Goal: Task Accomplishment & Management: Manage account settings

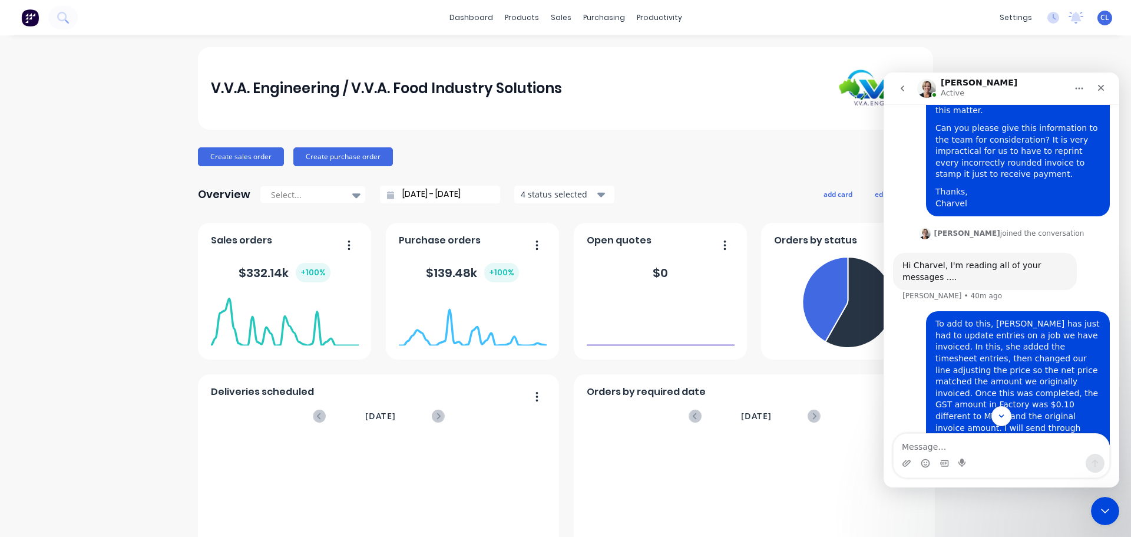
scroll to position [3164, 0]
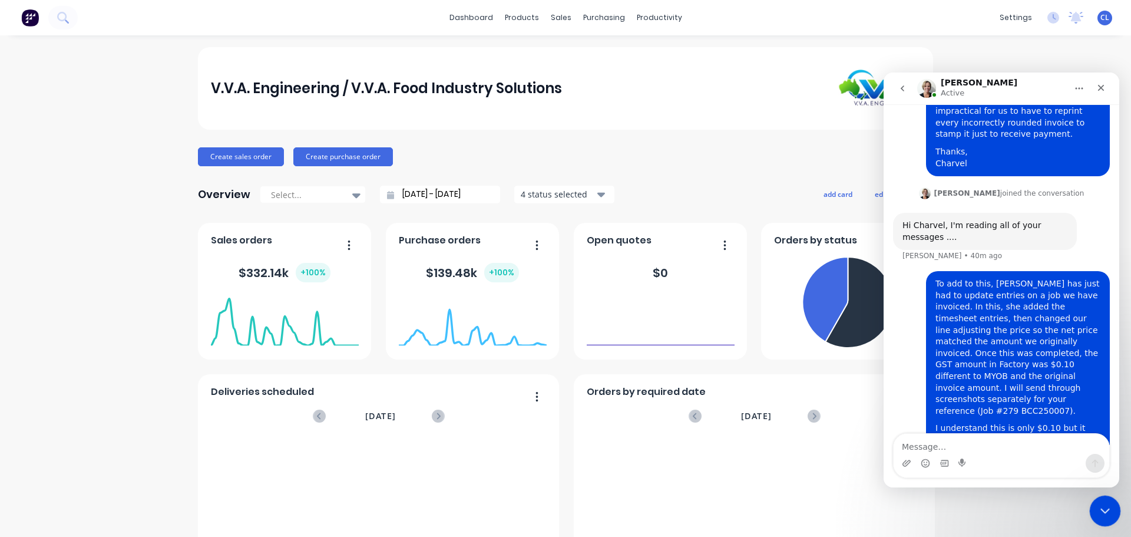
drag, startPoint x: 1102, startPoint y: 498, endPoint x: 2171, endPoint y: 990, distance: 1176.9
click at [1102, 495] on div "Close Intercom Messenger" at bounding box center [1103, 509] width 28 height 28
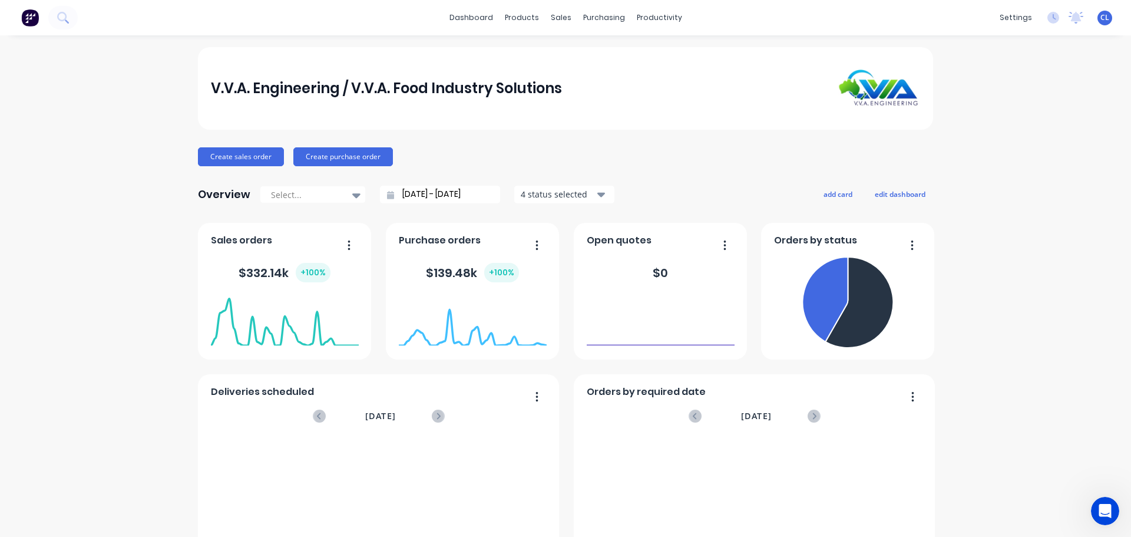
click at [1116, 511] on div "Open Intercom Messenger" at bounding box center [1103, 509] width 39 height 39
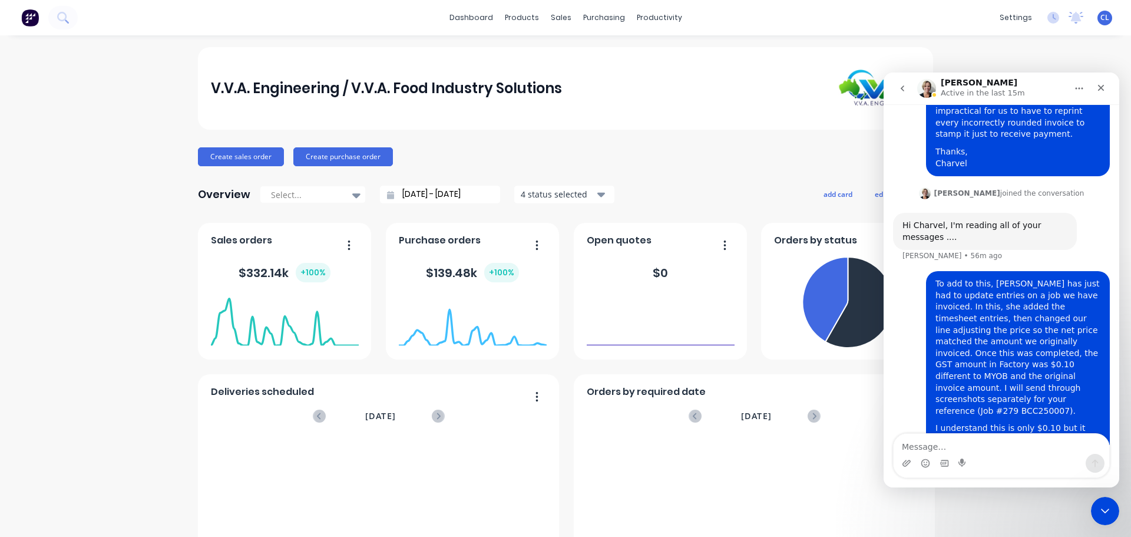
click at [899, 94] on button "go back" at bounding box center [902, 88] width 22 height 22
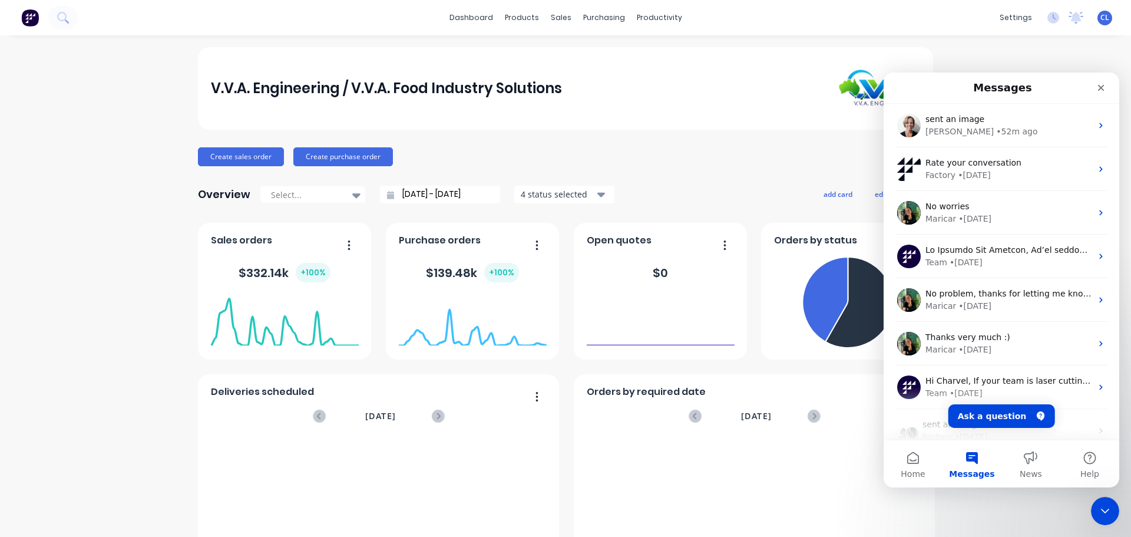
scroll to position [0, 0]
click at [920, 455] on button "Home" at bounding box center [913, 463] width 59 height 47
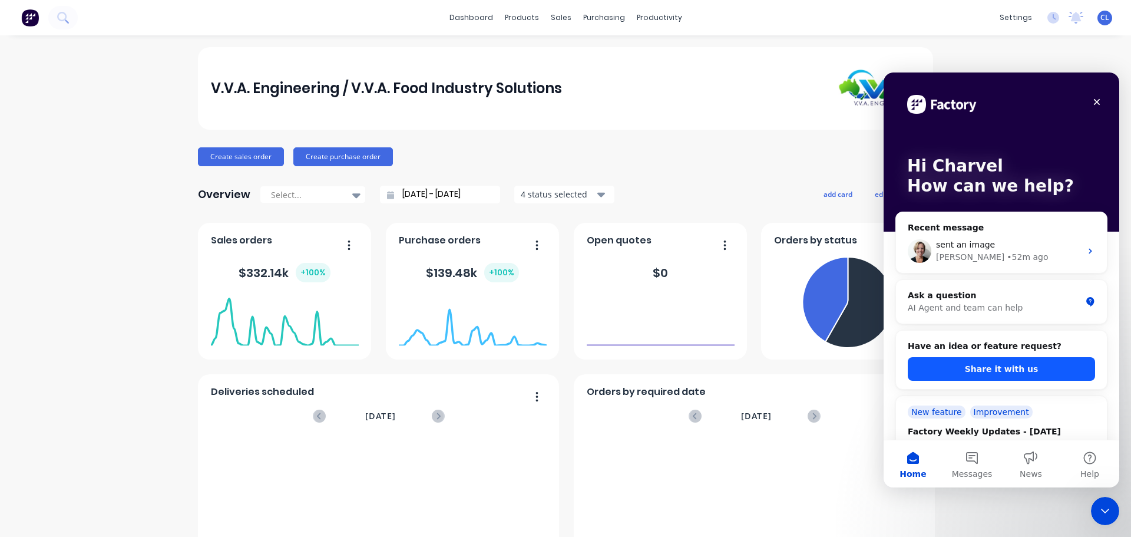
click at [1000, 367] on button "Share it with us" at bounding box center [1001, 369] width 187 height 24
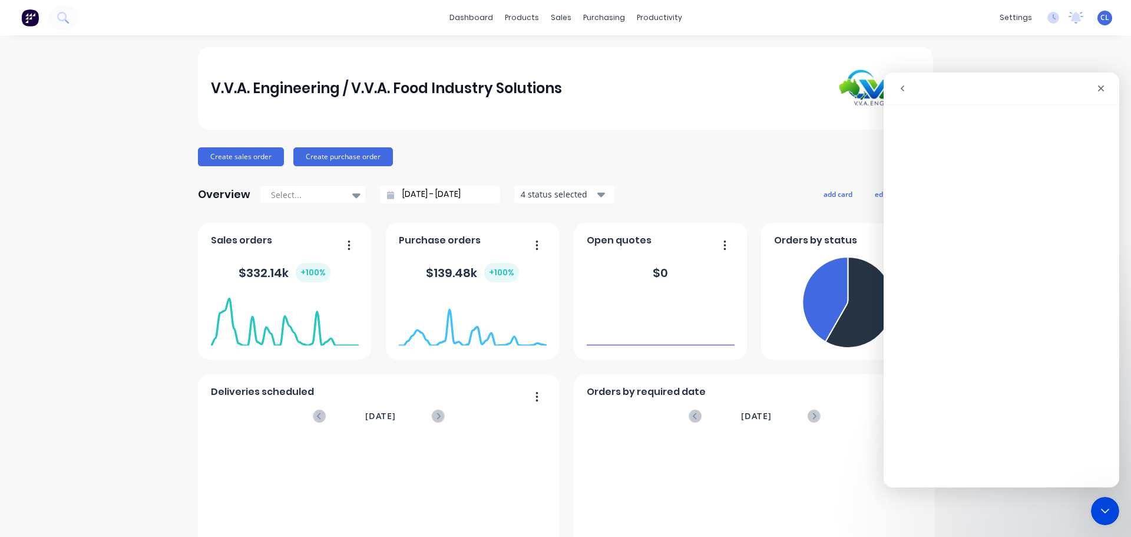
click at [900, 91] on icon "go back" at bounding box center [902, 88] width 9 height 9
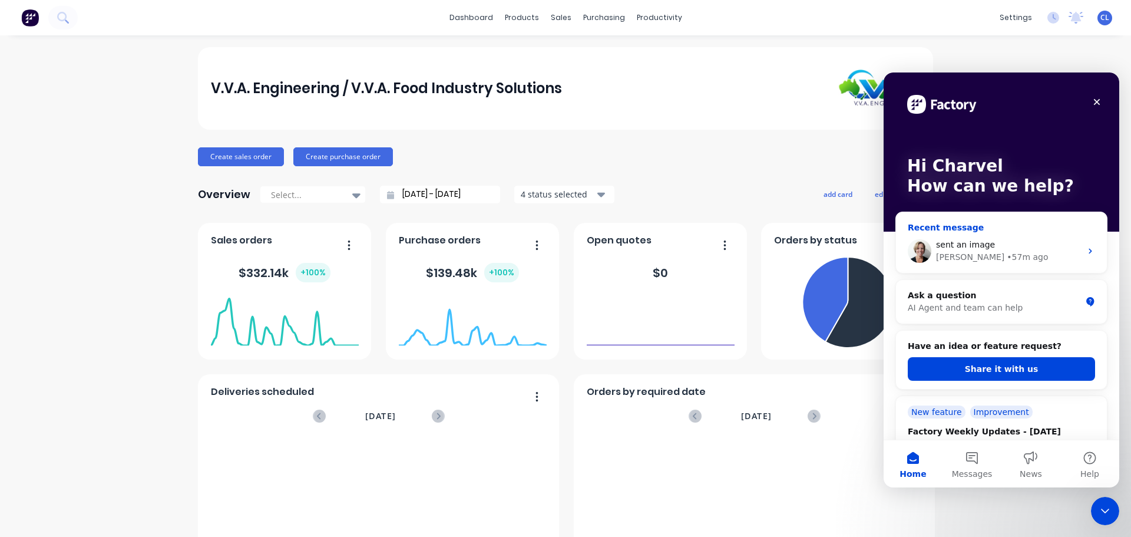
click at [1000, 244] on div "sent an image" at bounding box center [1008, 245] width 145 height 12
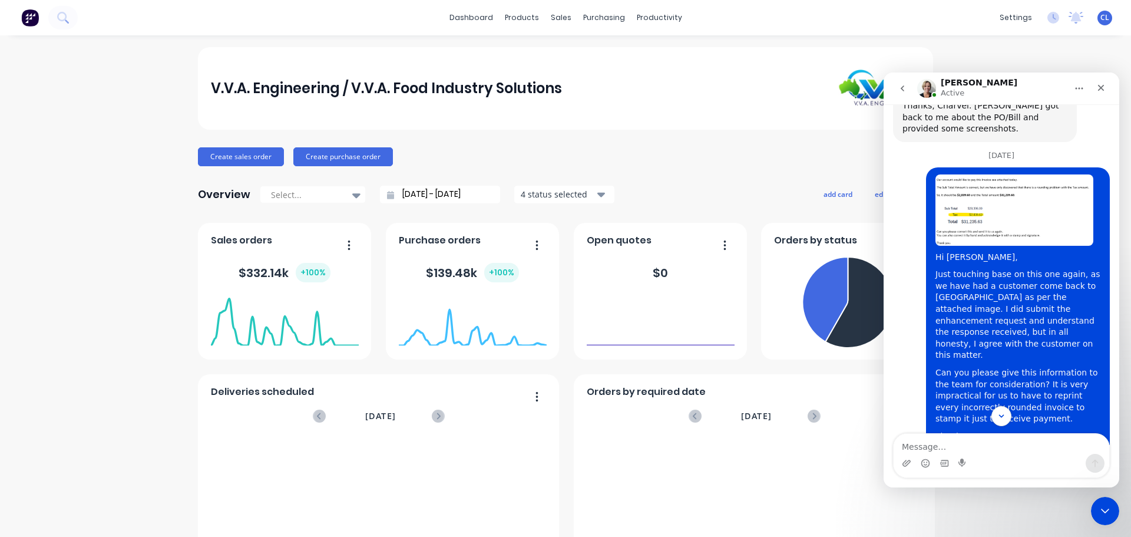
scroll to position [2870, 0]
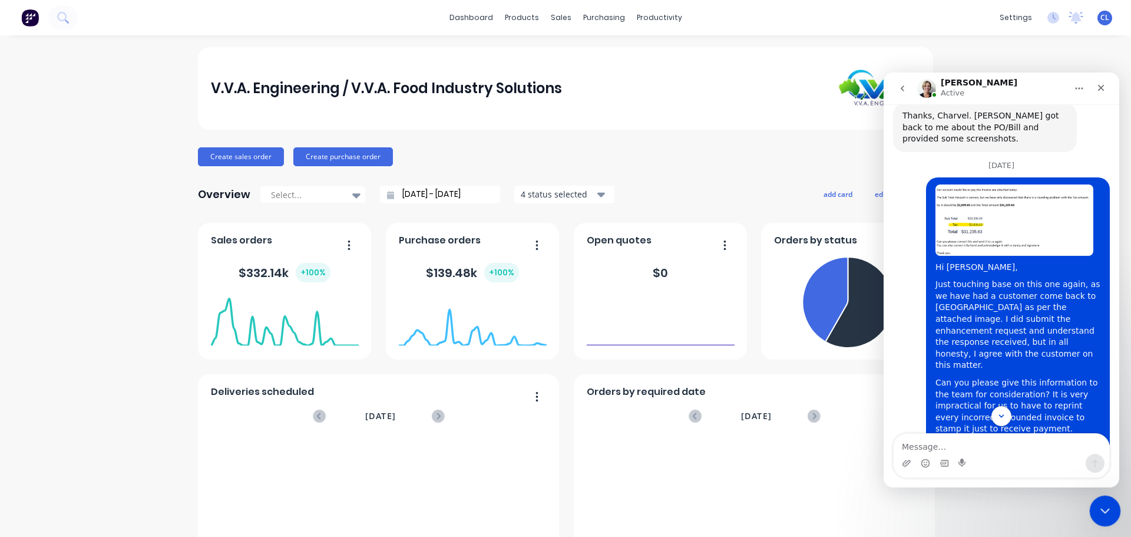
click at [1116, 510] on div "Close Intercom Messenger" at bounding box center [1103, 509] width 28 height 28
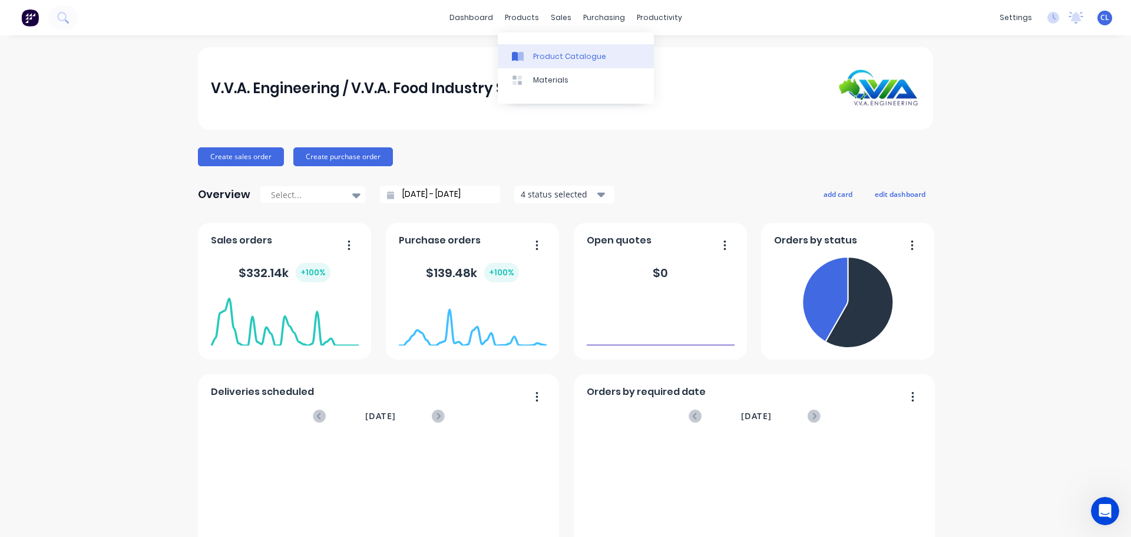
click at [545, 64] on link "Product Catalogue" at bounding box center [576, 56] width 156 height 24
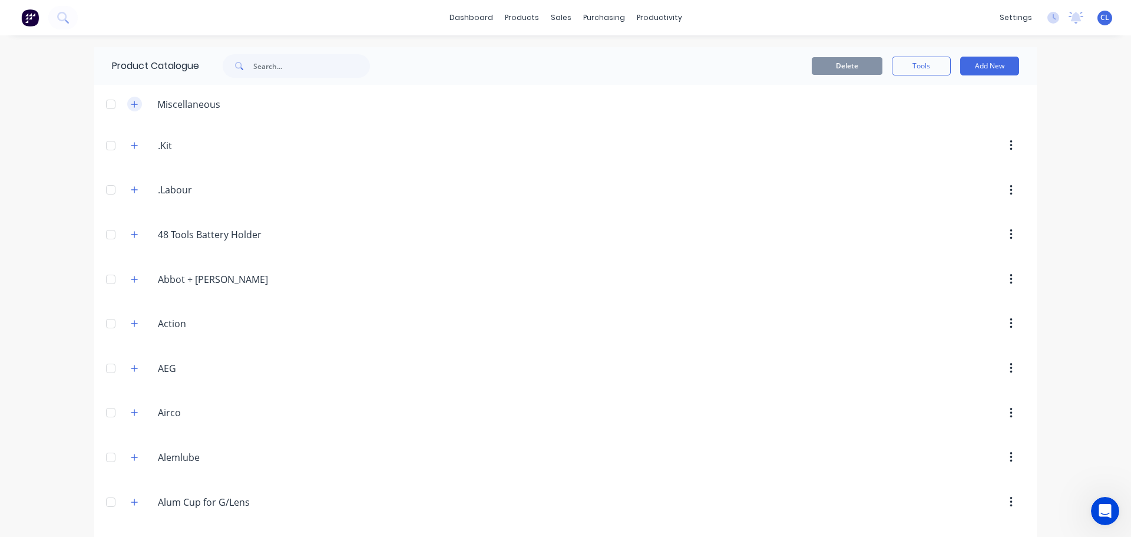
click at [127, 101] on button "button" at bounding box center [134, 104] width 15 height 15
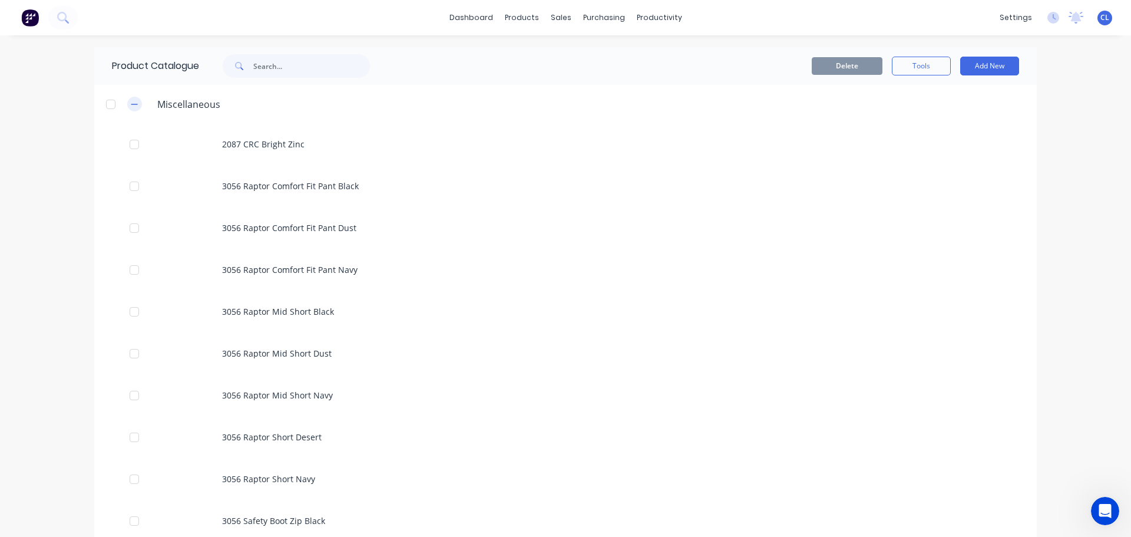
click at [131, 102] on icon "button" at bounding box center [134, 104] width 7 height 8
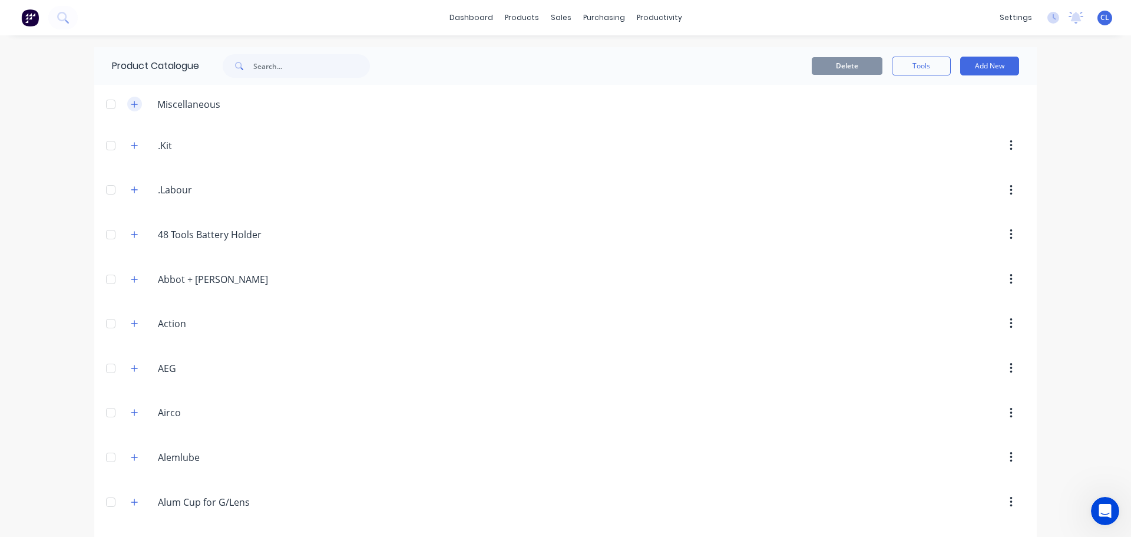
click at [131, 107] on icon "button" at bounding box center [134, 104] width 7 height 8
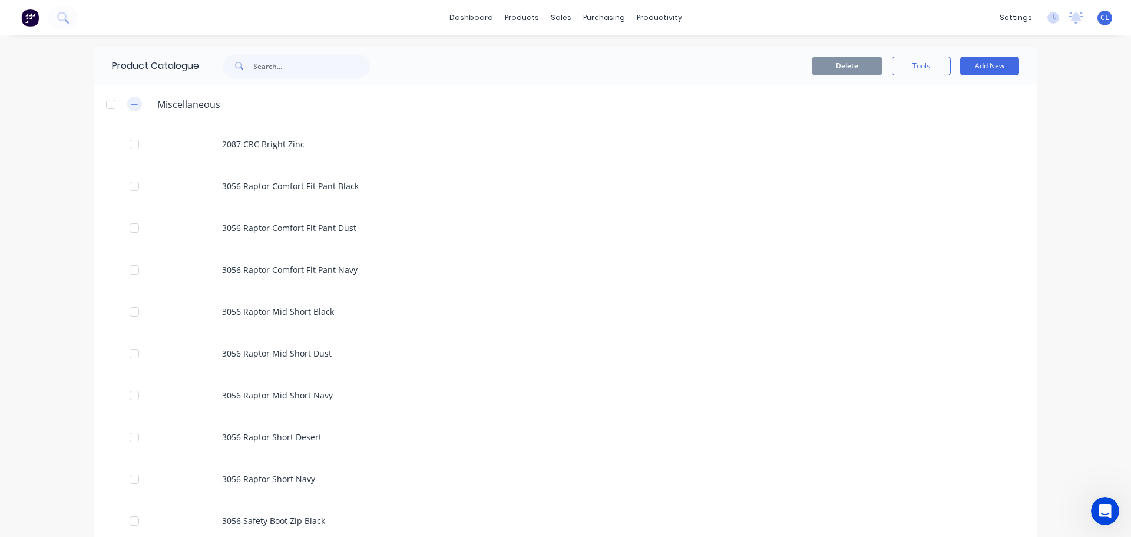
click at [131, 107] on icon "button" at bounding box center [134, 104] width 7 height 8
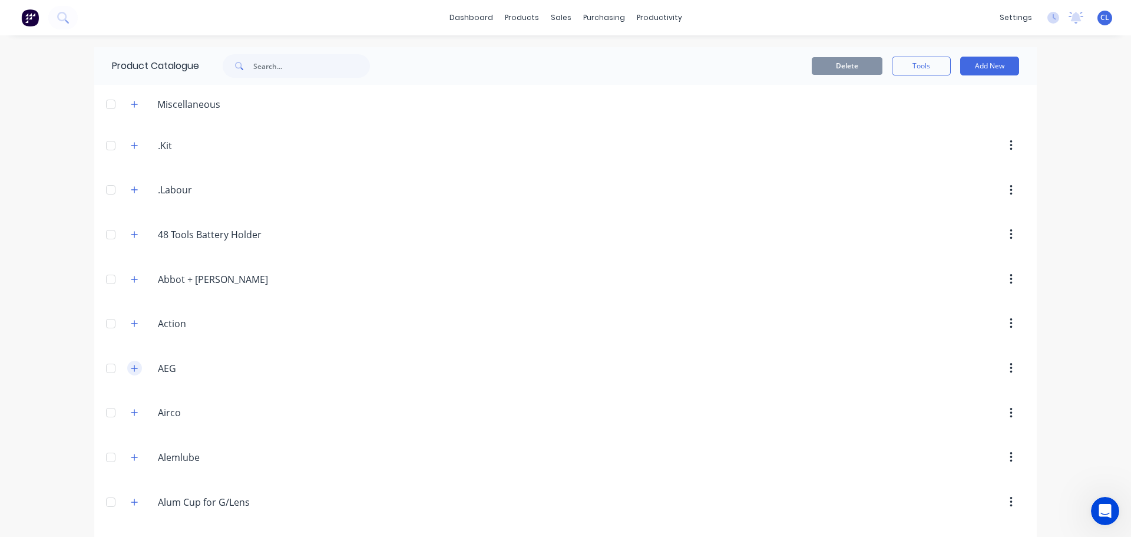
click at [131, 366] on icon "button" at bounding box center [134, 368] width 7 height 8
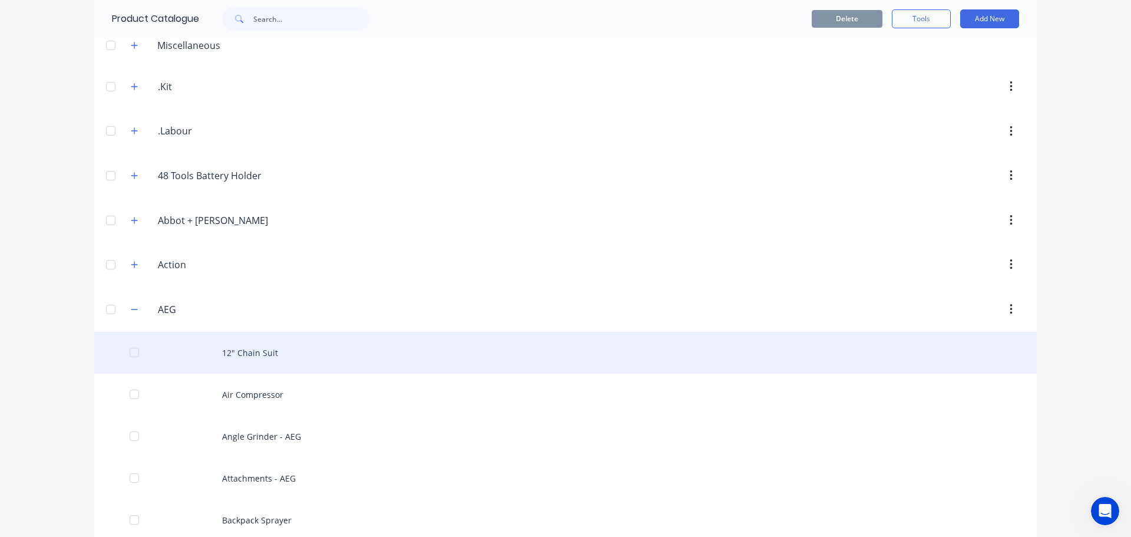
click at [276, 347] on div "12" Chain Suit" at bounding box center [565, 353] width 942 height 42
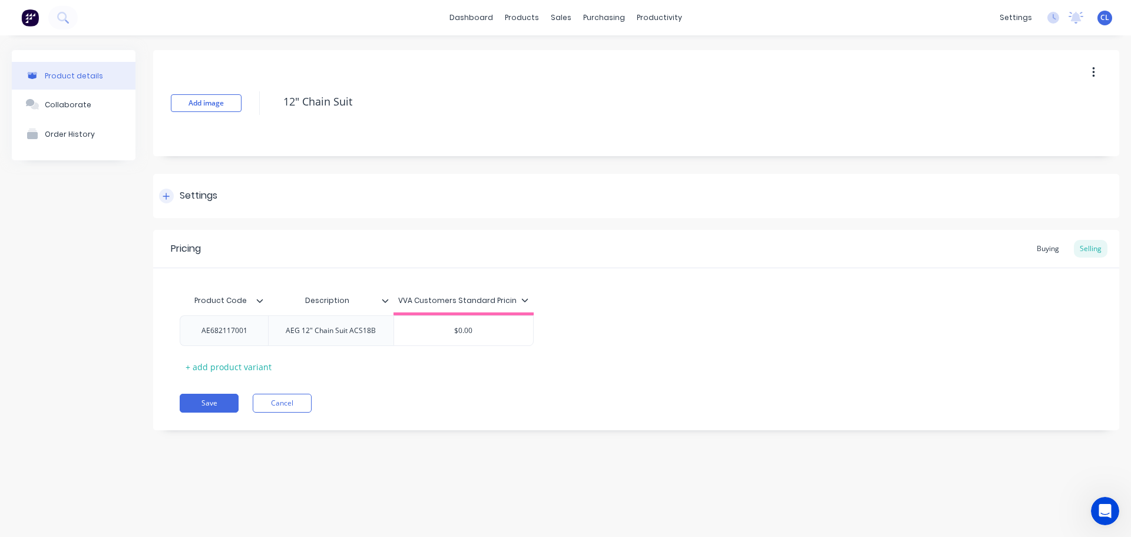
click at [165, 198] on icon at bounding box center [166, 196] width 7 height 8
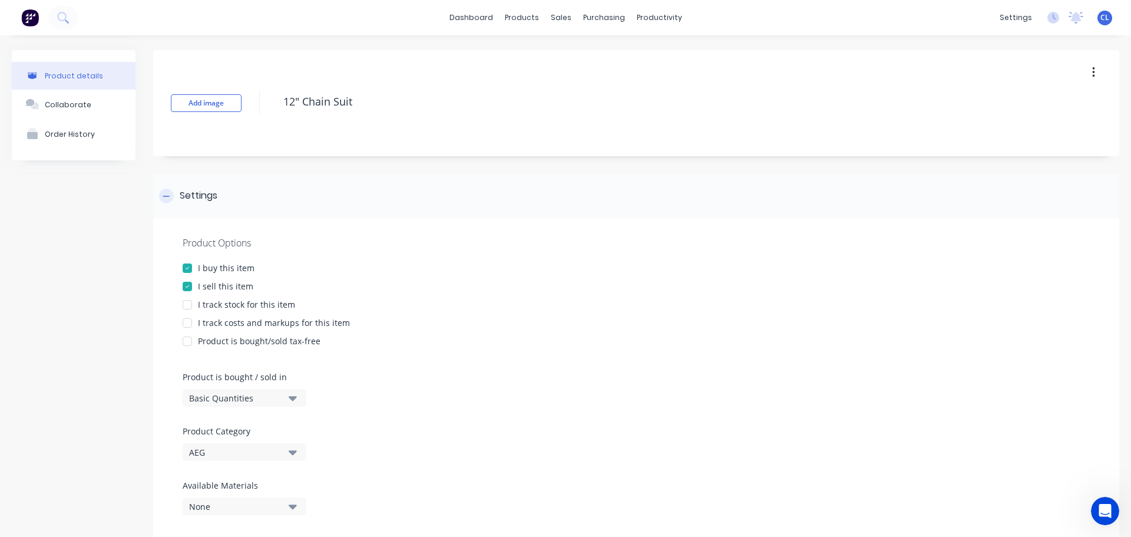
click at [165, 198] on icon at bounding box center [166, 196] width 7 height 8
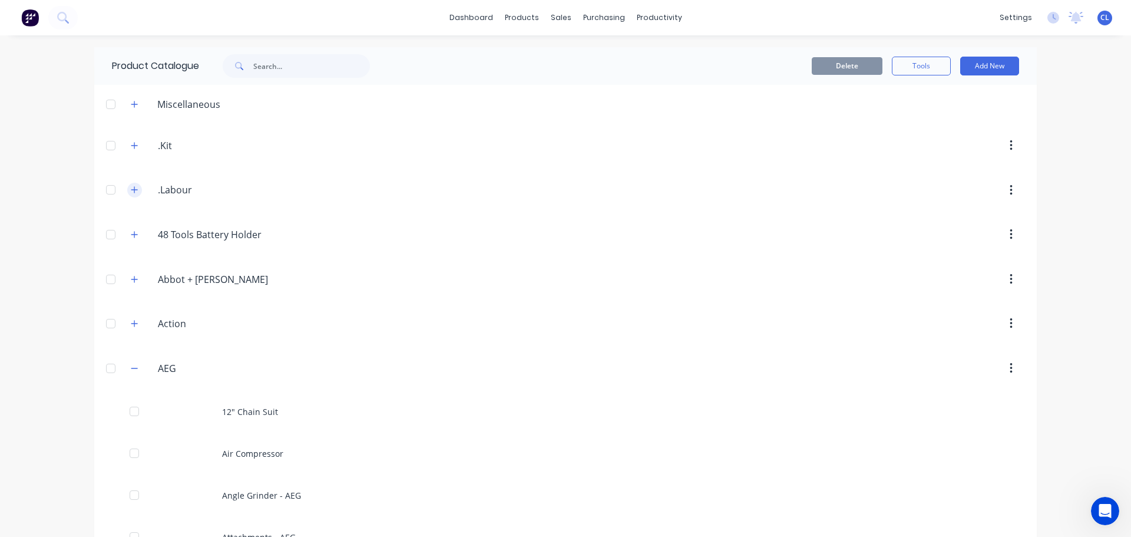
click at [134, 193] on icon "button" at bounding box center [134, 190] width 7 height 8
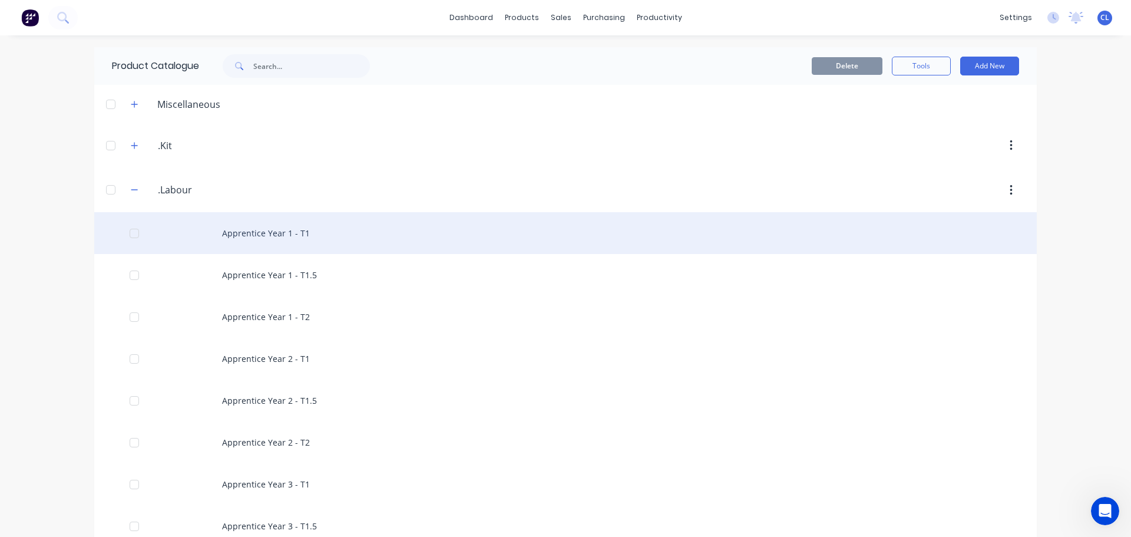
click at [260, 227] on div "Apprentice Year 1 - T1" at bounding box center [565, 233] width 942 height 42
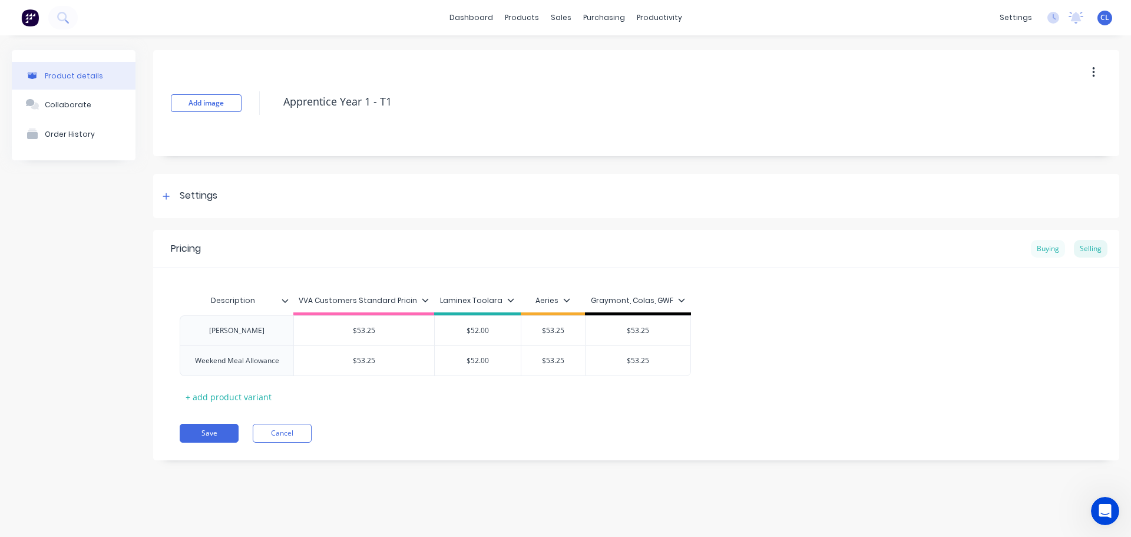
click at [1044, 253] on div "Buying" at bounding box center [1048, 249] width 34 height 18
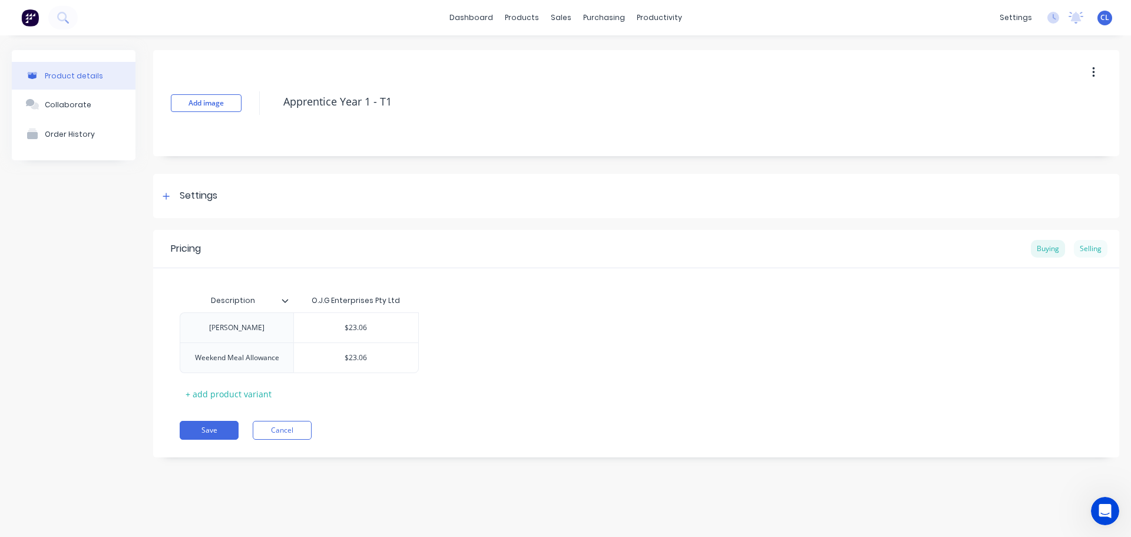
click at [1098, 252] on div "Selling" at bounding box center [1091, 249] width 34 height 18
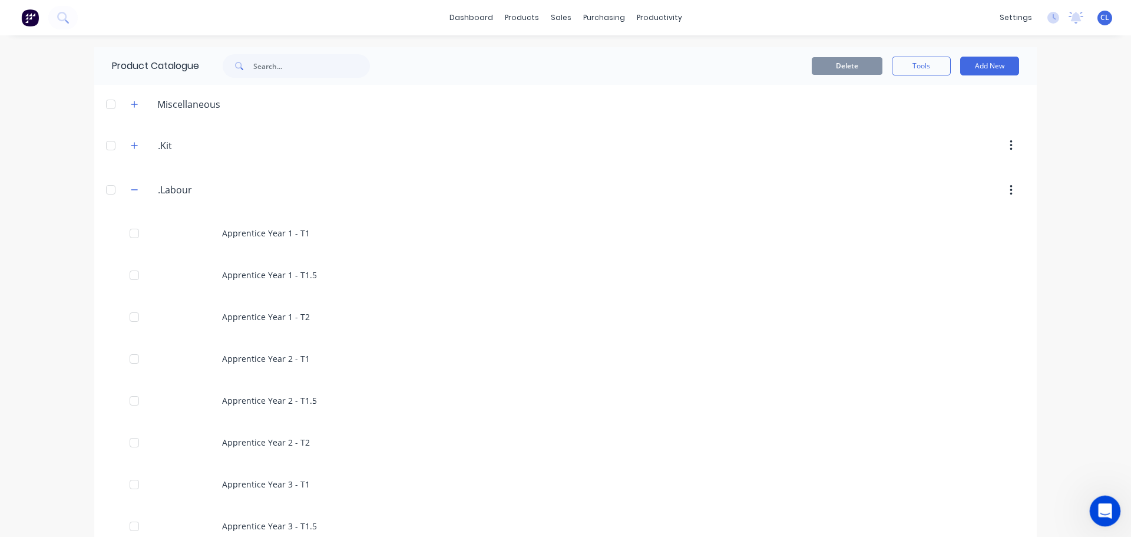
click at [1112, 511] on div "Open Intercom Messenger" at bounding box center [1103, 509] width 39 height 39
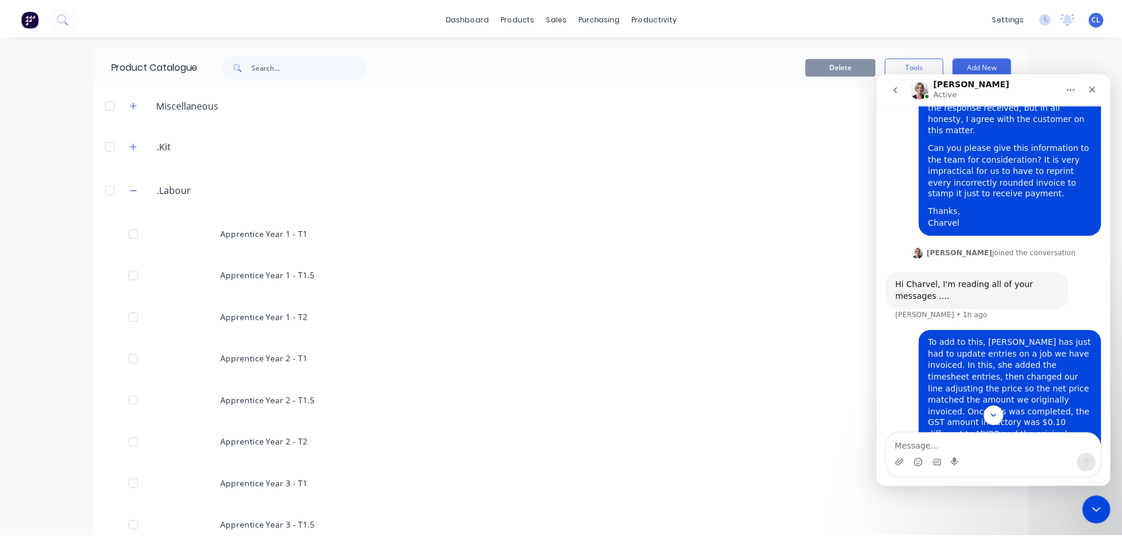
scroll to position [3047, 0]
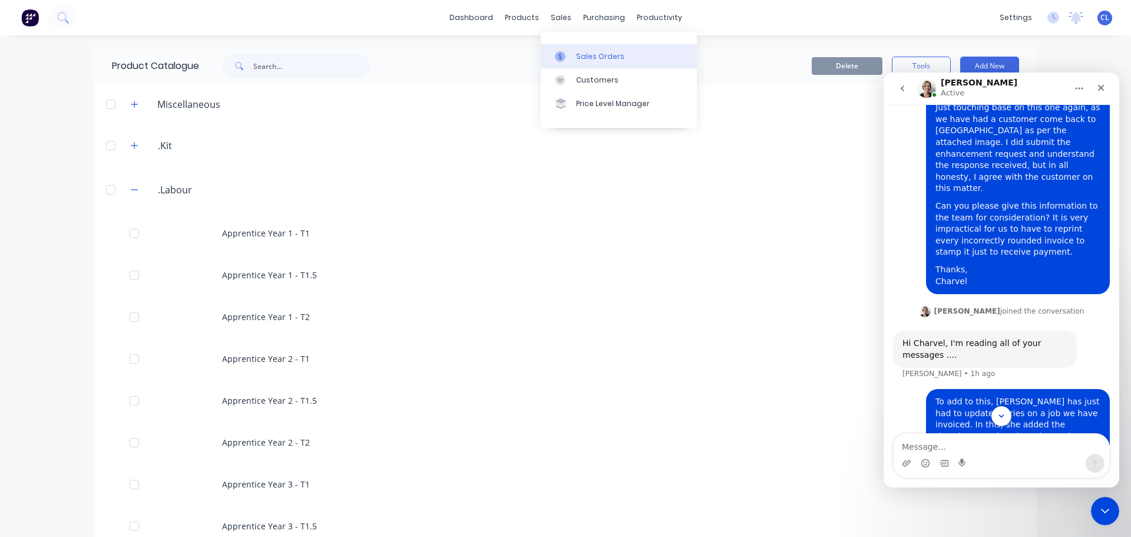
click at [580, 52] on div "Sales Orders" at bounding box center [600, 56] width 48 height 11
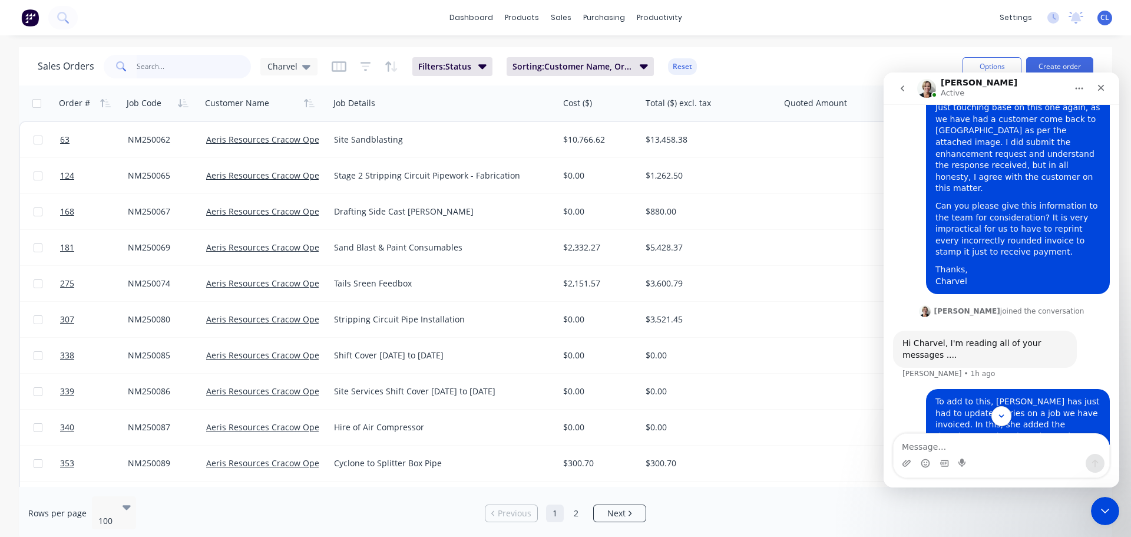
click at [209, 72] on input "text" at bounding box center [194, 67] width 115 height 24
type input "279"
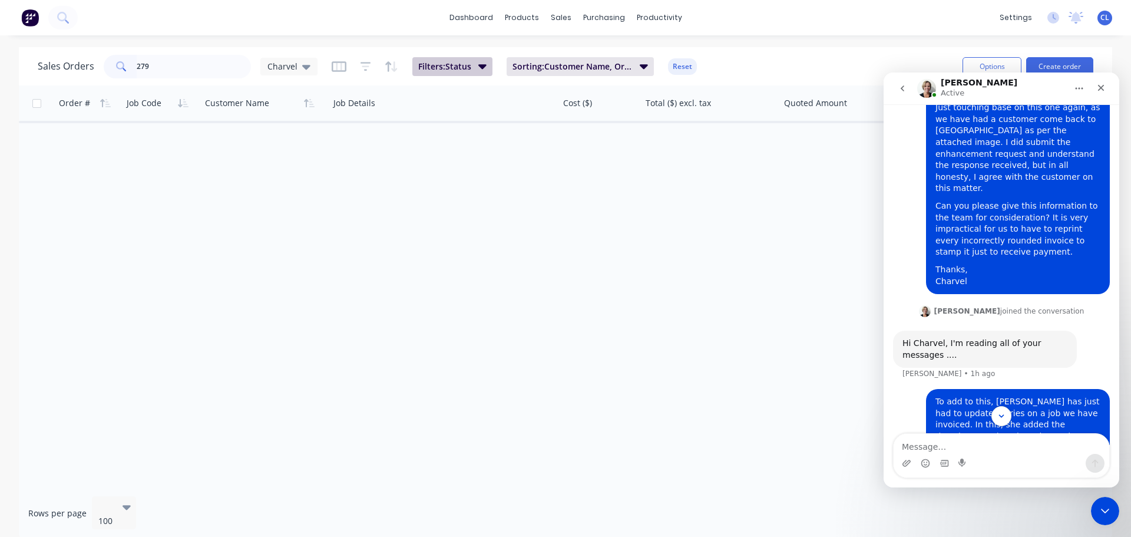
click at [486, 67] on button "Filters: Status" at bounding box center [452, 66] width 80 height 19
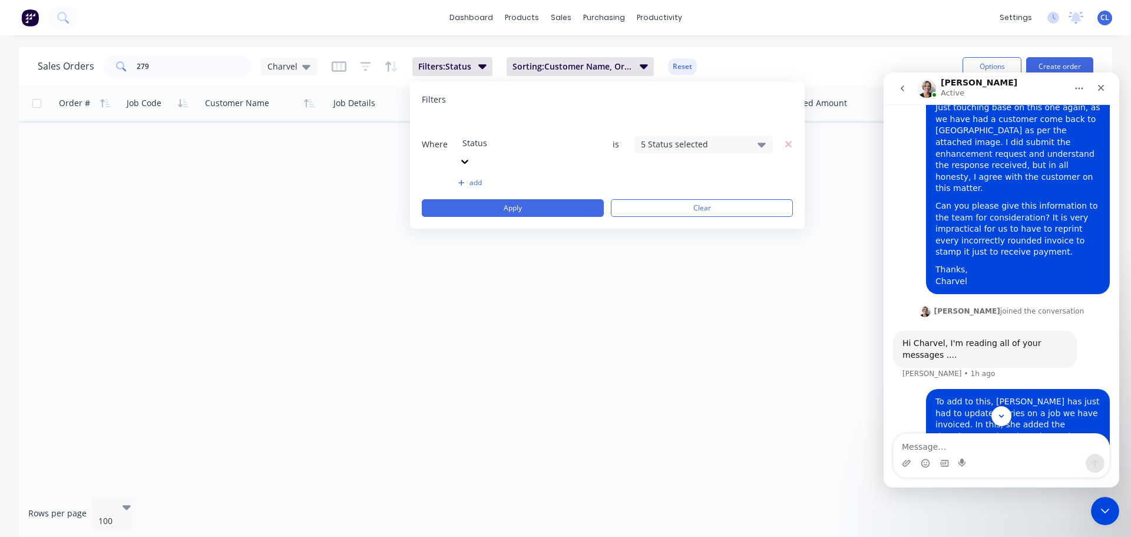
click at [691, 138] on div "5 Status selected" at bounding box center [694, 144] width 107 height 12
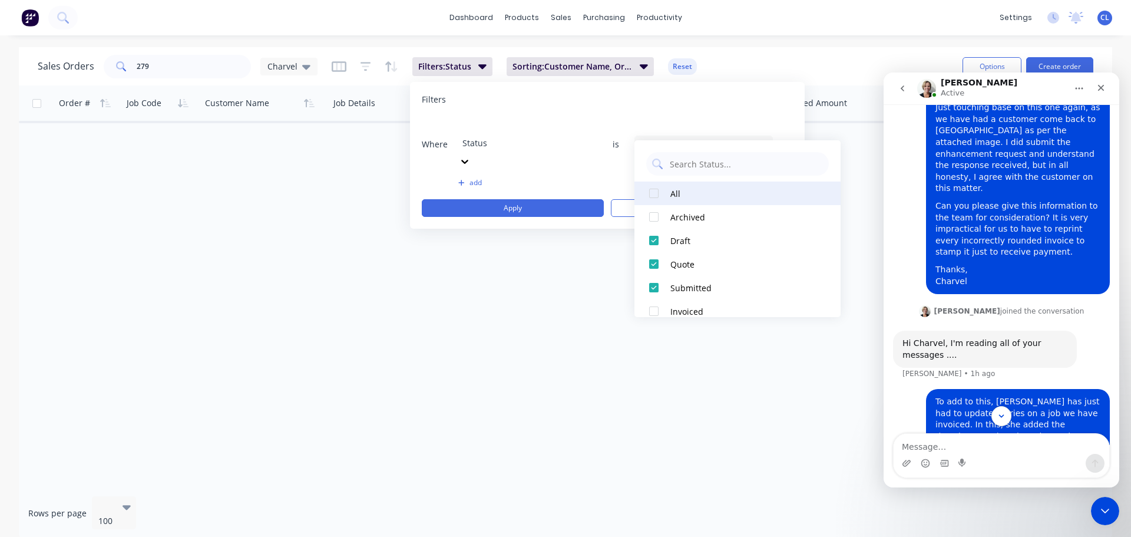
click at [654, 191] on div at bounding box center [654, 193] width 24 height 24
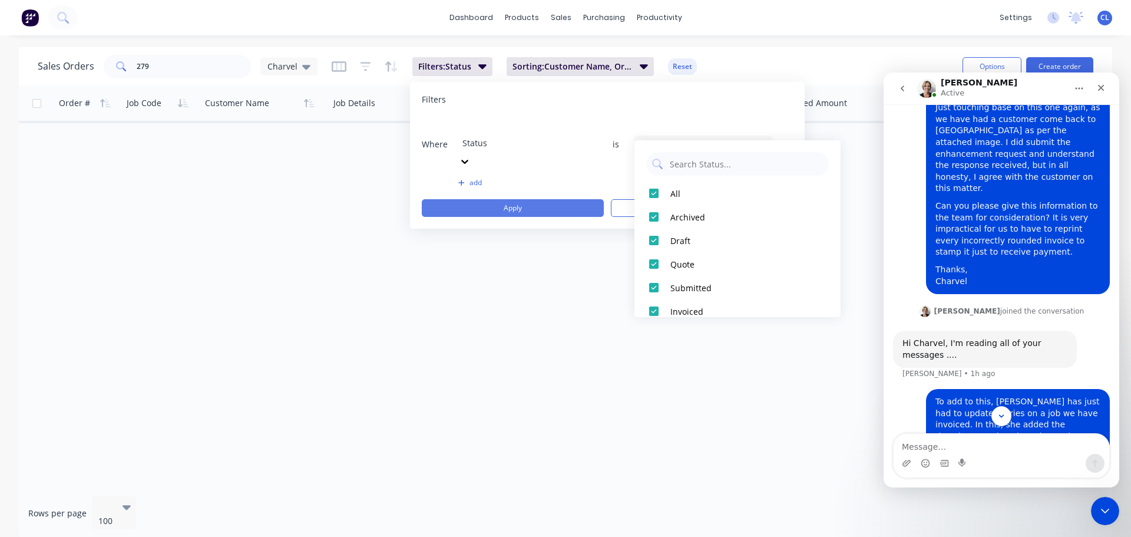
click at [556, 199] on button "Apply" at bounding box center [513, 208] width 182 height 18
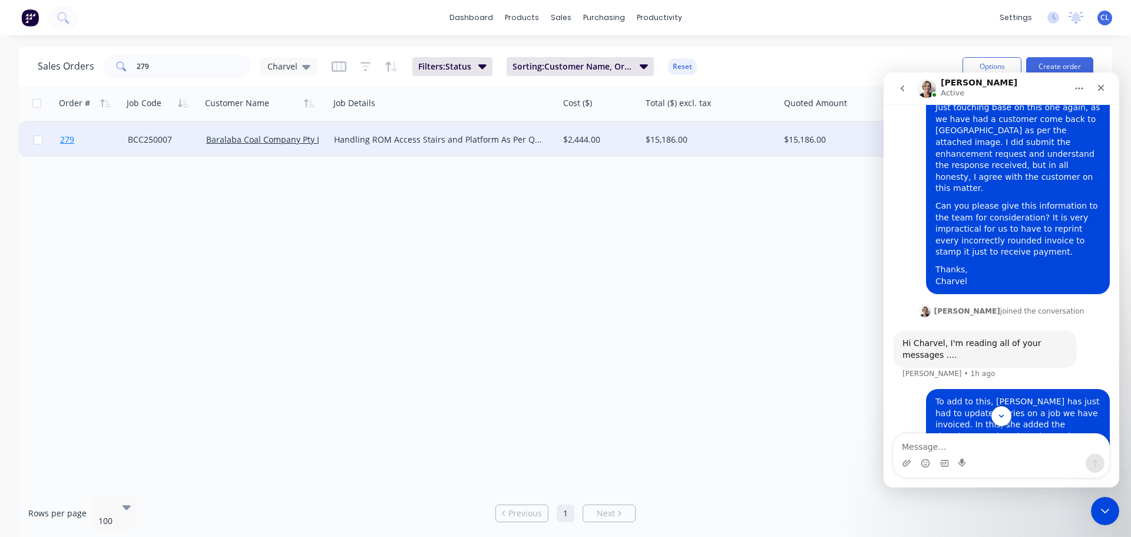
click at [82, 136] on link "279" at bounding box center [94, 139] width 68 height 35
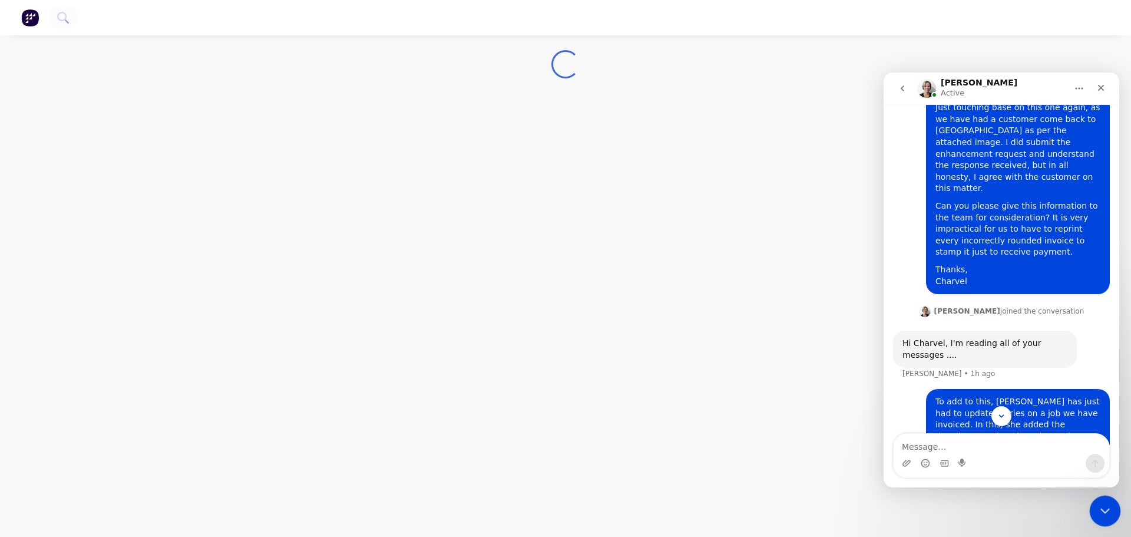
click at [1105, 511] on icon "Close Intercom Messenger" at bounding box center [1103, 509] width 14 height 14
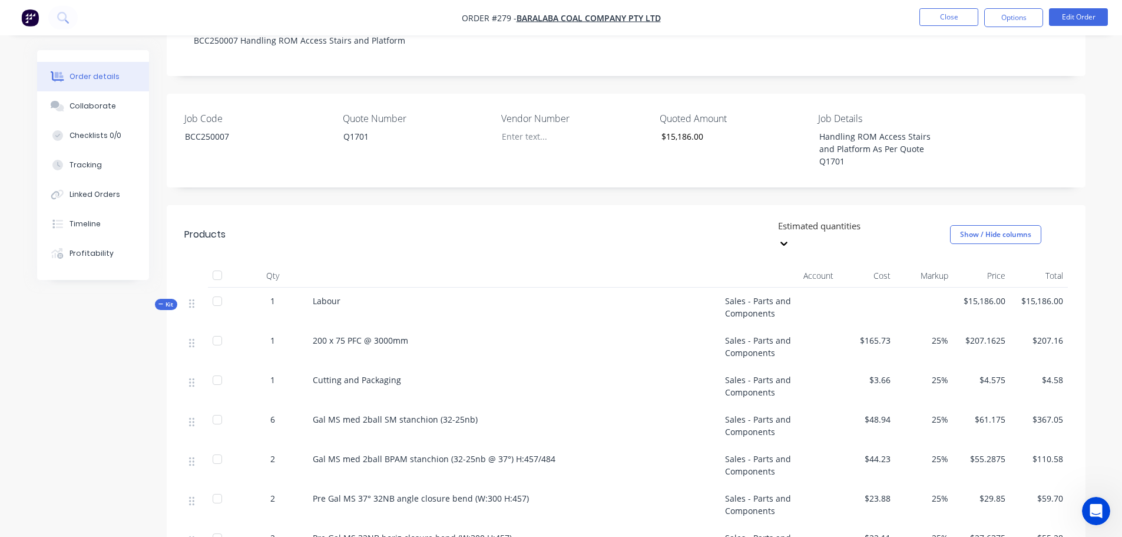
scroll to position [236, 0]
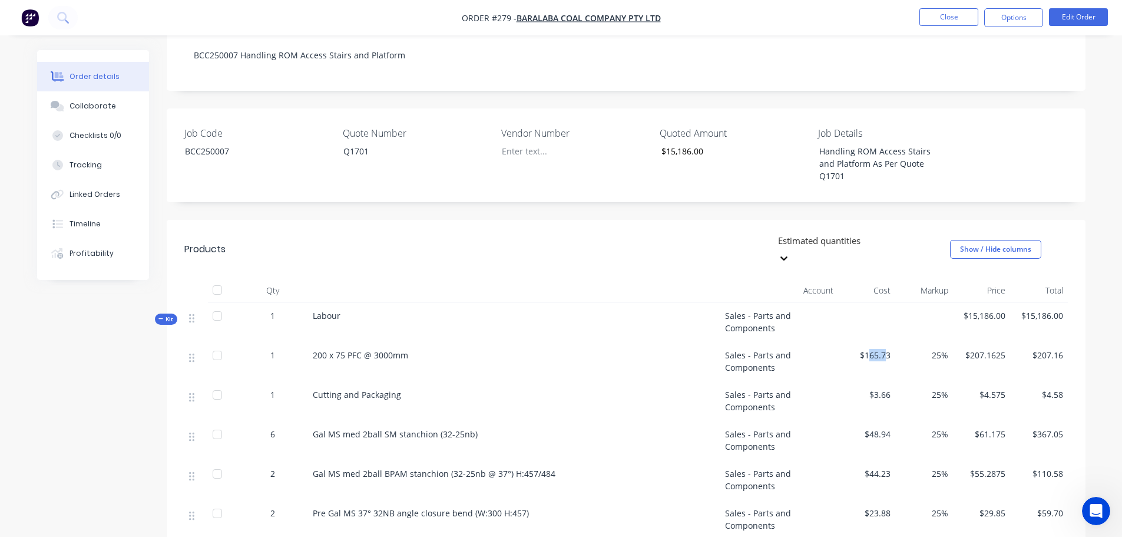
drag, startPoint x: 887, startPoint y: 299, endPoint x: 868, endPoint y: 300, distance: 18.3
click at [868, 349] on span "$165.73" at bounding box center [867, 355] width 48 height 12
click at [1067, 342] on div "$207.16" at bounding box center [1039, 361] width 58 height 39
click at [1079, 24] on button "Edit Order" at bounding box center [1078, 17] width 59 height 18
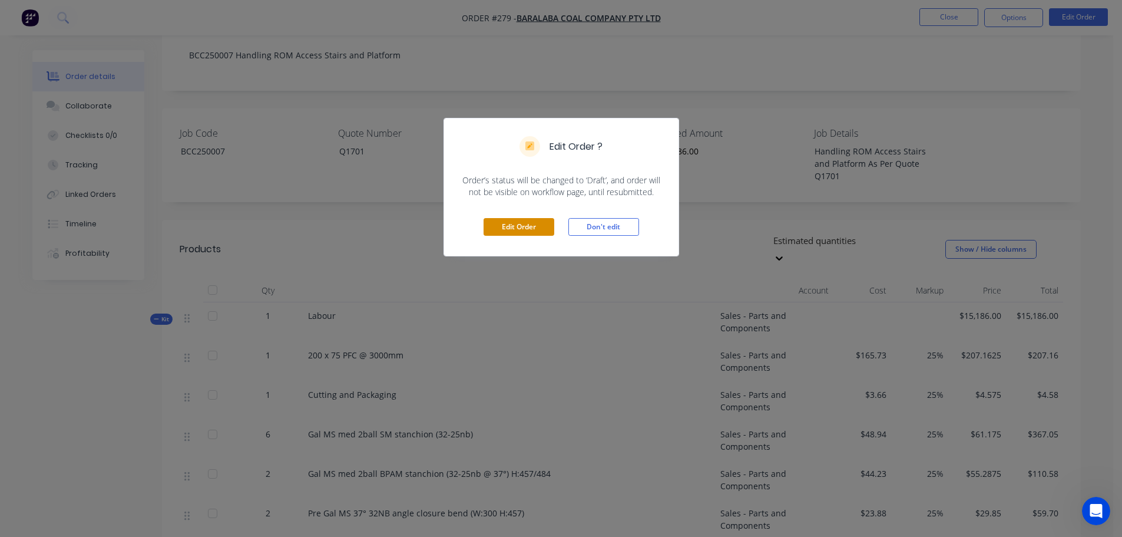
click at [497, 230] on button "Edit Order" at bounding box center [519, 227] width 71 height 18
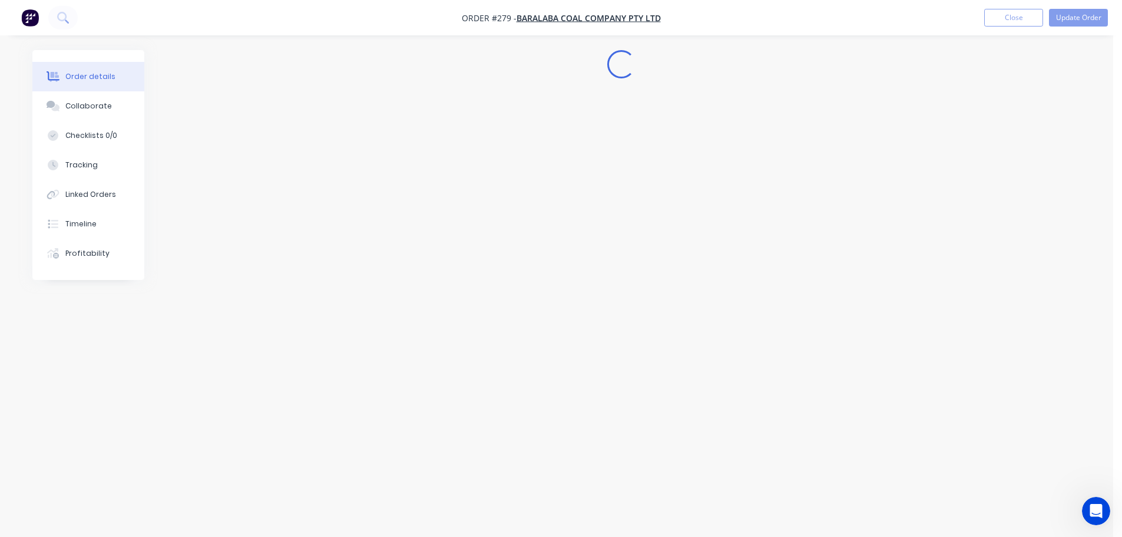
scroll to position [0, 0]
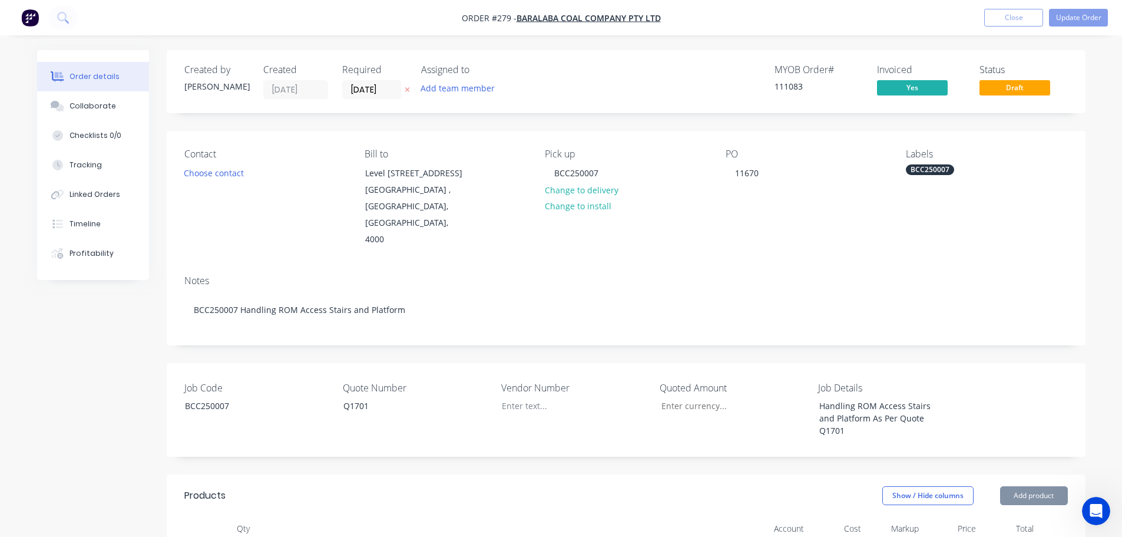
type input "$15,186.00"
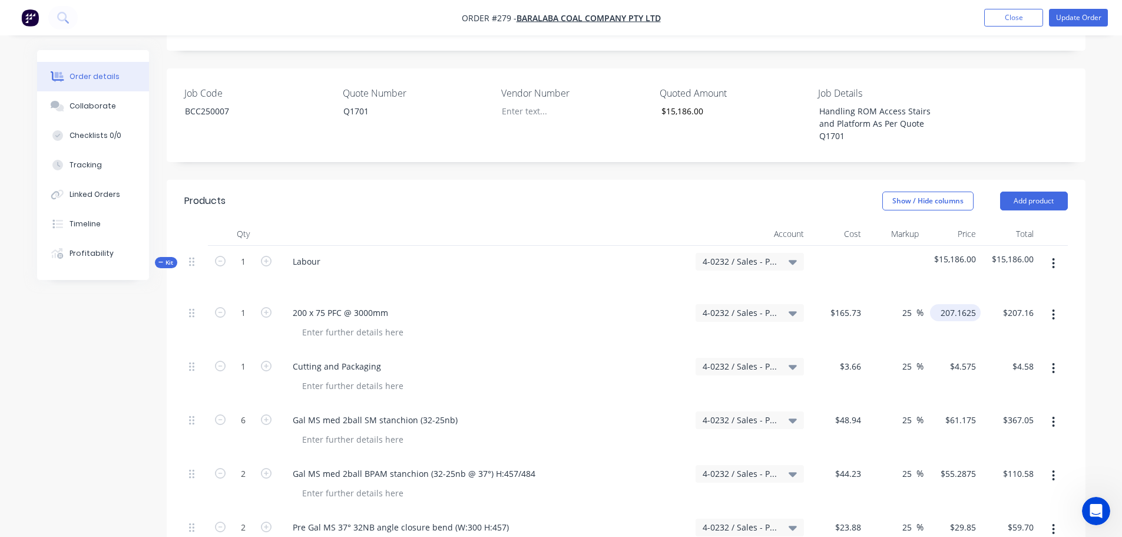
click at [971, 304] on input "207.1625" at bounding box center [958, 312] width 46 height 17
click at [965, 304] on input "207.1625" at bounding box center [960, 312] width 41 height 17
type input "$207.16"
click at [968, 358] on input "4.575" at bounding box center [967, 366] width 27 height 17
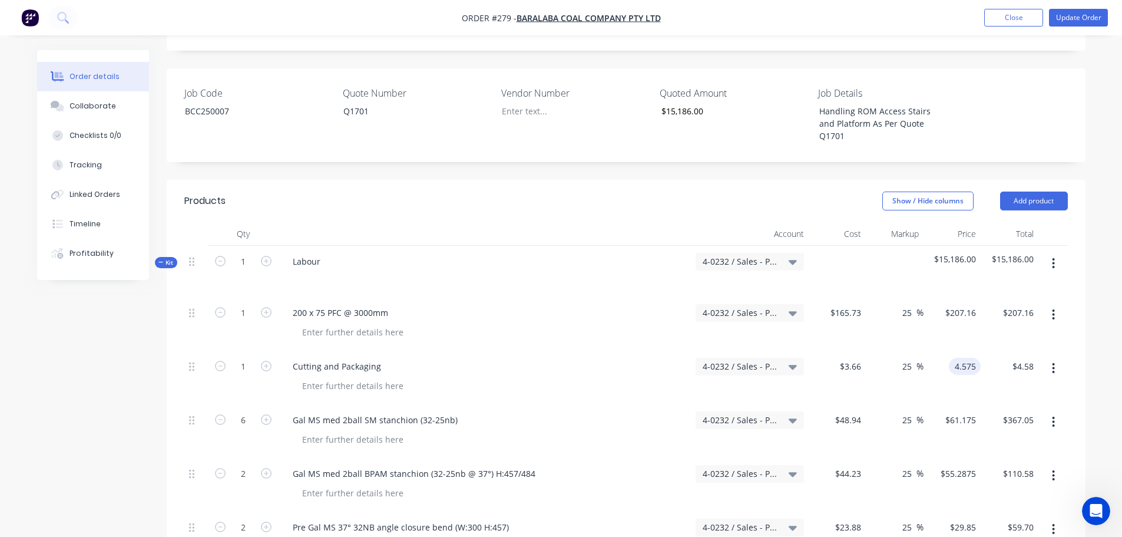
click at [974, 358] on input "4.575" at bounding box center [967, 366] width 27 height 17
click at [972, 358] on input "4.575" at bounding box center [967, 366] width 27 height 17
type input "4.58"
type input "25.14"
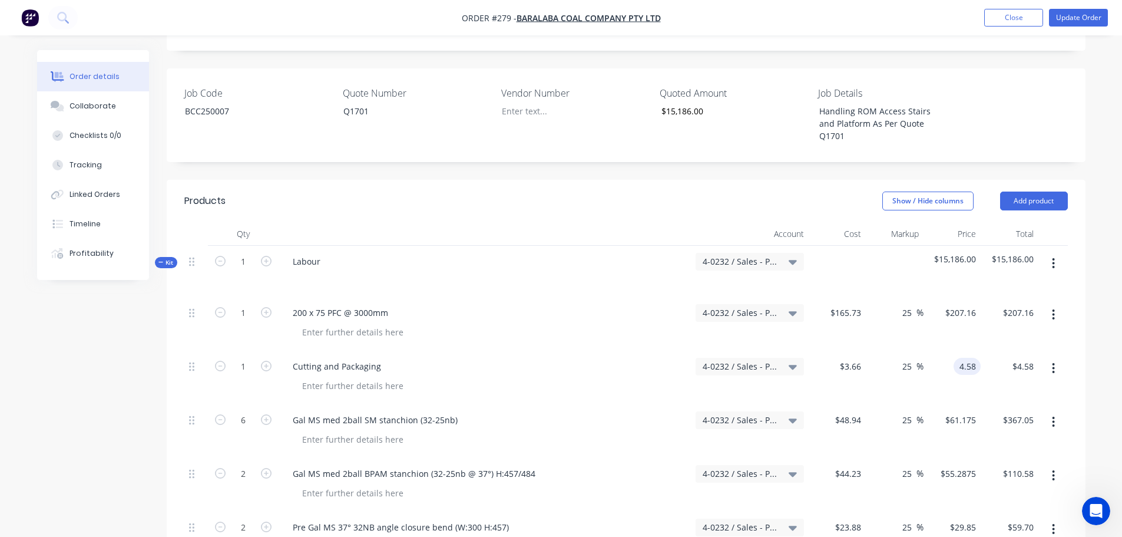
type input "$4.58"
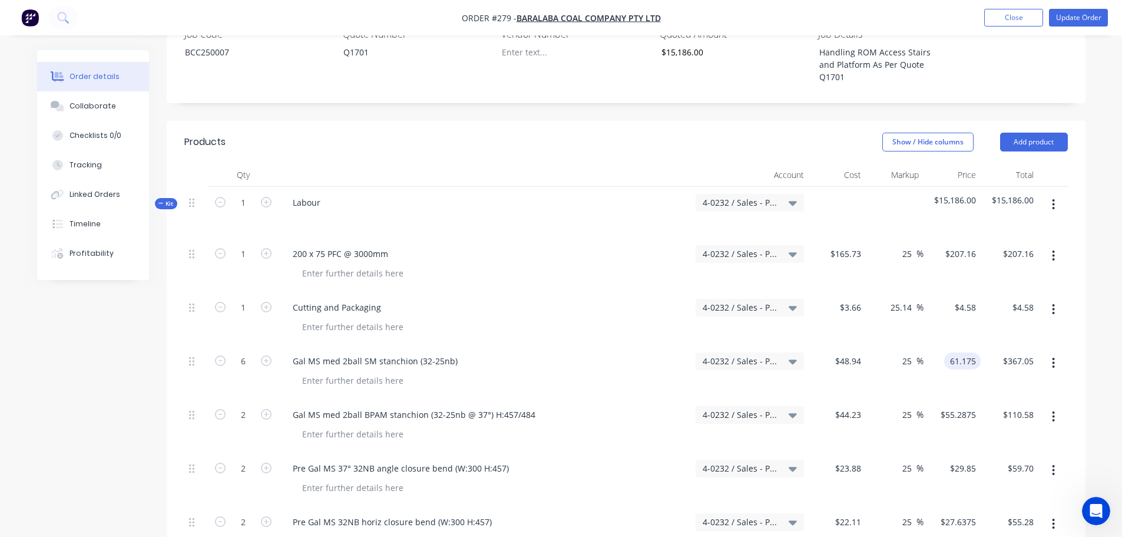
click at [964, 352] on input "61.175" at bounding box center [965, 360] width 32 height 17
click at [971, 352] on input "61.175" at bounding box center [965, 360] width 32 height 17
type input "61.18"
type input "25.01"
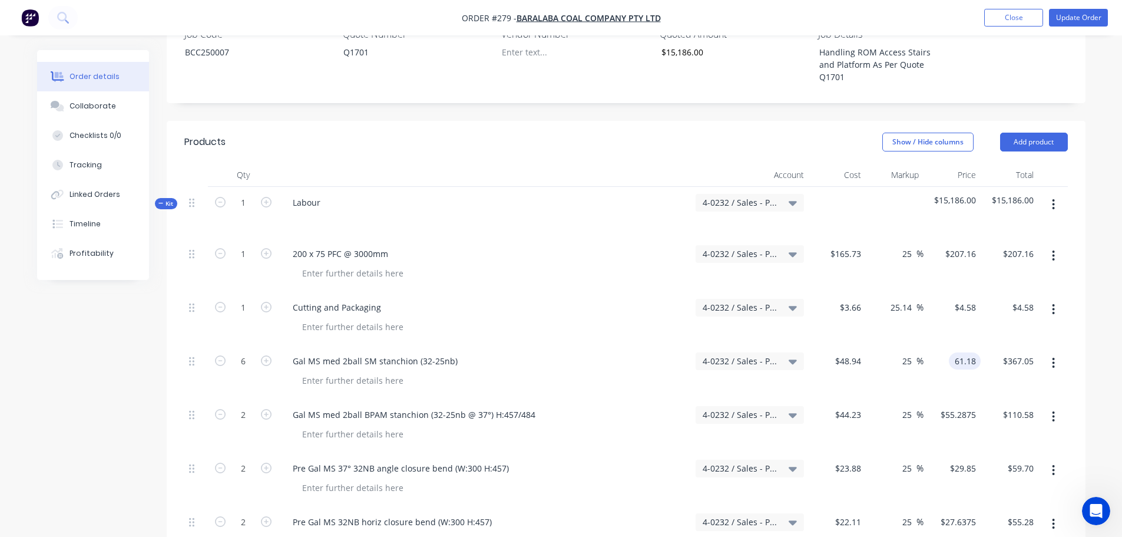
type input "$61.18"
type input "$367.08"
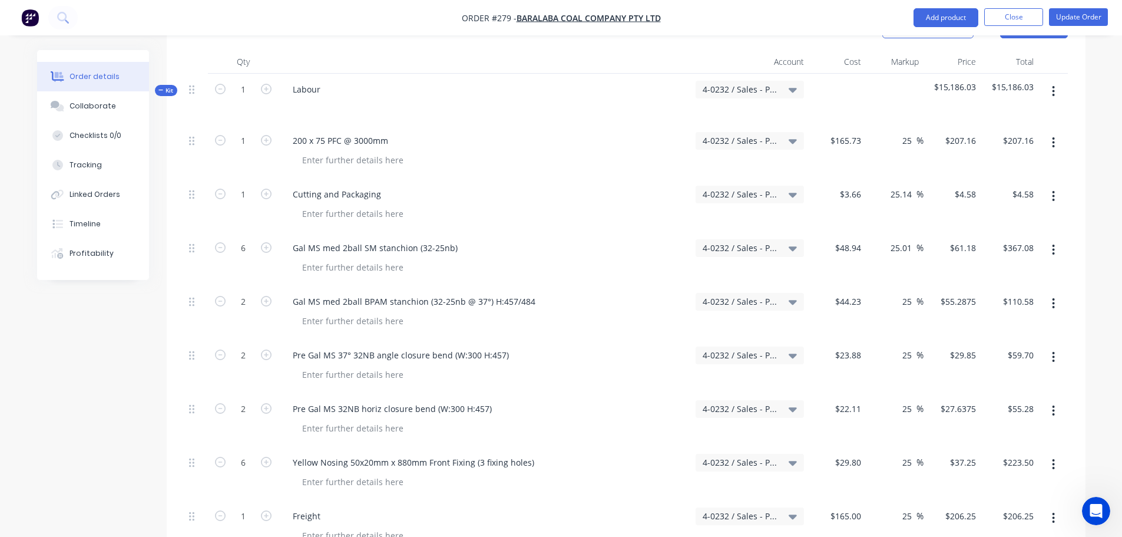
scroll to position [471, 0]
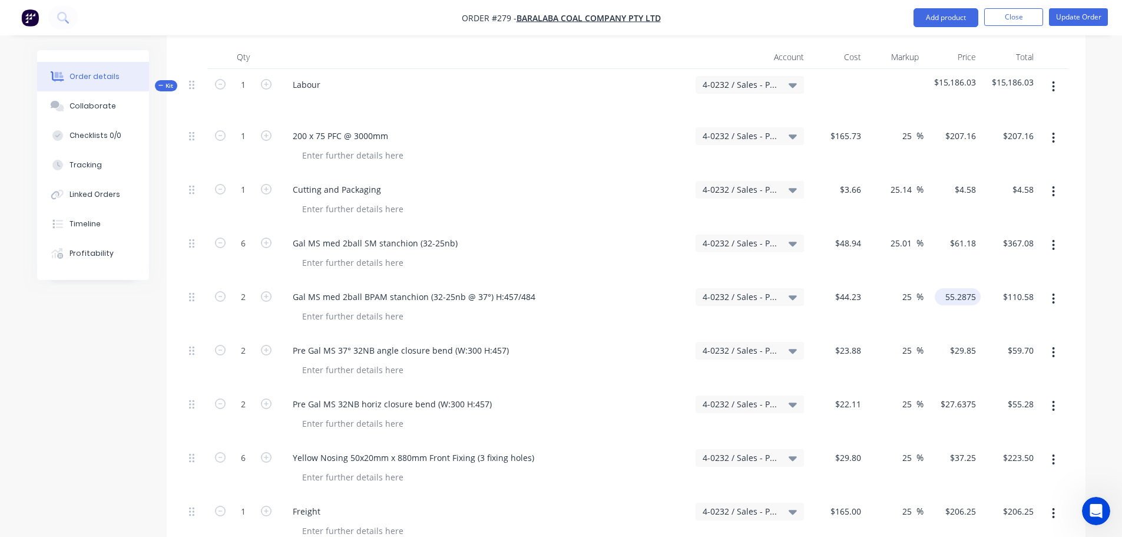
click at [974, 288] on input "55.2875" at bounding box center [960, 296] width 41 height 17
click at [968, 288] on input "55.2875" at bounding box center [962, 296] width 37 height 17
click at [969, 288] on input "55.2875" at bounding box center [962, 296] width 37 height 17
click at [965, 288] on input "55.2875" at bounding box center [962, 296] width 37 height 17
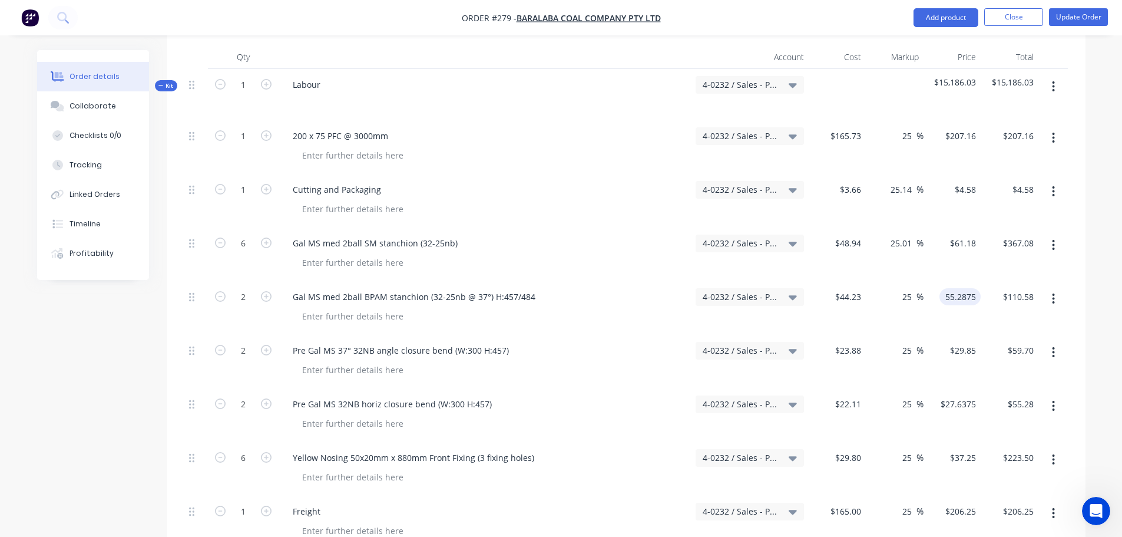
click at [972, 288] on input "55.2875" at bounding box center [962, 296] width 37 height 17
click at [975, 288] on input "55.2875" at bounding box center [962, 296] width 37 height 17
click at [970, 288] on input "55.2875" at bounding box center [962, 296] width 37 height 17
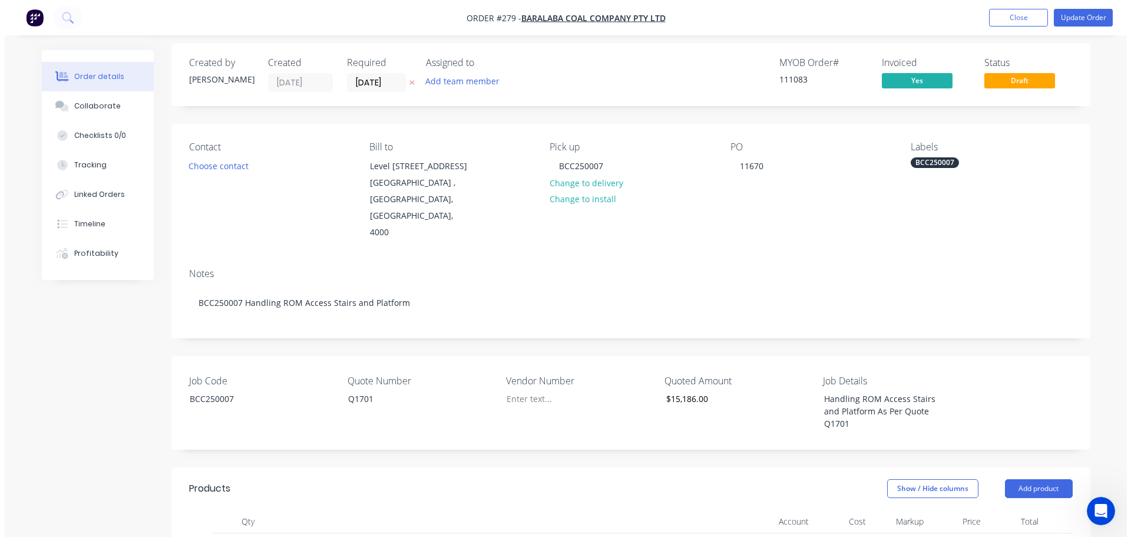
scroll to position [0, 0]
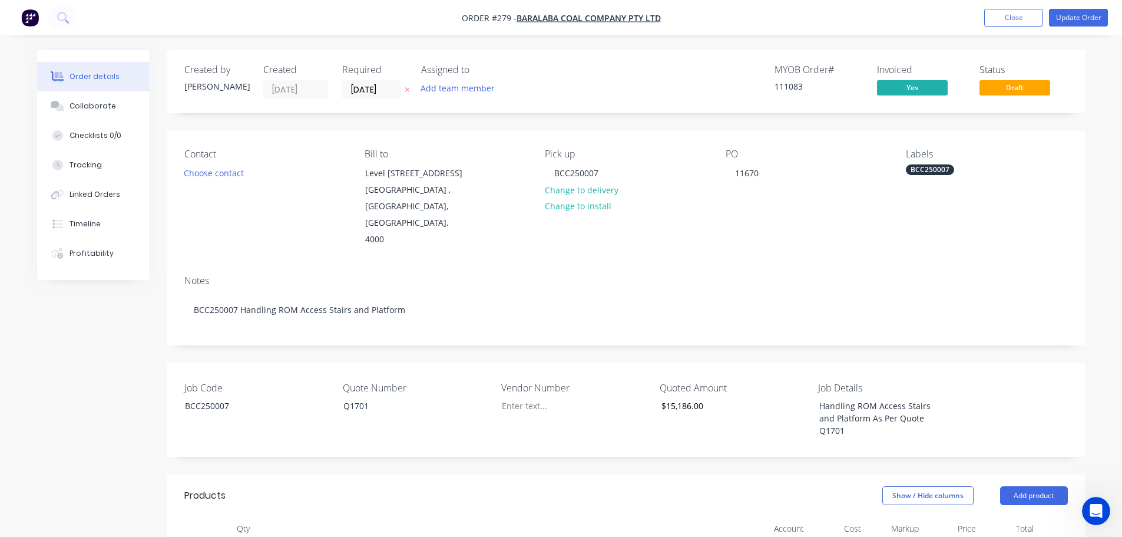
type input "$55.2875"
click at [1027, 34] on nav "Order #279 - Baralaba Coal Company Pty Ltd Add product Close Update Order" at bounding box center [561, 17] width 1122 height 35
click at [1018, 27] on nav "Order #279 - Baralaba Coal Company Pty Ltd Add product Close Update Order" at bounding box center [561, 17] width 1122 height 35
click at [1010, 21] on button "Close" at bounding box center [1013, 18] width 59 height 18
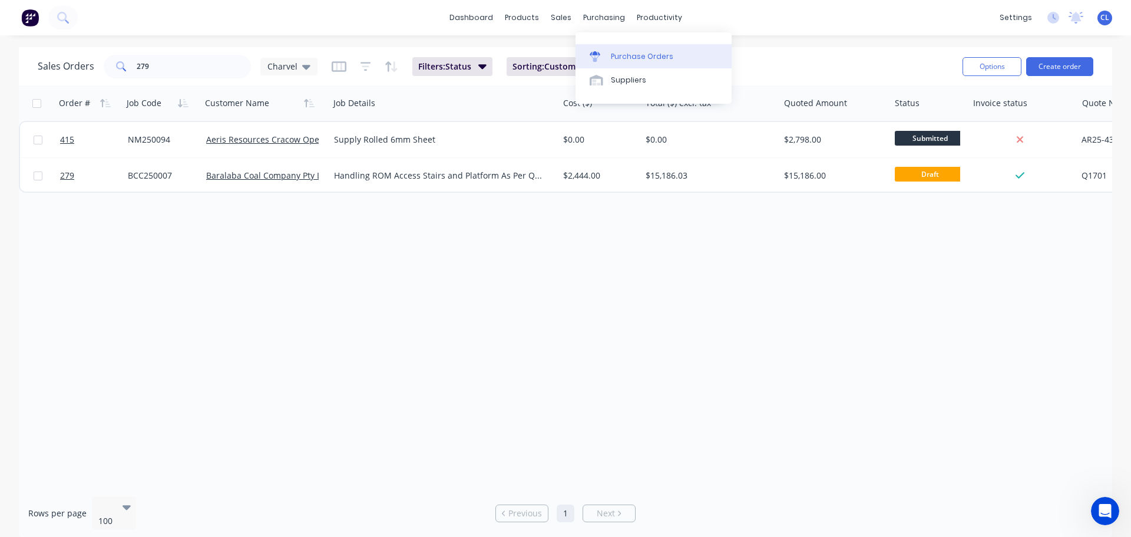
click at [607, 53] on link "Purchase Orders" at bounding box center [654, 56] width 156 height 24
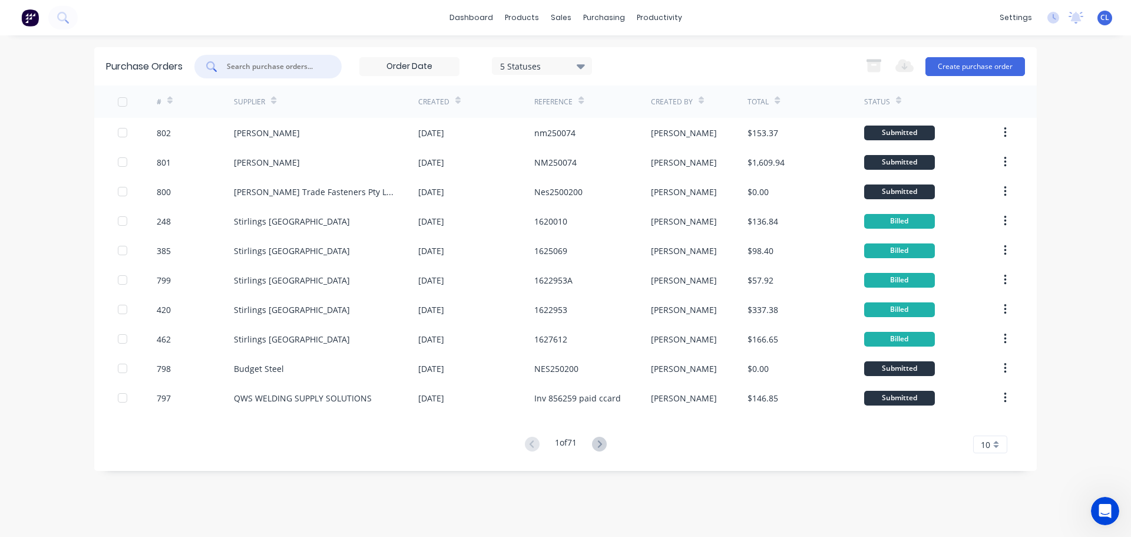
click at [280, 65] on input "text" at bounding box center [275, 67] width 98 height 12
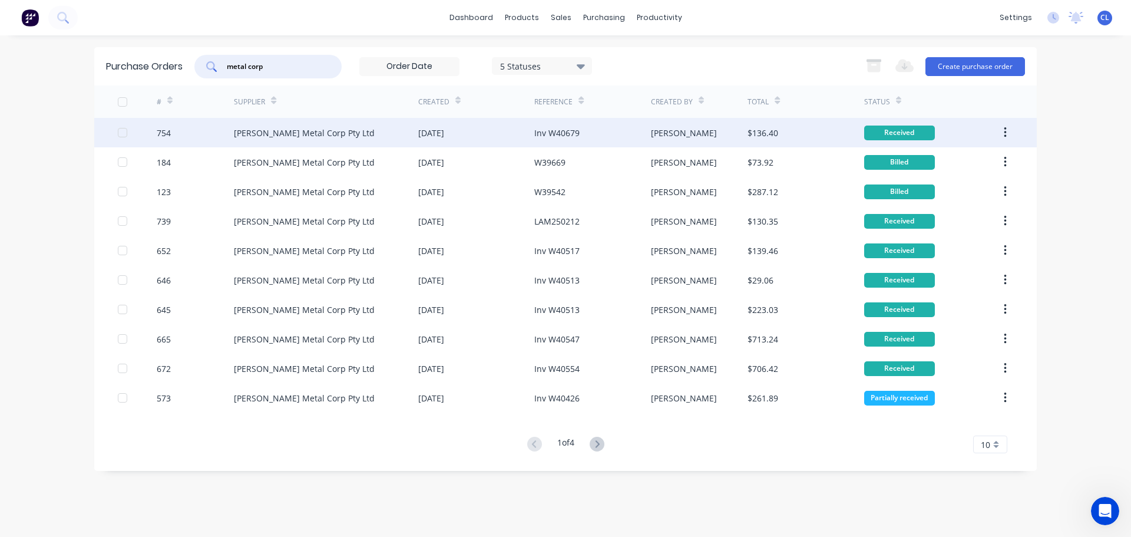
type input "metal corp"
click at [315, 133] on div "[PERSON_NAME] Metal Corp Pty Ltd" at bounding box center [304, 133] width 141 height 12
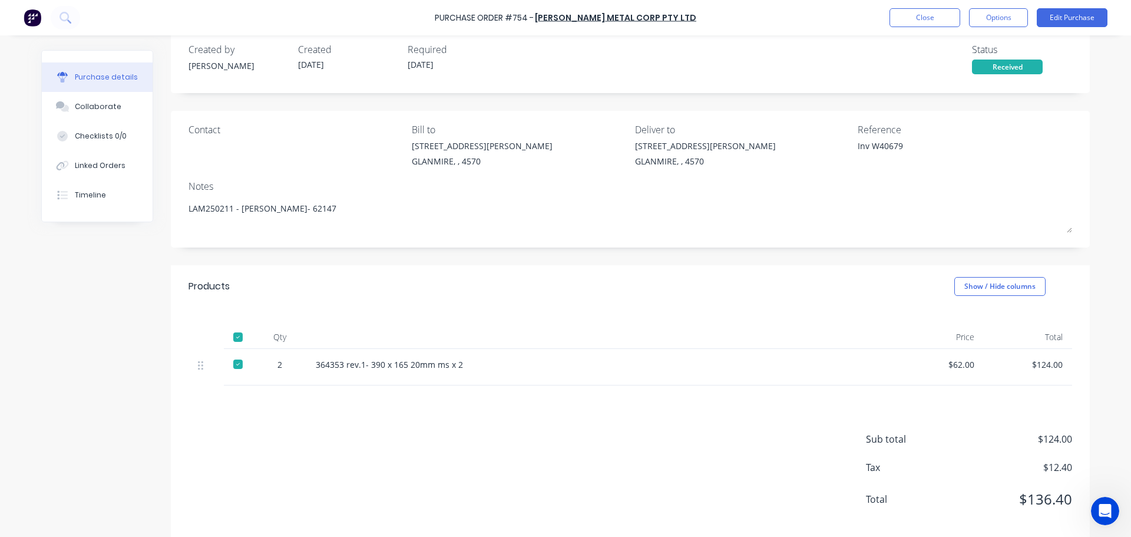
scroll to position [36, 0]
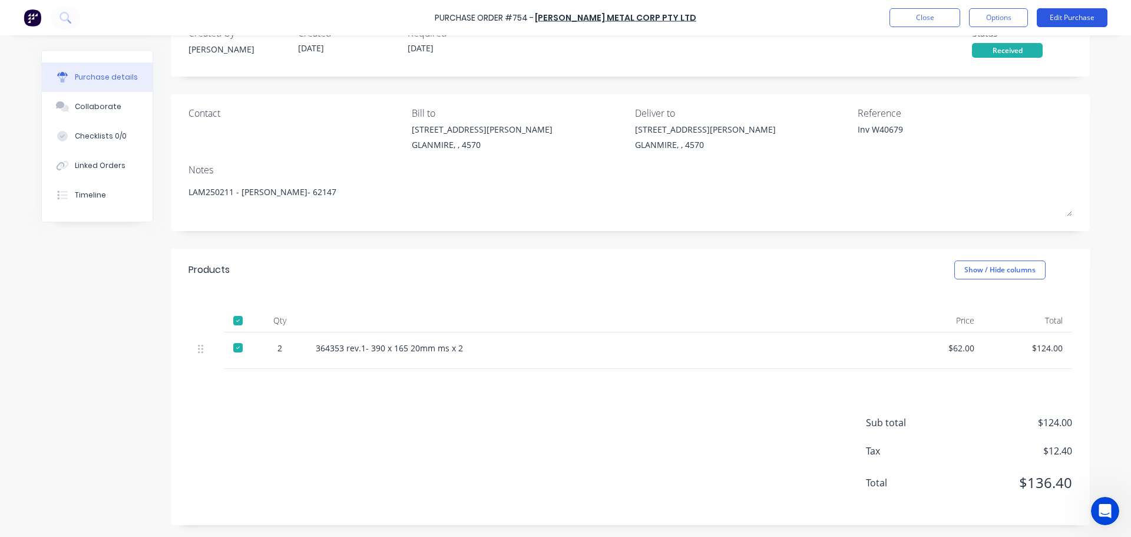
click at [1069, 12] on button "Edit Purchase" at bounding box center [1072, 17] width 71 height 19
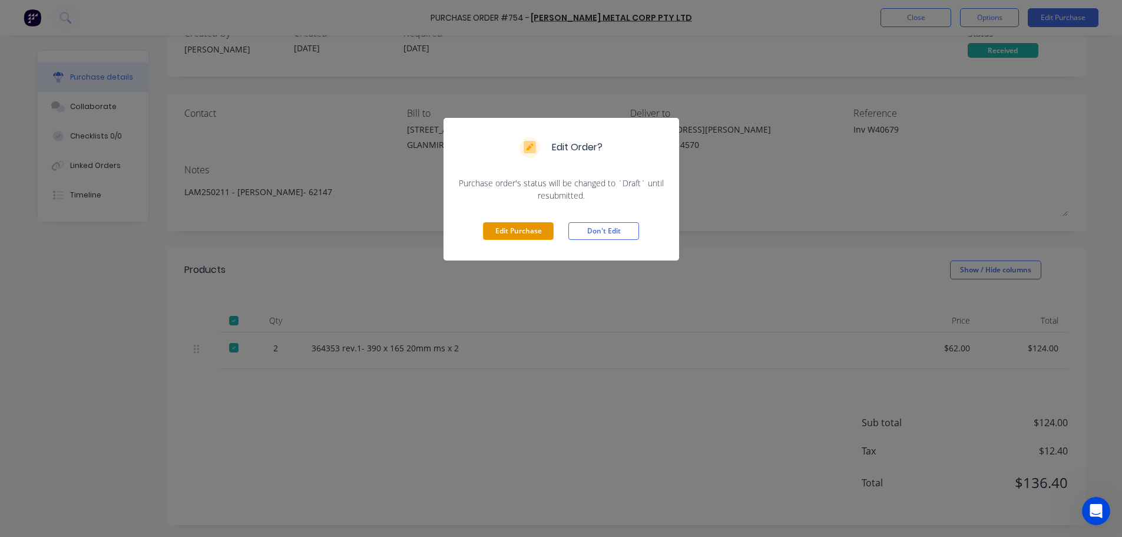
click at [535, 226] on button "Edit Purchase" at bounding box center [518, 231] width 71 height 18
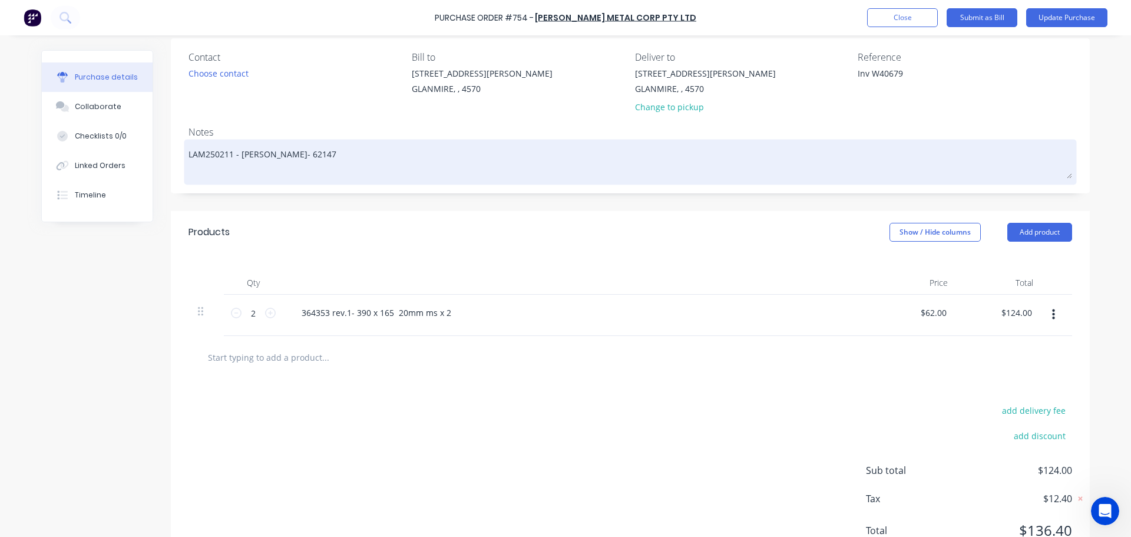
scroll to position [140, 0]
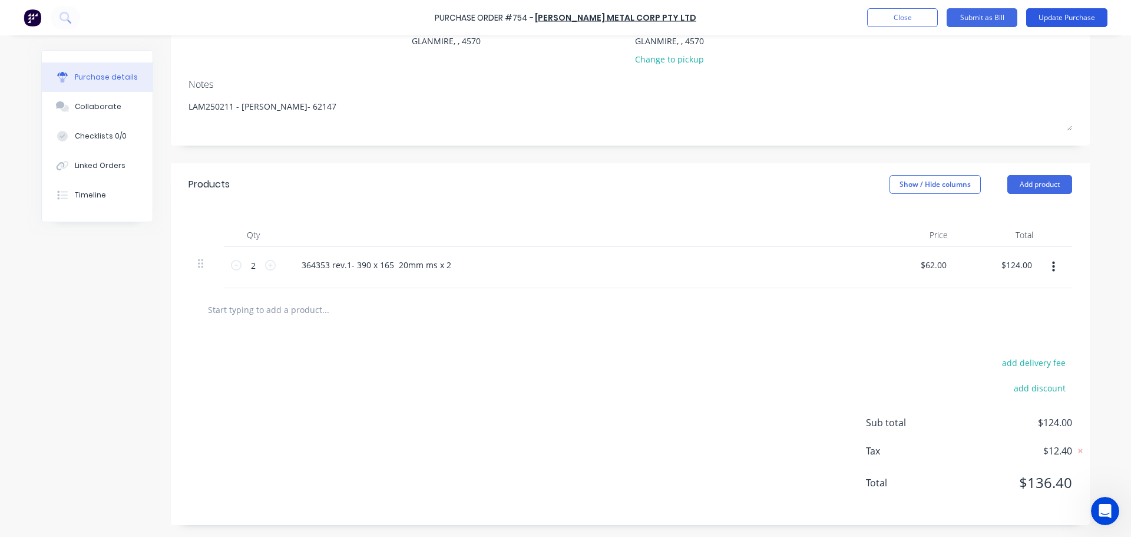
click at [1068, 23] on button "Update Purchase" at bounding box center [1066, 17] width 81 height 19
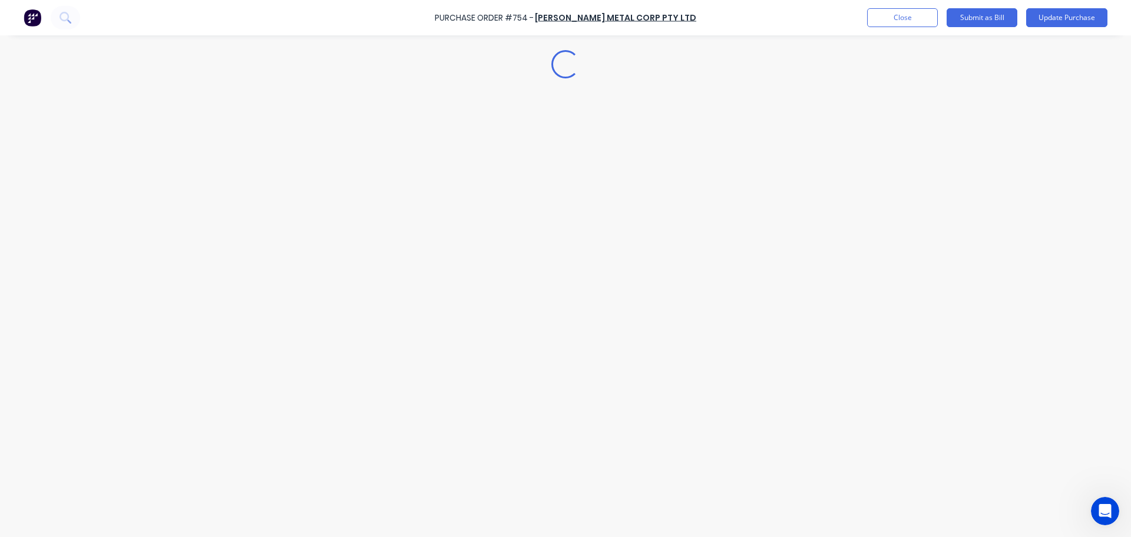
scroll to position [0, 0]
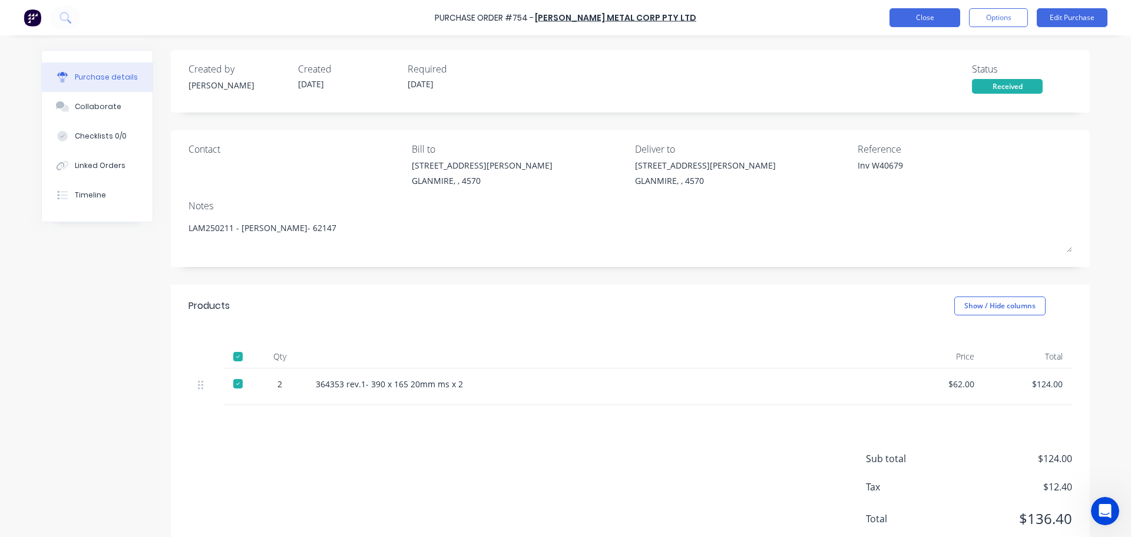
click at [920, 20] on button "Close" at bounding box center [924, 17] width 71 height 19
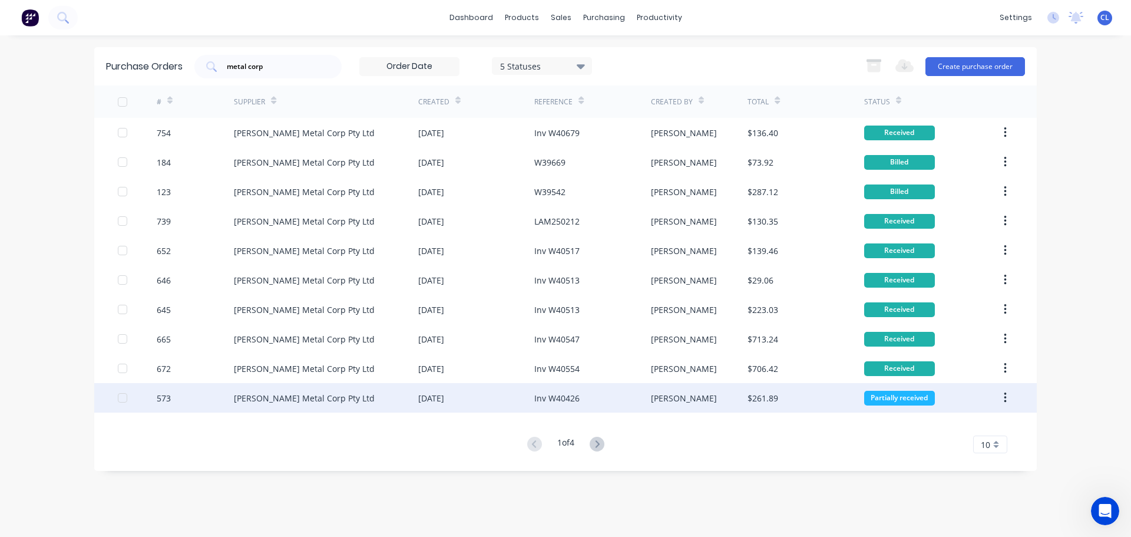
click at [187, 396] on div "573" at bounding box center [196, 397] width 78 height 29
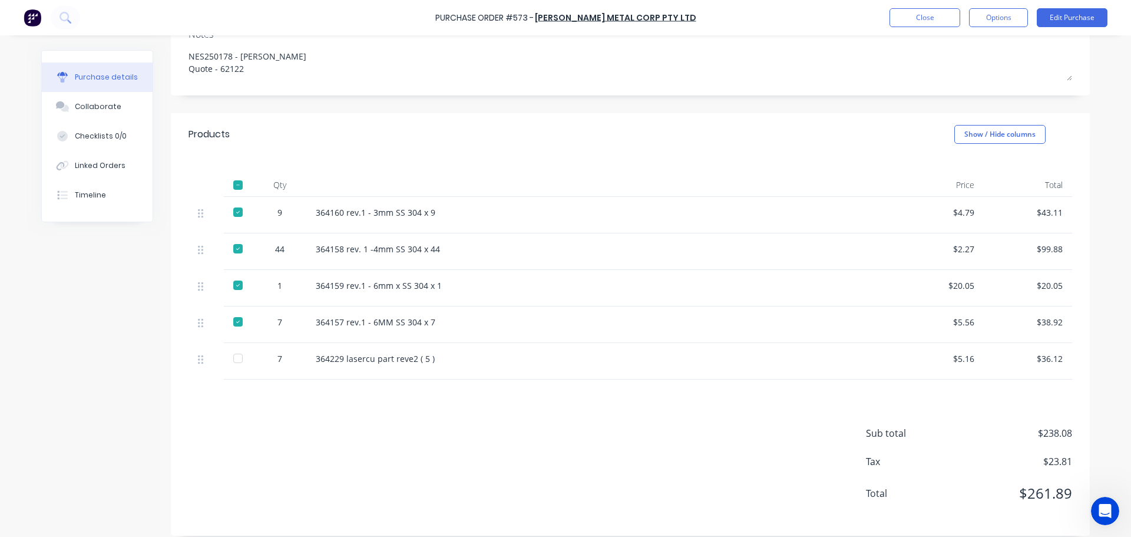
scroll to position [177, 0]
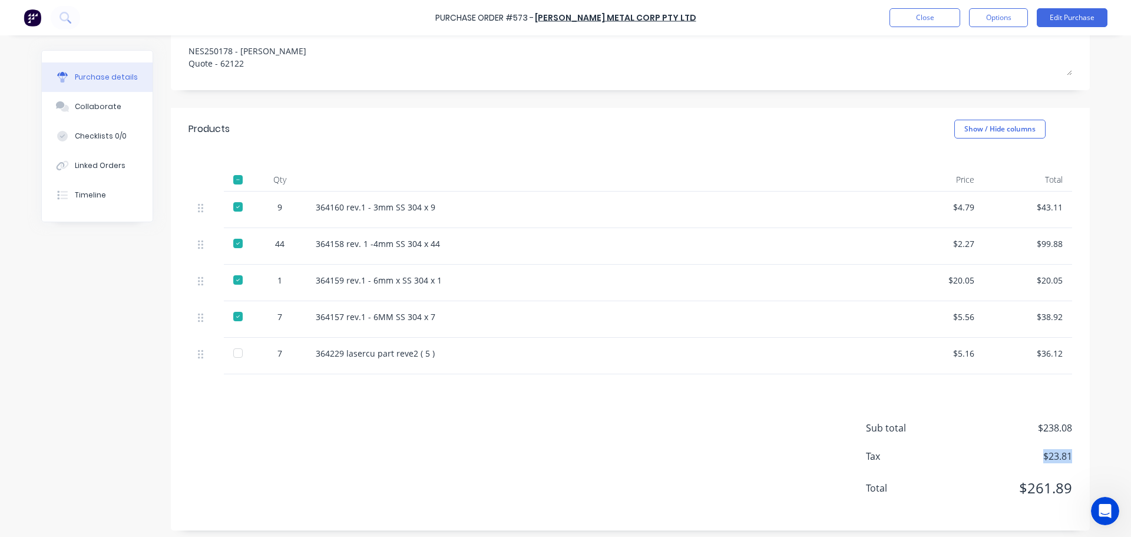
drag, startPoint x: 1067, startPoint y: 456, endPoint x: 1027, endPoint y: 462, distance: 41.1
click at [1027, 462] on div "Sub total $238.08 Tax $23.81 Total $261.89" at bounding box center [630, 452] width 919 height 156
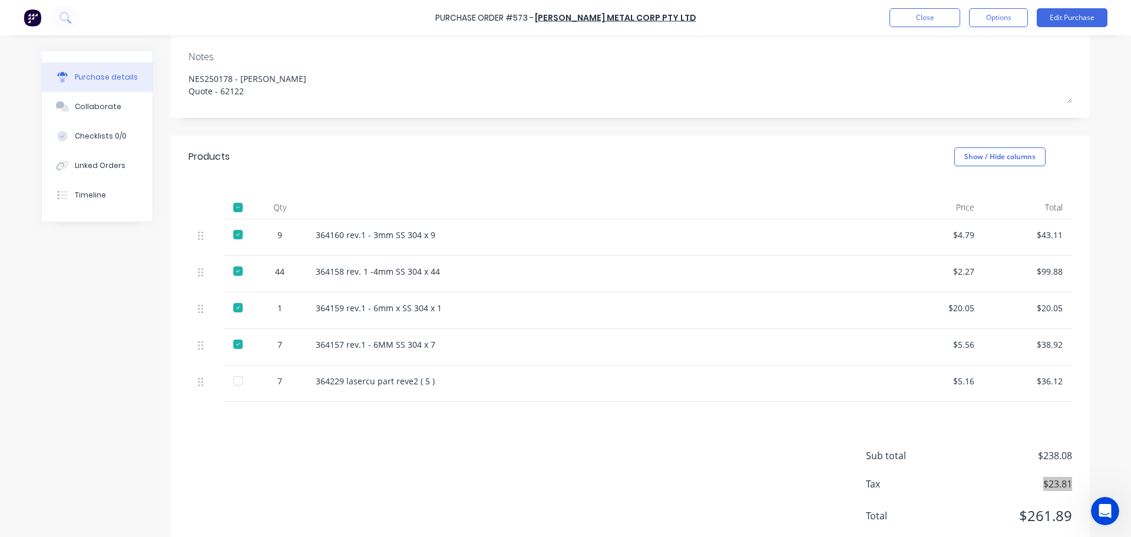
scroll to position [182, 0]
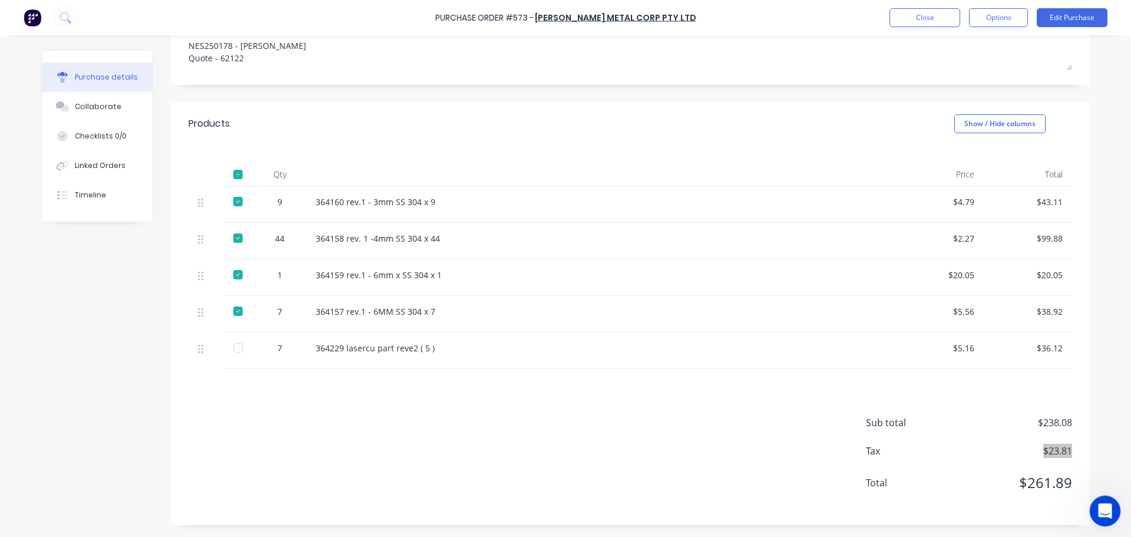
click at [1096, 501] on div "Open Intercom Messenger" at bounding box center [1103, 509] width 39 height 39
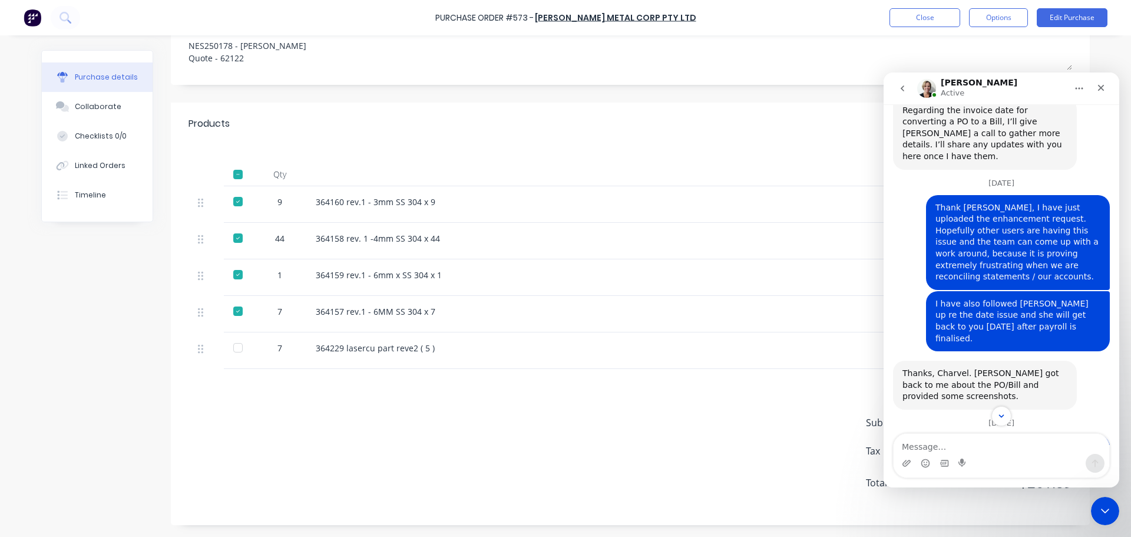
scroll to position [2516, 0]
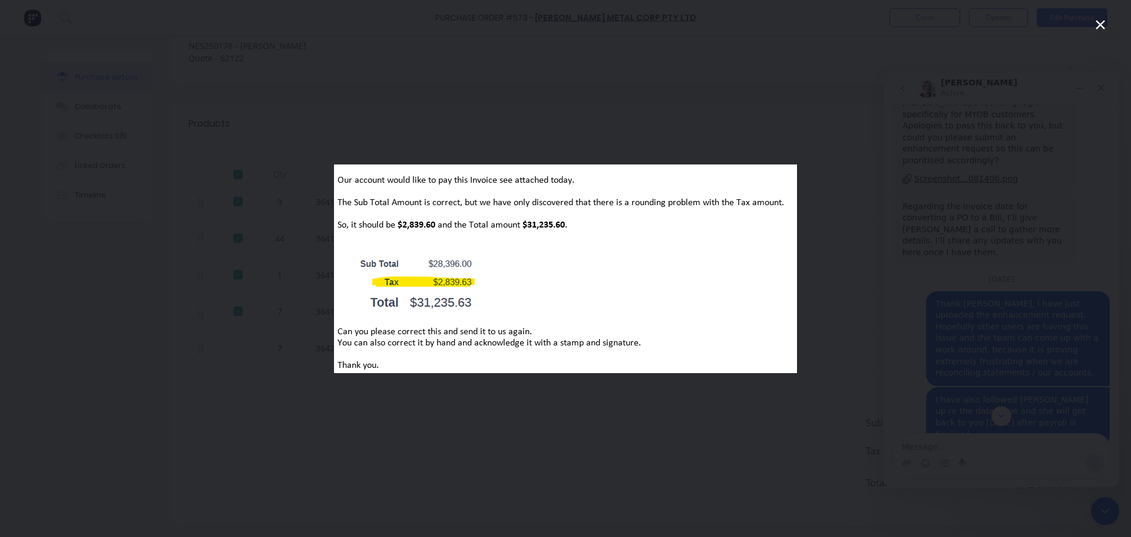
scroll to position [0, 0]
click at [1096, 29] on icon "Close" at bounding box center [1100, 25] width 14 height 14
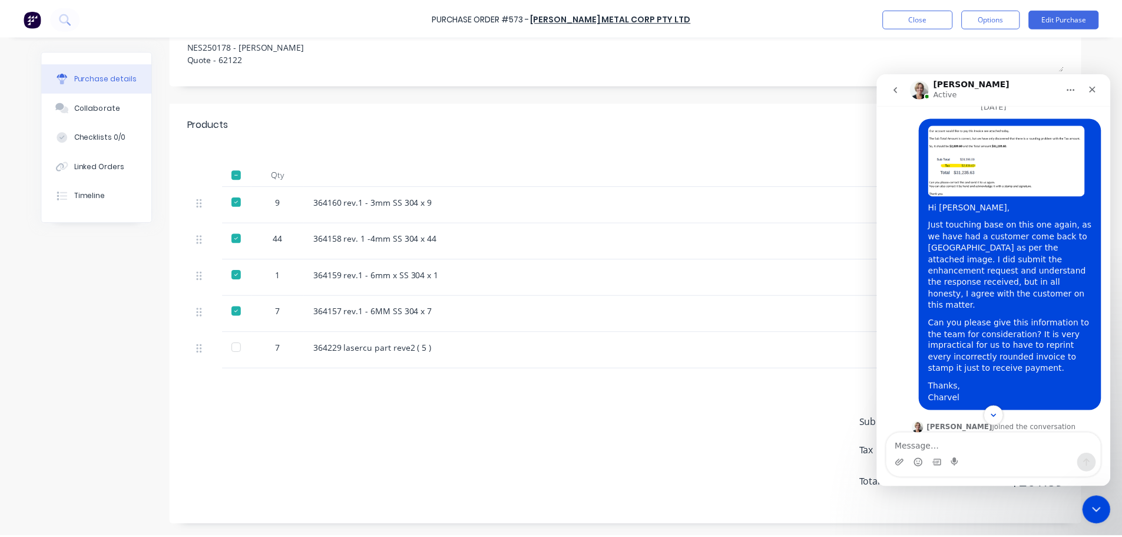
scroll to position [2988, 0]
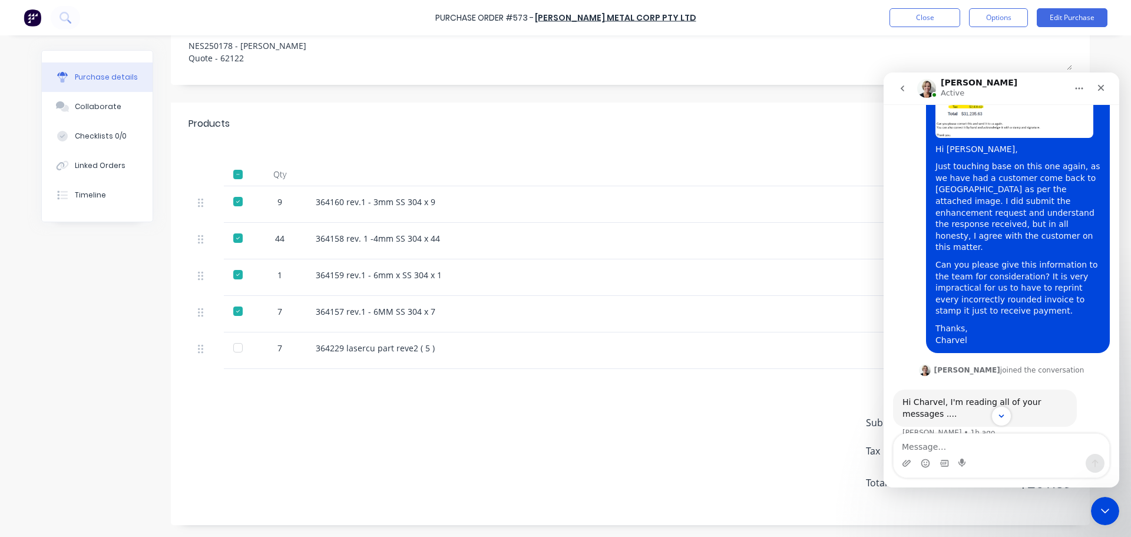
click at [903, 29] on div "Purchase Order #573 - [PERSON_NAME] Metal Corp Pty Ltd Close Options Edit Purch…" at bounding box center [565, 17] width 1131 height 35
click at [911, 21] on button "Close" at bounding box center [924, 17] width 71 height 19
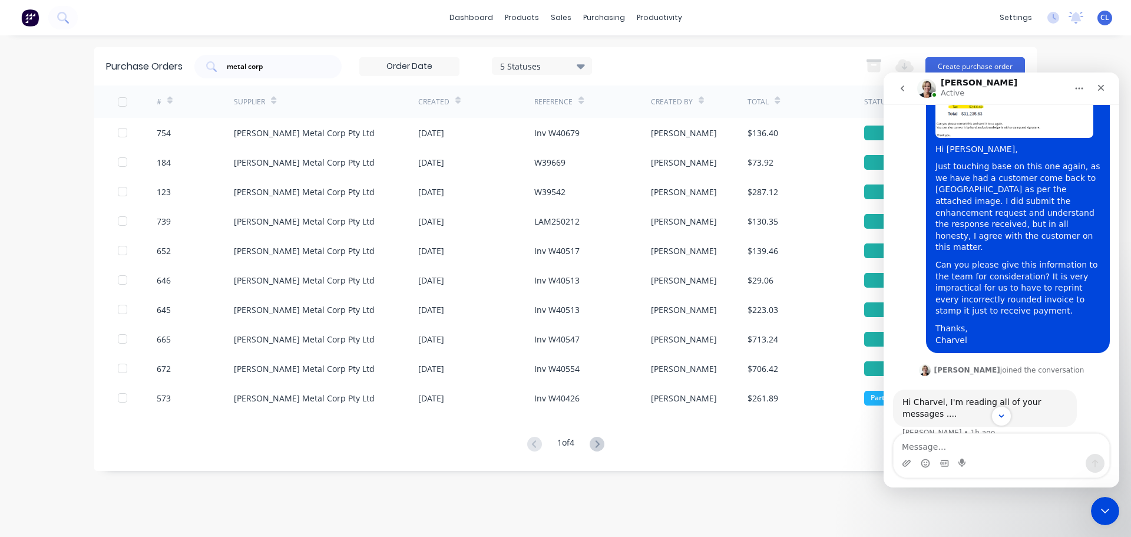
click at [1106, 19] on span "CL" at bounding box center [1104, 17] width 9 height 11
drag, startPoint x: 1103, startPoint y: 92, endPoint x: 1979, endPoint y: 164, distance: 879.5
click at [1103, 92] on icon "Close" at bounding box center [1100, 87] width 9 height 9
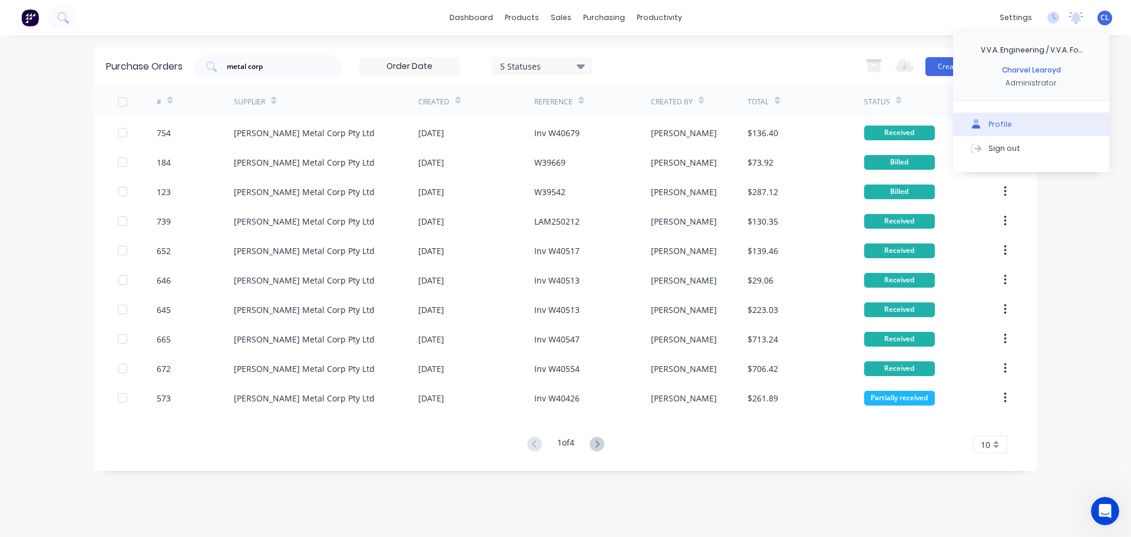
click at [1000, 118] on button "Profile" at bounding box center [1031, 125] width 156 height 24
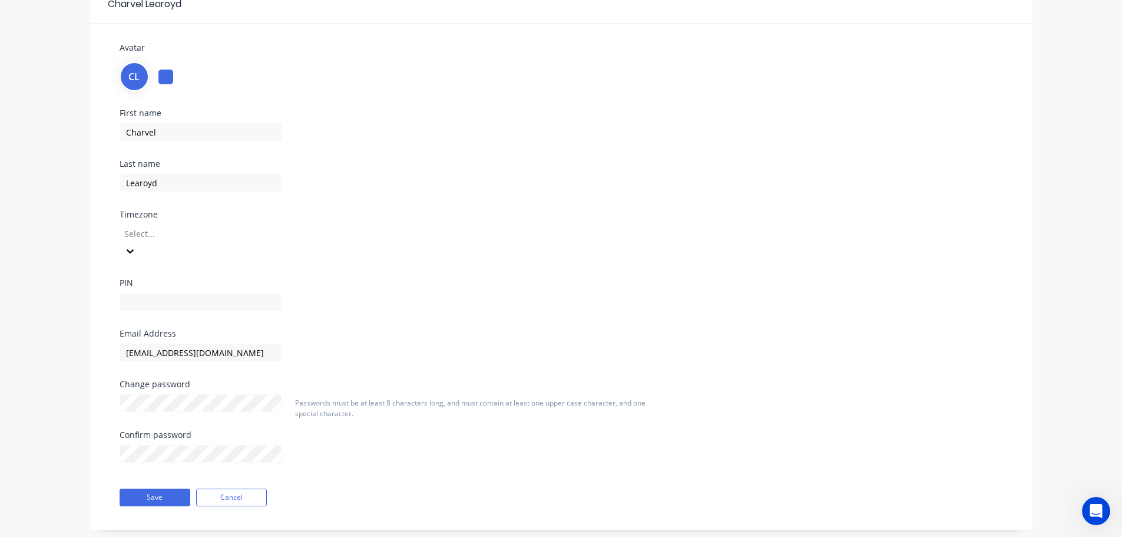
scroll to position [67, 0]
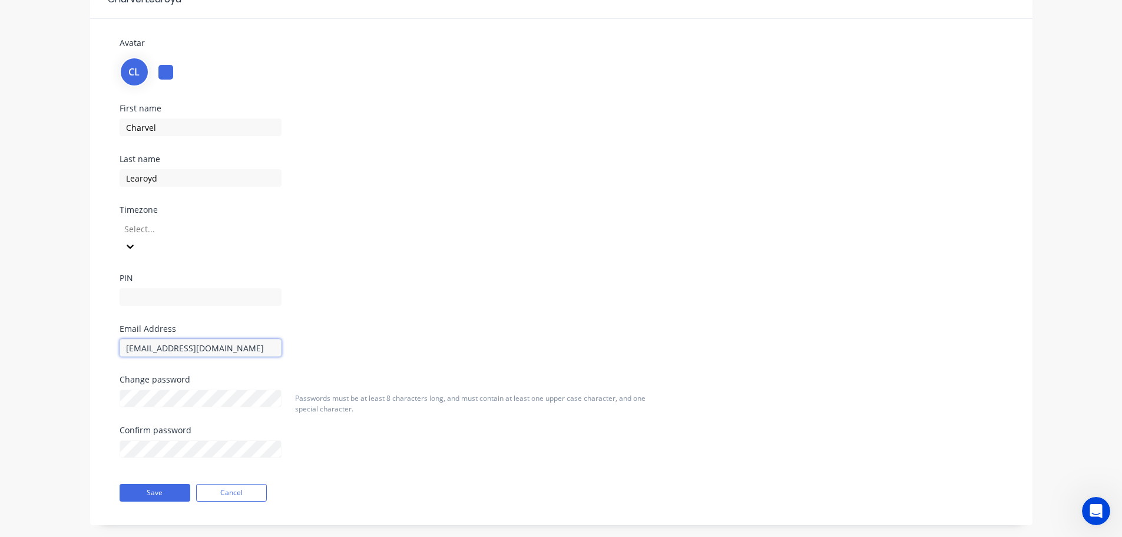
click at [128, 339] on input "[EMAIL_ADDRESS][DOMAIN_NAME]" at bounding box center [201, 348] width 162 height 18
click at [134, 339] on input "[EMAIL_ADDRESS][DOMAIN_NAME]" at bounding box center [201, 348] width 162 height 18
click at [440, 287] on div "First name Charvel Last name Learoyd Timezone Select... PIN" at bounding box center [561, 214] width 901 height 220
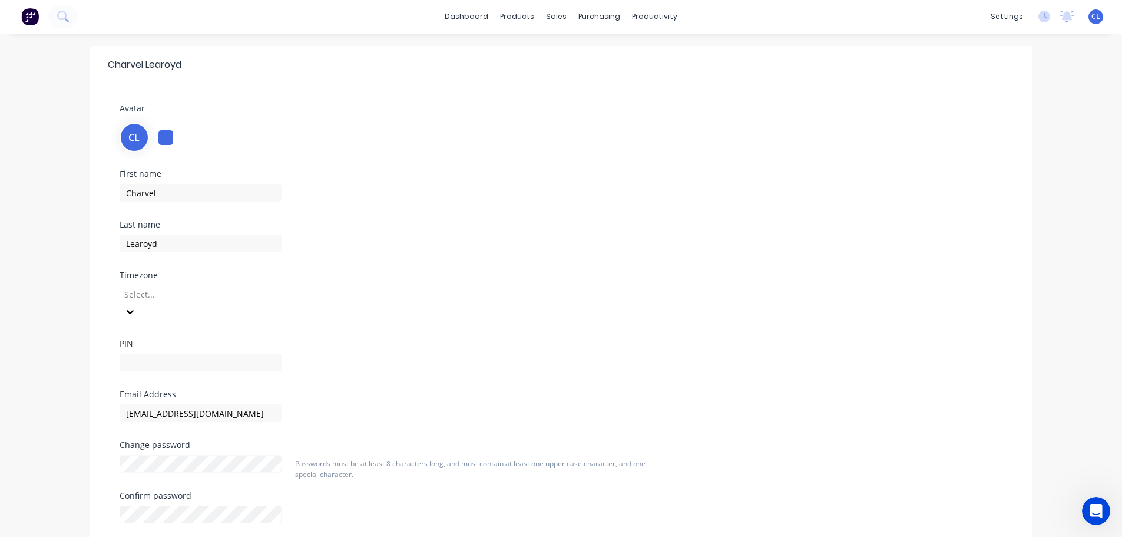
scroll to position [0, 0]
click at [583, 55] on div "Sales Orders" at bounding box center [600, 56] width 48 height 11
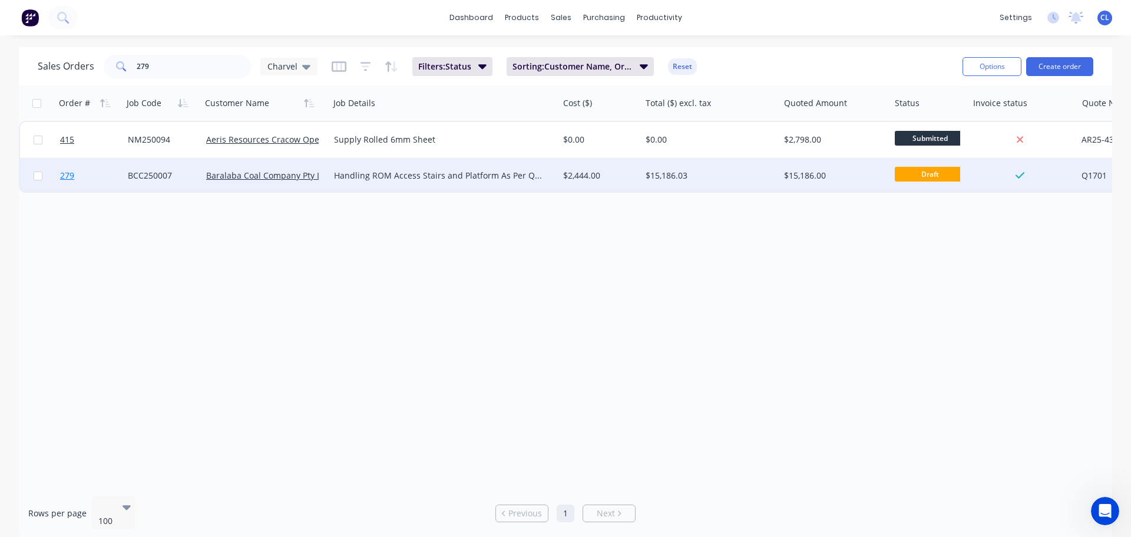
click at [67, 181] on span "279" at bounding box center [67, 176] width 14 height 12
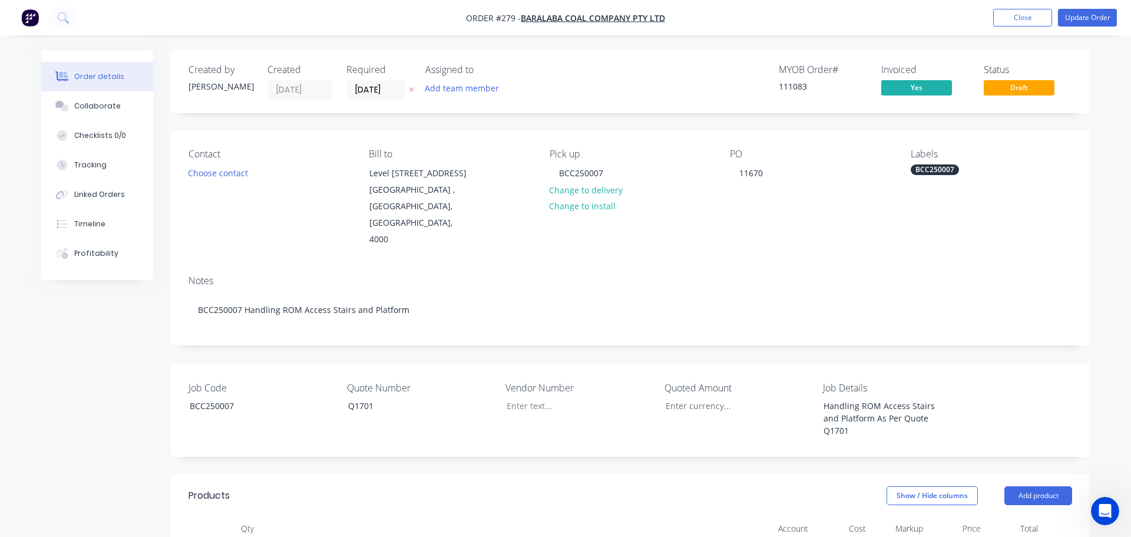
type input "$15,186.00"
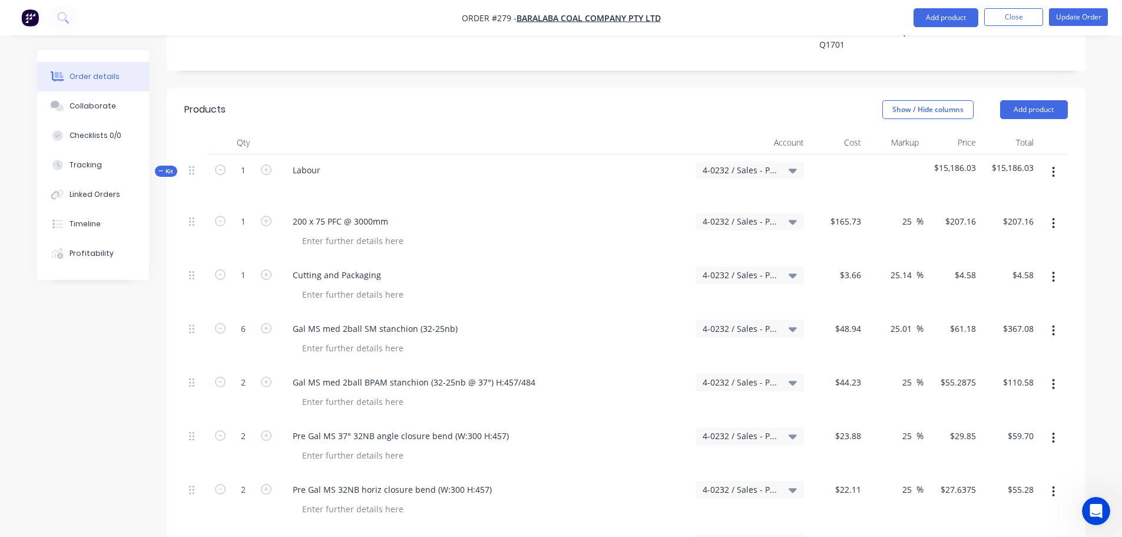
scroll to position [471, 0]
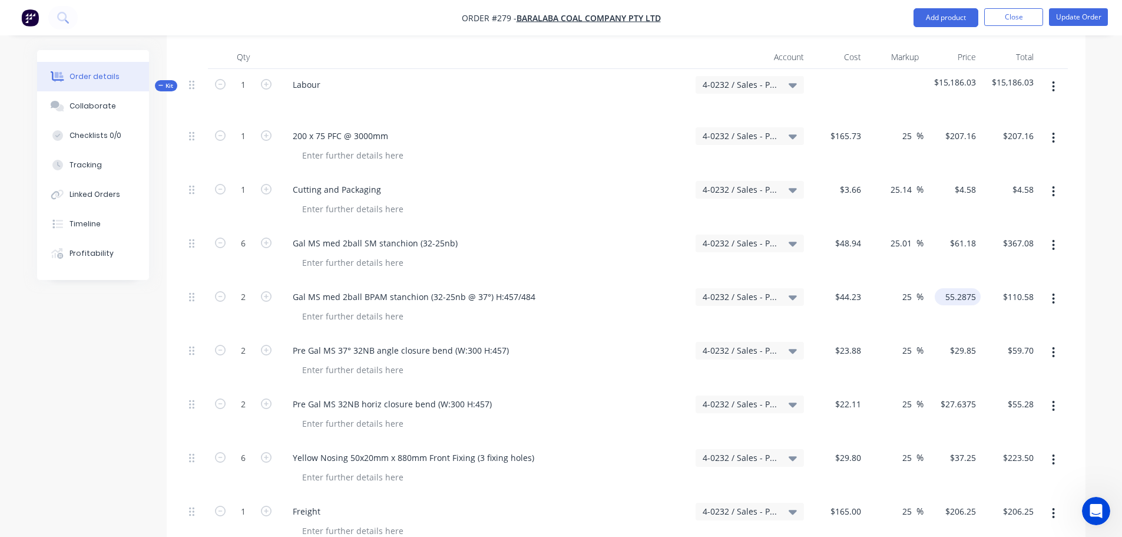
click at [966, 288] on input "55.2875" at bounding box center [960, 296] width 41 height 17
click at [967, 288] on input "55.2875" at bounding box center [962, 296] width 37 height 17
click at [971, 288] on input "55.2875" at bounding box center [962, 296] width 37 height 17
click at [977, 288] on input "55.2875" at bounding box center [962, 296] width 37 height 17
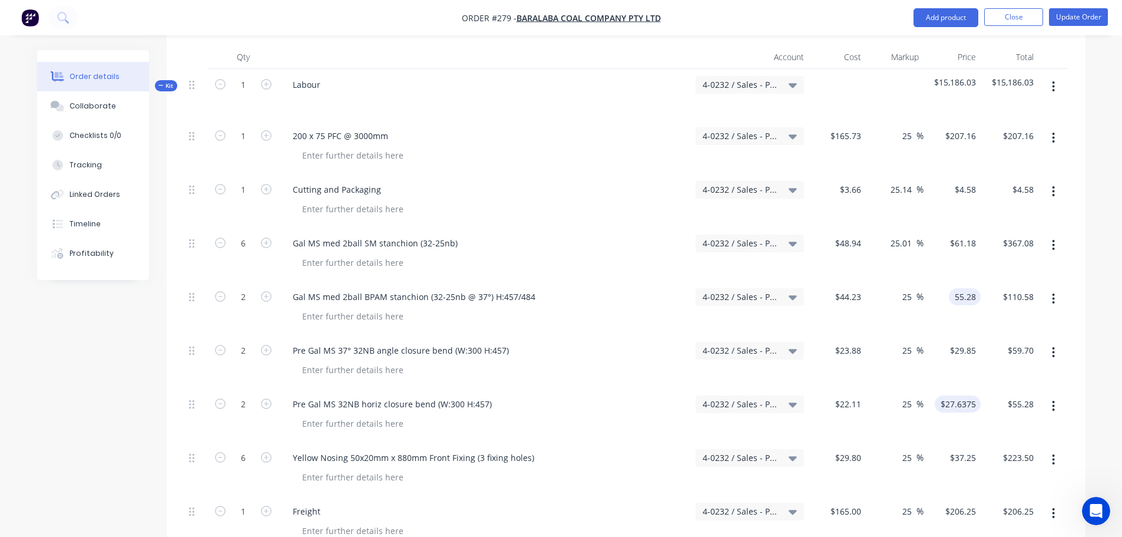
type input "55.28"
click at [971, 395] on input "$27.6375" at bounding box center [960, 403] width 41 height 17
type input "24.98"
type input "$55.28"
type input "$110.56"
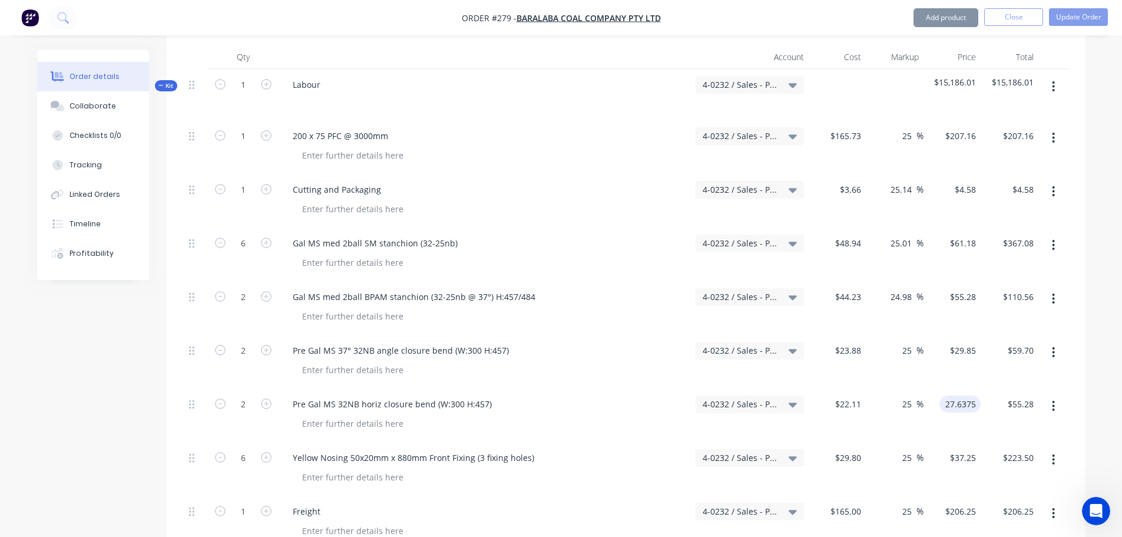
click at [964, 395] on input "27.6375" at bounding box center [962, 403] width 37 height 17
click at [973, 395] on input "27.6375" at bounding box center [962, 403] width 37 height 17
click at [975, 395] on input "27.6375" at bounding box center [962, 403] width 37 height 17
type input "27.64"
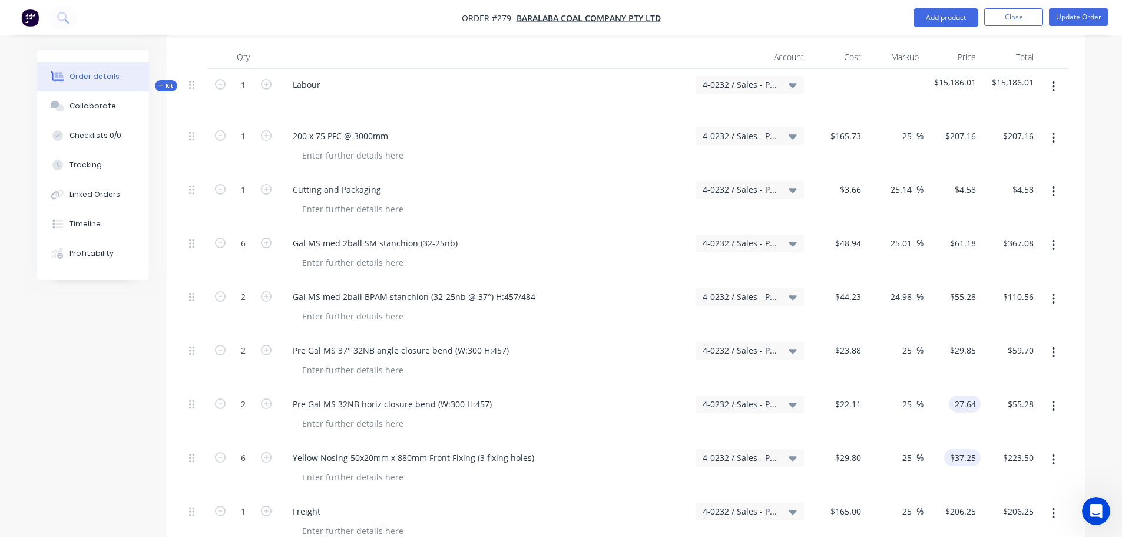
click at [976, 449] on input "$37.25" at bounding box center [965, 457] width 32 height 17
type input "25.01"
type input "$27.64"
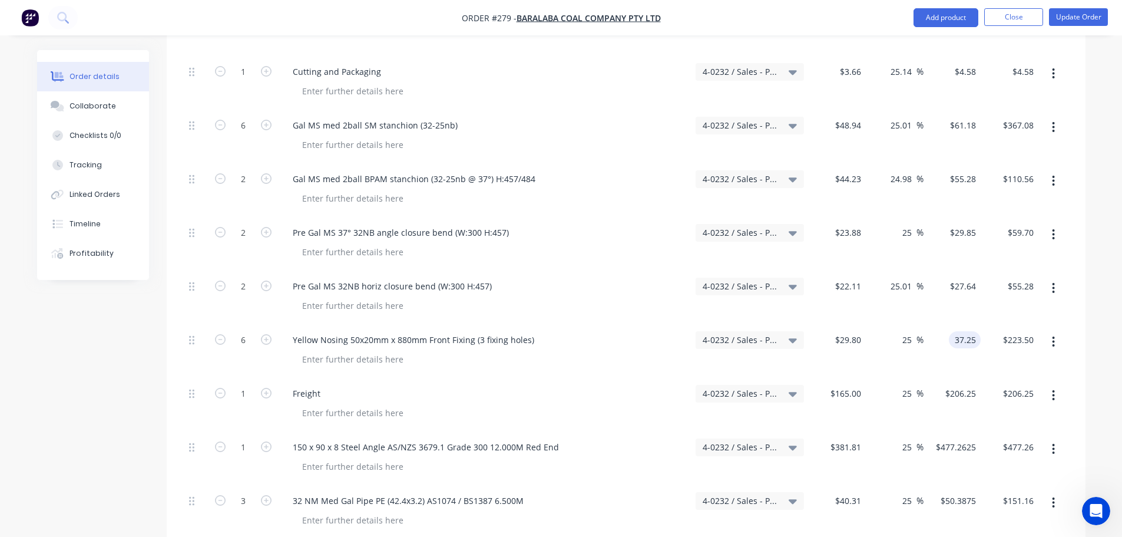
scroll to position [648, 0]
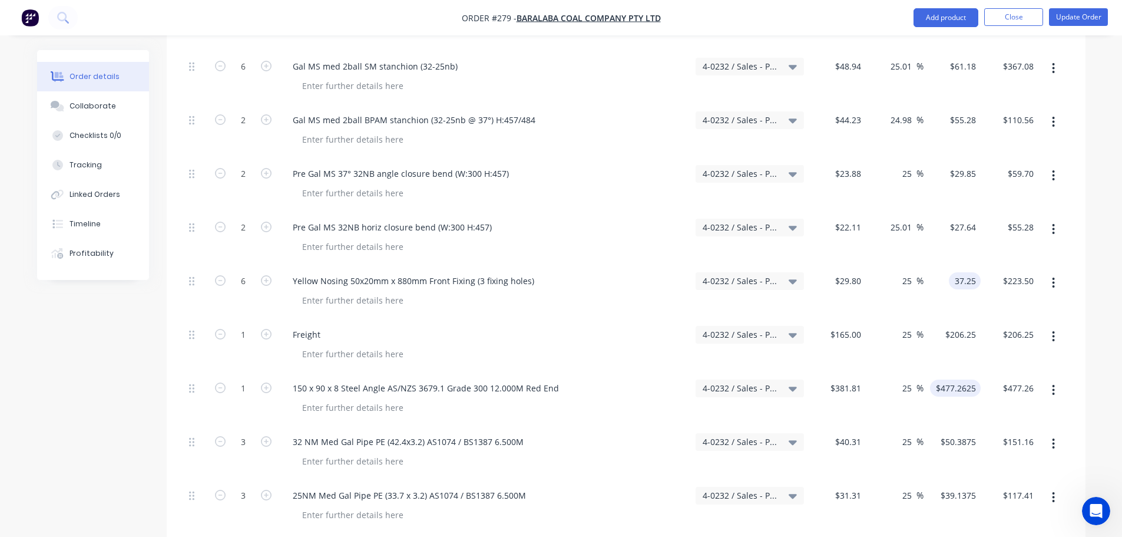
click at [953, 379] on input "$477.2625" at bounding box center [958, 387] width 46 height 17
type input "$37.25"
click at [968, 379] on input "477.2625" at bounding box center [960, 387] width 41 height 17
click at [980, 433] on div "$50.3875 $50.3875" at bounding box center [960, 441] width 41 height 17
type input "$477.26"
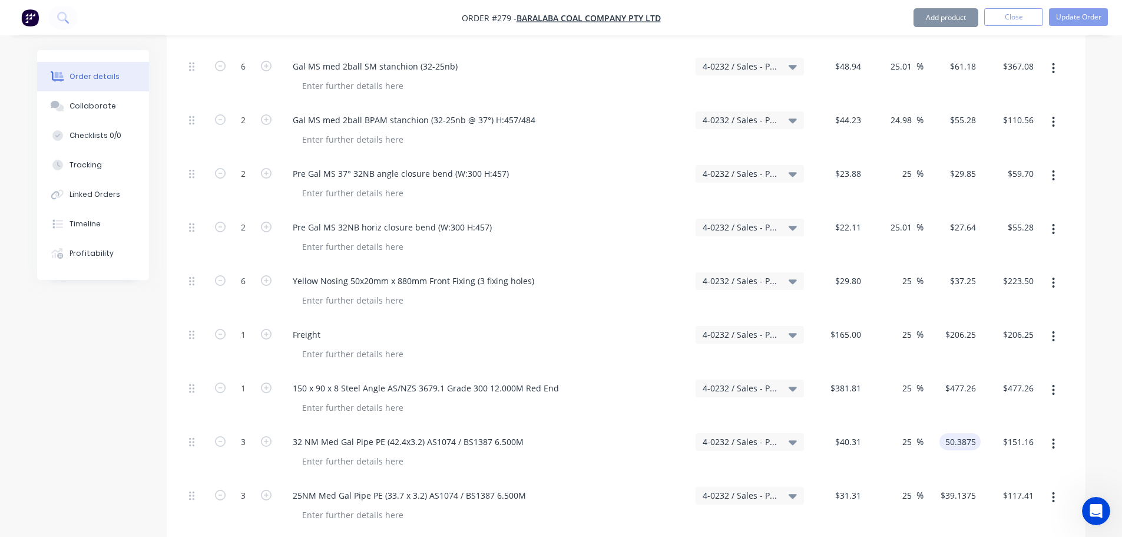
click at [972, 433] on input "50.3875" at bounding box center [962, 441] width 37 height 17
type input "50.39"
type input "25.01"
type input "$50.39"
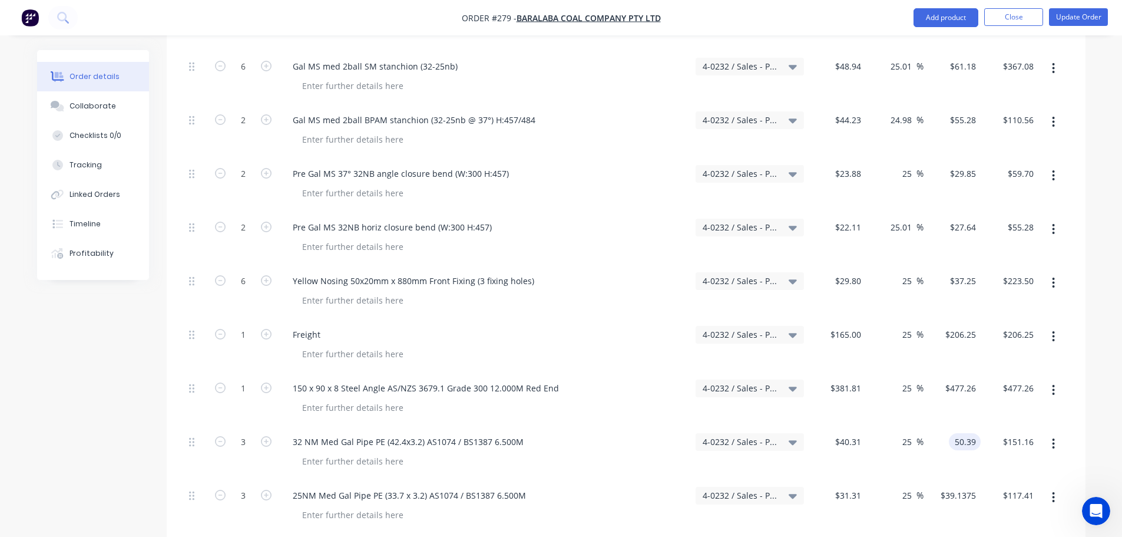
type input "$151.17"
click at [973, 487] on input "39.1375" at bounding box center [960, 495] width 41 height 17
click at [969, 487] on input "39.1375" at bounding box center [962, 495] width 37 height 17
click at [974, 487] on input "39.1375" at bounding box center [962, 495] width 37 height 17
type input "39.14"
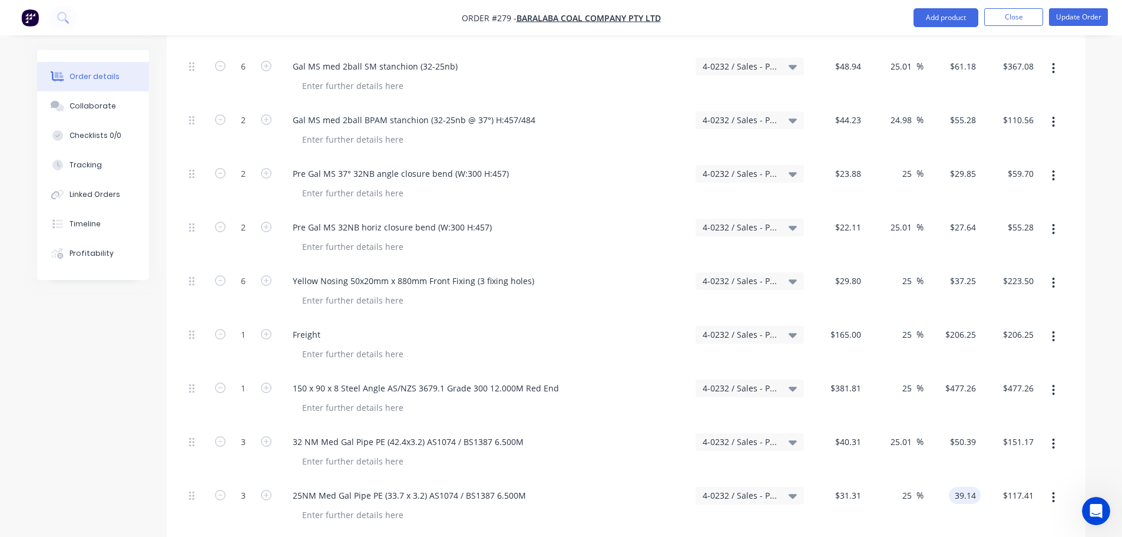
click at [991, 479] on div "$117.41 $117.41" at bounding box center [1010, 506] width 58 height 54
type input "25.01"
type input "$39.14"
type input "$117.42"
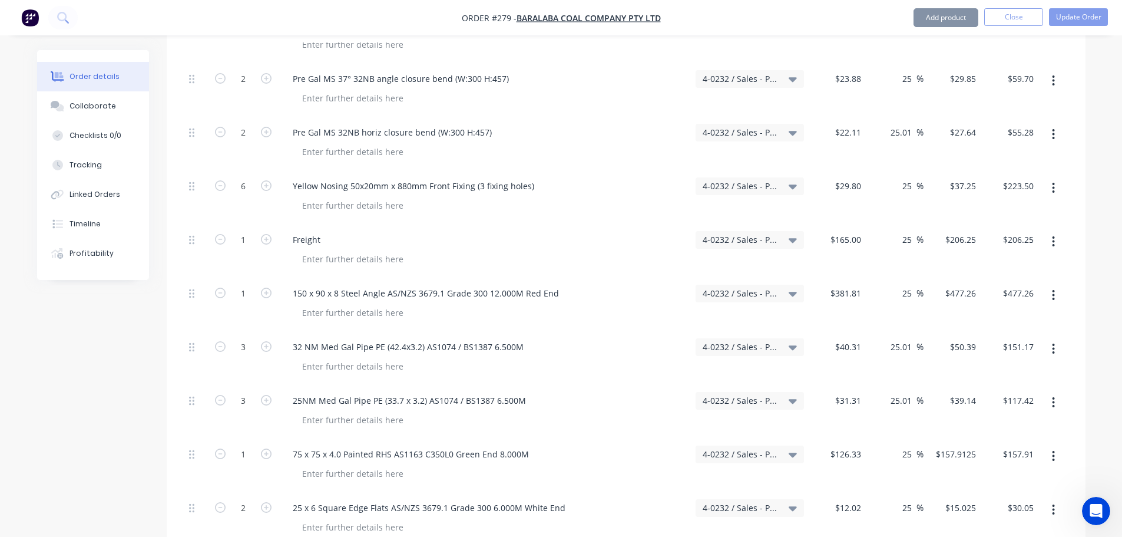
scroll to position [766, 0]
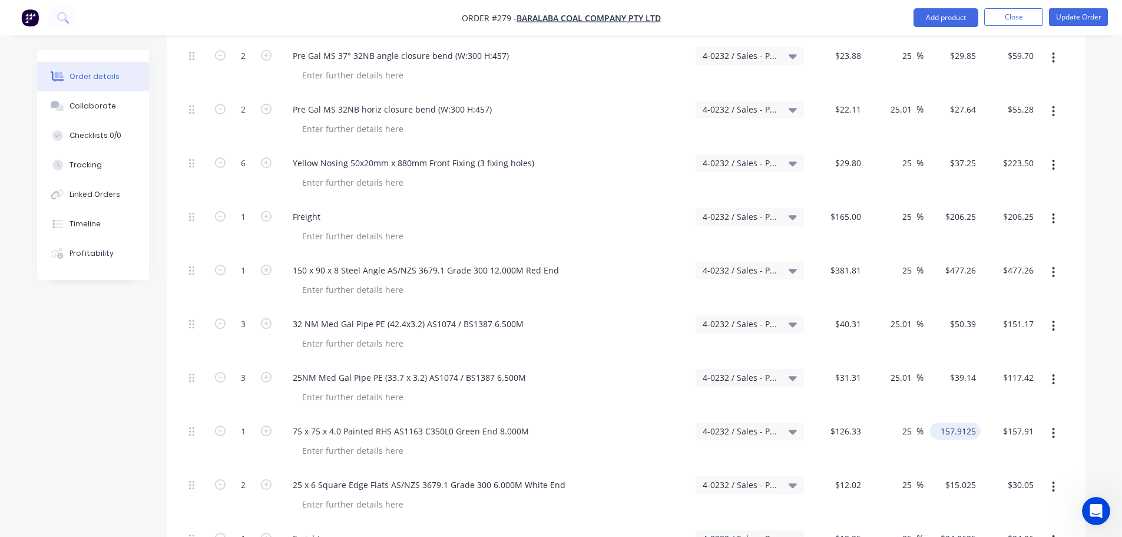
click at [964, 422] on input "157.9125" at bounding box center [958, 430] width 46 height 17
click at [973, 422] on input "157.9125" at bounding box center [960, 430] width 41 height 17
click at [974, 422] on input "157.9125" at bounding box center [960, 430] width 41 height 17
drag, startPoint x: 970, startPoint y: 385, endPoint x: 991, endPoint y: 387, distance: 20.8
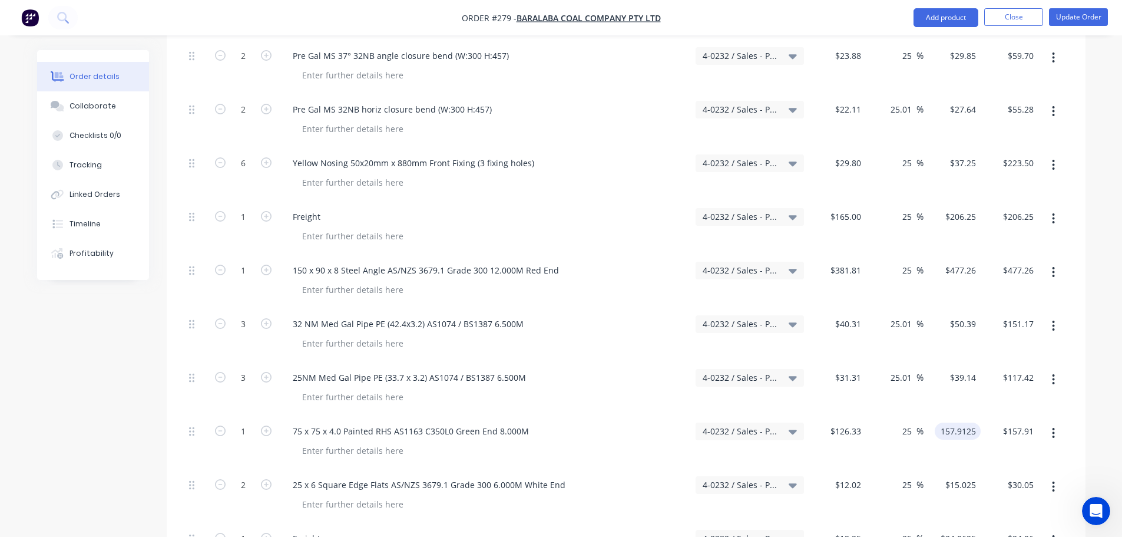
click at [970, 422] on input "157.9125" at bounding box center [960, 430] width 41 height 17
click at [972, 422] on input "157.9125" at bounding box center [960, 430] width 41 height 17
click at [984, 415] on div "$157.91 $157.91" at bounding box center [1010, 442] width 58 height 54
type input "$157.91"
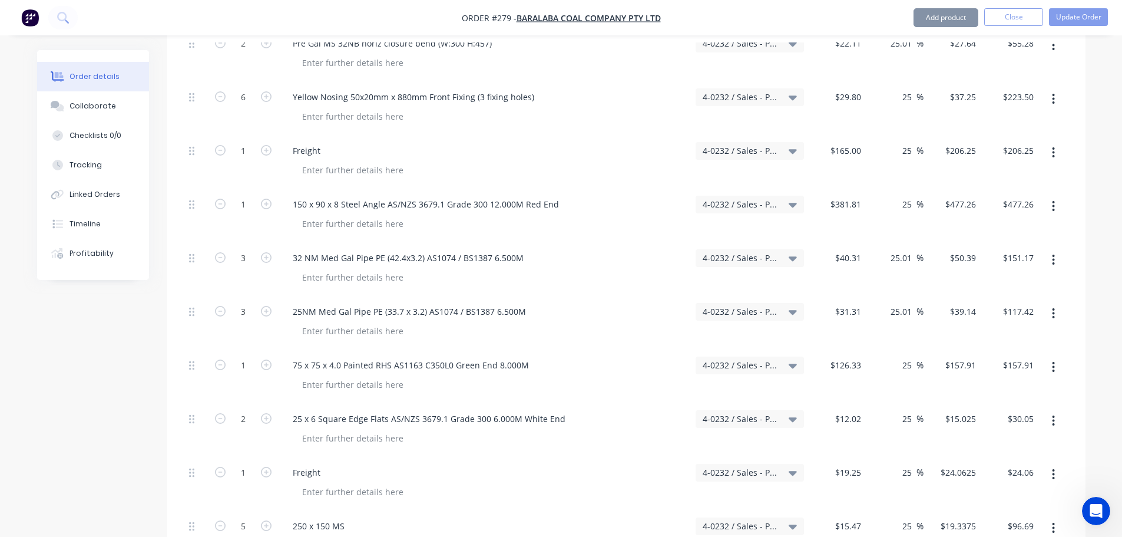
scroll to position [884, 0]
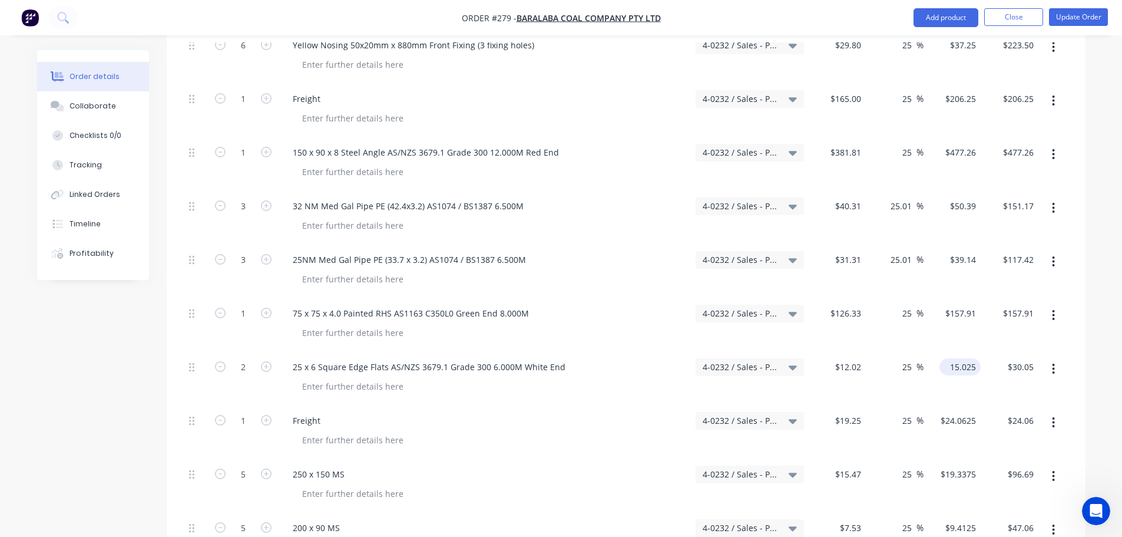
click at [963, 358] on input "15.025" at bounding box center [962, 366] width 37 height 17
click at [974, 358] on input "15.025" at bounding box center [965, 366] width 32 height 17
click at [975, 358] on input "15.025" at bounding box center [965, 366] width 32 height 17
click at [968, 358] on input "15.025" at bounding box center [965, 366] width 32 height 17
click at [974, 358] on input "15.025" at bounding box center [965, 366] width 32 height 17
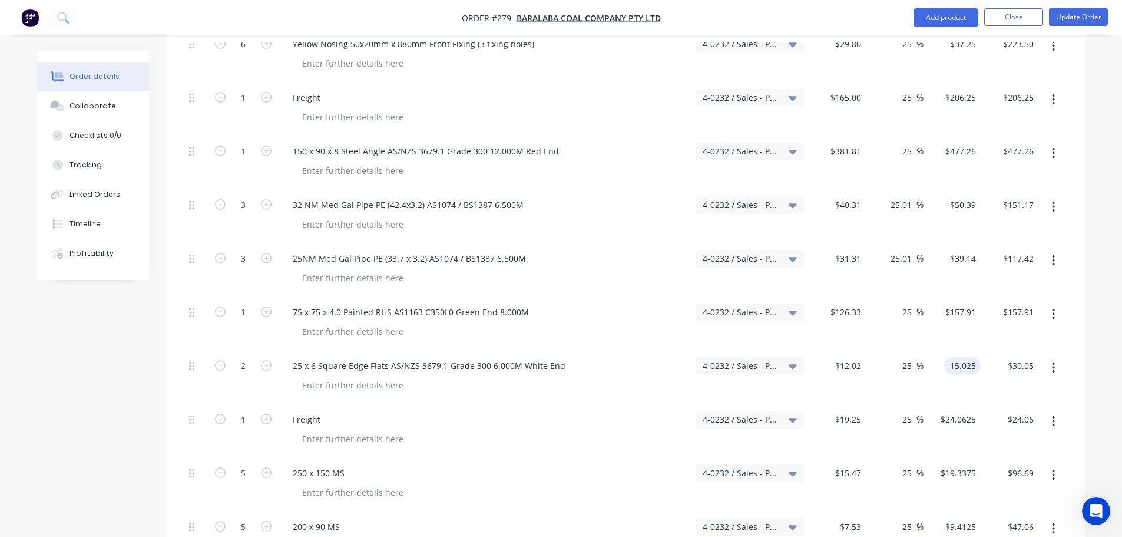
scroll to position [881, 0]
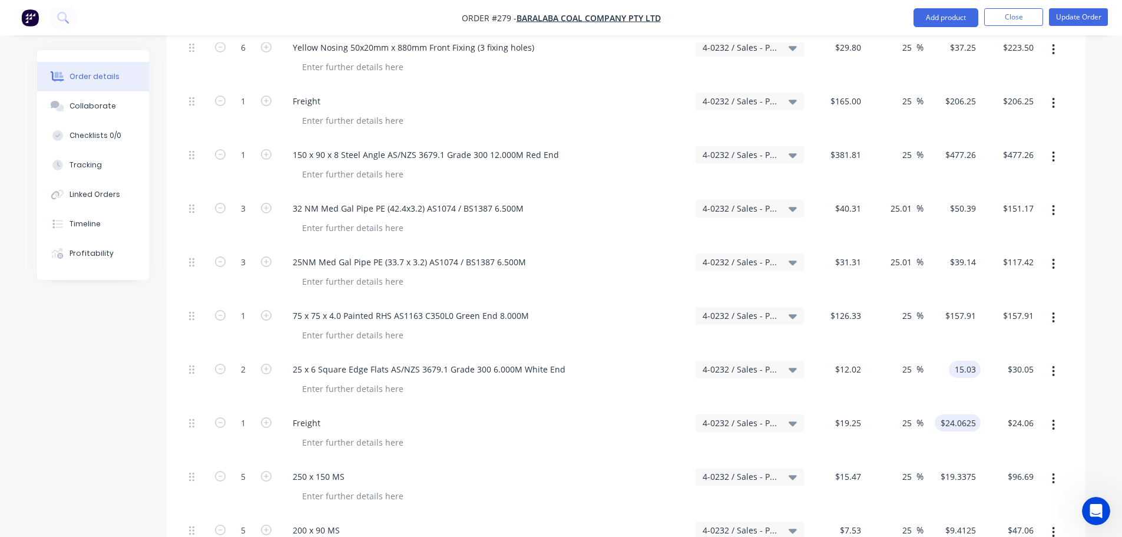
type input "15.03"
click at [978, 414] on input "$24.0625" at bounding box center [960, 422] width 41 height 17
type input "25.04"
type input "$15.03"
type input "$30.06"
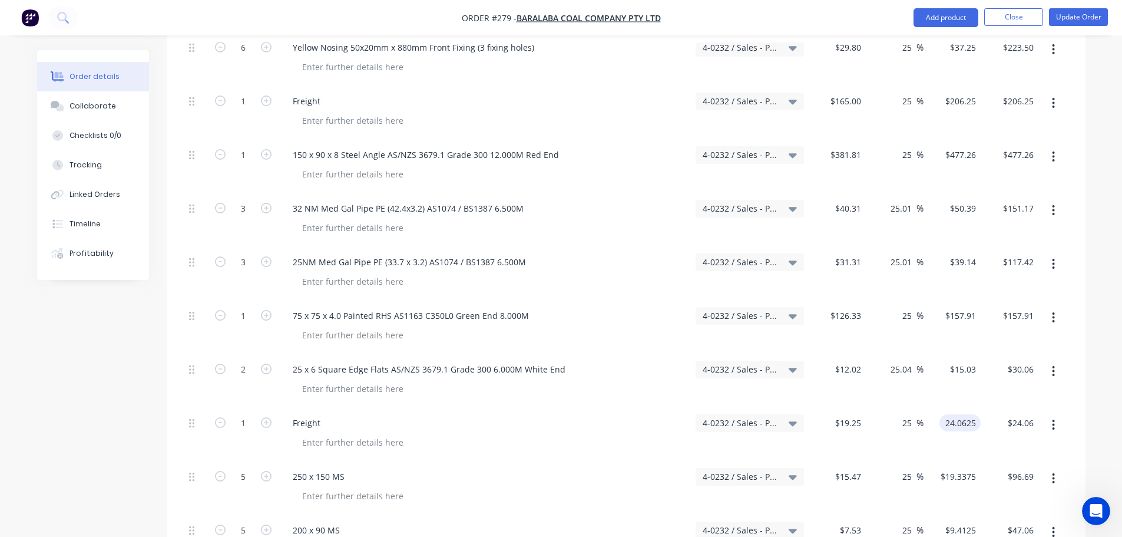
click at [971, 414] on input "24.0625" at bounding box center [962, 422] width 37 height 17
click at [973, 414] on input "24.0625" at bounding box center [962, 422] width 37 height 17
click at [978, 414] on input "24.0625" at bounding box center [962, 422] width 37 height 17
click at [974, 414] on input "24.0625" at bounding box center [962, 422] width 37 height 17
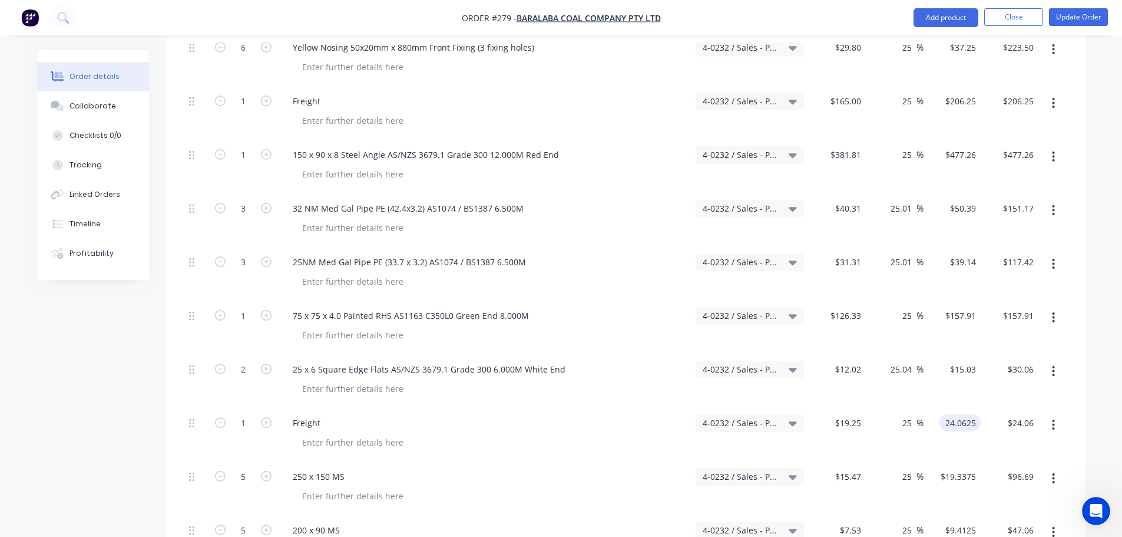
click at [965, 414] on input "24.0625" at bounding box center [962, 422] width 37 height 17
click at [961, 414] on input "24.0625" at bounding box center [962, 422] width 37 height 17
type input "24.06"
click at [970, 468] on input "$19.3375" at bounding box center [960, 476] width 41 height 17
type input "24.99"
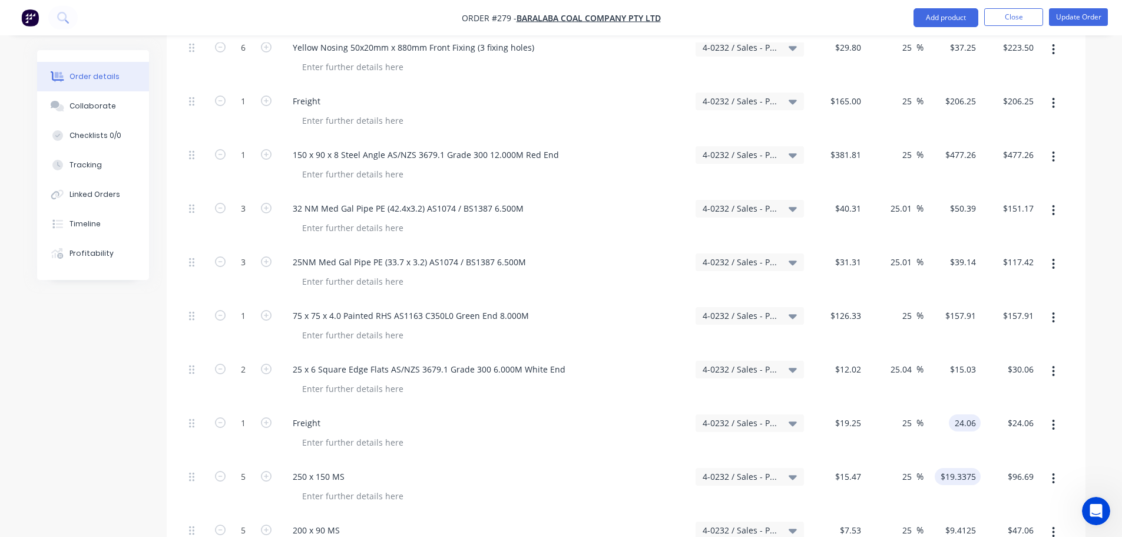
type input "$24.06"
click at [975, 468] on input "19.3375" at bounding box center [962, 476] width 37 height 17
type input "19.33"
click at [983, 461] on div "$96.69 $96.69" at bounding box center [1010, 488] width 58 height 54
type input "24.95"
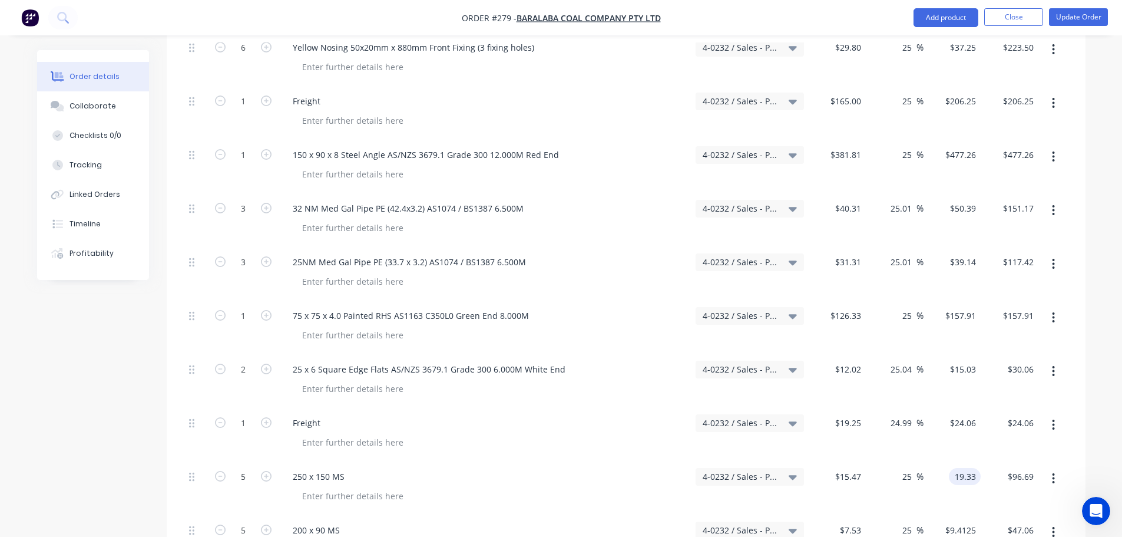
type input "$19.33"
type input "$96.65"
click at [974, 521] on input "9.4125" at bounding box center [962, 529] width 37 height 17
click at [972, 521] on input "9.4125" at bounding box center [965, 529] width 32 height 17
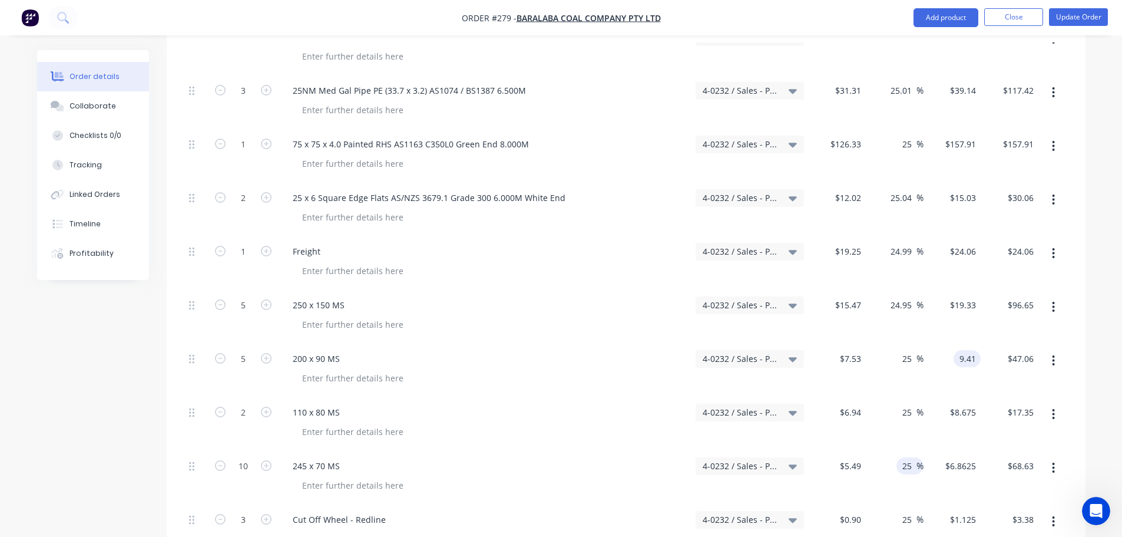
scroll to position [1058, 0]
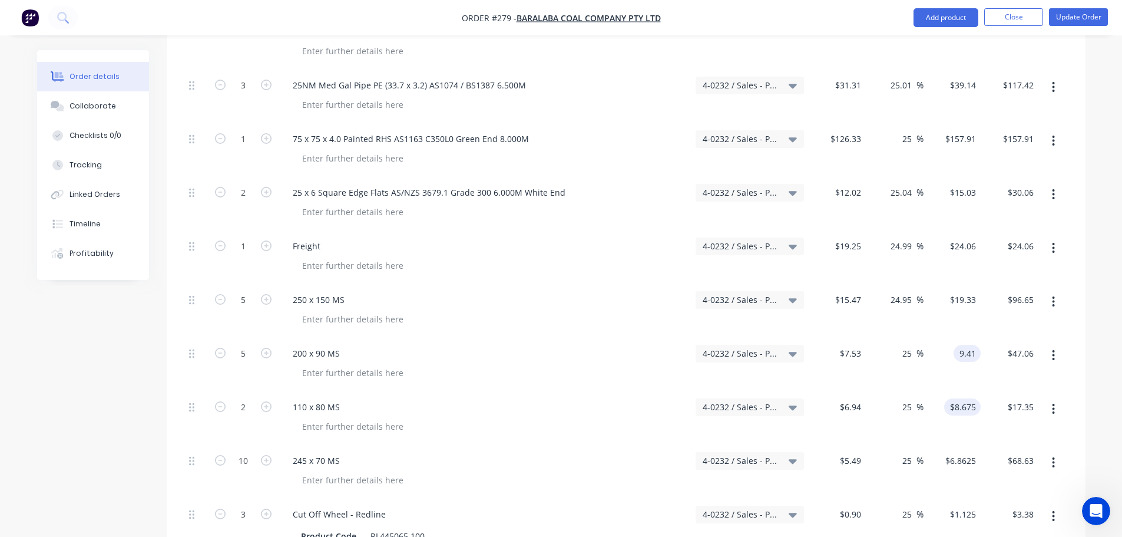
type input "9.41"
click at [967, 398] on input "$8.675" at bounding box center [965, 406] width 32 height 17
type input "24.97"
type input "$9.41"
type input "$47.05"
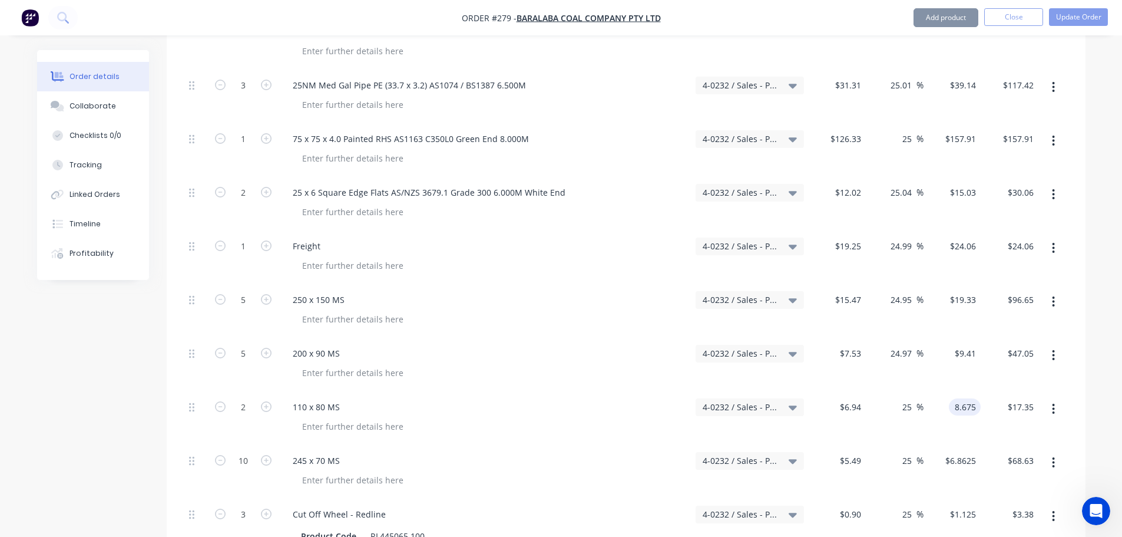
click at [971, 398] on input "8.675" at bounding box center [967, 406] width 27 height 17
click at [977, 398] on input "8.675" at bounding box center [967, 406] width 27 height 17
click at [975, 398] on input "8.675" at bounding box center [967, 406] width 27 height 17
click at [963, 398] on input "8.675" at bounding box center [967, 406] width 27 height 17
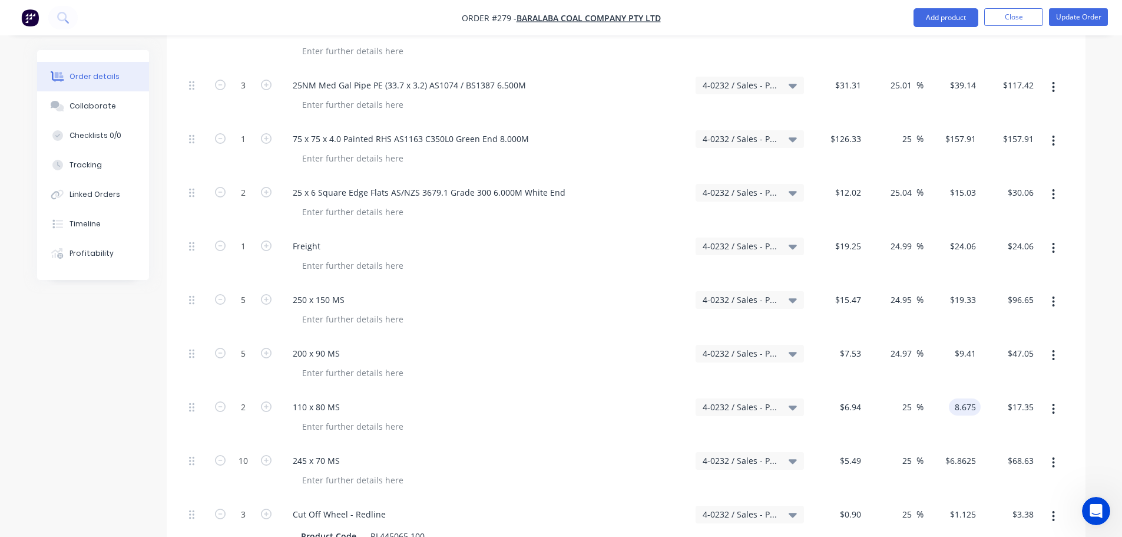
click at [974, 398] on input "8.675" at bounding box center [967, 406] width 27 height 17
click at [979, 391] on div "8.675 8.675" at bounding box center [953, 418] width 58 height 54
click at [968, 398] on input "8.675" at bounding box center [967, 406] width 27 height 17
click at [970, 398] on input "8.675" at bounding box center [967, 406] width 27 height 17
type input "8.68"
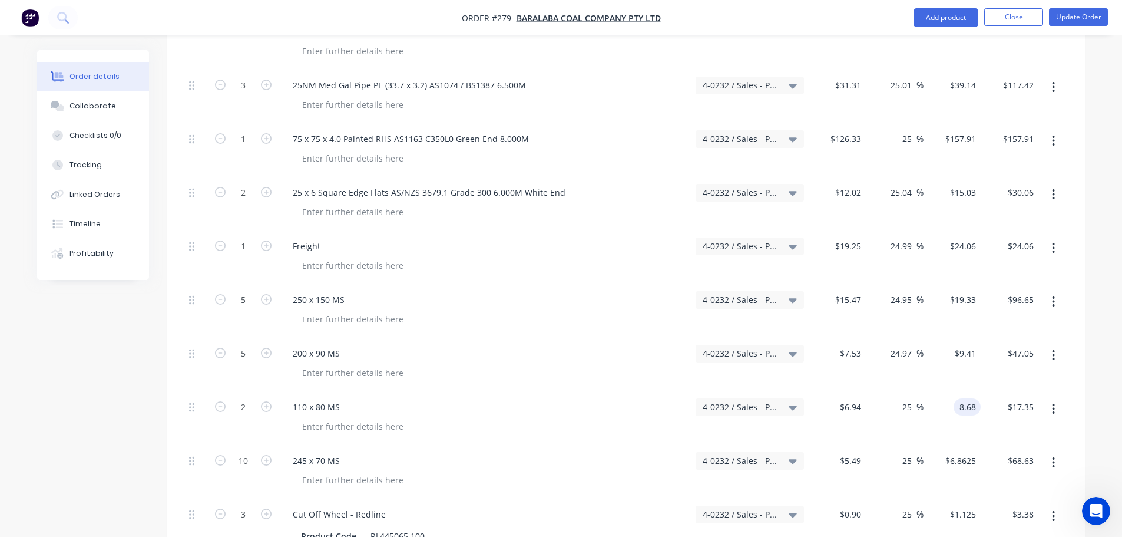
click at [980, 391] on div "8.68 8.68" at bounding box center [953, 418] width 58 height 54
type input "25.07"
type input "$8.68"
type input "$17.36"
click at [971, 452] on input "6.8625" at bounding box center [965, 460] width 32 height 17
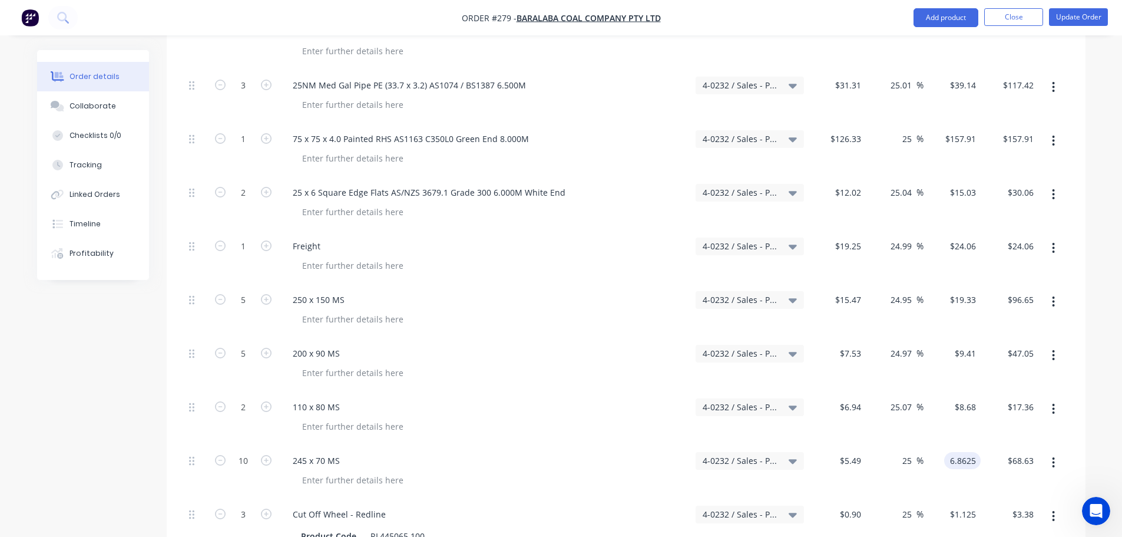
click at [971, 452] on input "6.8625" at bounding box center [965, 460] width 32 height 17
click at [973, 452] on input "6.8625" at bounding box center [965, 460] width 32 height 17
click at [975, 452] on input "6.8625" at bounding box center [965, 460] width 32 height 17
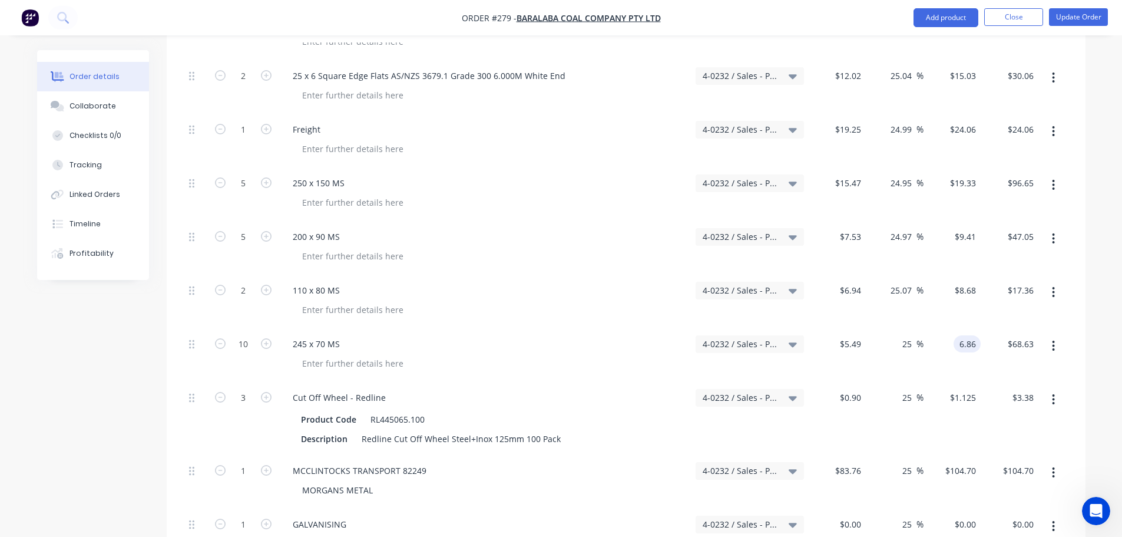
scroll to position [1176, 0]
type input "6.86"
click at [973, 388] on input "$1.125" at bounding box center [965, 396] width 32 height 17
type input "24.95"
type input "$6.86"
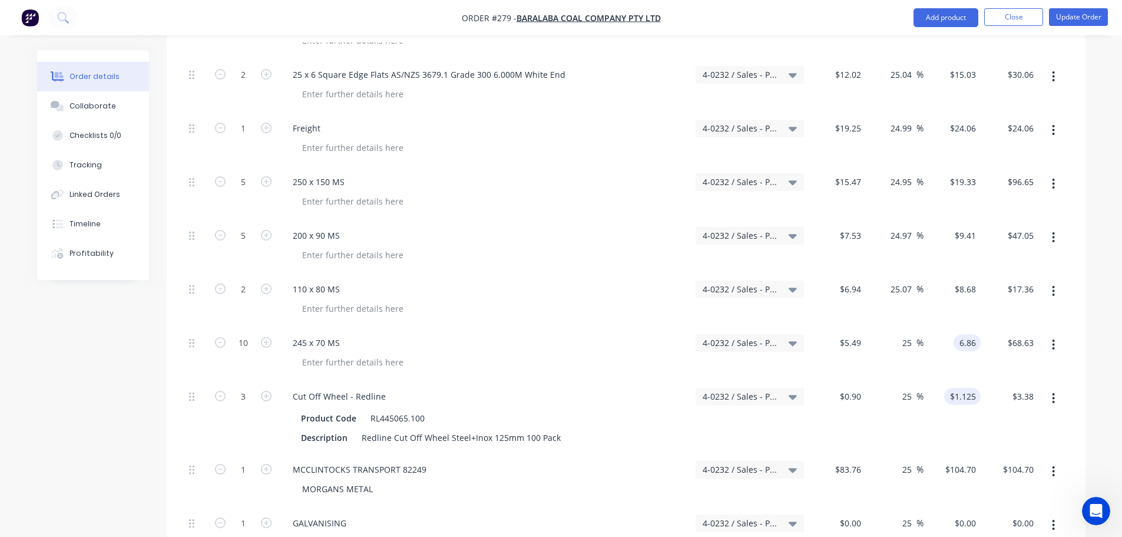
type input "$68.60"
click at [975, 388] on input "1.125" at bounding box center [967, 396] width 27 height 17
click at [973, 388] on input "1.125" at bounding box center [967, 396] width 27 height 17
click at [975, 388] on input "1.125" at bounding box center [967, 396] width 27 height 17
click at [974, 388] on input "1.125" at bounding box center [967, 396] width 27 height 17
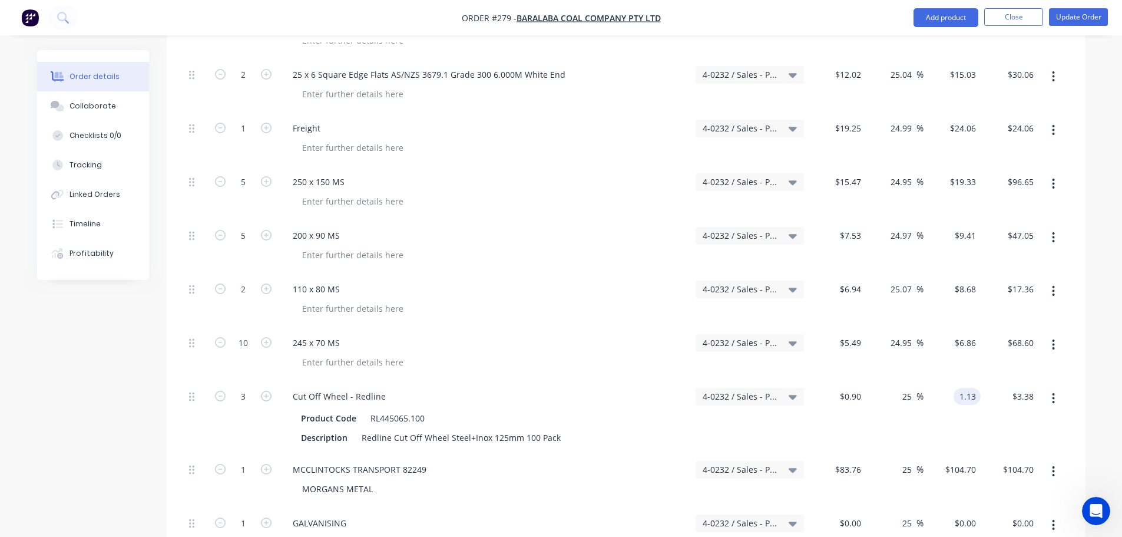
type input "1.13"
click at [983, 383] on div "$3.38 $3.38" at bounding box center [1010, 417] width 58 height 73
type input "25.56"
type input "$1.13"
type input "$3.39"
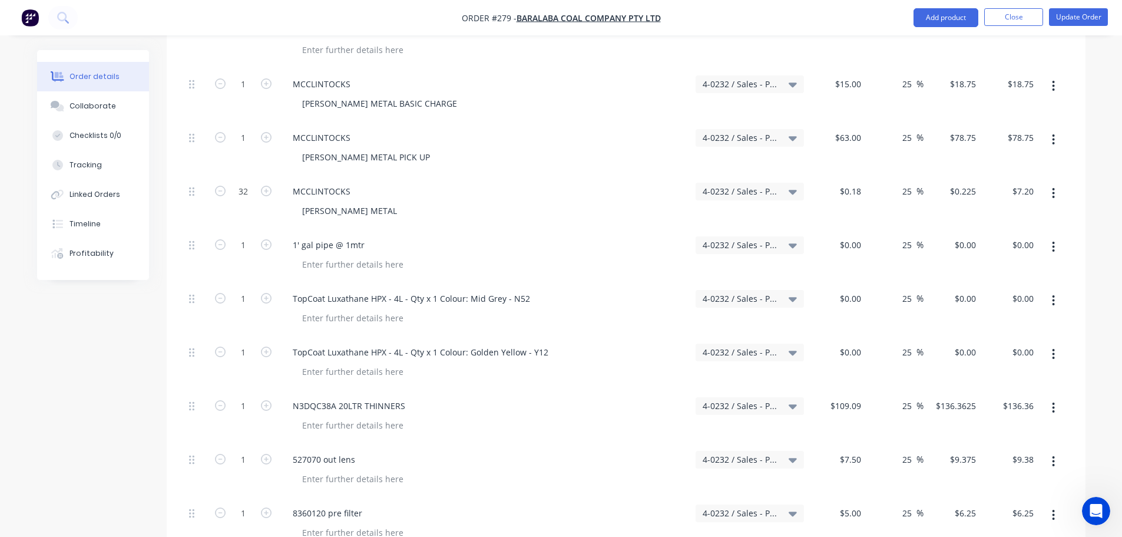
scroll to position [1824, 0]
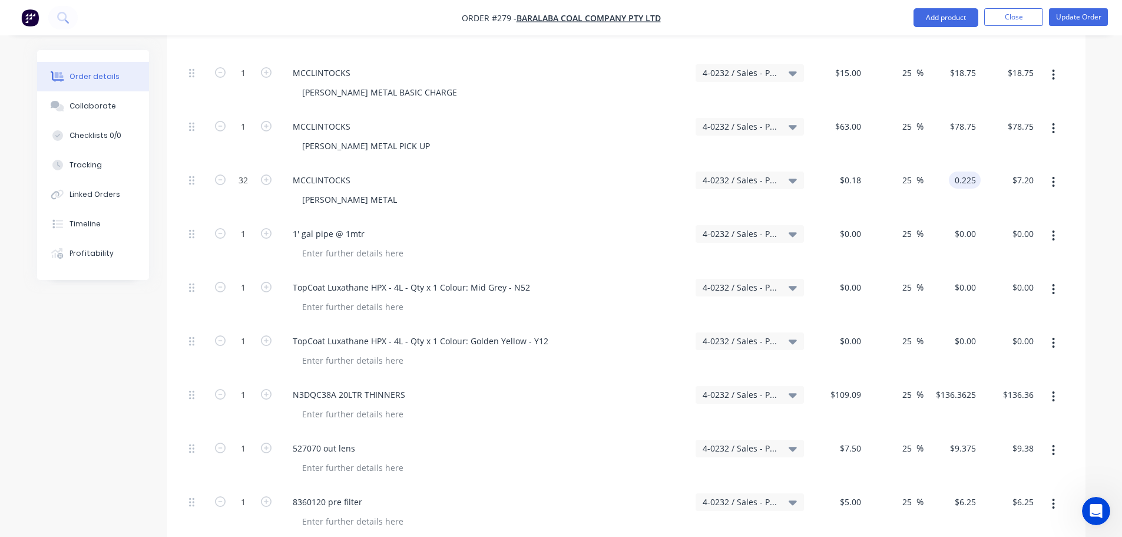
click at [969, 171] on input "0.225" at bounding box center [967, 179] width 27 height 17
click at [971, 171] on input "0.225" at bounding box center [967, 179] width 27 height 17
click at [974, 171] on input "0.225" at bounding box center [967, 179] width 27 height 17
click at [977, 171] on input "0.225" at bounding box center [967, 179] width 27 height 17
type input "0.21"
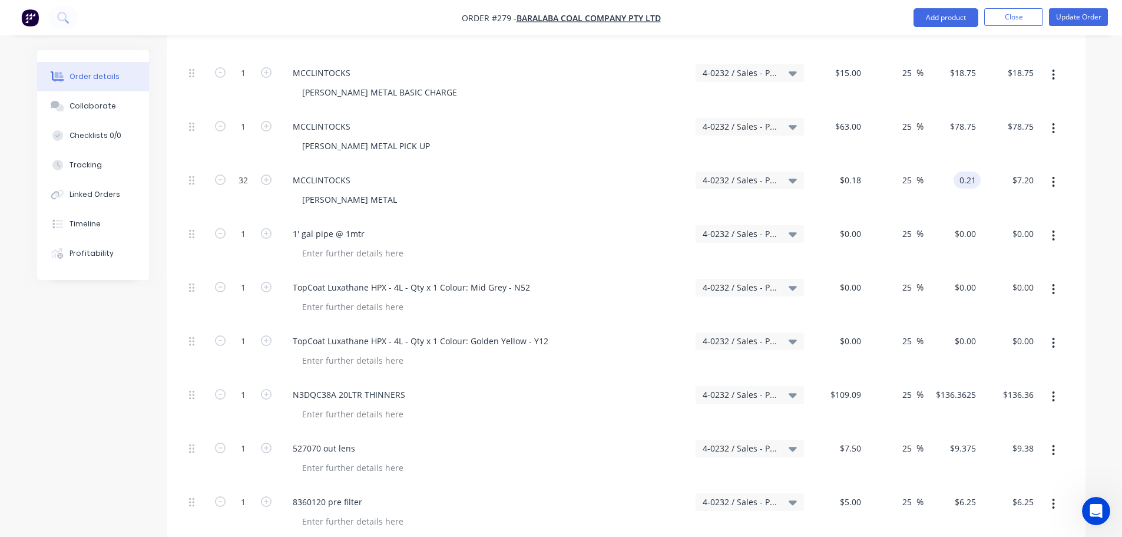
click at [978, 164] on div "0.21 0.21" at bounding box center [953, 191] width 58 height 54
type input "16.67"
type input "$0.21"
type input "$6.72"
click at [902, 171] on input "16.67" at bounding box center [902, 179] width 27 height 17
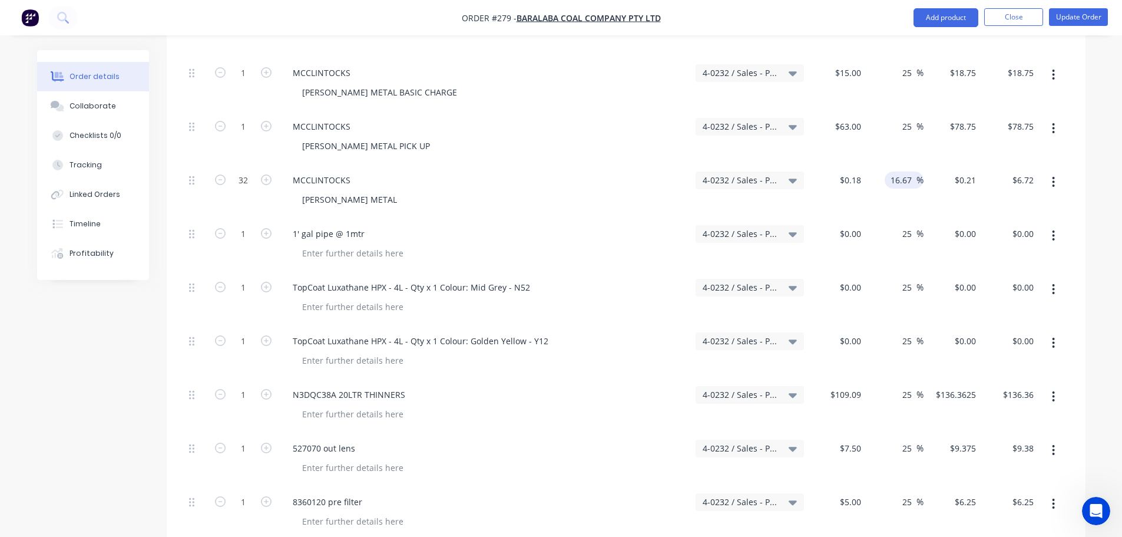
click at [901, 171] on input "16.67" at bounding box center [902, 179] width 27 height 17
type input "25"
type input "0.225"
type input "$7.20"
click at [963, 171] on input "0.225" at bounding box center [967, 179] width 27 height 17
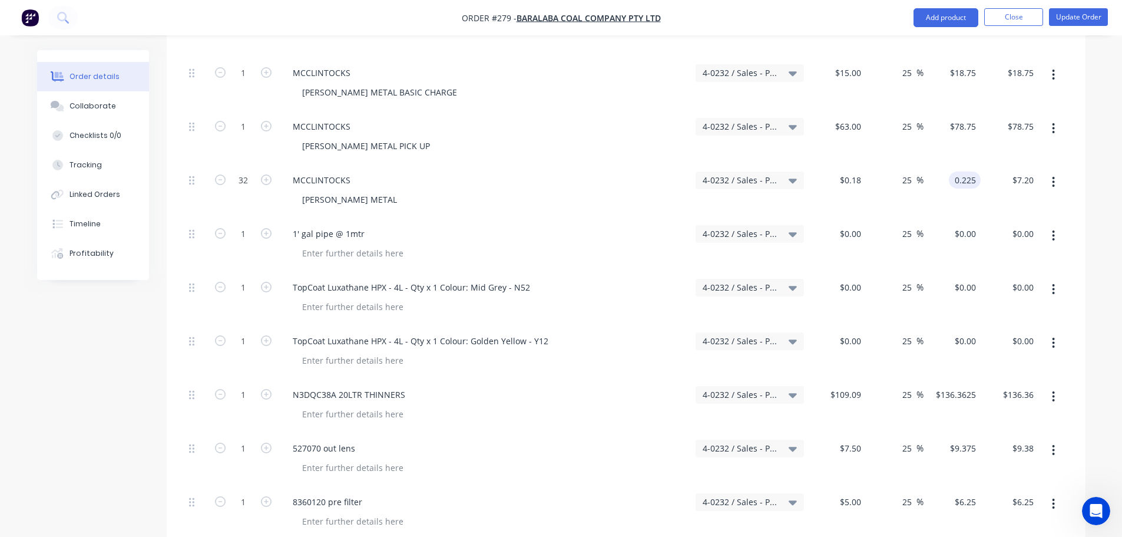
click at [979, 164] on div "0.225 0.225" at bounding box center [953, 191] width 58 height 54
click at [972, 171] on input "0.225" at bounding box center [965, 179] width 32 height 17
click at [973, 171] on input "0.225" at bounding box center [967, 179] width 27 height 17
click at [974, 171] on input "0.225" at bounding box center [967, 179] width 27 height 17
click at [975, 171] on input "0.225" at bounding box center [967, 179] width 27 height 17
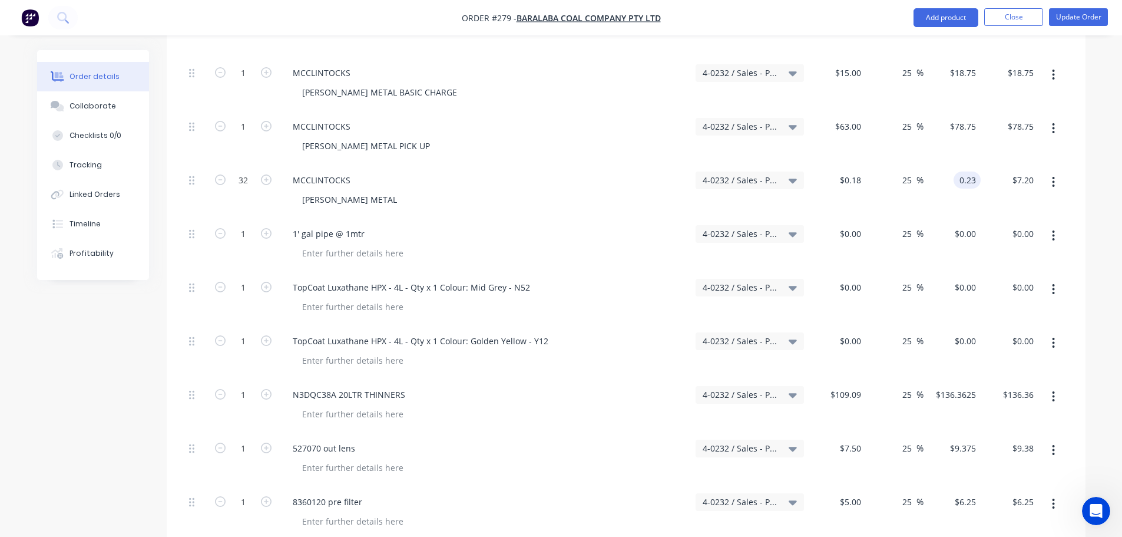
type input "0.23"
click at [994, 166] on div "$7.20 $7.20" at bounding box center [1010, 191] width 58 height 54
type input "27.78"
type input "$0.23"
type input "$7.36"
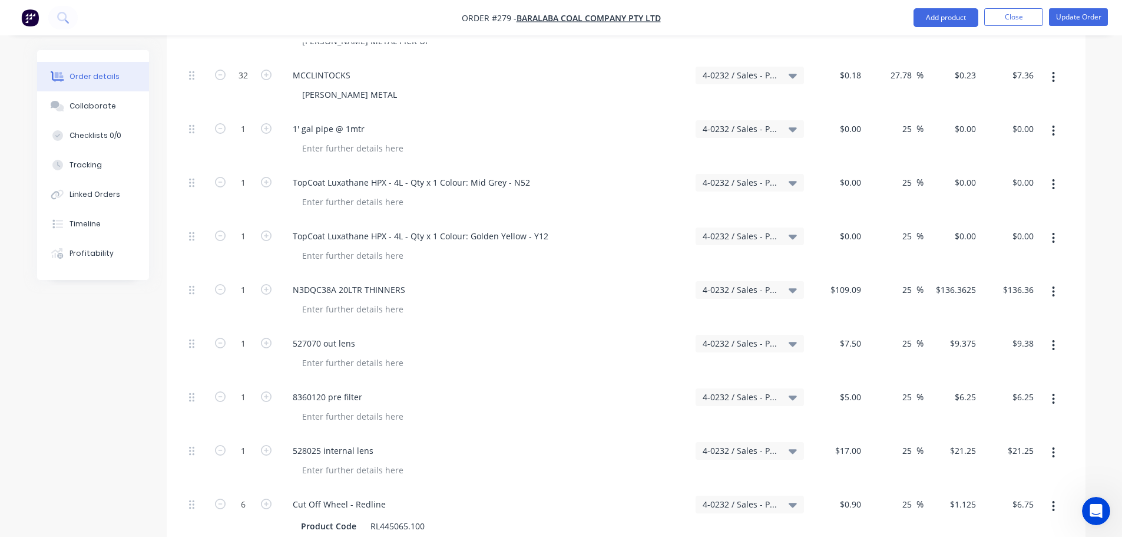
scroll to position [1942, 0]
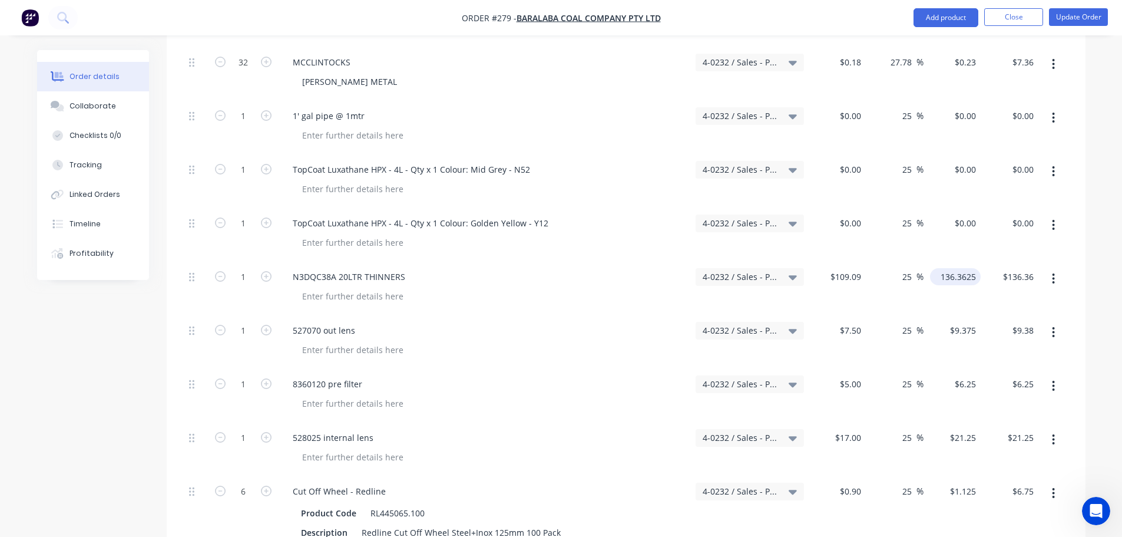
click at [970, 268] on input "136.3625" at bounding box center [958, 276] width 46 height 17
click at [973, 268] on input "136.3625" at bounding box center [960, 276] width 41 height 17
click at [975, 322] on input "$9.375" at bounding box center [965, 330] width 32 height 17
type input "$136.36"
click at [971, 322] on input "9.375" at bounding box center [967, 330] width 27 height 17
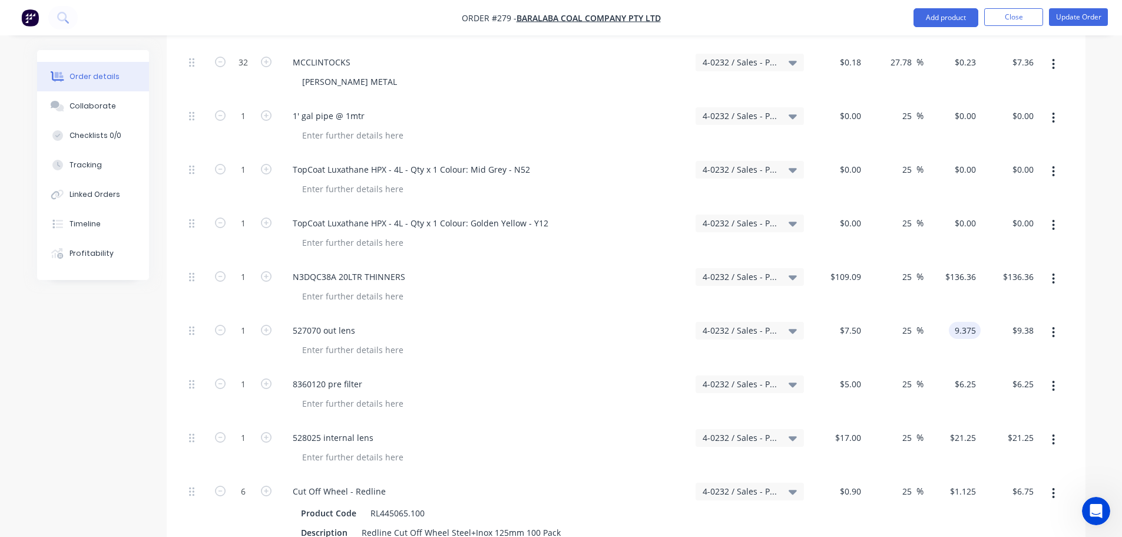
click at [973, 322] on input "9.375" at bounding box center [967, 330] width 27 height 17
click at [977, 322] on input "9.375" at bounding box center [967, 330] width 27 height 17
click at [976, 322] on input "9.375" at bounding box center [967, 330] width 27 height 17
type input "9.38"
click at [987, 422] on div "$21.25 $21.25" at bounding box center [1010, 449] width 58 height 54
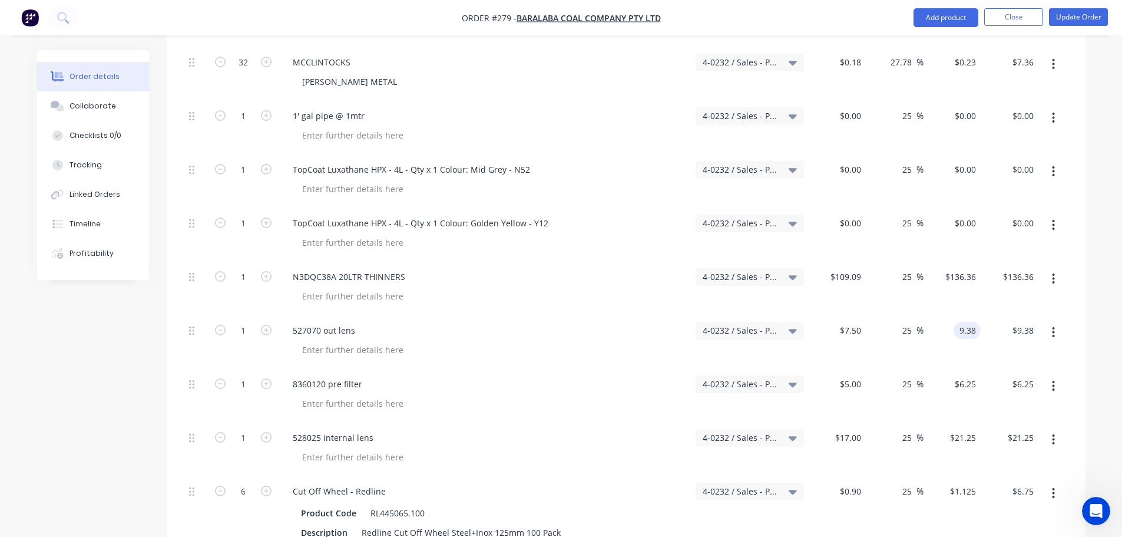
type input "25.07"
type input "$9.38"
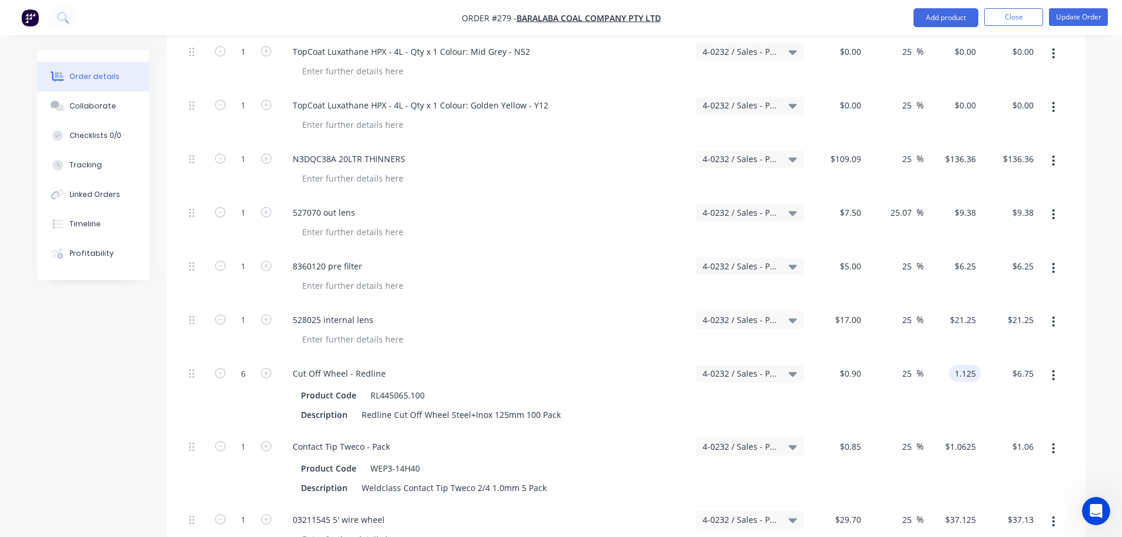
click at [967, 365] on input "1.125" at bounding box center [967, 373] width 27 height 17
click at [974, 365] on input "1.125" at bounding box center [967, 373] width 27 height 17
type input "1.13"
click at [965, 438] on input "$1.0625" at bounding box center [962, 446] width 37 height 17
type input "25.56"
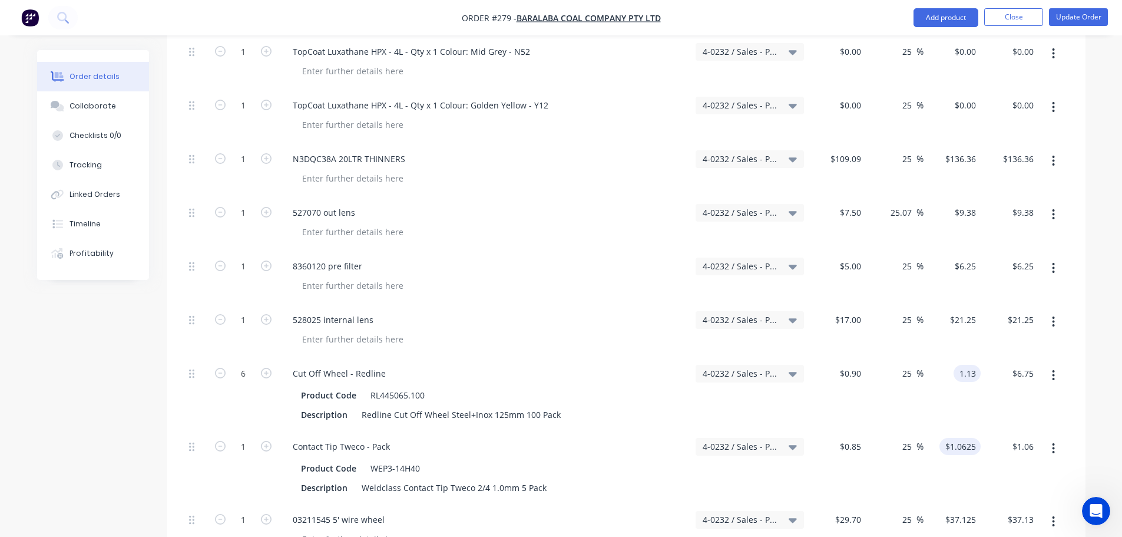
type input "$1.13"
type input "$6.78"
click at [970, 438] on input "1.0625" at bounding box center [965, 446] width 32 height 17
click at [975, 438] on input "1.0625" at bounding box center [965, 446] width 32 height 17
type input "1.06"
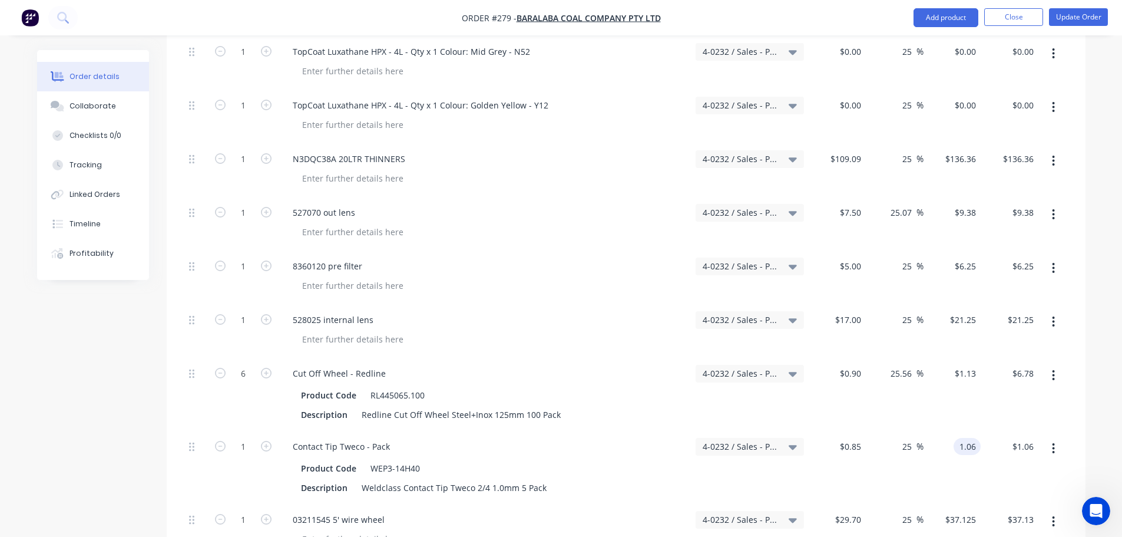
click at [978, 440] on div "1.06 1.06" at bounding box center [953, 467] width 58 height 73
type input "24.71"
type input "$1.06"
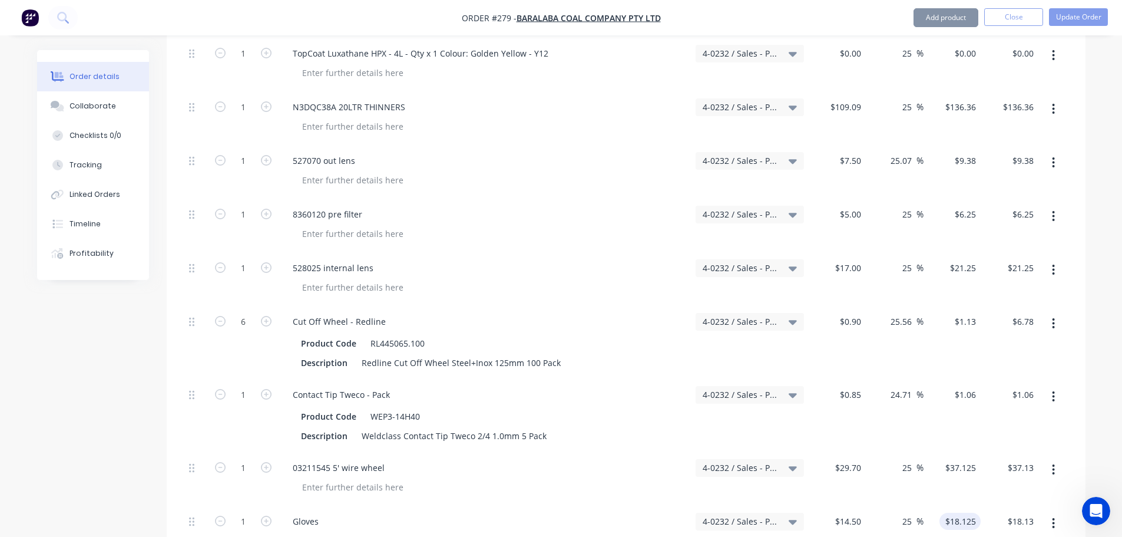
scroll to position [2118, 0]
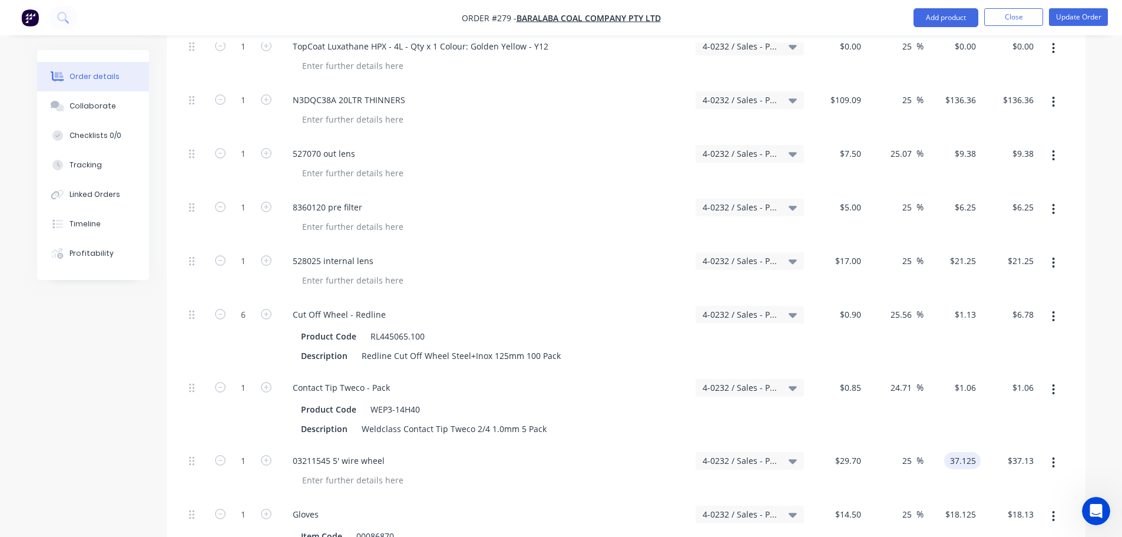
click at [974, 452] on input "37.125" at bounding box center [965, 460] width 32 height 17
click at [967, 452] on input "37.125" at bounding box center [965, 460] width 32 height 17
click at [974, 452] on input "37.125" at bounding box center [965, 460] width 32 height 17
type input "37.13"
click at [976, 505] on input "$18.125" at bounding box center [962, 513] width 37 height 17
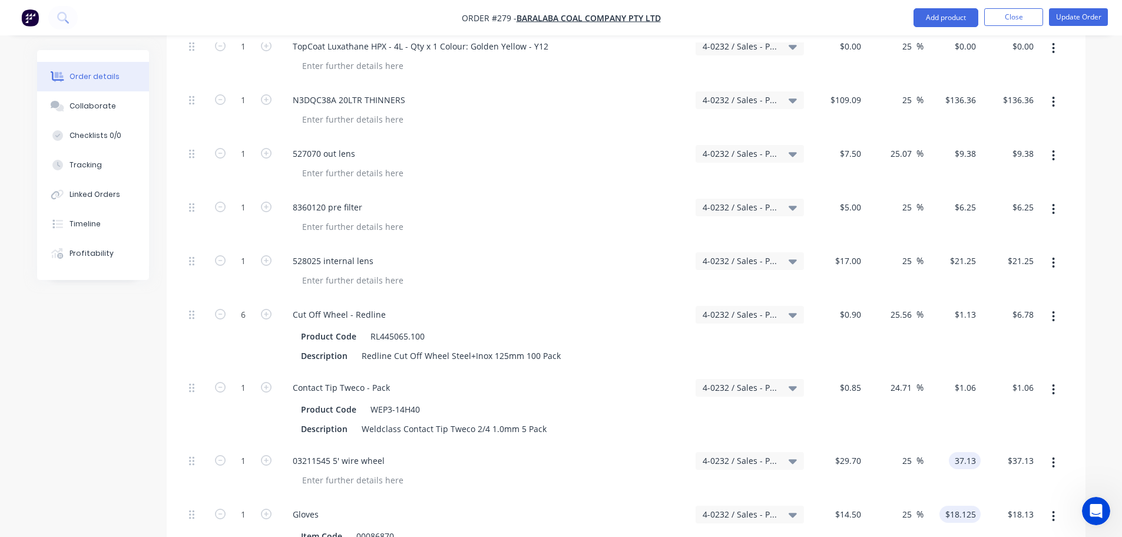
type input "25.02"
type input "$37.13"
click at [967, 505] on input "18.125" at bounding box center [965, 513] width 32 height 17
click at [973, 505] on input "18.125" at bounding box center [965, 513] width 32 height 17
type input "18.13"
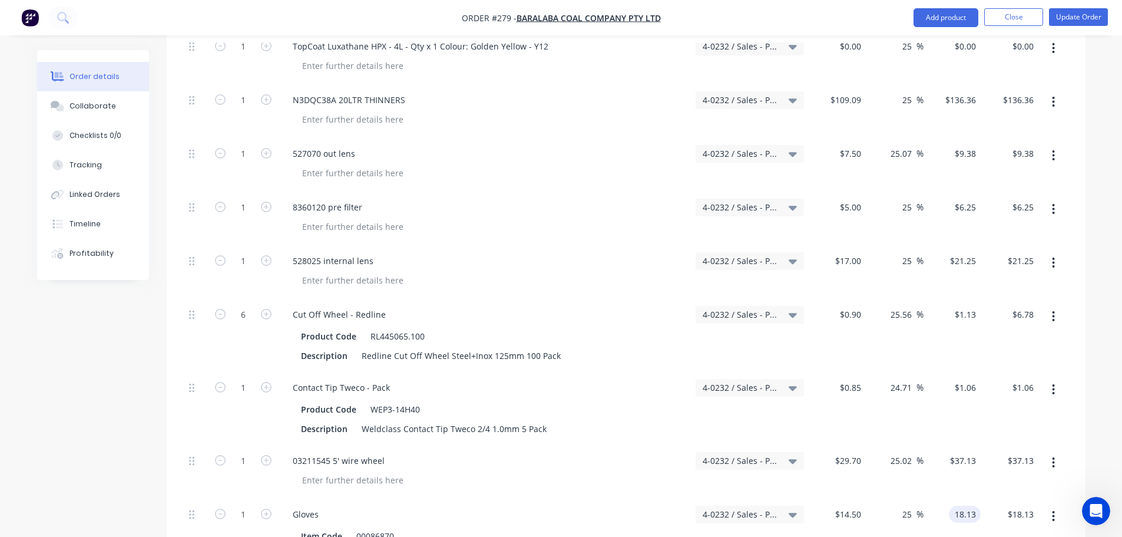
click at [973, 498] on div "18.13 18.13" at bounding box center [953, 544] width 58 height 92
type input "25.03"
type input "$18.13"
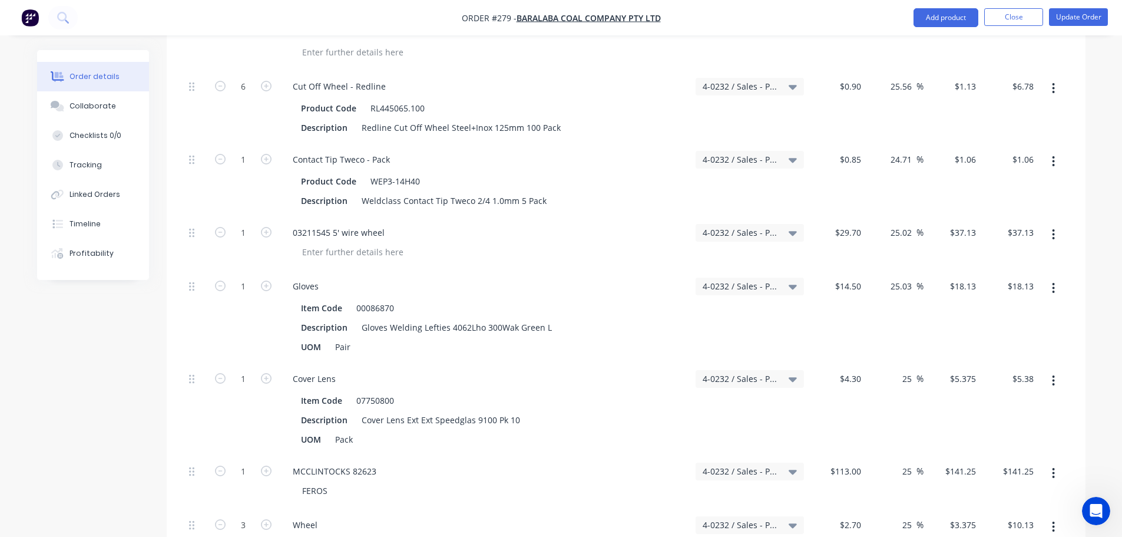
scroll to position [2354, 0]
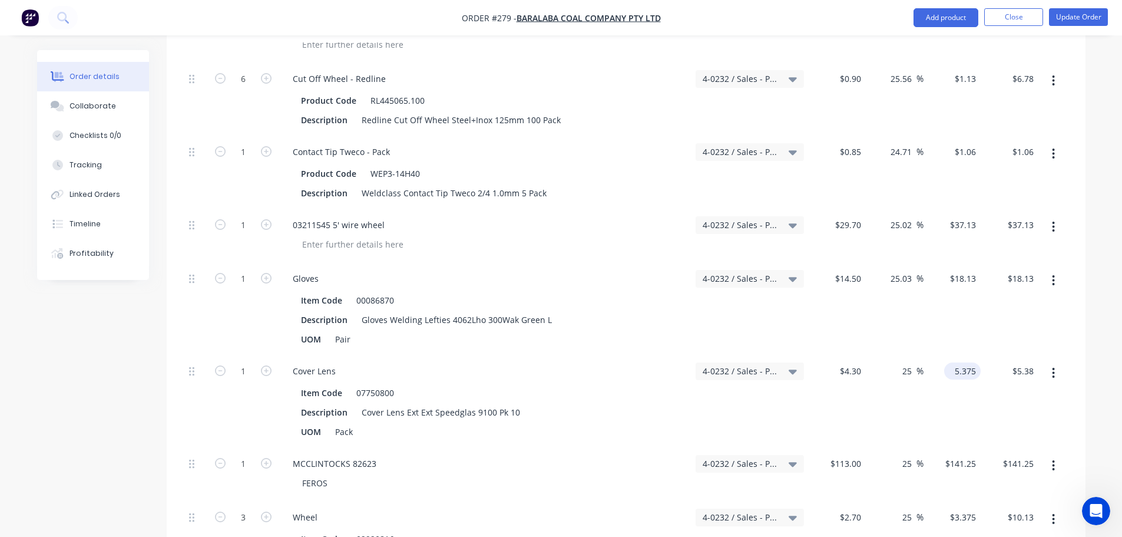
click at [976, 362] on input "5.375" at bounding box center [965, 370] width 32 height 17
click at [975, 362] on input "5.375" at bounding box center [967, 370] width 27 height 17
type input "5.38"
click at [981, 395] on div "$5.38 $5.38" at bounding box center [1010, 401] width 58 height 92
type input "25.12"
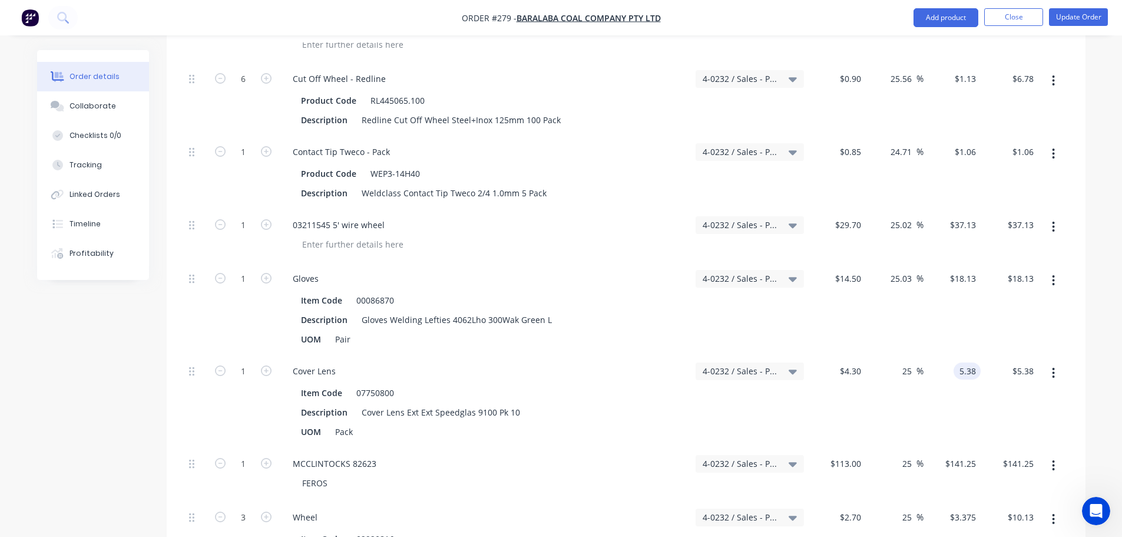
type input "$5.38"
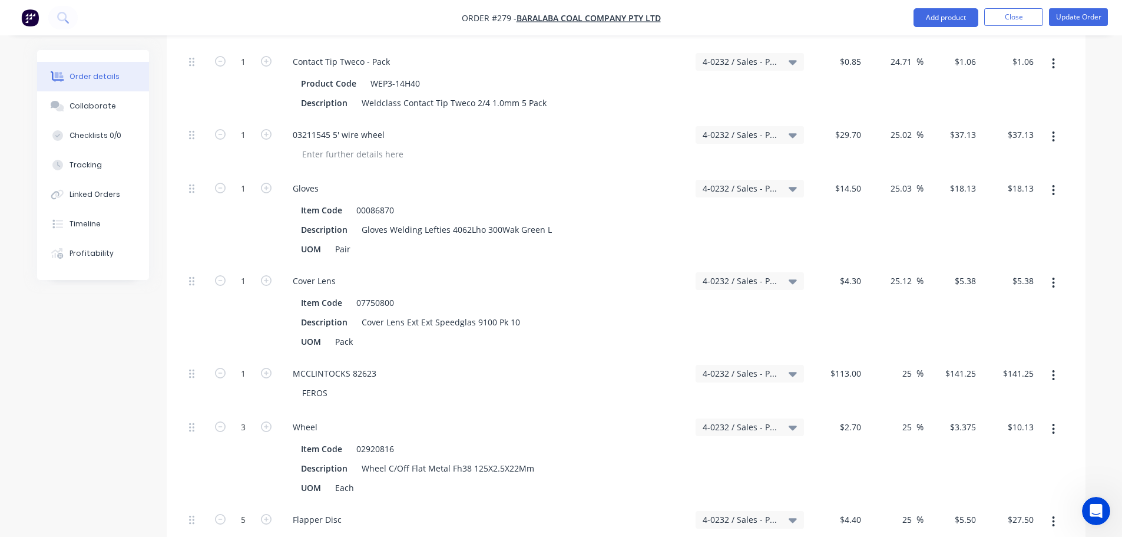
scroll to position [2472, 0]
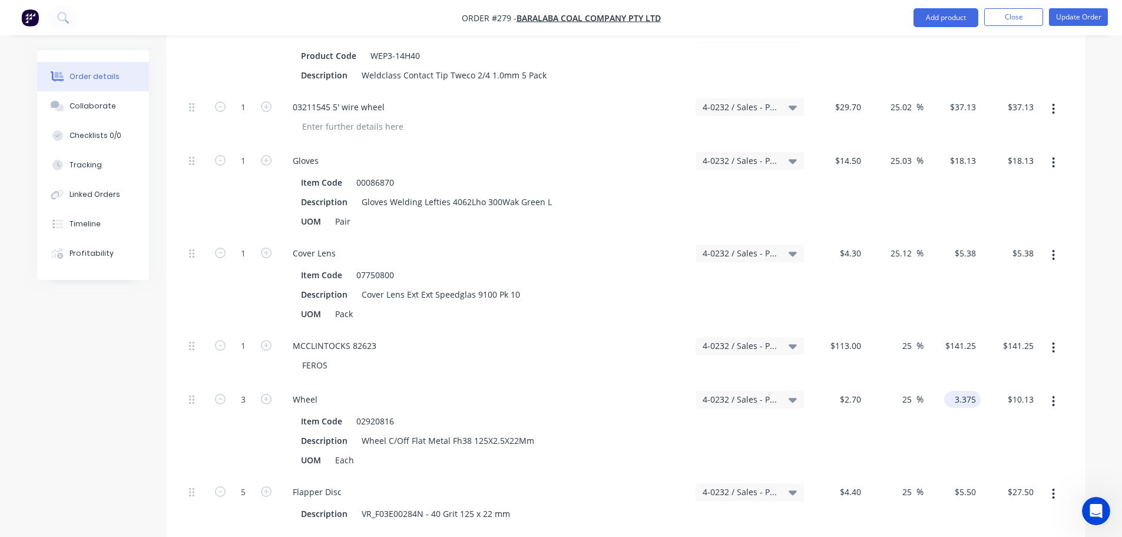
click at [968, 391] on input "3.375" at bounding box center [965, 399] width 32 height 17
click at [975, 391] on input "3.375" at bounding box center [967, 399] width 27 height 17
type input "3.38"
click at [996, 424] on div "$10.13 $10.13" at bounding box center [1010, 429] width 58 height 92
type input "25.19"
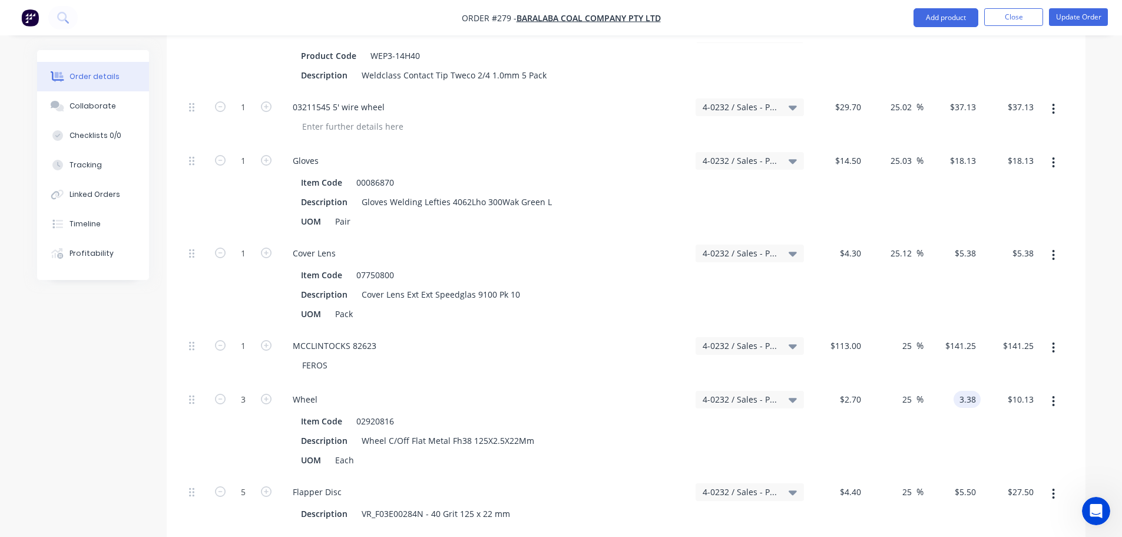
type input "$3.38"
type input "$10.14"
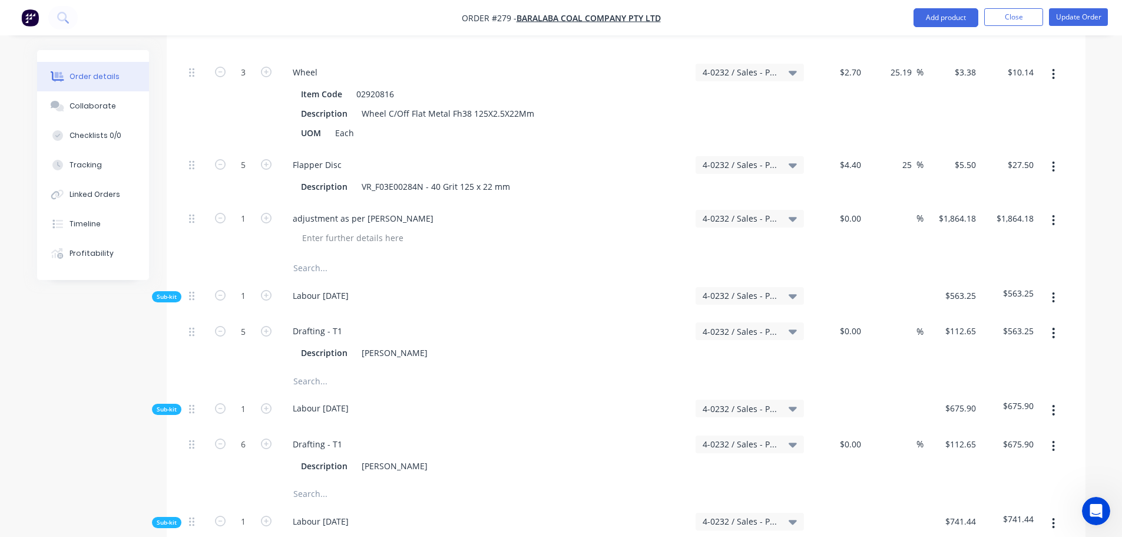
scroll to position [2766, 0]
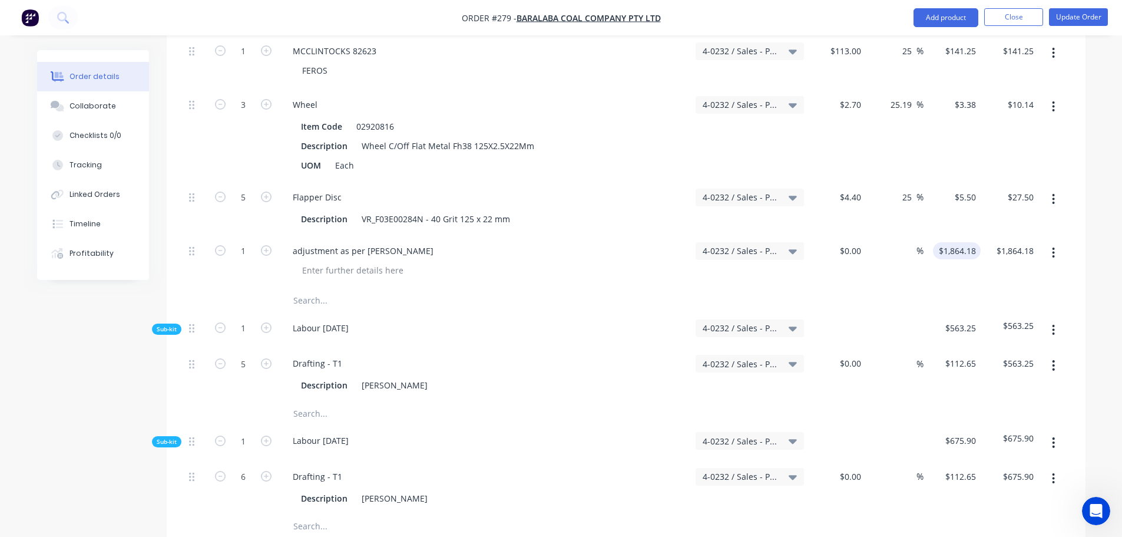
click at [973, 242] on input "$1,864.18" at bounding box center [959, 250] width 43 height 17
click at [970, 242] on input "1864.18" at bounding box center [962, 250] width 37 height 17
click at [1026, 235] on div "$1,864.18 $1,864.18" at bounding box center [1010, 262] width 58 height 54
type input "$1,864.00"
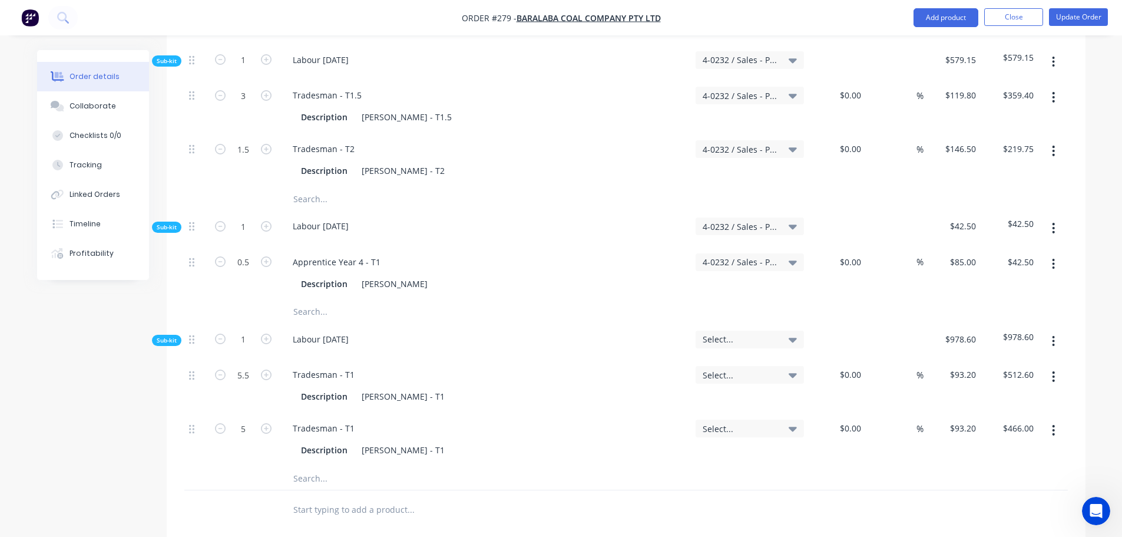
scroll to position [4946, 0]
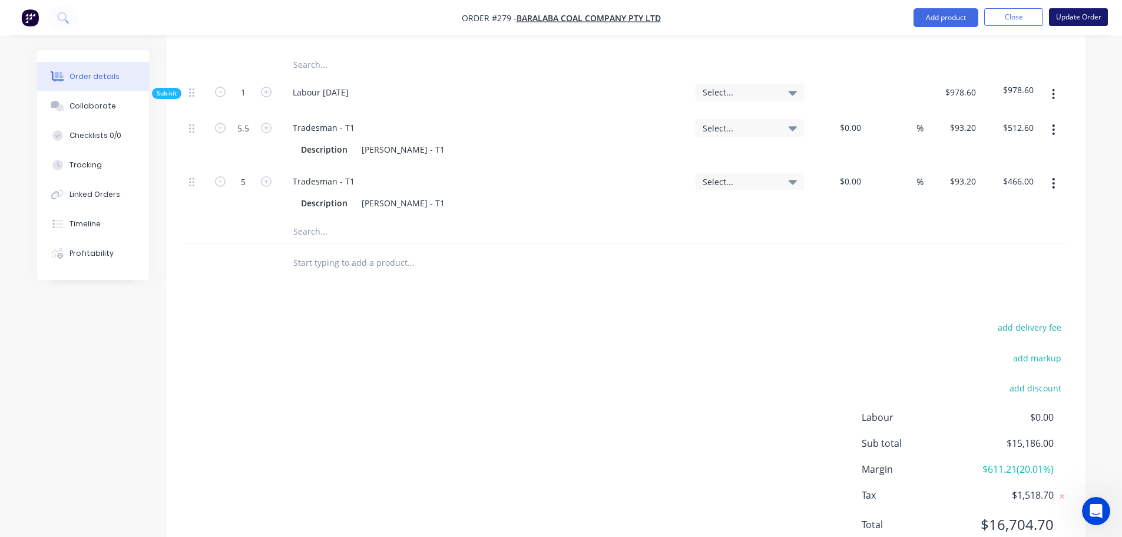
click at [1066, 22] on button "Update Order" at bounding box center [1078, 17] width 59 height 18
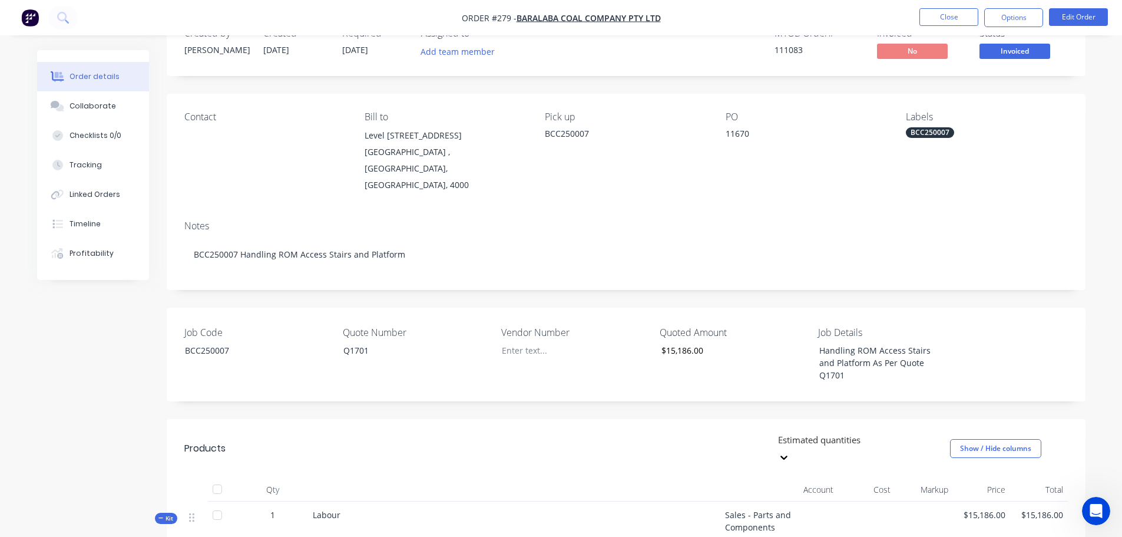
scroll to position [0, 0]
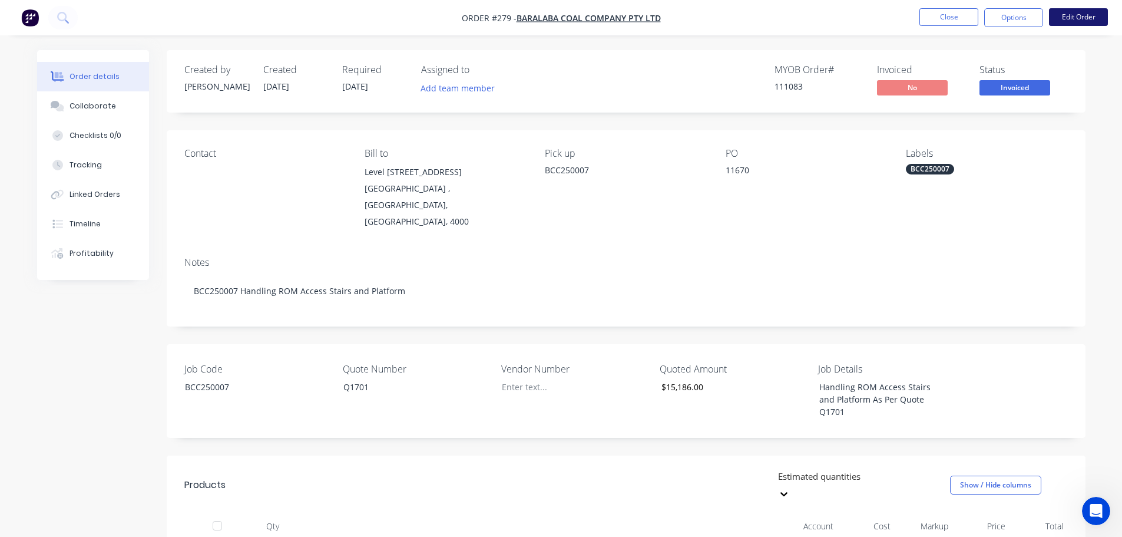
click at [1075, 19] on button "Edit Order" at bounding box center [1078, 17] width 59 height 18
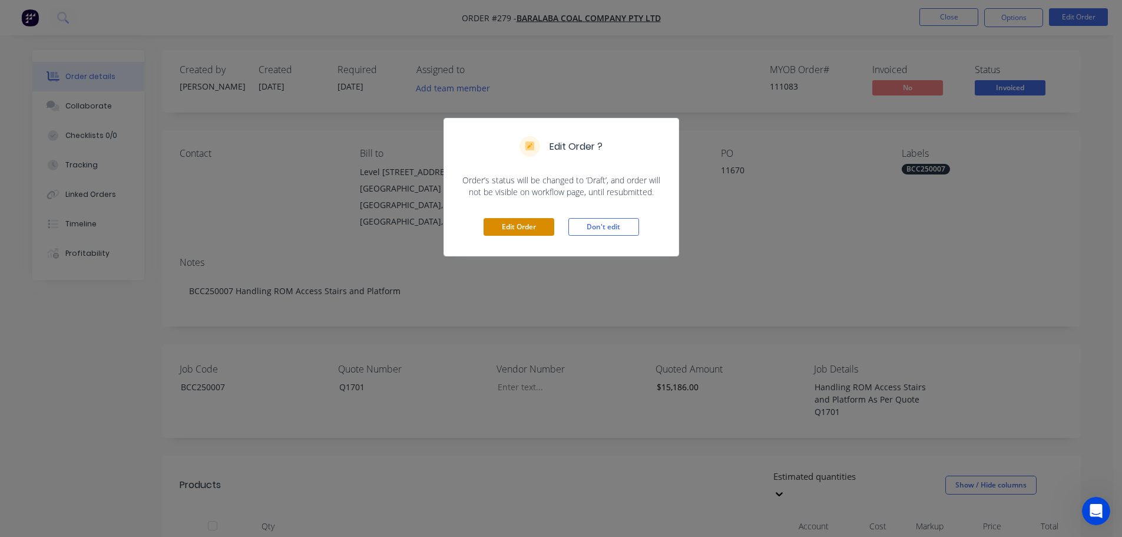
click at [540, 222] on button "Edit Order" at bounding box center [519, 227] width 71 height 18
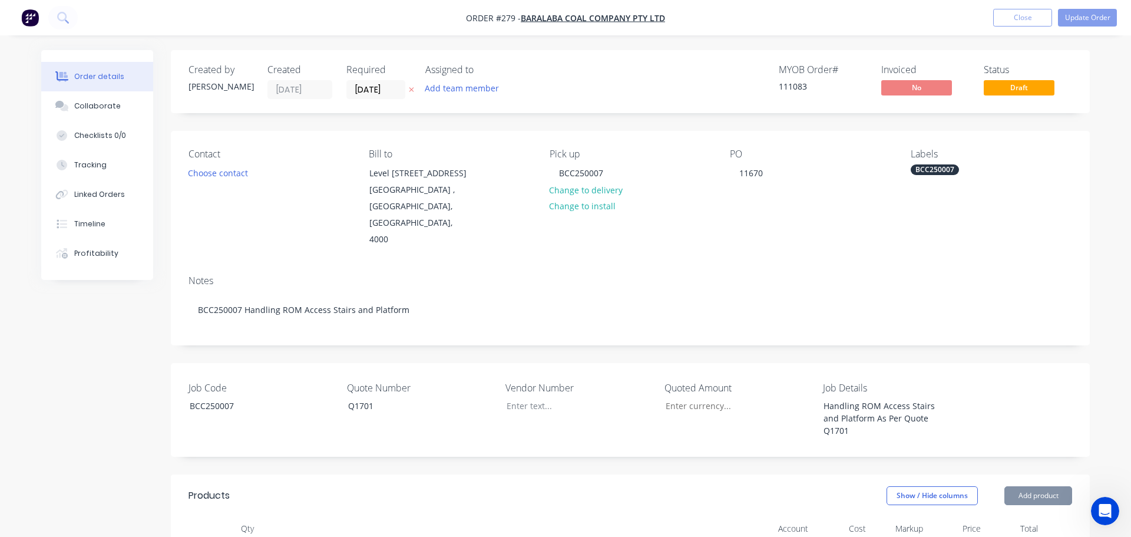
type input "$15,186.00"
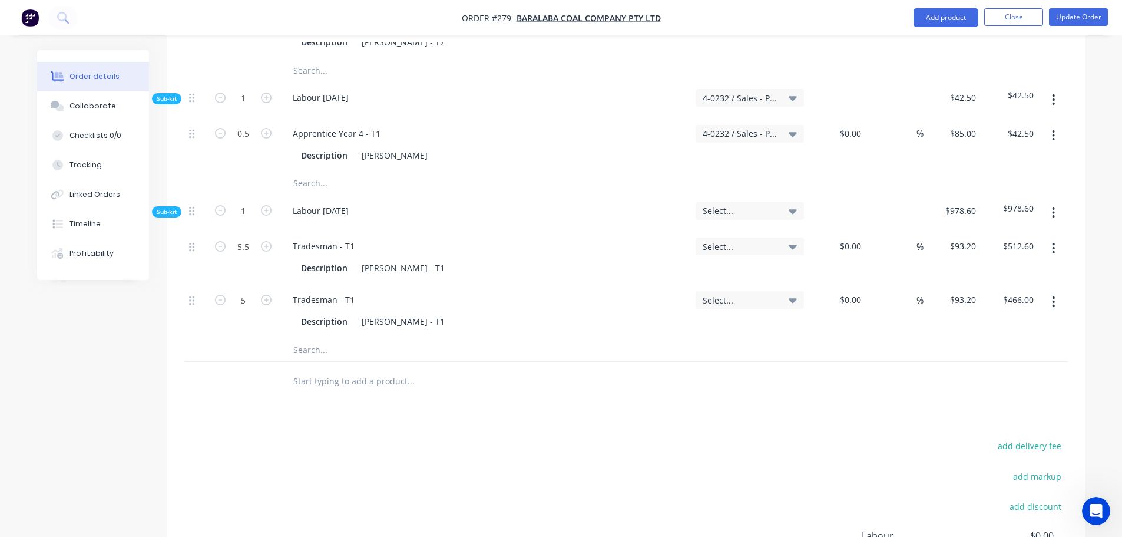
scroll to position [4946, 0]
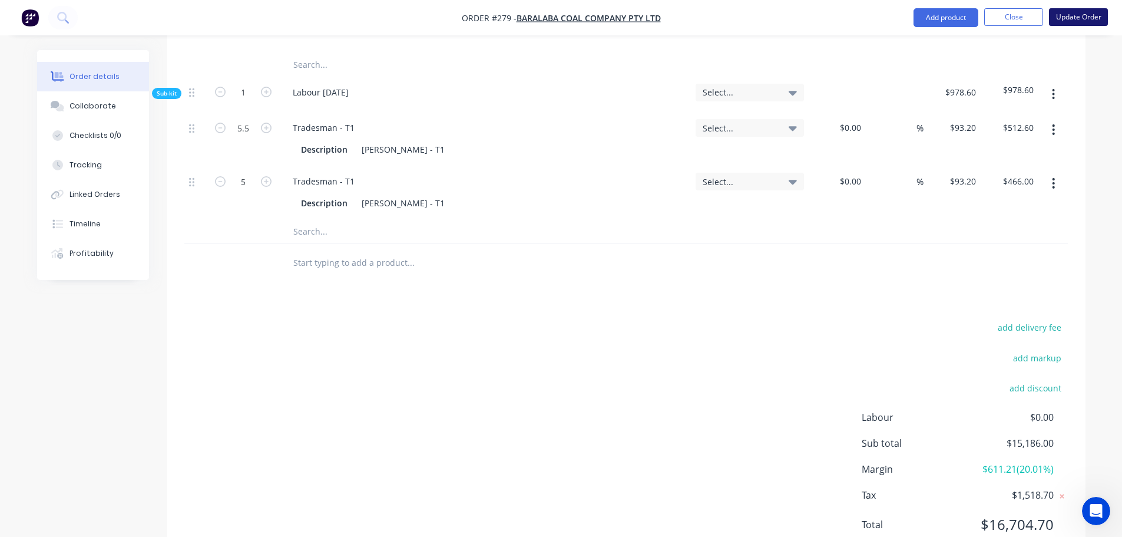
click at [1090, 20] on button "Update Order" at bounding box center [1078, 17] width 59 height 18
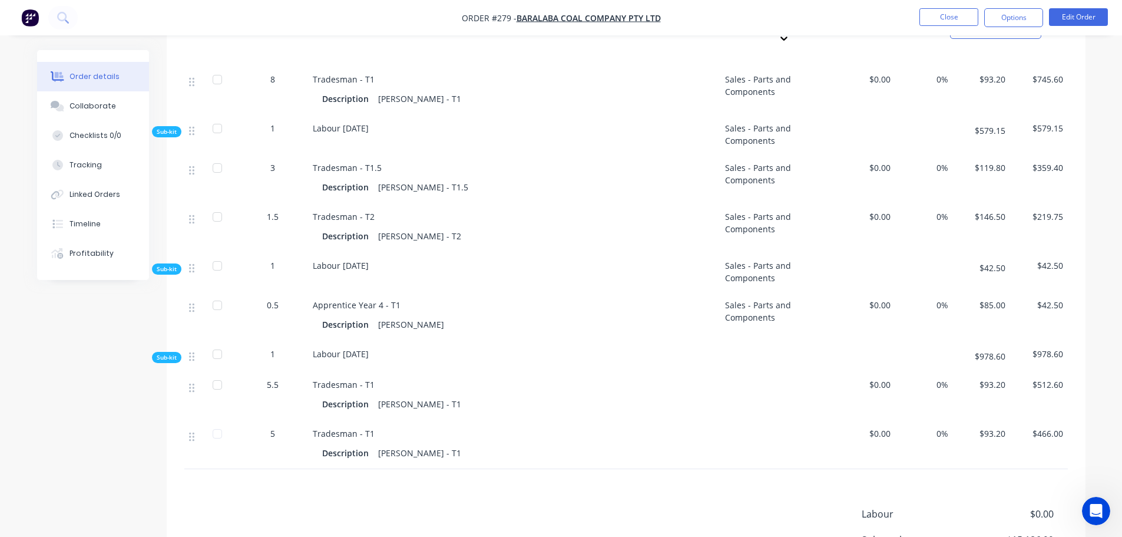
scroll to position [3884, 0]
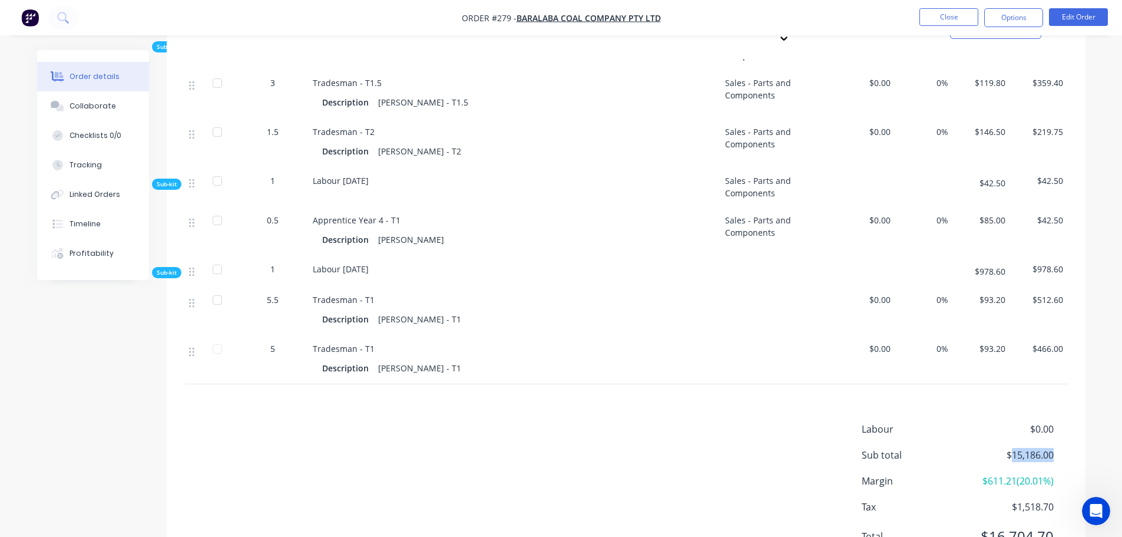
drag, startPoint x: 1027, startPoint y: 396, endPoint x: 1053, endPoint y: 404, distance: 26.5
click at [1053, 448] on span "$15,186.00" at bounding box center [1009, 455] width 87 height 14
click at [1018, 448] on span "$15,186.00" at bounding box center [1009, 455] width 87 height 14
drag, startPoint x: 1010, startPoint y: 400, endPoint x: 1060, endPoint y: 405, distance: 50.3
click at [1060, 422] on div "Labour $0.00 Sub total $15,186.00 Margin $611.21 ( 20.01 %) Tax $1,518.70 Total…" at bounding box center [965, 490] width 206 height 137
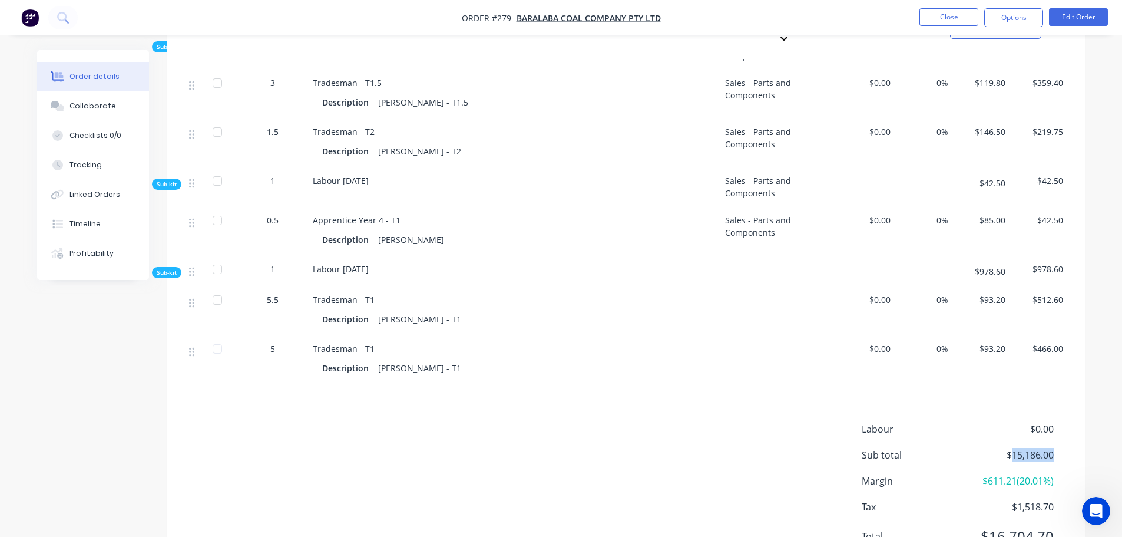
click at [1051, 448] on span "$15,186.00" at bounding box center [1009, 455] width 87 height 14
drag, startPoint x: 1012, startPoint y: 393, endPoint x: 1053, endPoint y: 398, distance: 40.9
click at [1053, 448] on span "$15,186.00" at bounding box center [1009, 455] width 87 height 14
click at [494, 422] on div "Labour $0.00 Sub total $15,186.00 Margin $611.21 ( 20.01 %) Tax $1,518.70 Total…" at bounding box center [626, 490] width 884 height 137
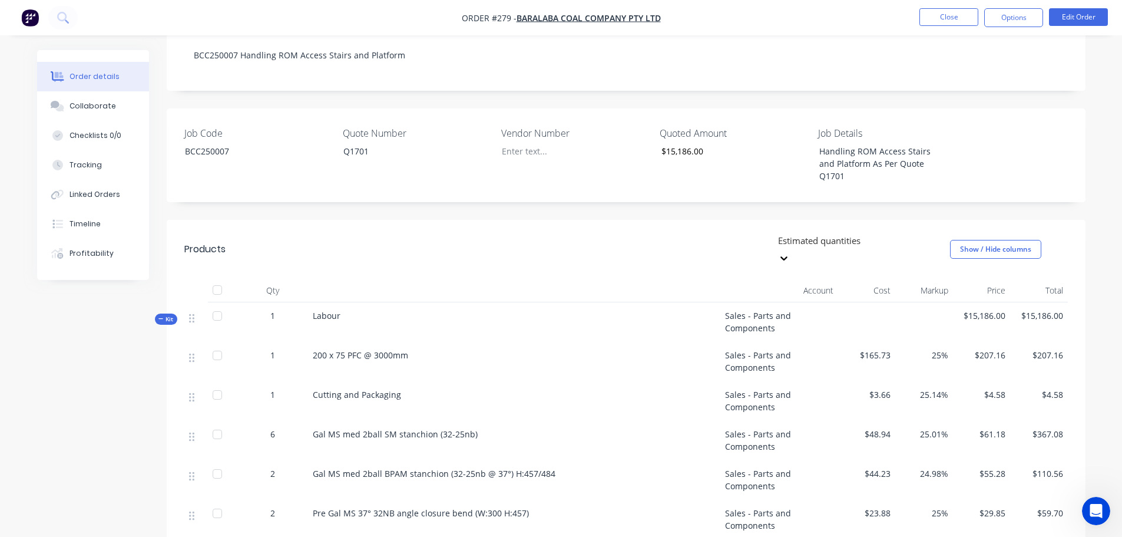
scroll to position [1833, 0]
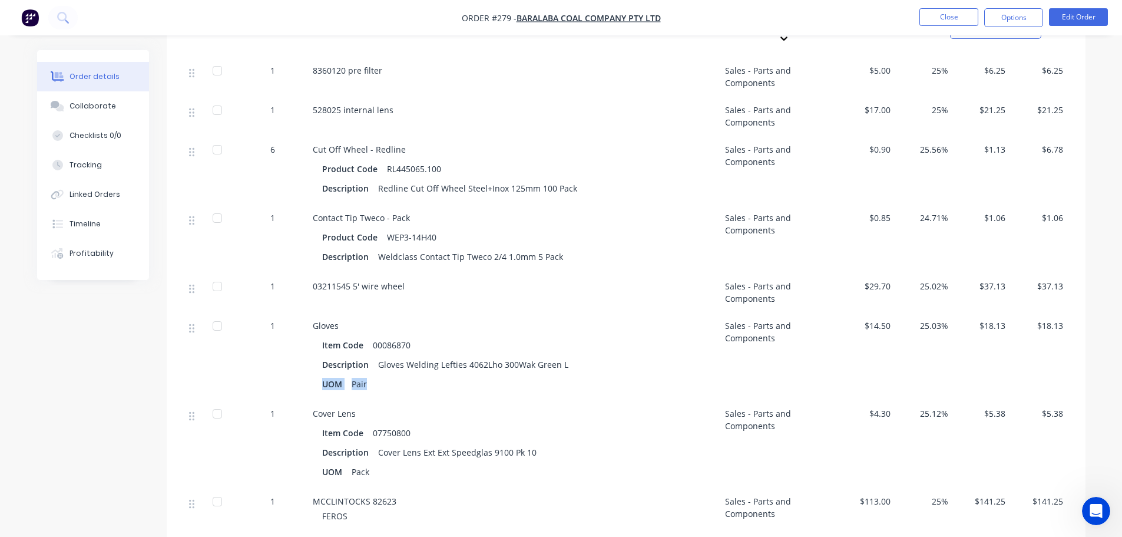
drag, startPoint x: 325, startPoint y: 326, endPoint x: 371, endPoint y: 329, distance: 46.6
click at [371, 375] on div "UOM Pair" at bounding box center [514, 383] width 384 height 17
click at [384, 375] on div "UOM Pair" at bounding box center [514, 383] width 384 height 17
click at [371, 375] on div "Pair" at bounding box center [359, 383] width 25 height 17
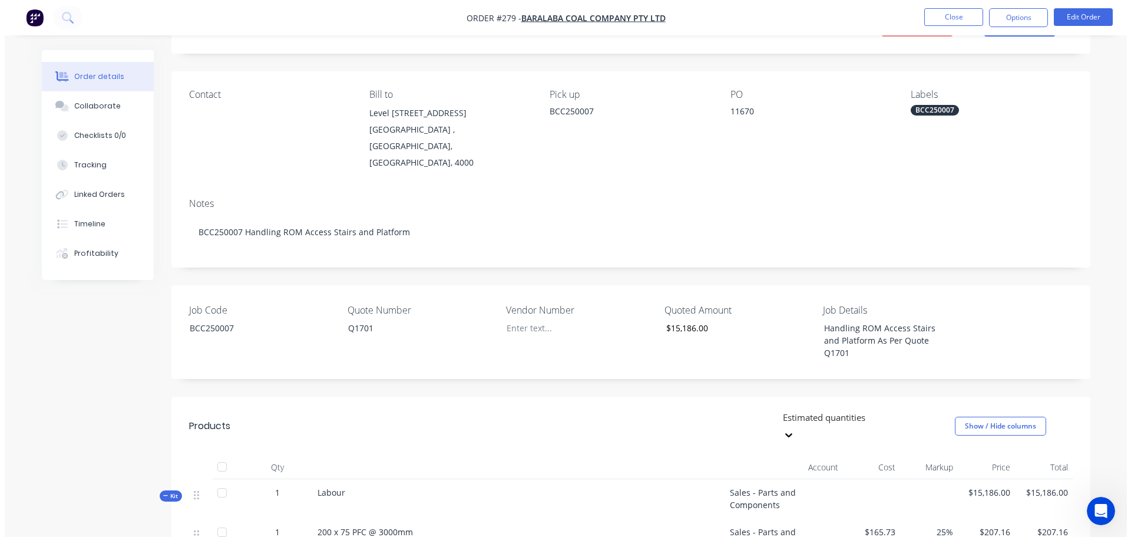
scroll to position [0, 0]
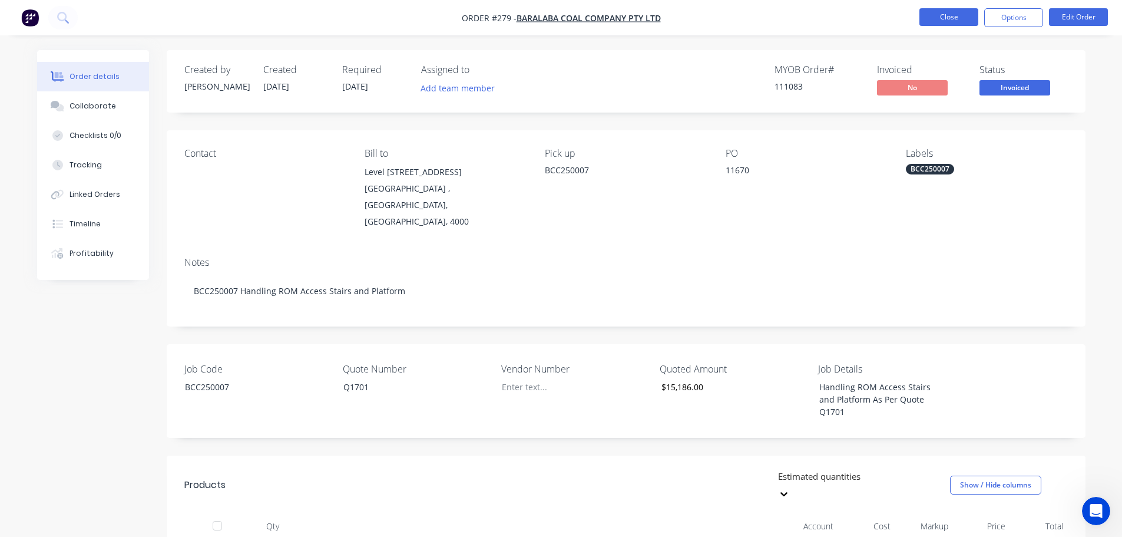
click at [935, 17] on button "Close" at bounding box center [949, 17] width 59 height 18
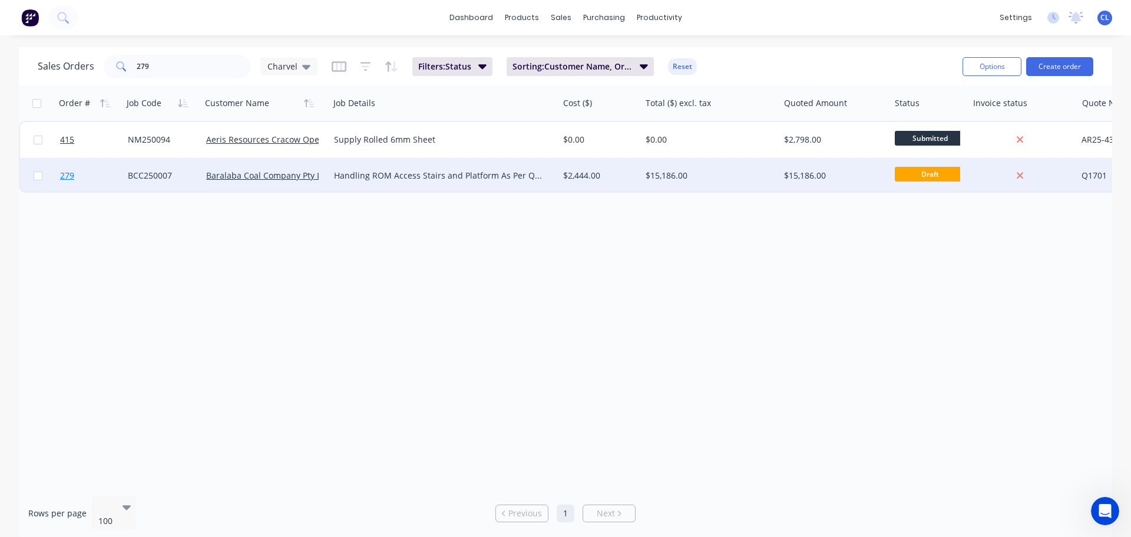
click at [66, 175] on span "279" at bounding box center [67, 176] width 14 height 12
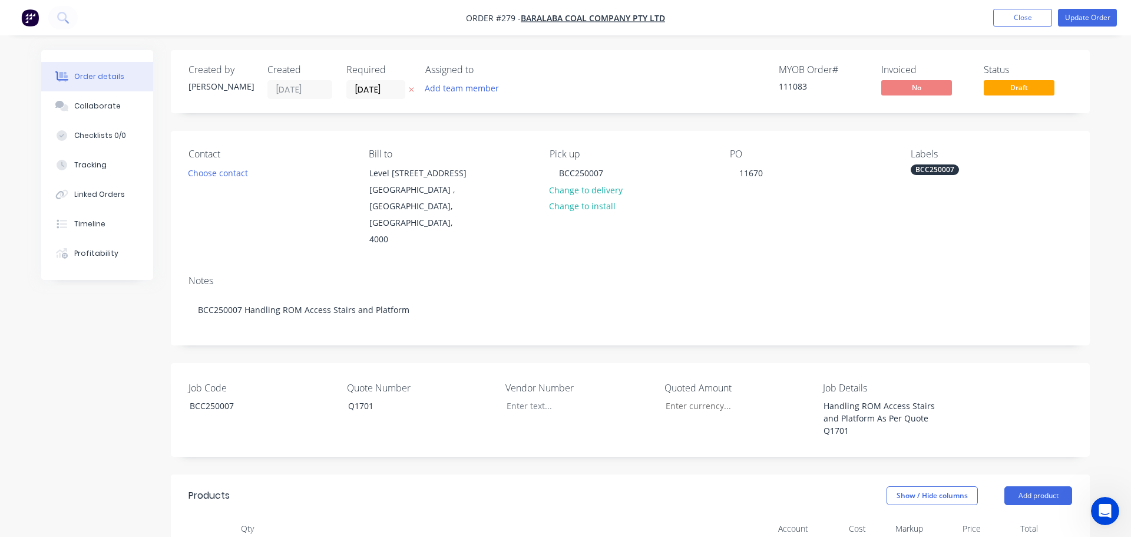
type input "$15,186.00"
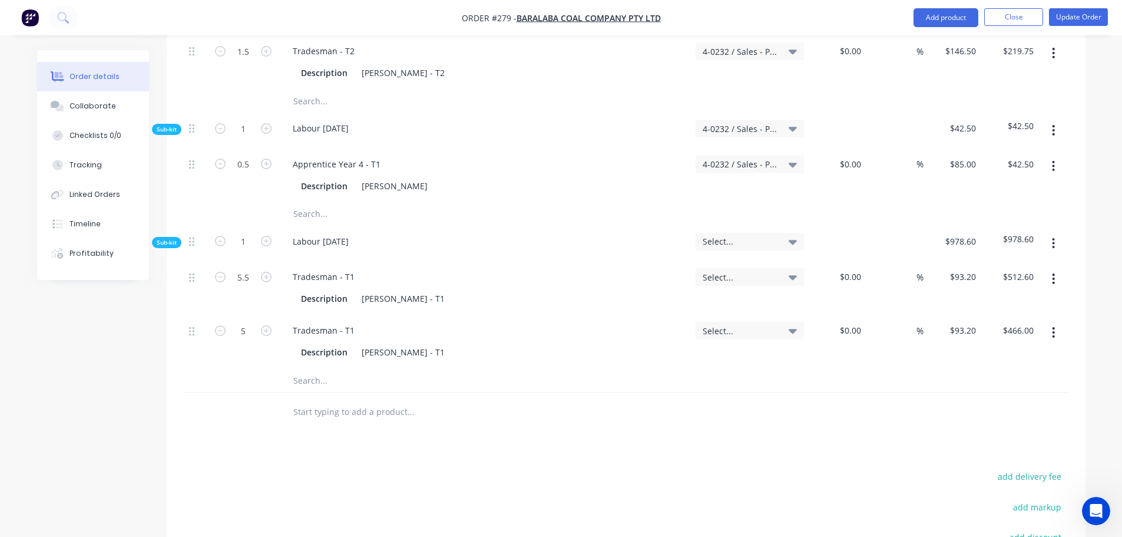
scroll to position [4710, 0]
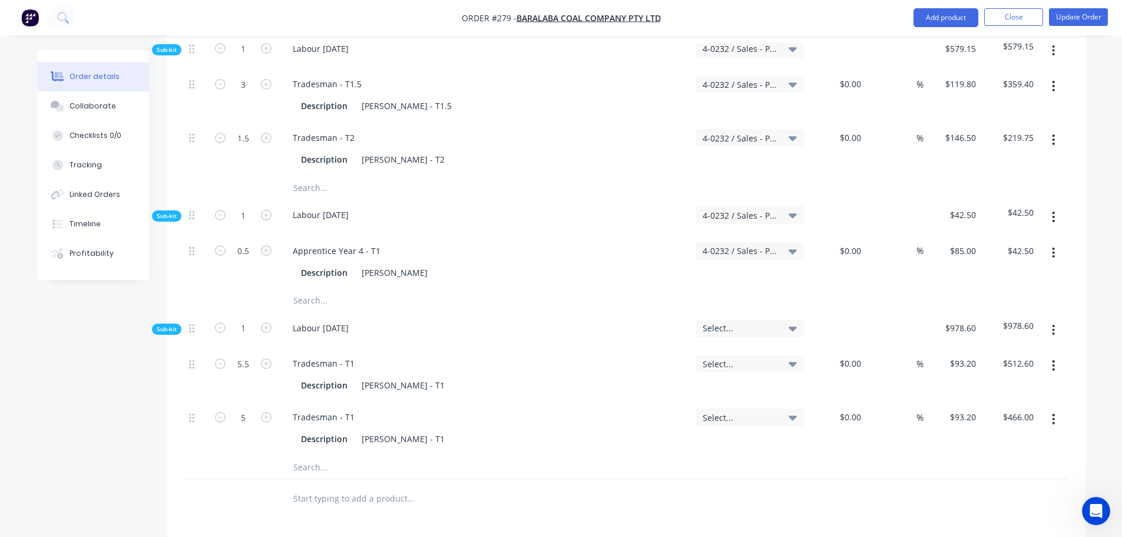
click at [786, 323] on div "Select..." at bounding box center [750, 328] width 94 height 11
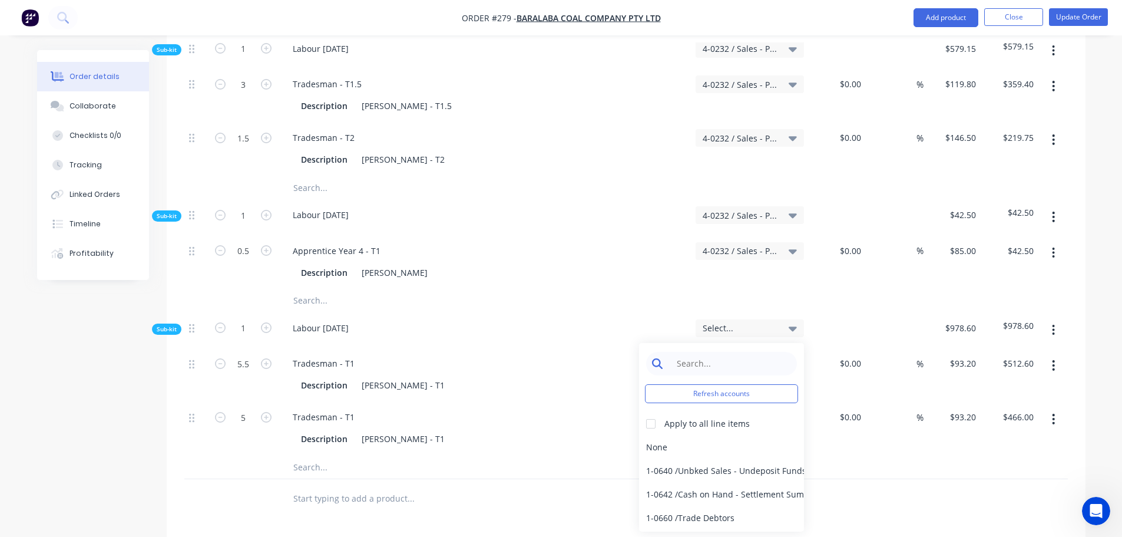
click at [725, 352] on input at bounding box center [730, 364] width 121 height 24
type input "4-0232"
click at [647, 435] on div "4-0232 / Sales - Parts and Components" at bounding box center [721, 447] width 165 height 24
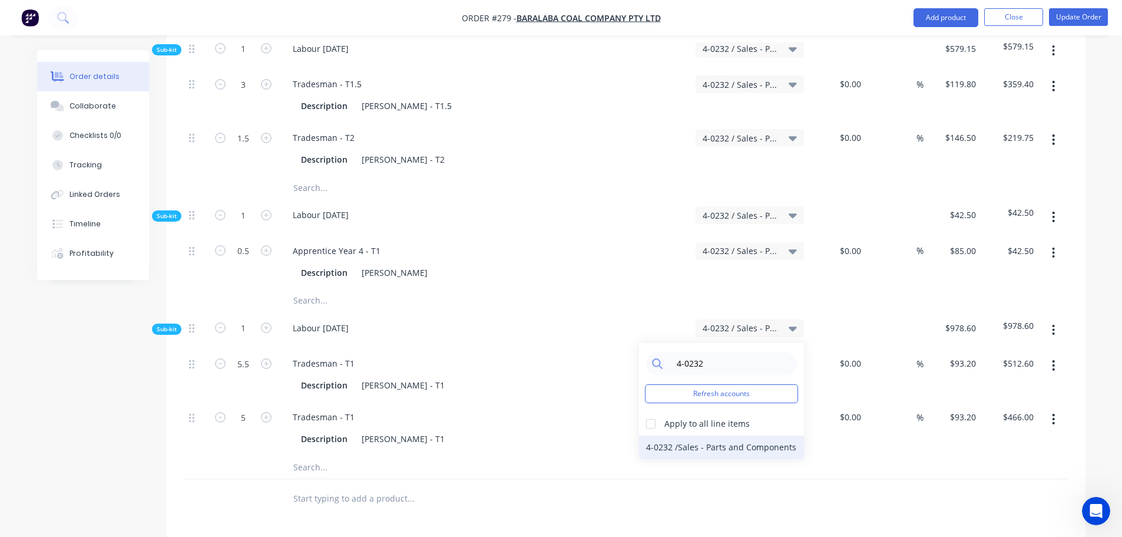
click at [720, 435] on div "4-0232 / Sales - Parts and Components" at bounding box center [721, 447] width 165 height 24
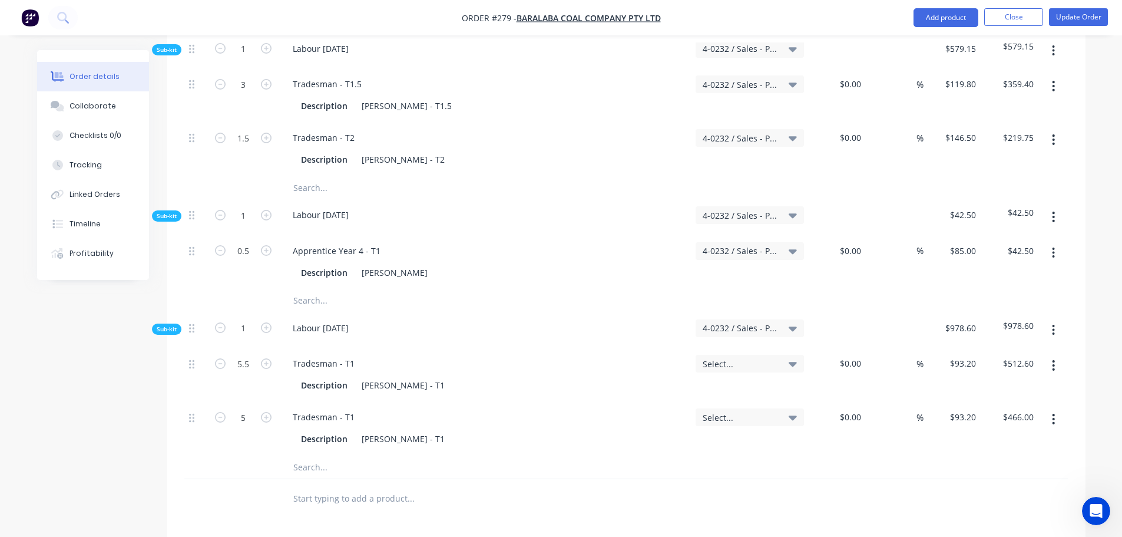
click at [859, 401] on div "$0.00 $0.00" at bounding box center [838, 428] width 58 height 54
click at [729, 348] on div "Select..." at bounding box center [750, 375] width 118 height 54
click at [728, 358] on span "Select..." at bounding box center [740, 364] width 74 height 12
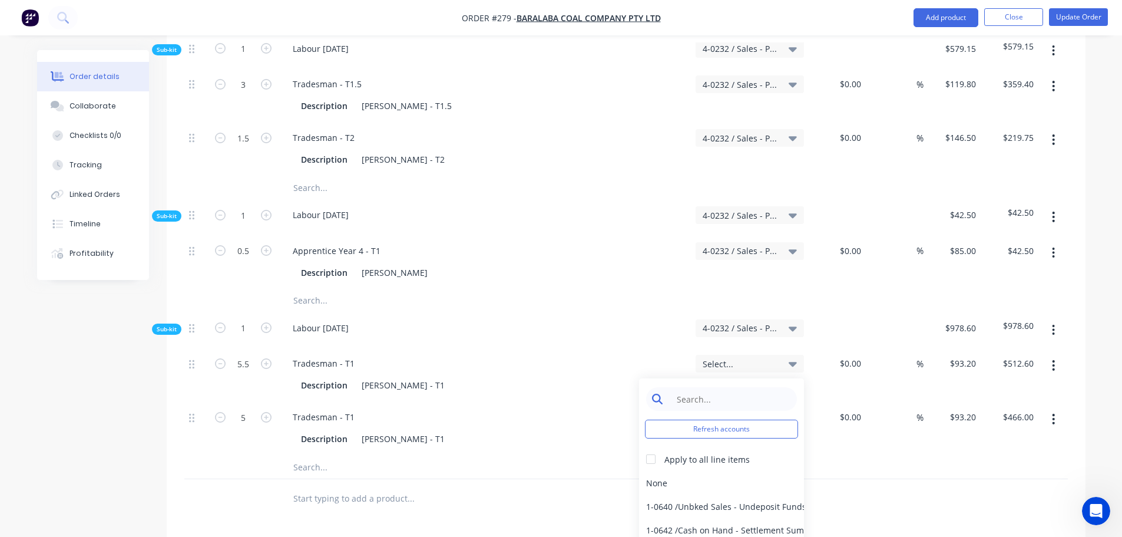
click at [686, 387] on input at bounding box center [730, 399] width 121 height 24
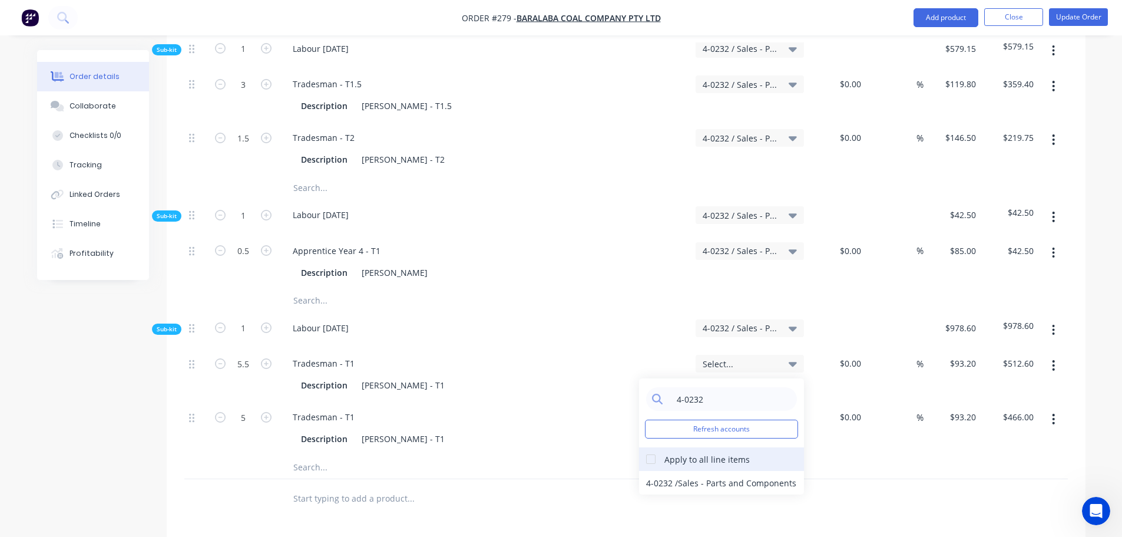
type input "4-0232"
click at [656, 447] on div at bounding box center [651, 459] width 24 height 24
click at [663, 471] on div "4-0232 / Sales - Parts and Components" at bounding box center [721, 483] width 165 height 24
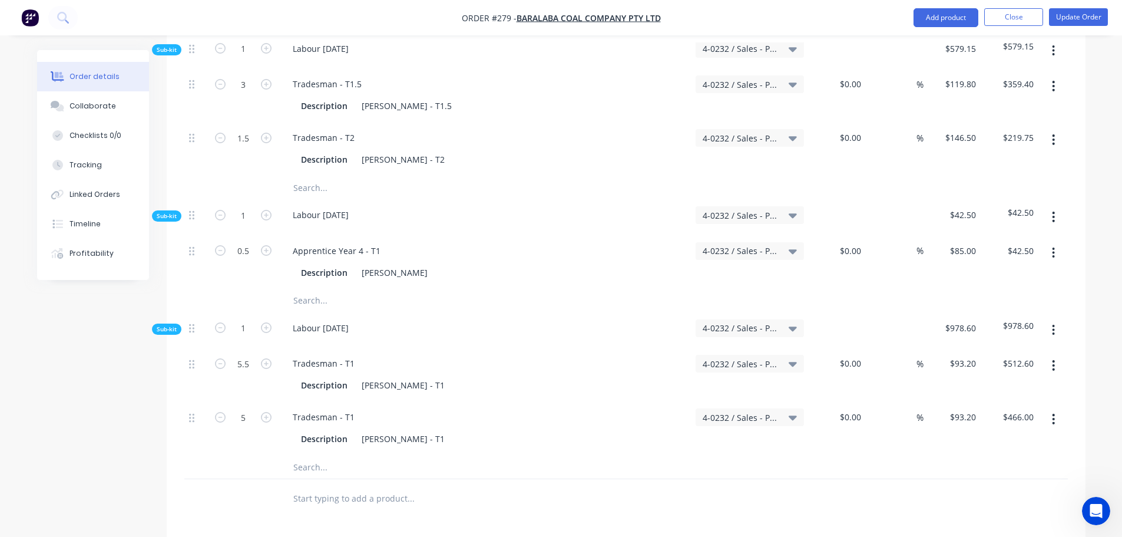
click at [732, 479] on div at bounding box center [626, 498] width 884 height 38
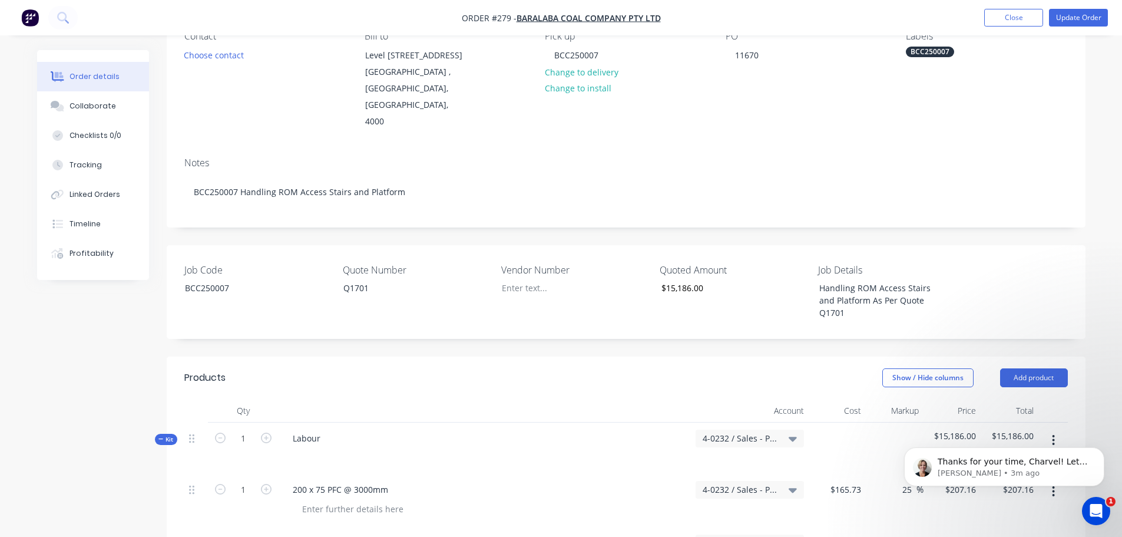
scroll to position [236, 0]
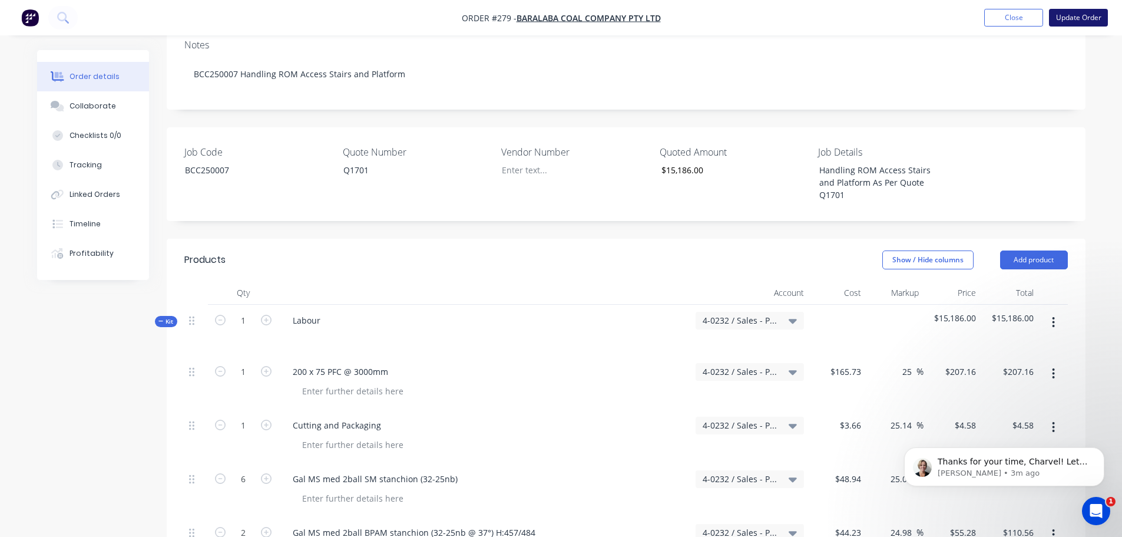
click at [1079, 18] on button "Update Order" at bounding box center [1078, 18] width 59 height 18
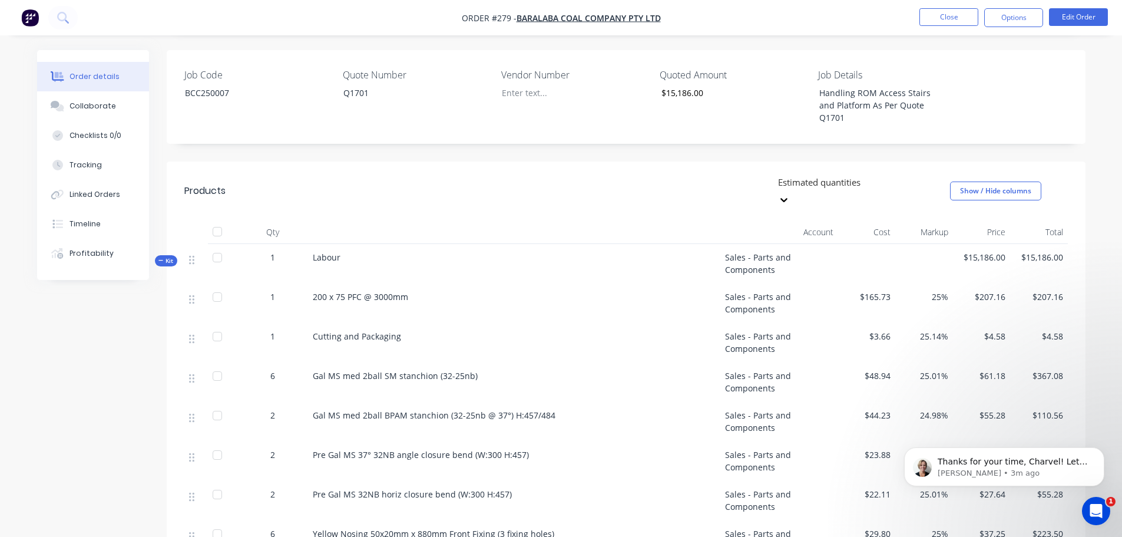
scroll to position [295, 0]
click at [885, 290] on span "$165.73" at bounding box center [867, 296] width 48 height 12
click at [1089, 16] on button "Edit Order" at bounding box center [1078, 17] width 59 height 18
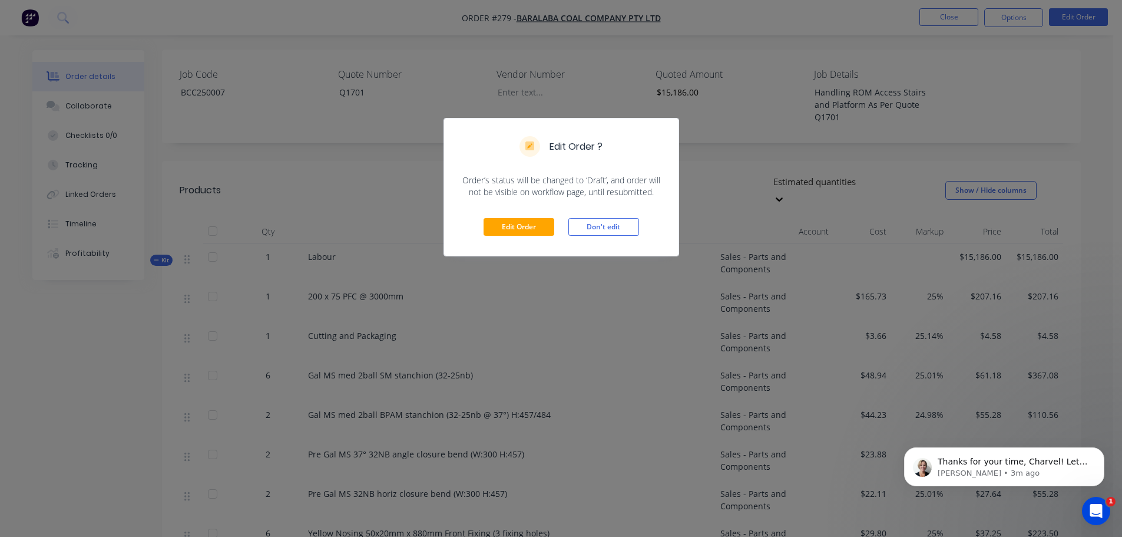
click at [577, 236] on div "Edit Order Don't edit" at bounding box center [561, 227] width 234 height 58
click at [577, 230] on button "Don't edit" at bounding box center [603, 227] width 71 height 18
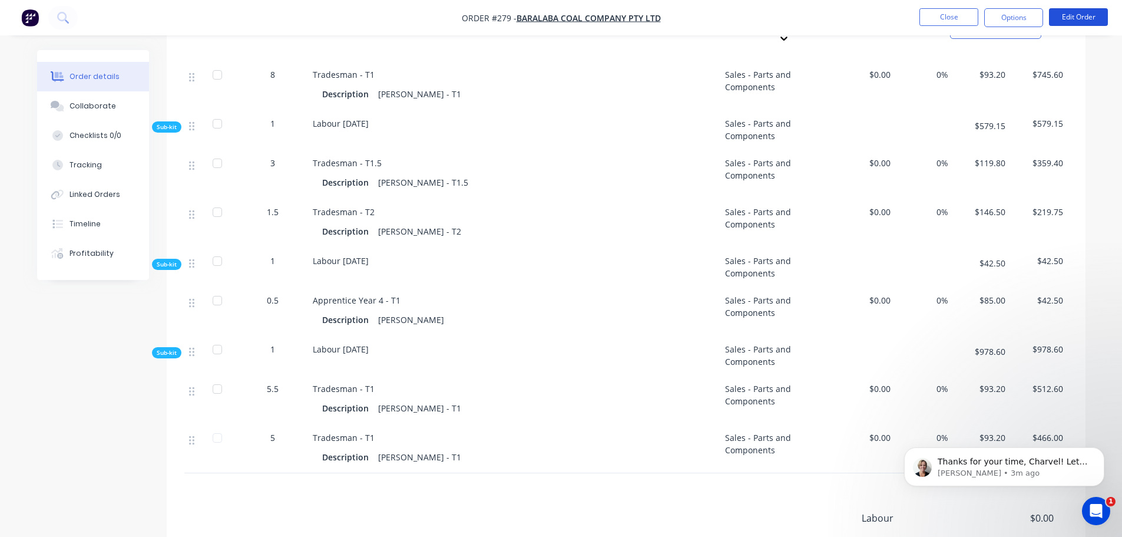
scroll to position [3892, 0]
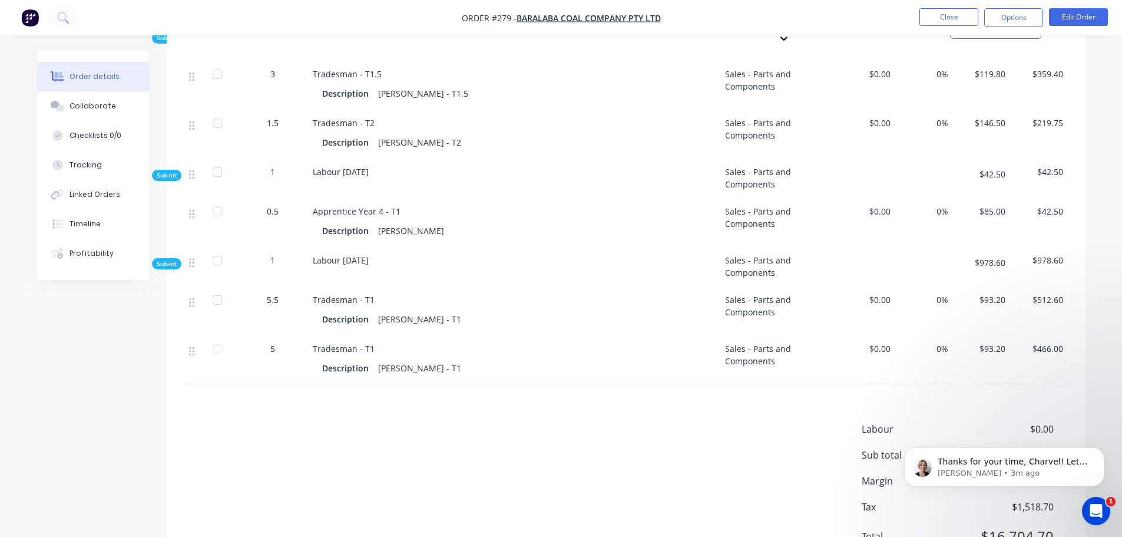
click at [1076, 422] on div "Labour $0.00 Sub total $15,186.00 Margin $611.21 ( 20.01 %) Tax $1,518.70 Total…" at bounding box center [626, 490] width 919 height 137
click at [1096, 448] on button "Dismiss notification" at bounding box center [1100, 450] width 15 height 15
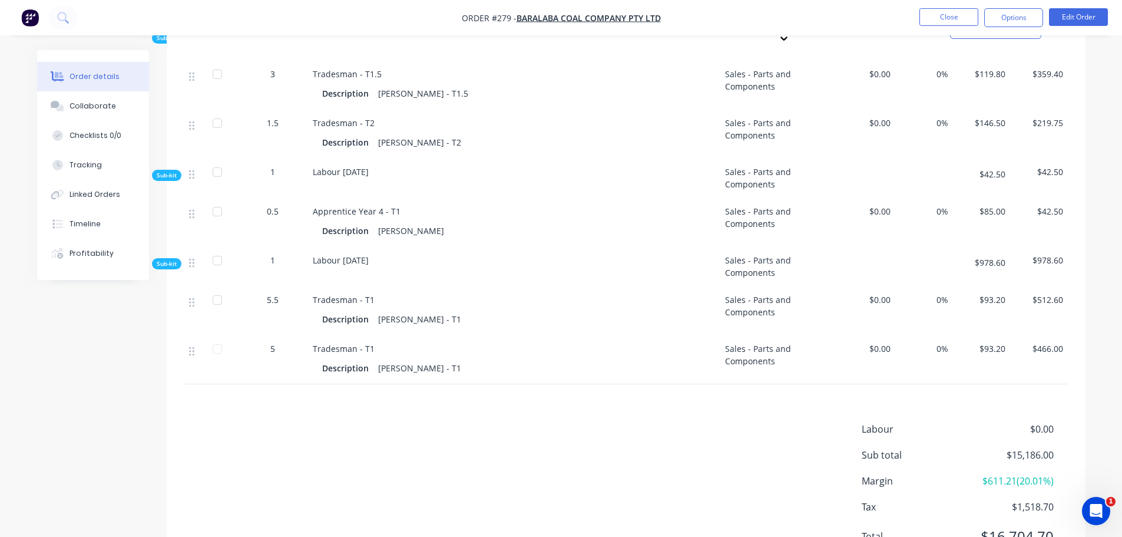
click at [1073, 24] on button "Edit Order" at bounding box center [1078, 17] width 59 height 18
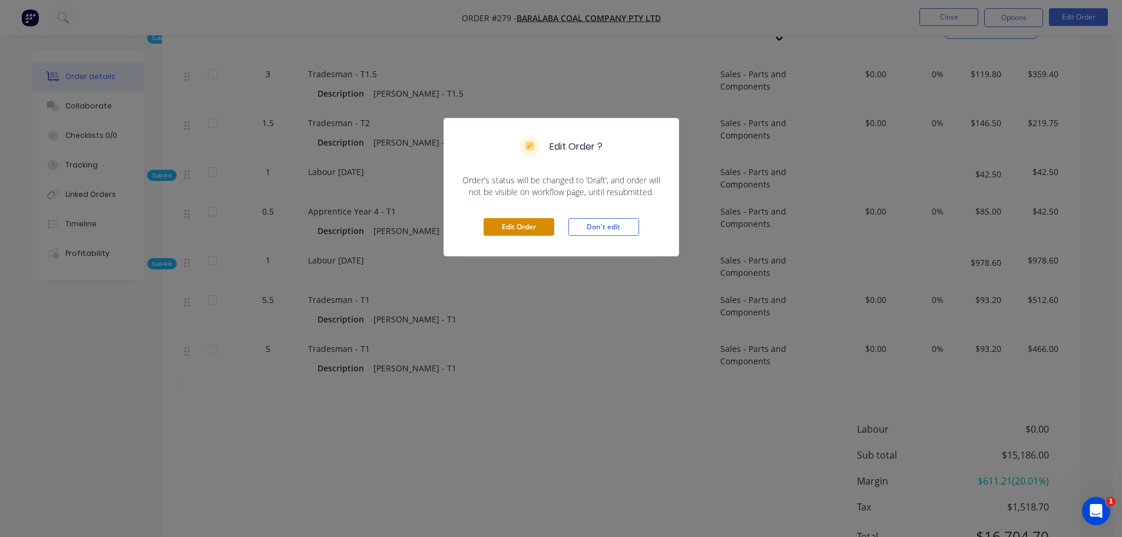
click at [543, 221] on button "Edit Order" at bounding box center [519, 227] width 71 height 18
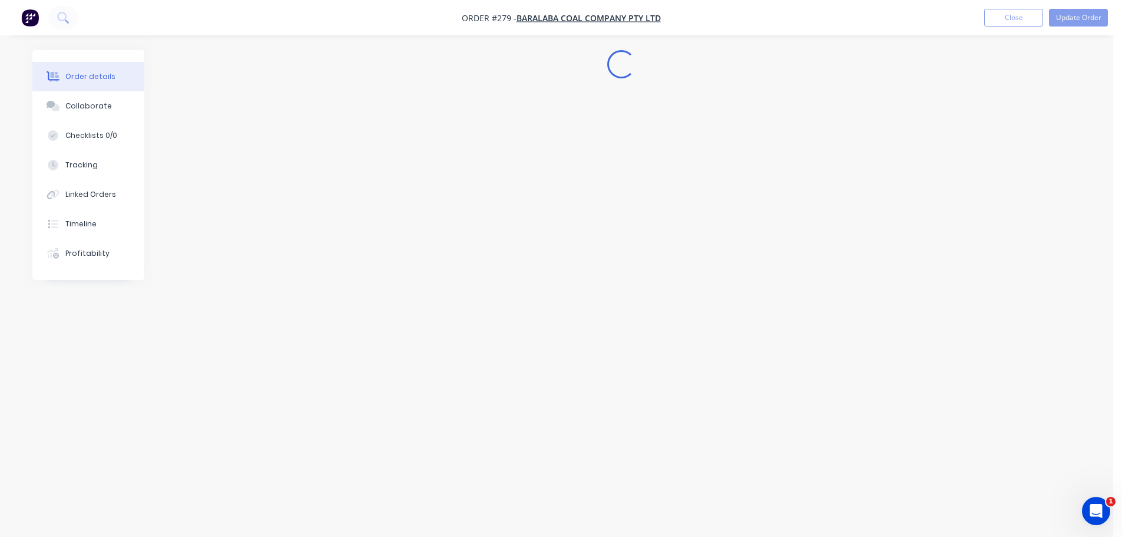
scroll to position [0, 0]
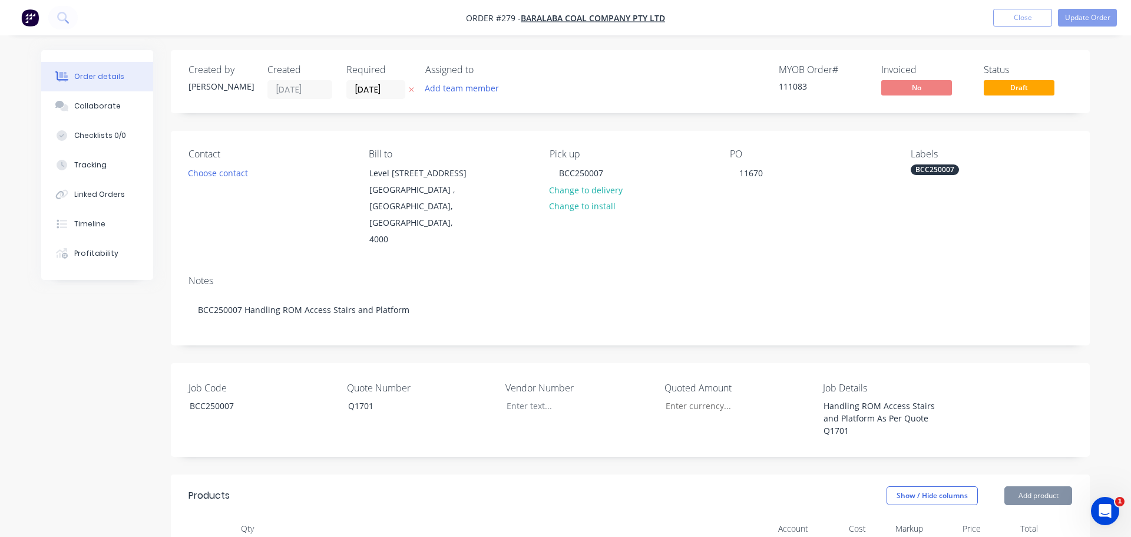
type input "$165.73"
type input "25"
type input "$207.16"
type input "$3.66"
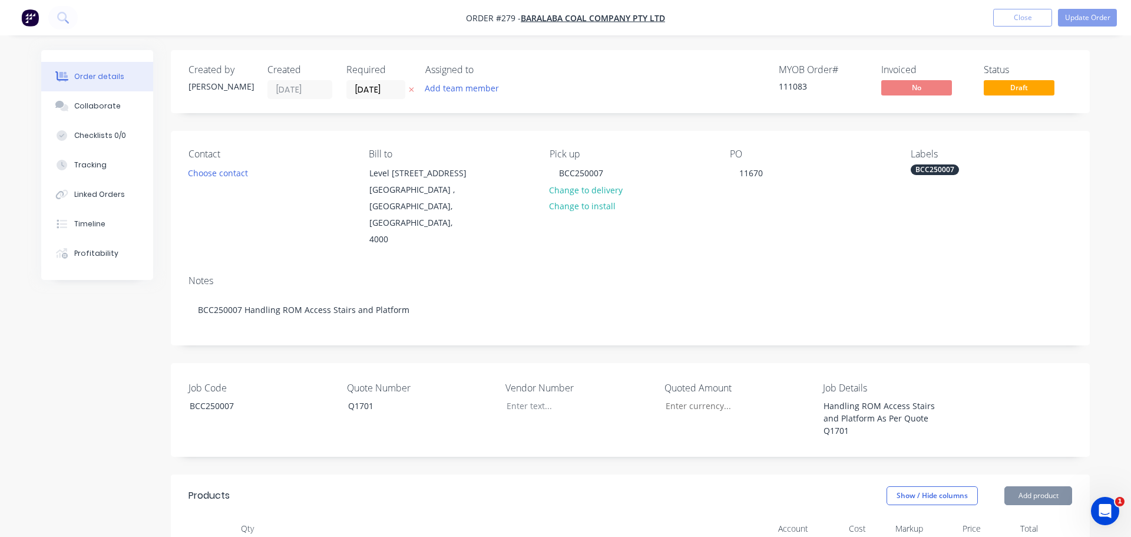
type input "25.14"
type input "$4.58"
type input "$48.94"
type input "25.01"
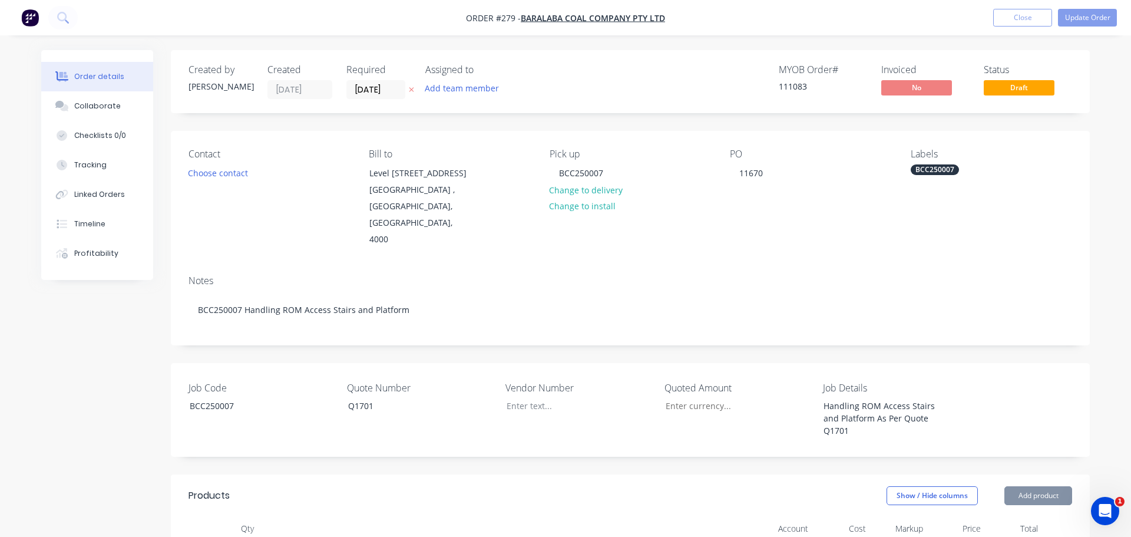
type input "$61.18"
type input "$367.08"
type input "$44.23"
type input "24.98"
type input "$55.28"
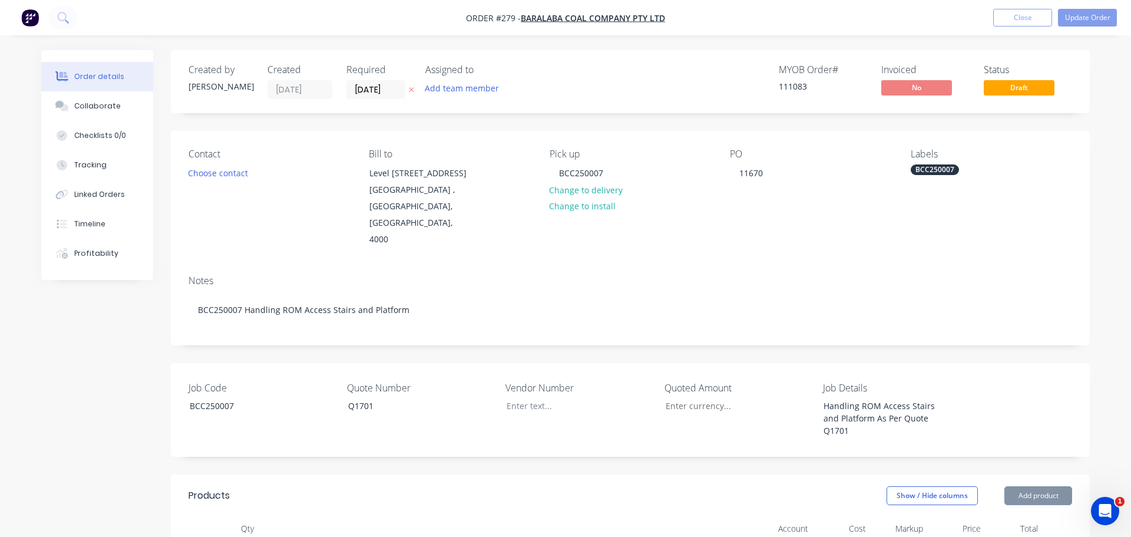
type input "$110.56"
type input "$23.88"
type input "25"
type input "$29.85"
type input "$59.70"
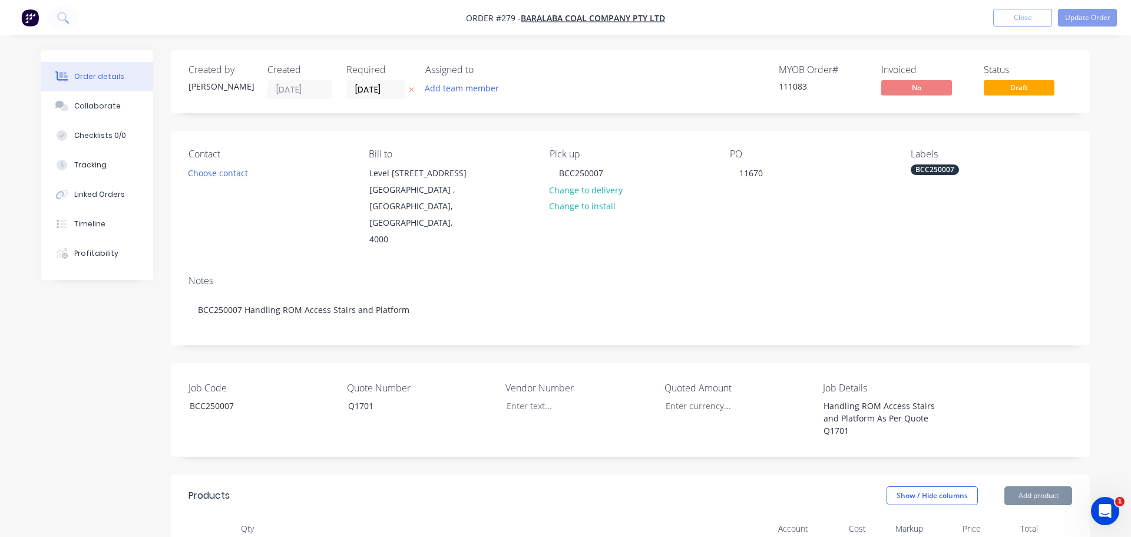
type input "$22.11"
type input "25.01"
type input "$27.64"
type input "$55.28"
type input "$29.80"
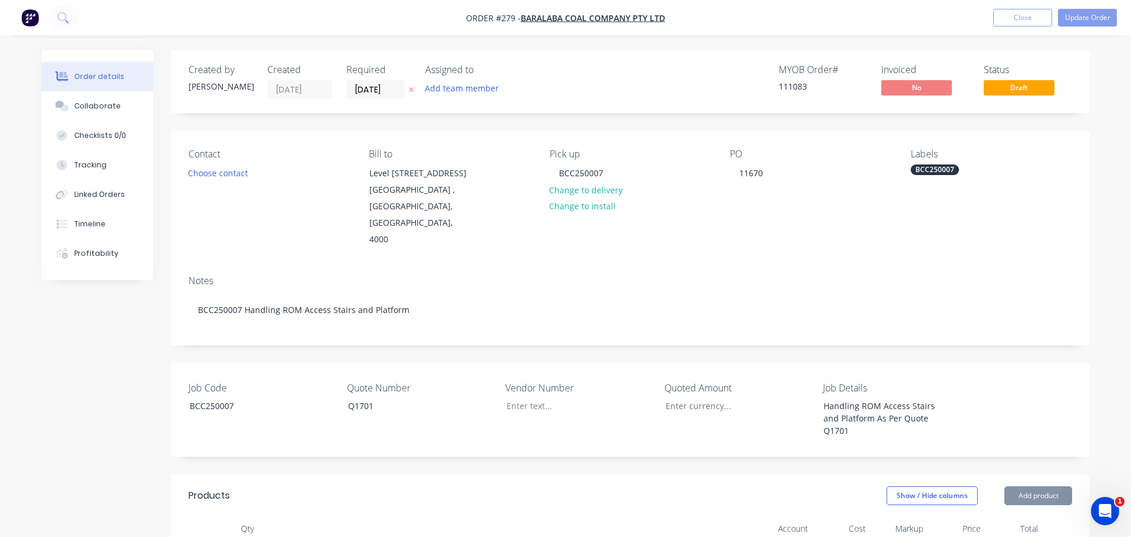
type input "25"
type input "$37.25"
type input "$223.50"
type input "$165.00"
type input "25"
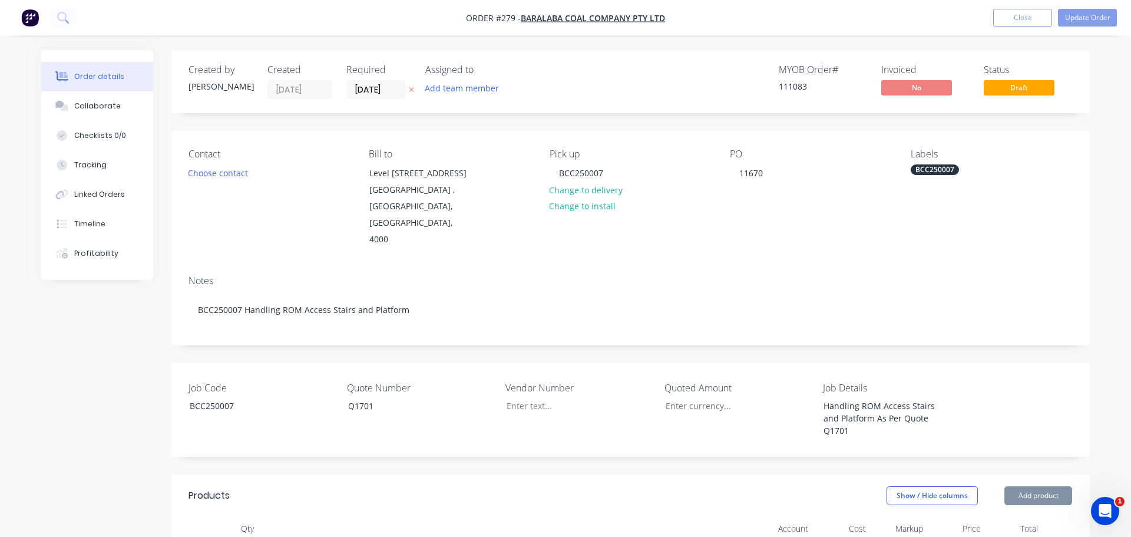
type input "$206.25"
type input "$381.81"
type input "25"
type input "$477.26"
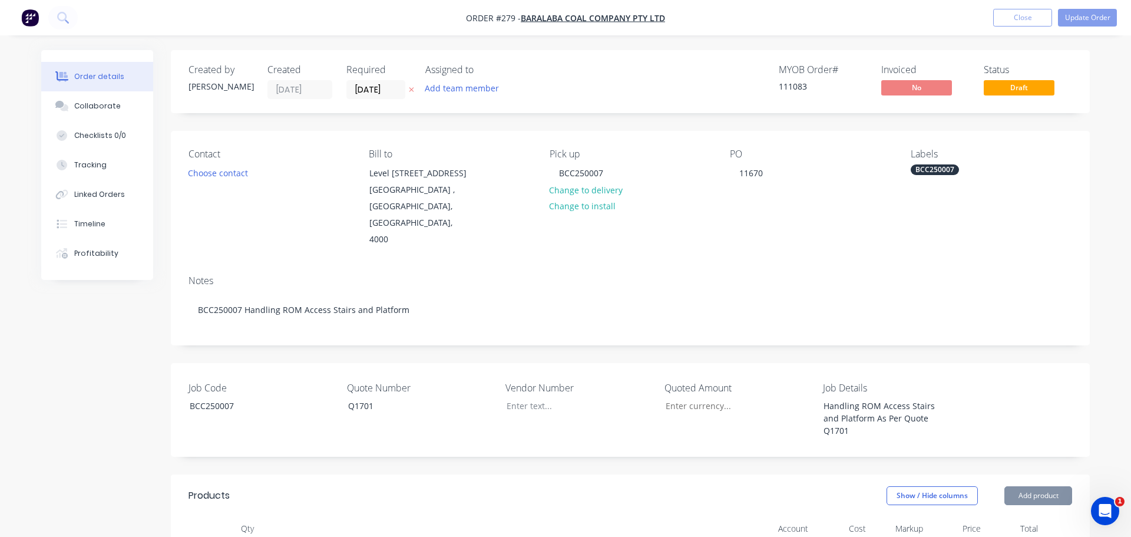
type input "$477.26"
type input "$40.31"
type input "25.01"
type input "$50.39"
type input "$151.17"
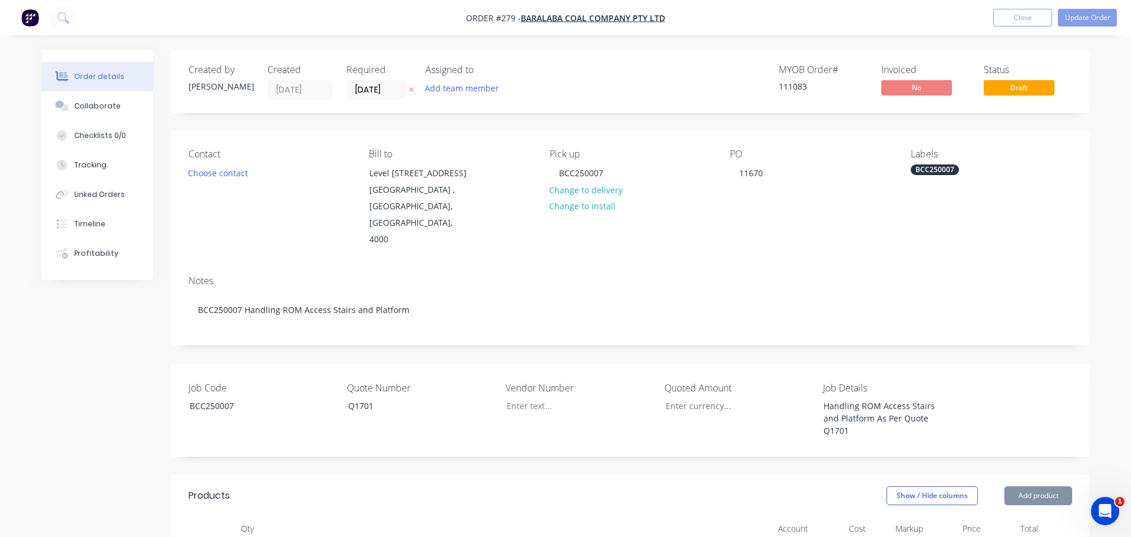
type input "$31.31"
type input "25.01"
type input "$39.14"
type input "$117.42"
type input "$126.33"
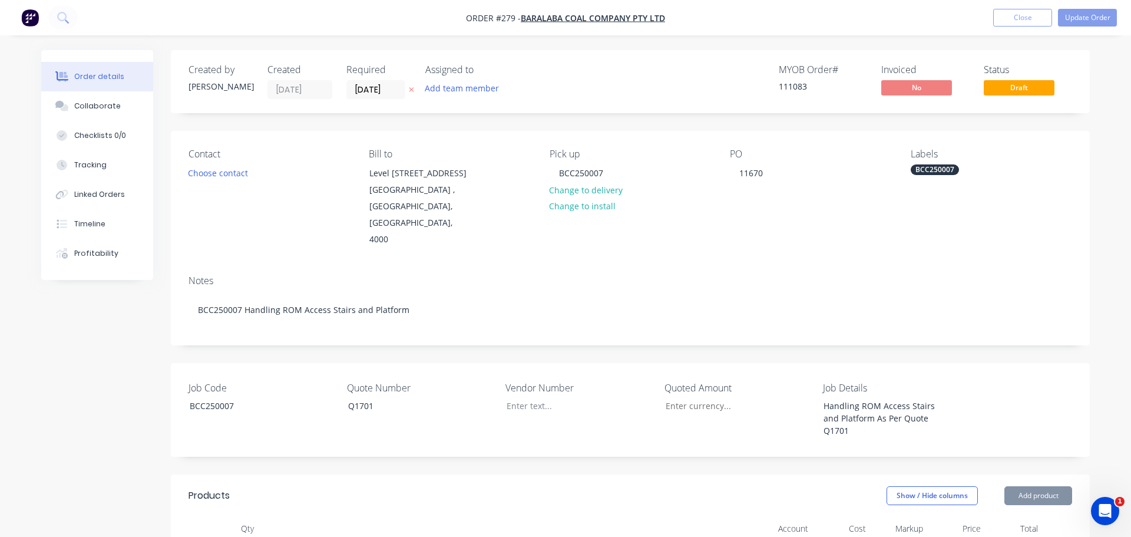
type input "25"
type input "$157.91"
type input "$12.02"
type input "25.04"
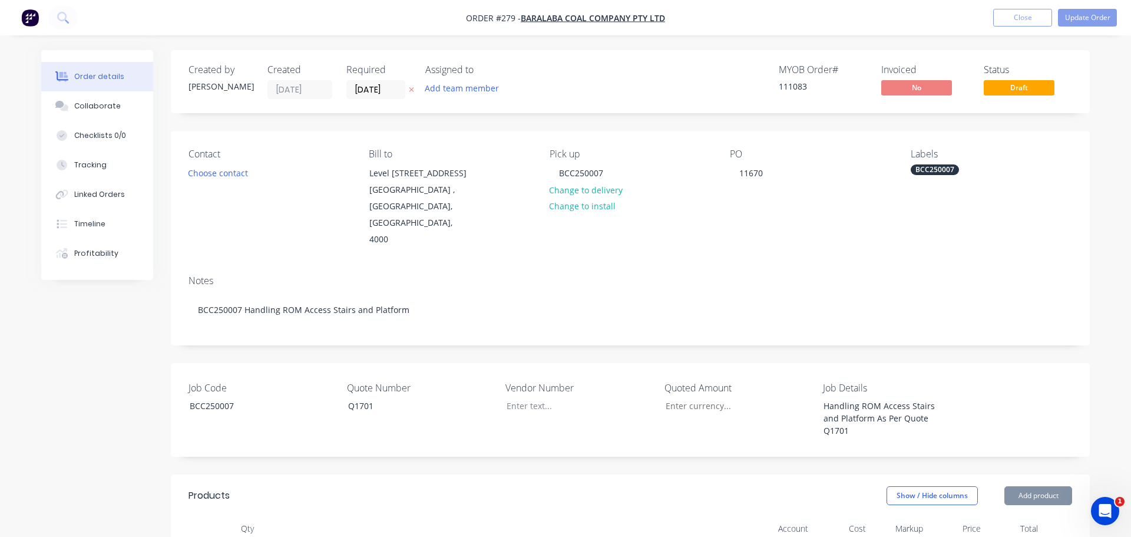
type input "$15.03"
type input "$30.06"
type input "$19.25"
type input "24.99"
type input "$24.06"
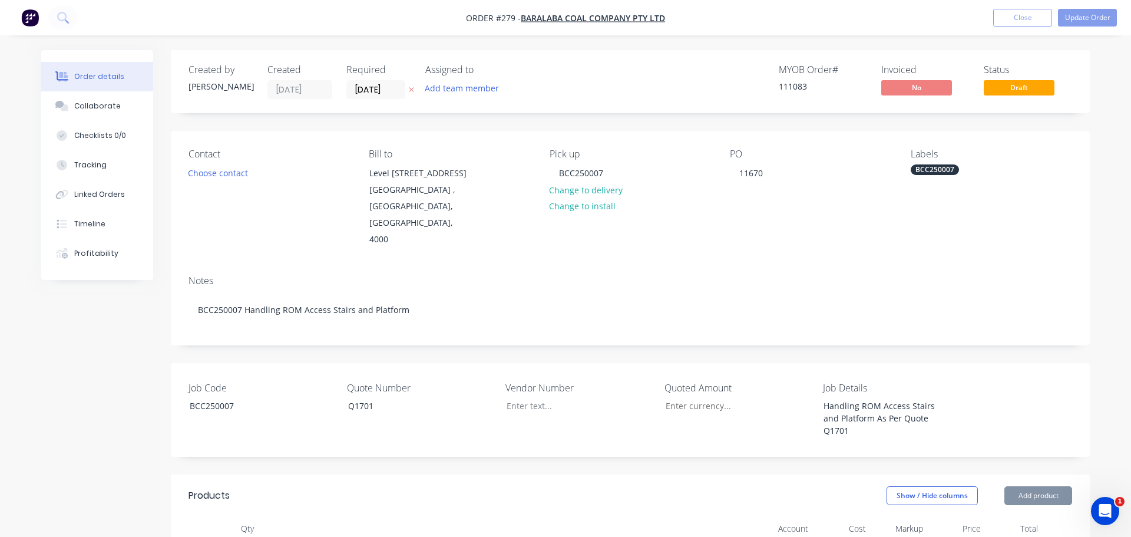
type input "$24.06"
type input "$15.47"
type input "24.95"
type input "$19.33"
type input "$96.65"
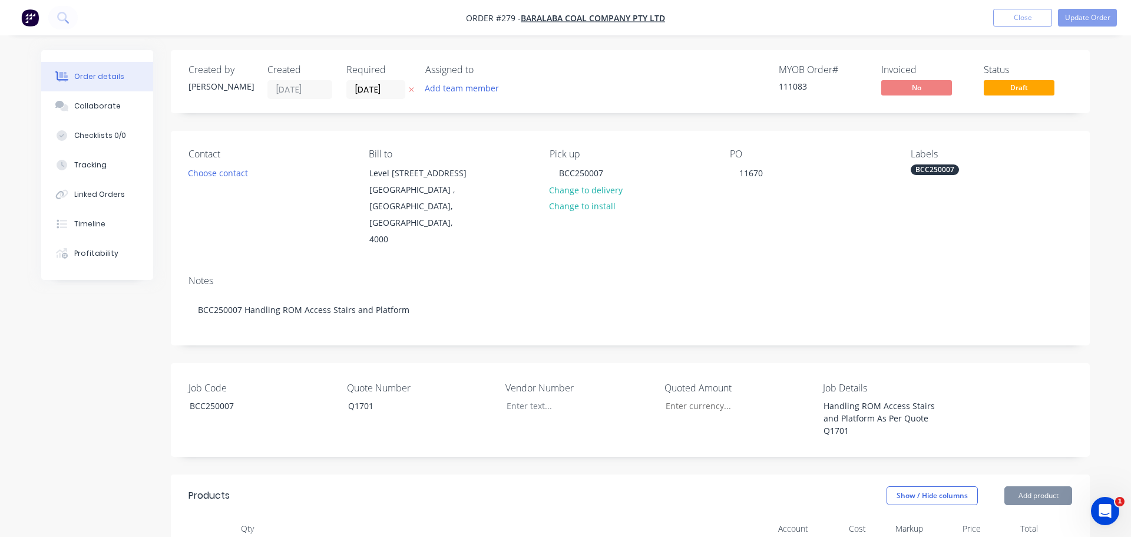
type input "$7.53"
type input "24.97"
type input "$9.41"
type input "$47.05"
type input "$6.94"
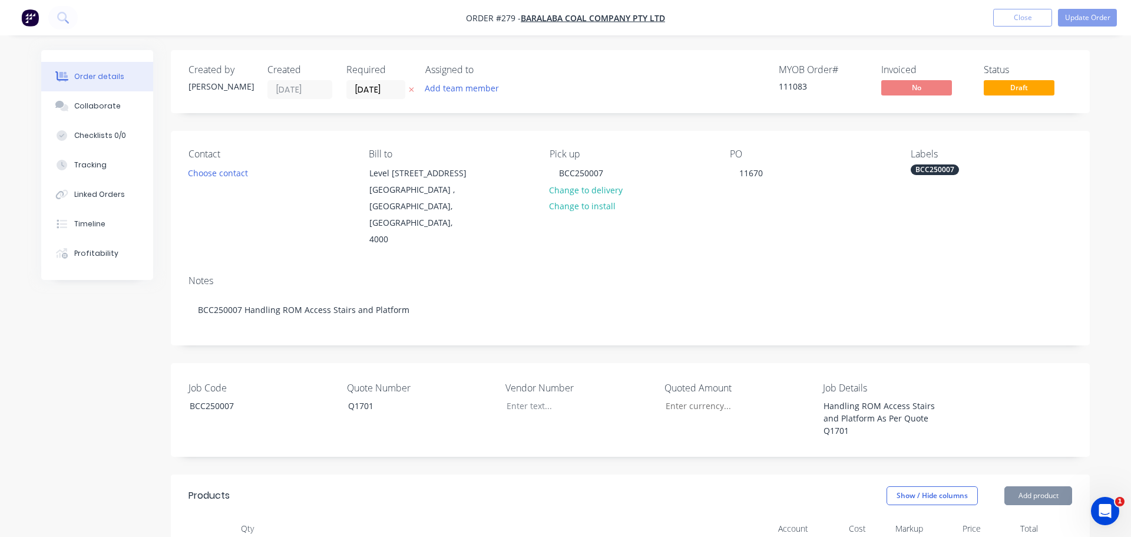
type input "25.07"
type input "$8.68"
type input "$17.36"
type input "$5.49"
type input "24.95"
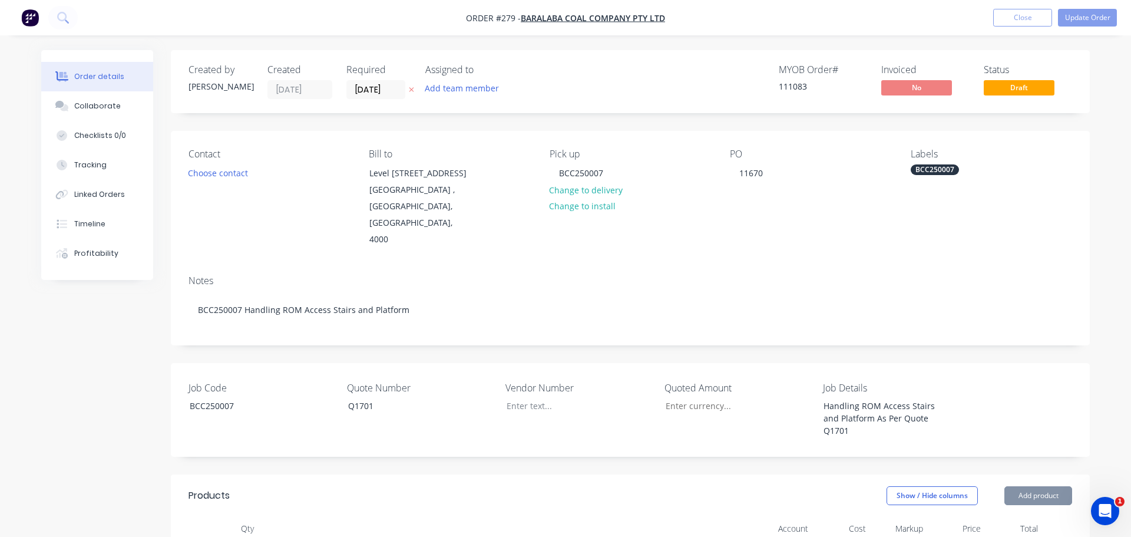
type input "$6.86"
type input "$68.60"
type input "$0.90"
type input "25.56"
type input "$1.13"
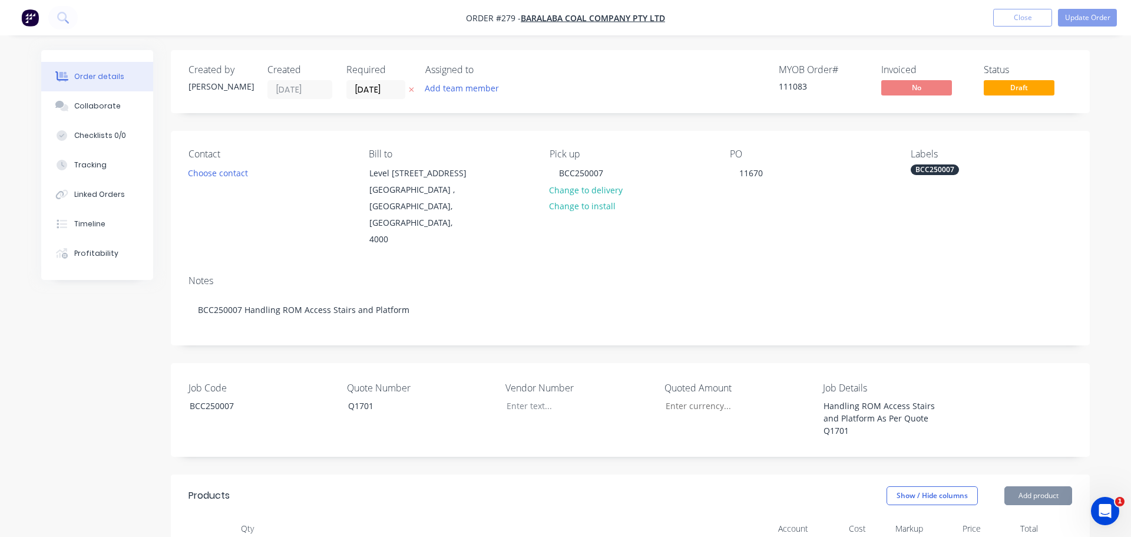
type input "$3.39"
type input "$83.76"
type input "25"
type input "$104.70"
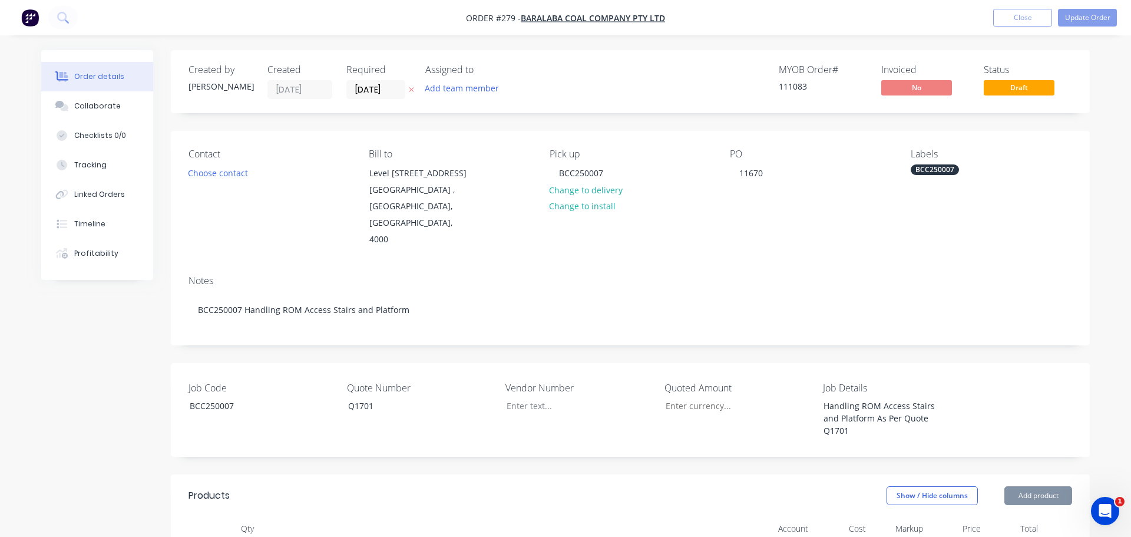
type input "25"
type input "$15.00"
type input "25"
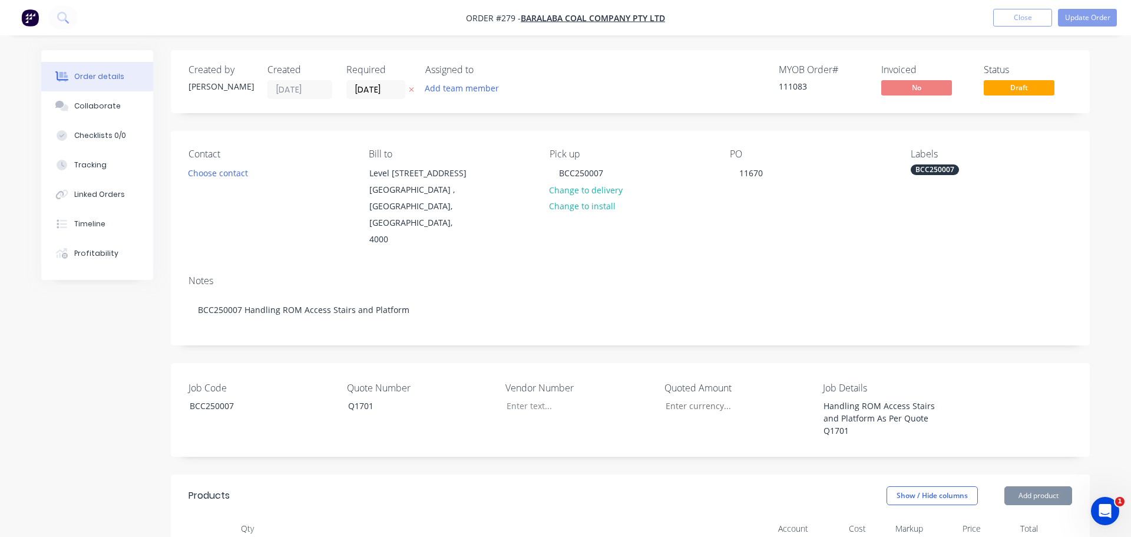
type input "$18.75"
type input "$63.00"
type input "25"
type input "$78.75"
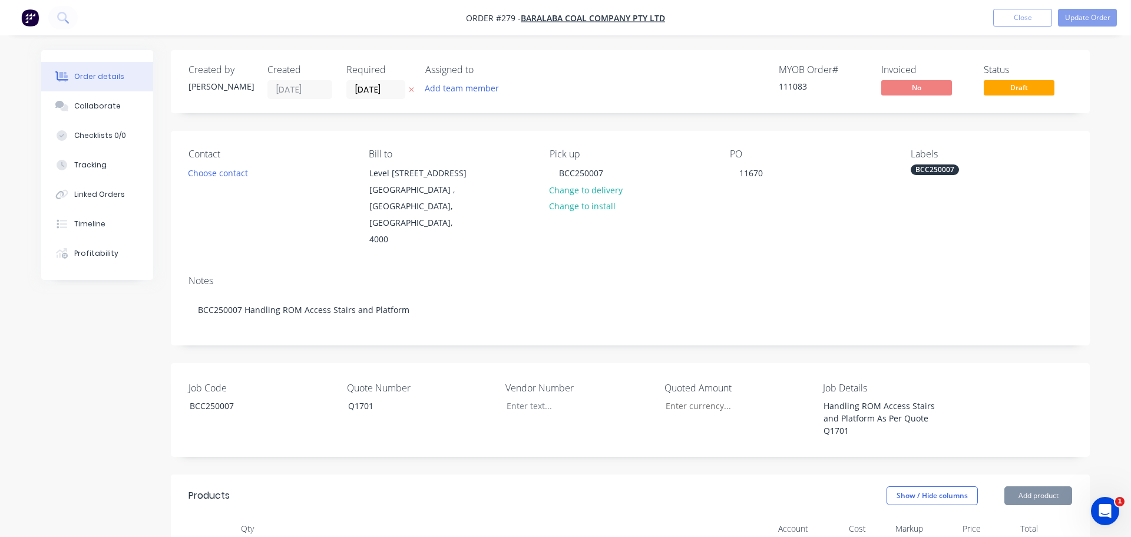
type input "$78.75"
type input "$0.18"
type input "27.78"
type input "$0.23"
type input "$7.36"
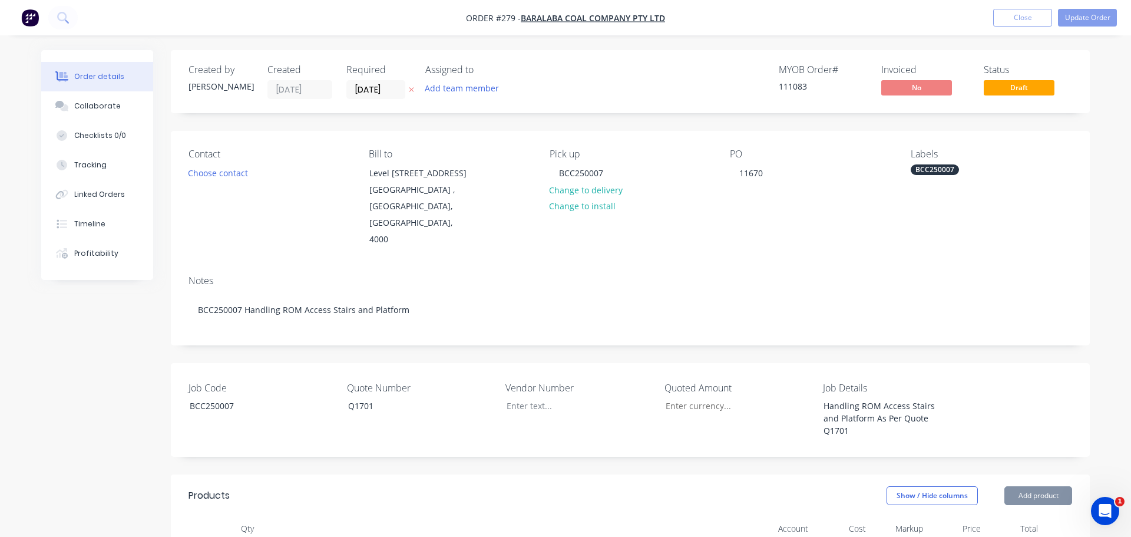
type input "25"
type input "$109.09"
type input "25"
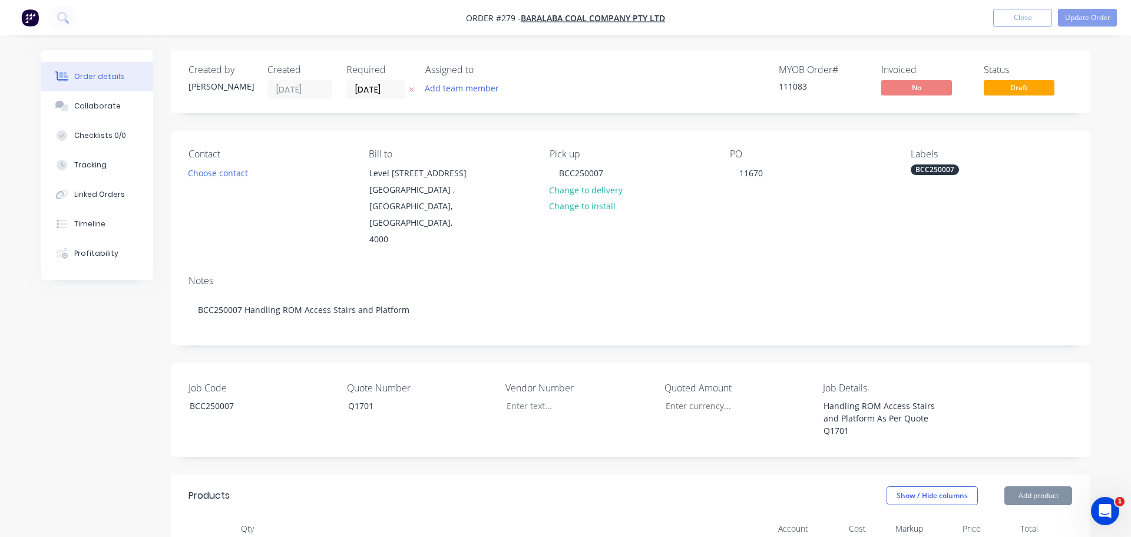
type input "$136.36"
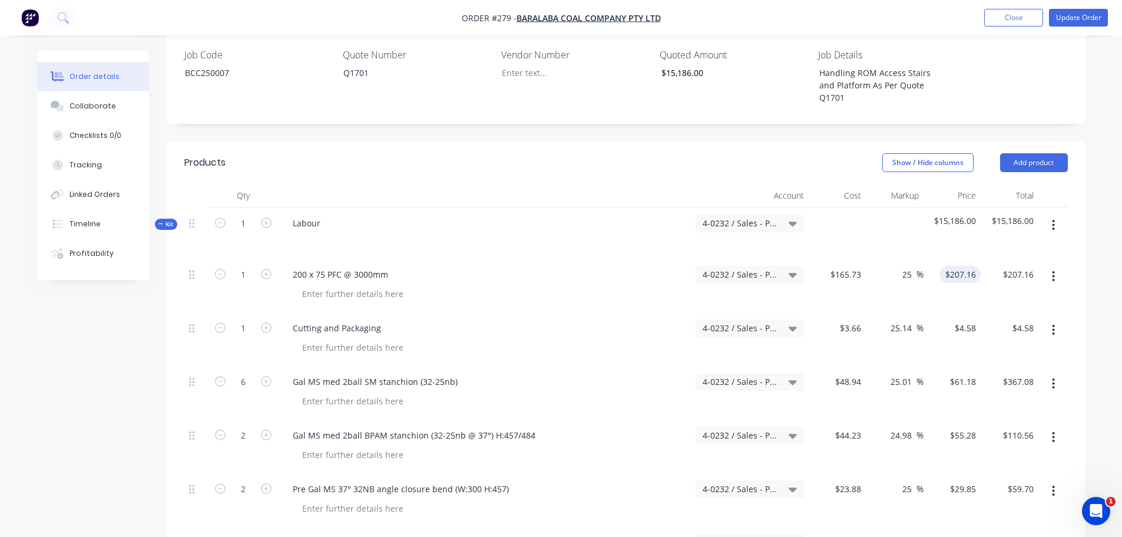
scroll to position [412, 0]
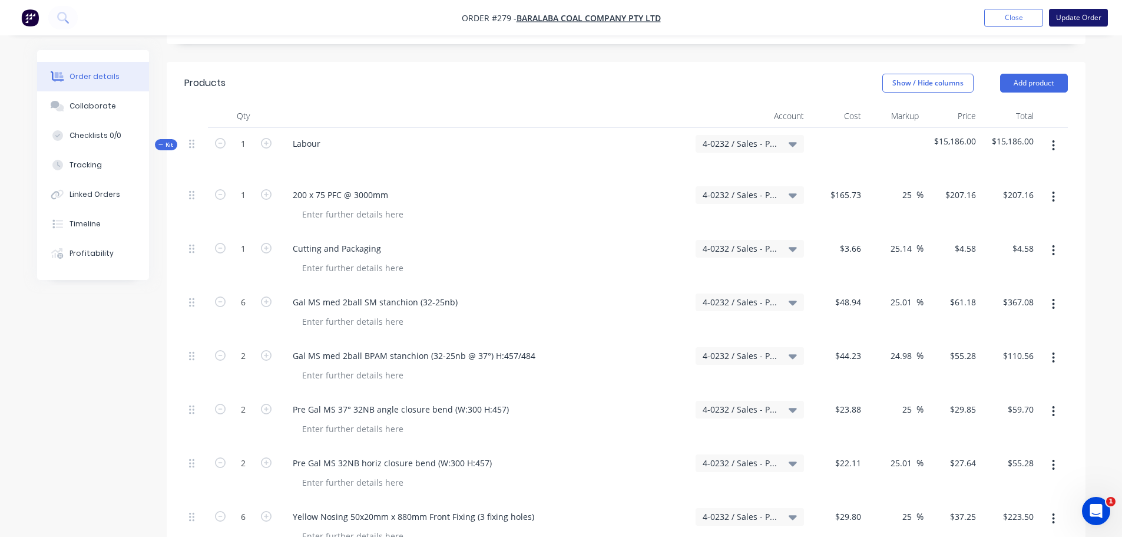
click at [1067, 16] on button "Update Order" at bounding box center [1078, 18] width 59 height 18
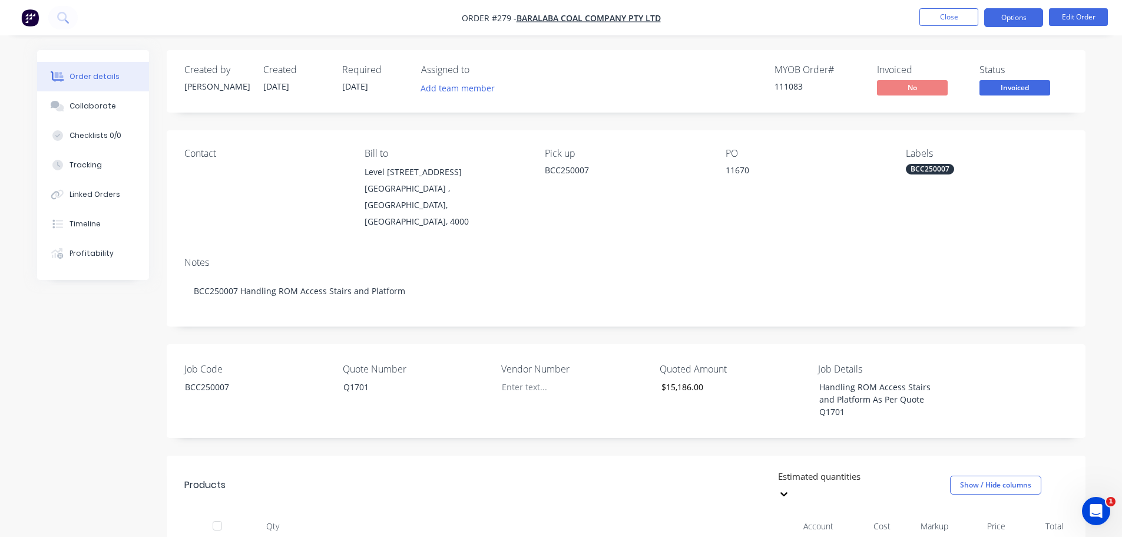
click at [1024, 19] on button "Options" at bounding box center [1013, 17] width 59 height 19
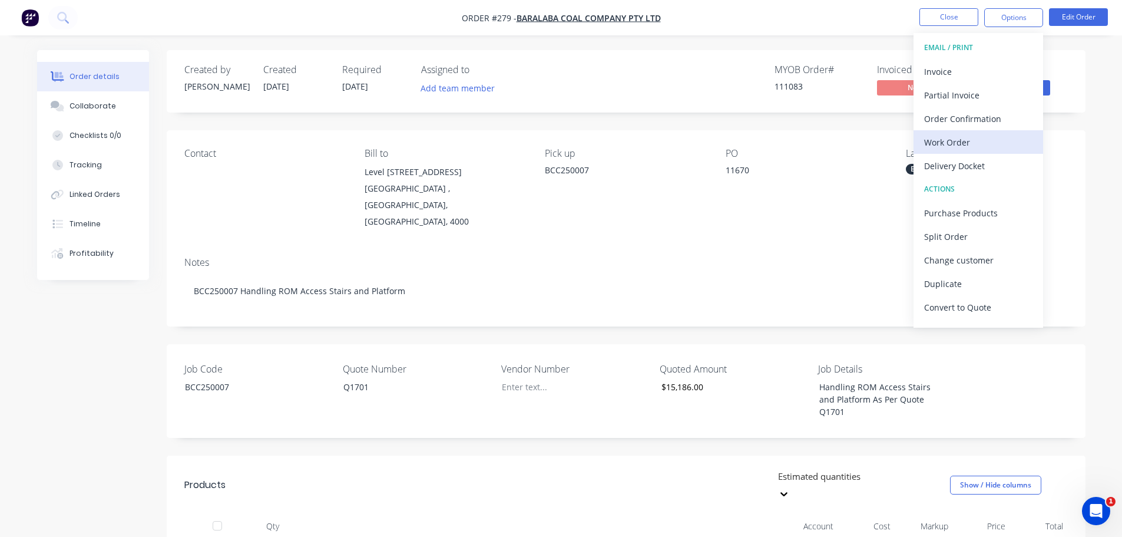
click at [973, 134] on div "Work Order" at bounding box center [978, 142] width 108 height 17
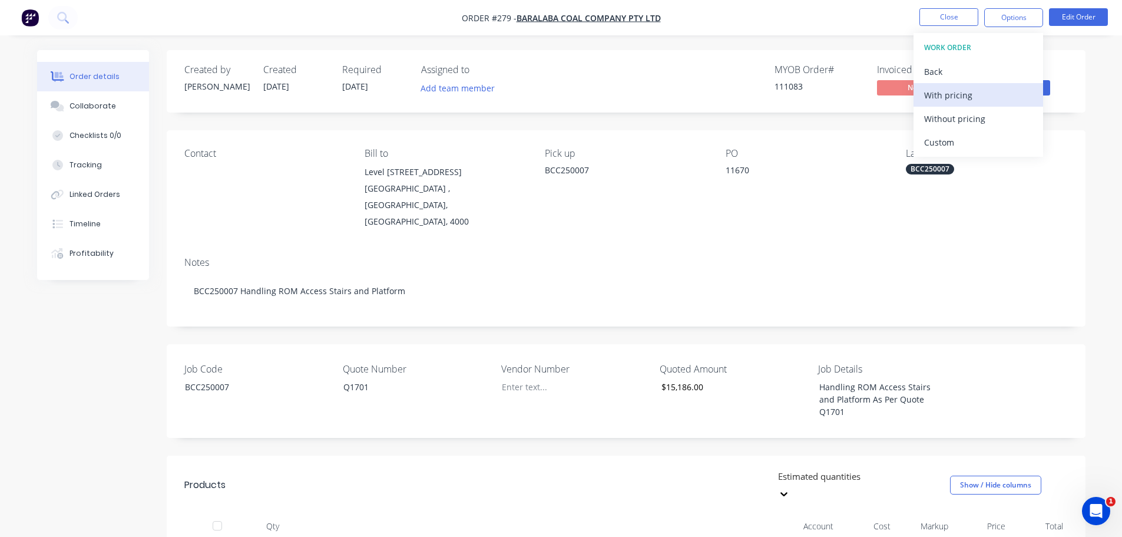
click at [964, 100] on div "With pricing" at bounding box center [978, 95] width 108 height 17
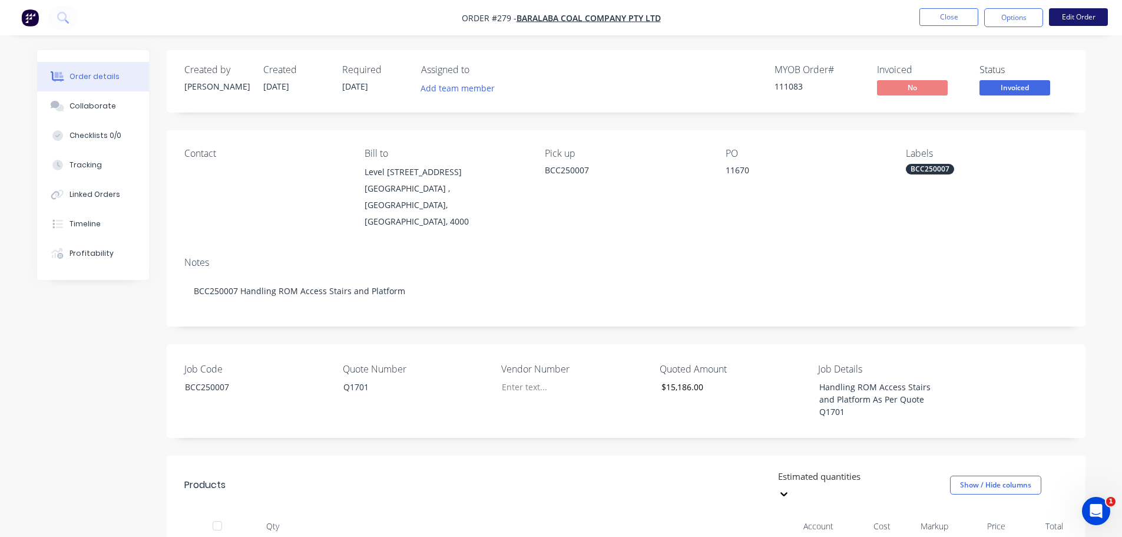
click at [1074, 14] on button "Edit Order" at bounding box center [1078, 17] width 59 height 18
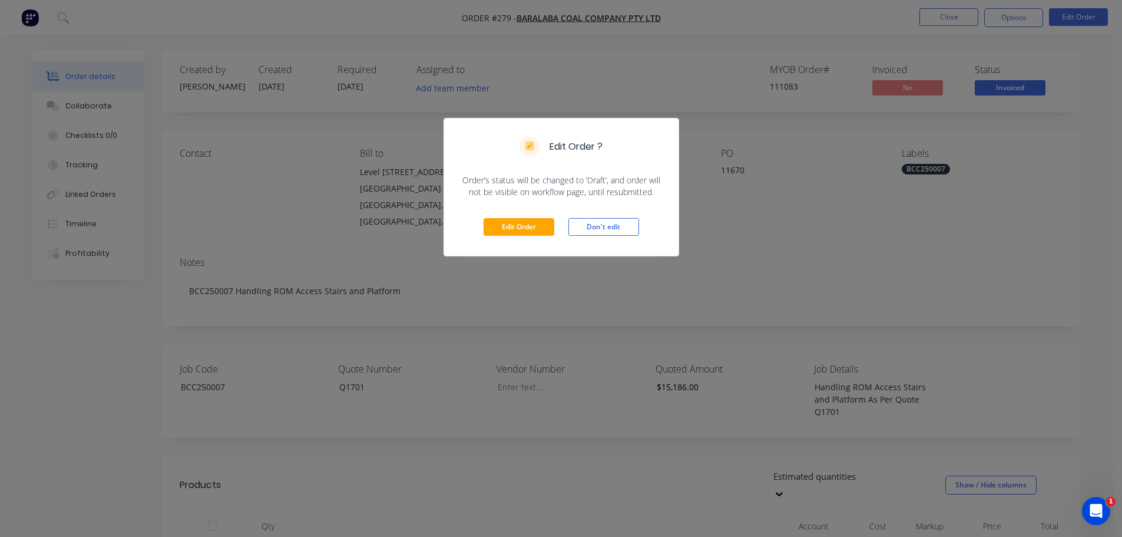
click at [533, 244] on div "Edit Order Don't edit" at bounding box center [561, 227] width 234 height 58
click at [524, 228] on button "Edit Order" at bounding box center [519, 227] width 71 height 18
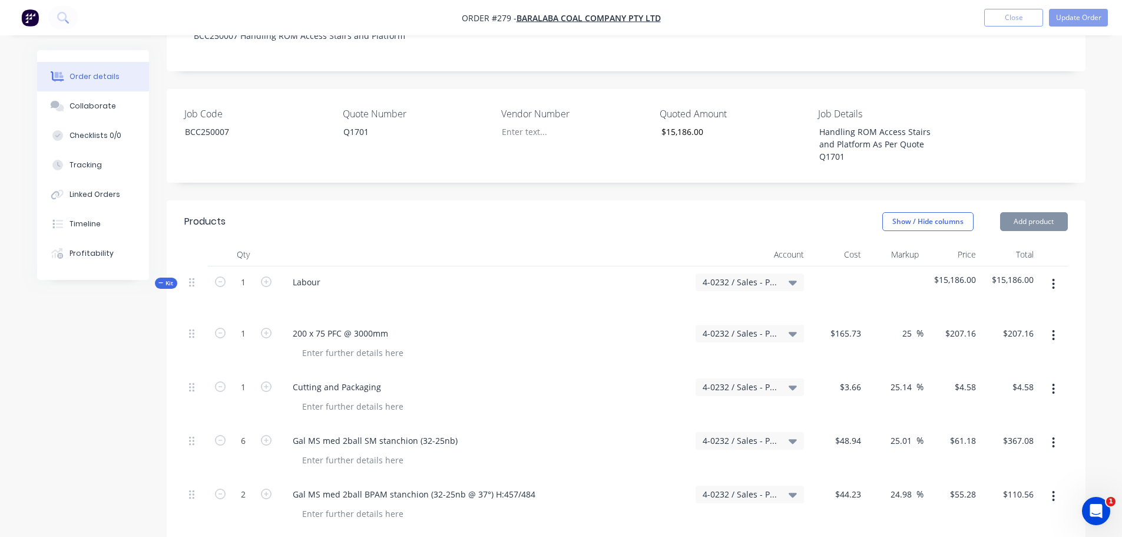
scroll to position [295, 0]
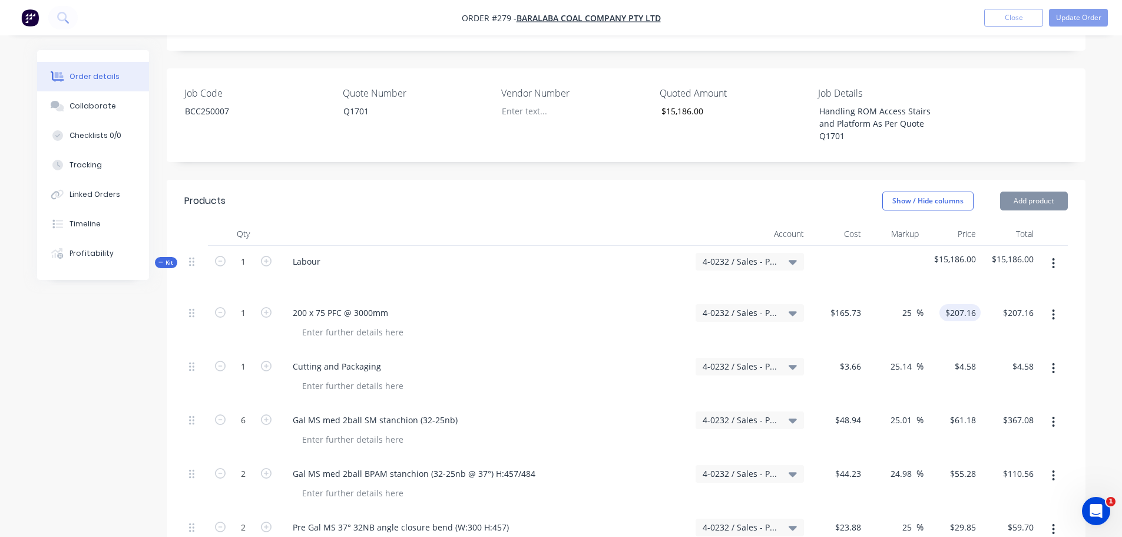
click at [960, 304] on input "$207.16" at bounding box center [962, 312] width 37 height 17
click at [964, 358] on input "$4.58" at bounding box center [967, 366] width 27 height 17
click at [957, 411] on input "61.18" at bounding box center [967, 419] width 27 height 17
click at [960, 358] on input "$4.58" at bounding box center [967, 366] width 27 height 17
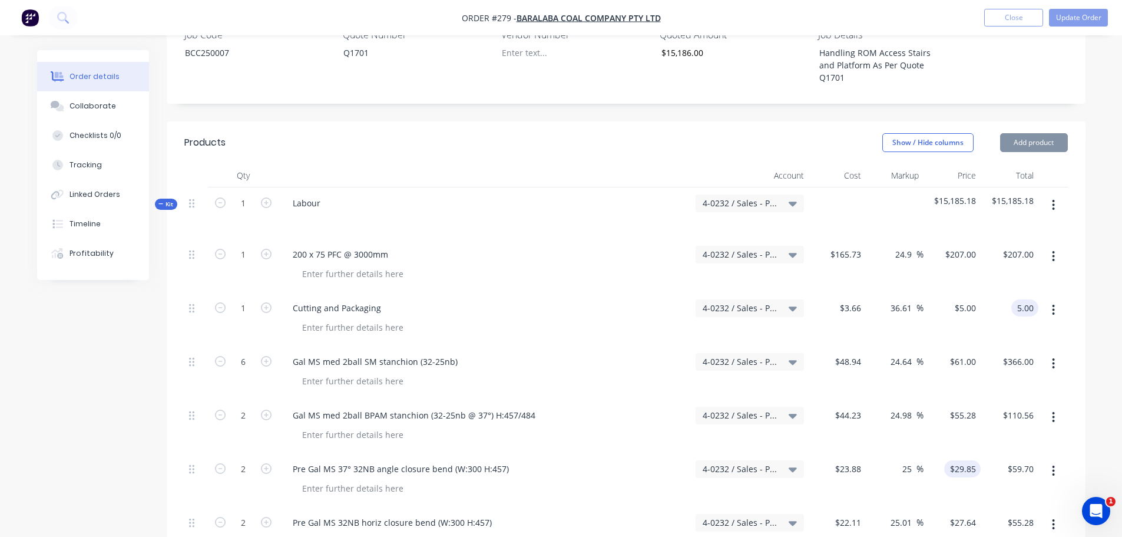
scroll to position [353, 0]
click at [963, 406] on input "$55.28" at bounding box center [965, 414] width 32 height 17
click at [966, 459] on input "$29.85" at bounding box center [965, 467] width 32 height 17
click at [968, 513] on input "$27.64" at bounding box center [965, 521] width 32 height 17
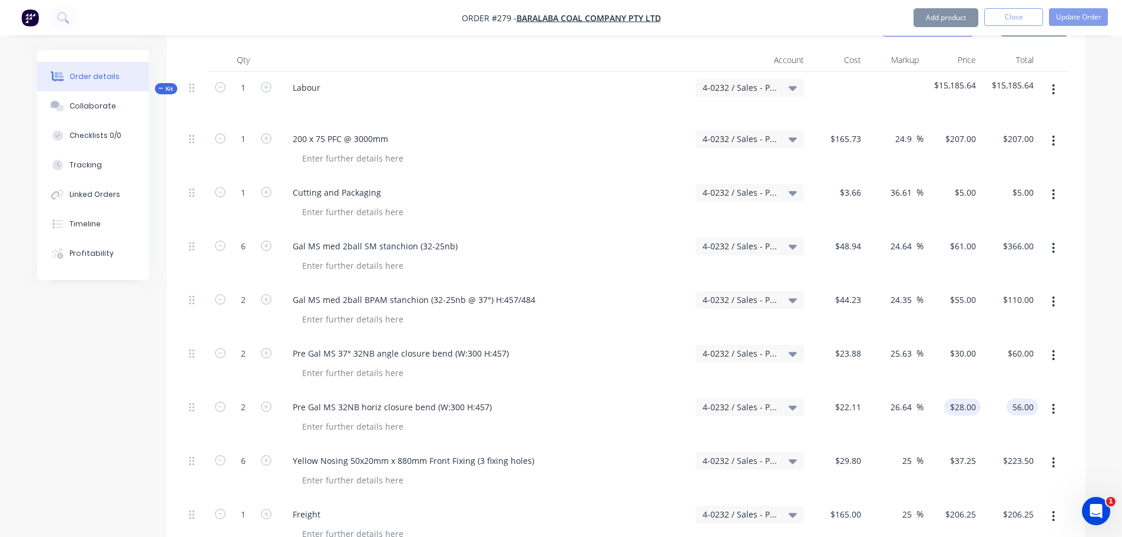
scroll to position [471, 0]
click at [960, 449] on input "$37.25" at bounding box center [965, 457] width 32 height 17
click at [966, 502] on input "$206.25" at bounding box center [962, 510] width 37 height 17
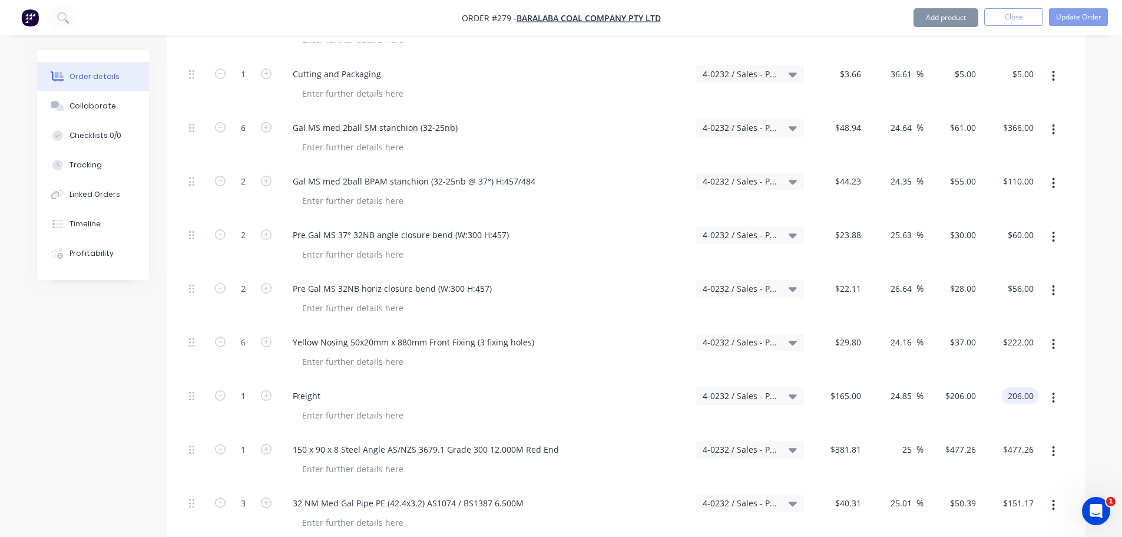
scroll to position [589, 0]
click at [958, 438] on input "$477.26" at bounding box center [962, 446] width 37 height 17
click at [963, 492] on input "$50.39" at bounding box center [965, 500] width 32 height 17
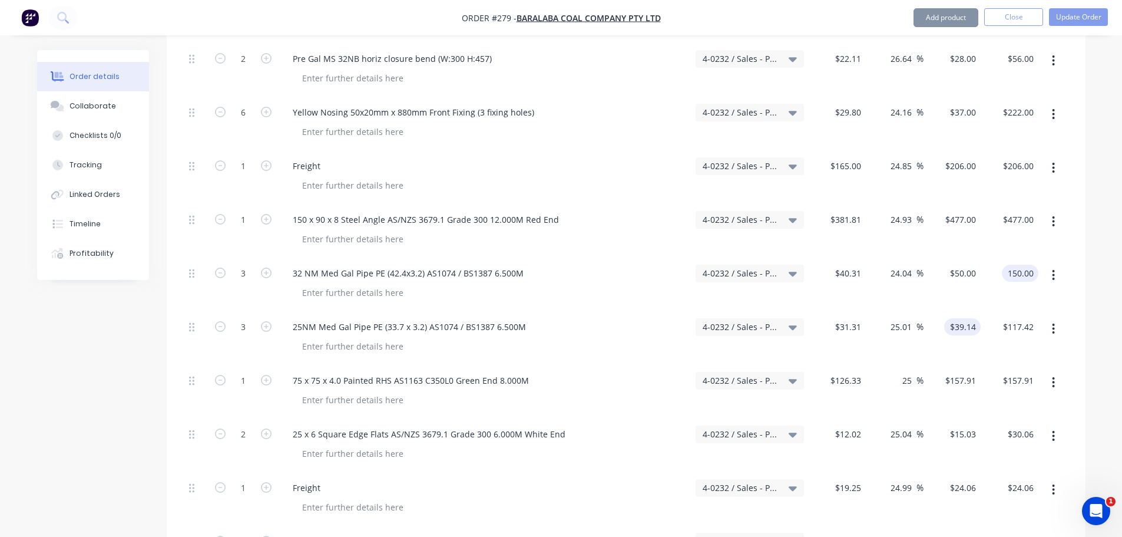
scroll to position [825, 0]
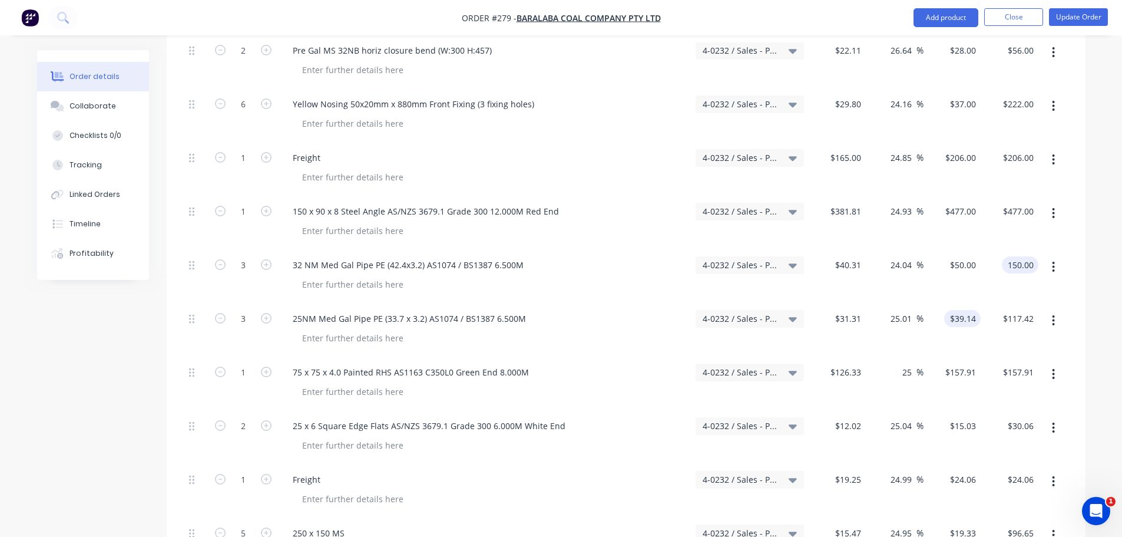
click at [971, 310] on input "$39.14" at bounding box center [965, 318] width 32 height 17
click at [962, 363] on input "$157.91" at bounding box center [962, 371] width 37 height 17
click at [963, 417] on input "$15.03" at bounding box center [965, 425] width 32 height 17
click at [964, 471] on input "$24.06" at bounding box center [965, 479] width 32 height 17
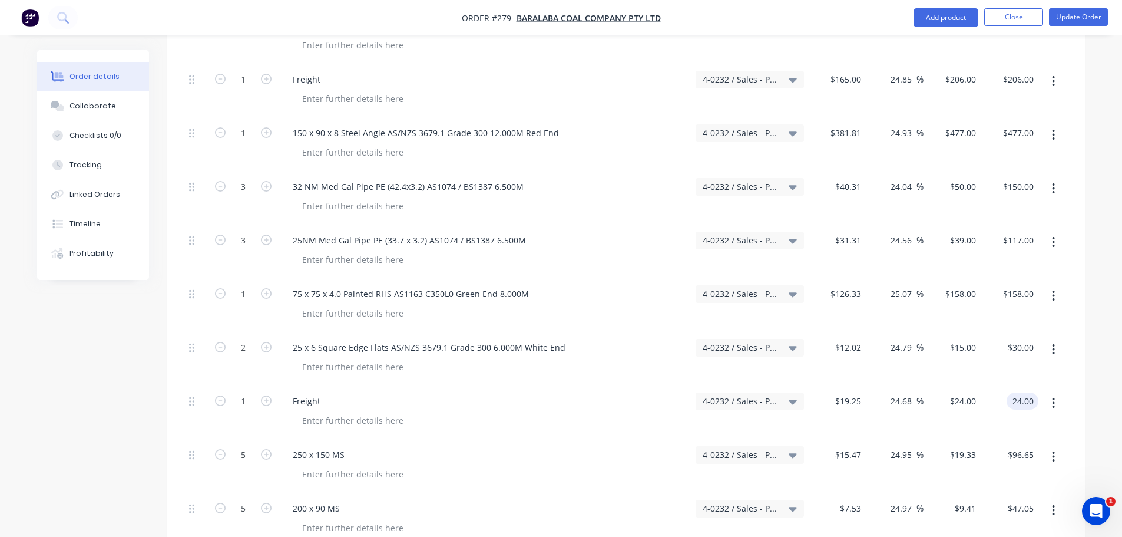
scroll to position [1001, 0]
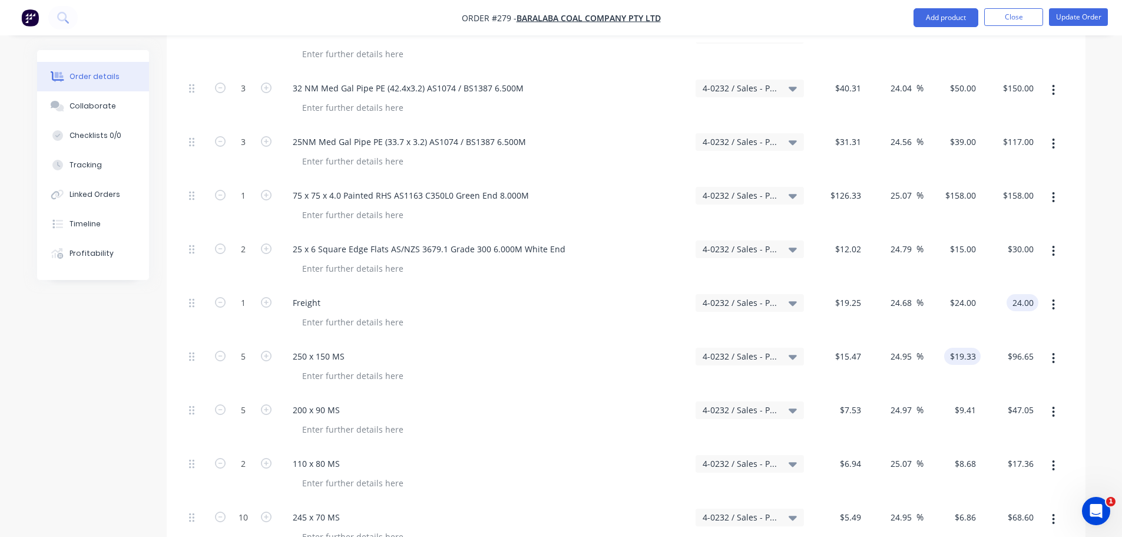
click at [967, 348] on input "$19.33" at bounding box center [965, 356] width 32 height 17
click at [965, 401] on input "$9.41" at bounding box center [967, 409] width 27 height 17
click at [960, 455] on input "$8.68" at bounding box center [967, 463] width 27 height 17
click at [973, 508] on input "$6.86" at bounding box center [967, 516] width 27 height 17
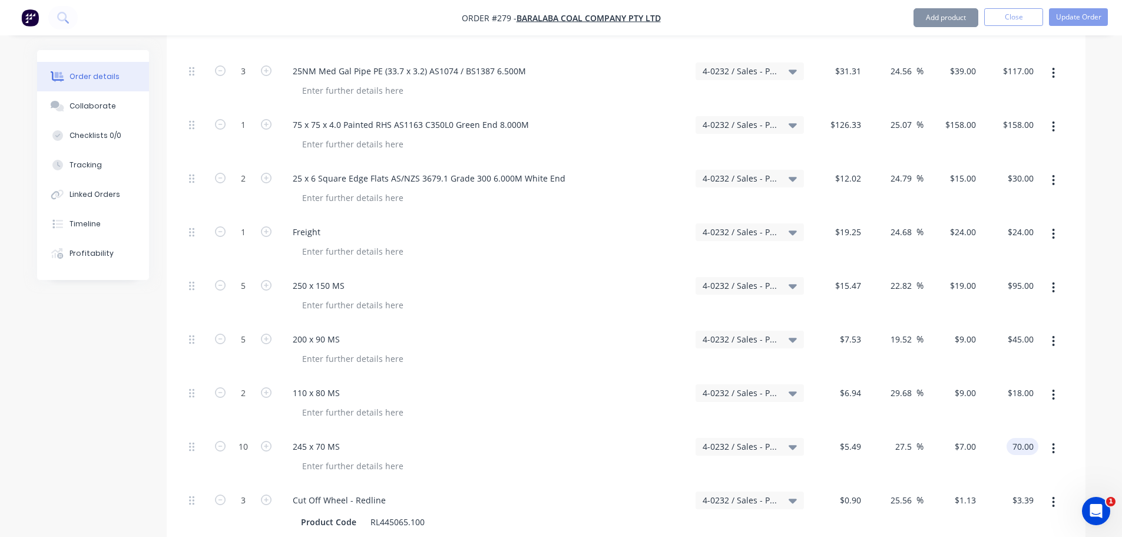
scroll to position [1119, 0]
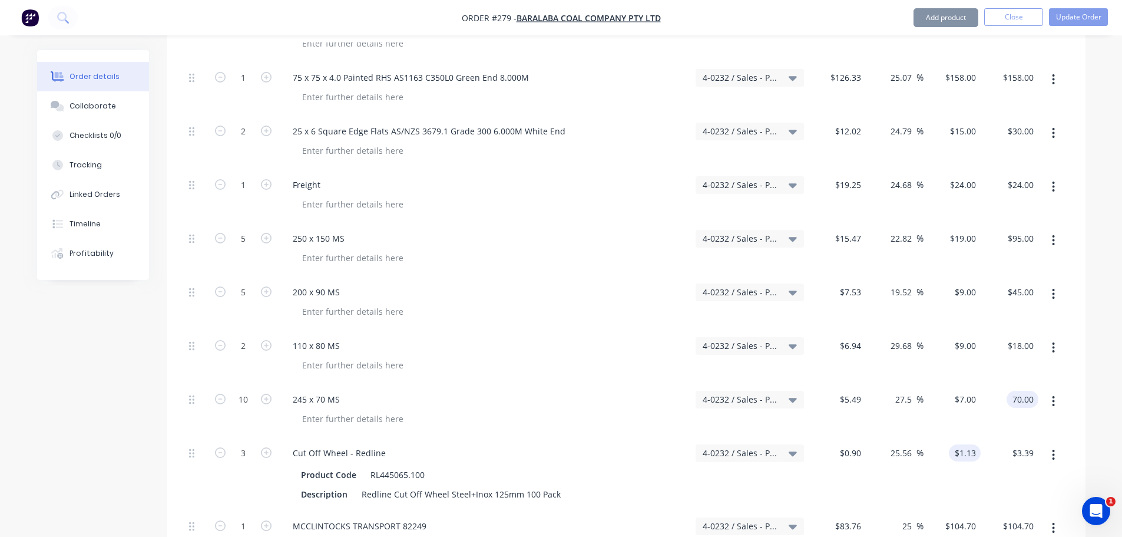
click at [957, 444] on div "$1.13 $1.13" at bounding box center [965, 452] width 32 height 17
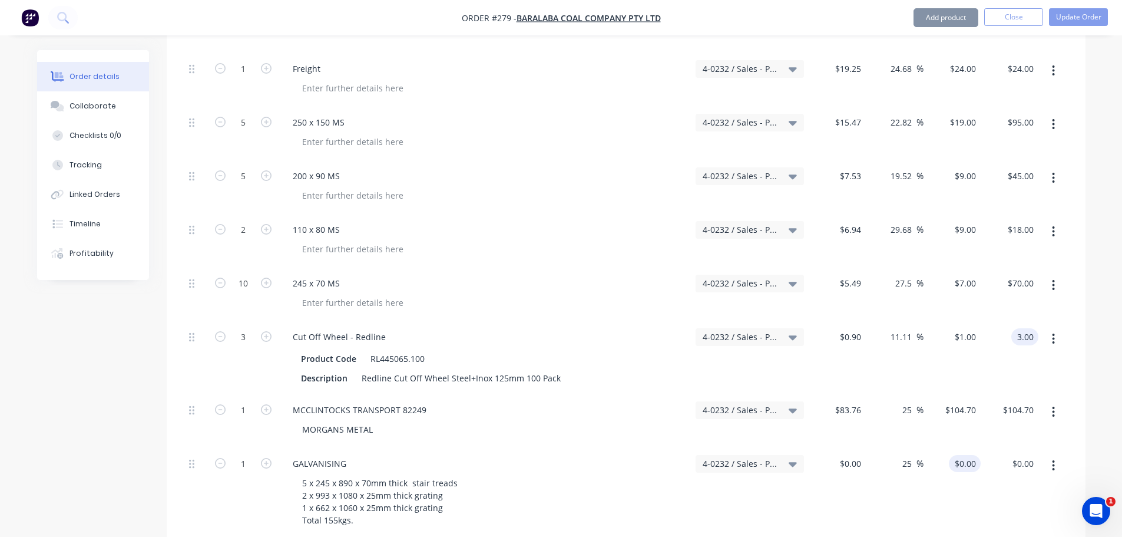
scroll to position [1296, 0]
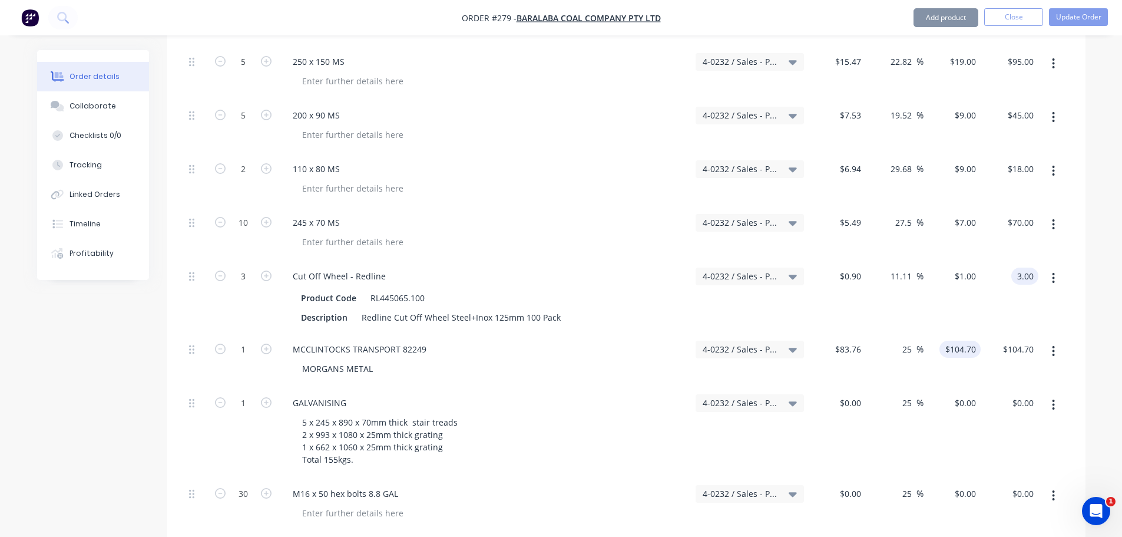
click at [953, 340] on div "$104.70 $104.70" at bounding box center [960, 348] width 41 height 17
click at [963, 340] on input "$104.00" at bounding box center [962, 348] width 37 height 17
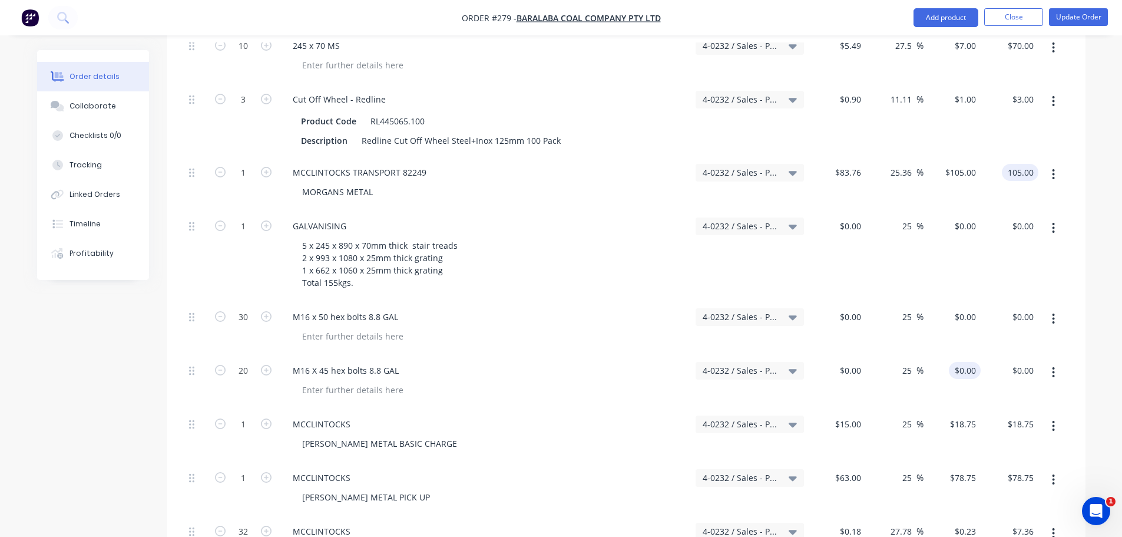
scroll to position [1590, 0]
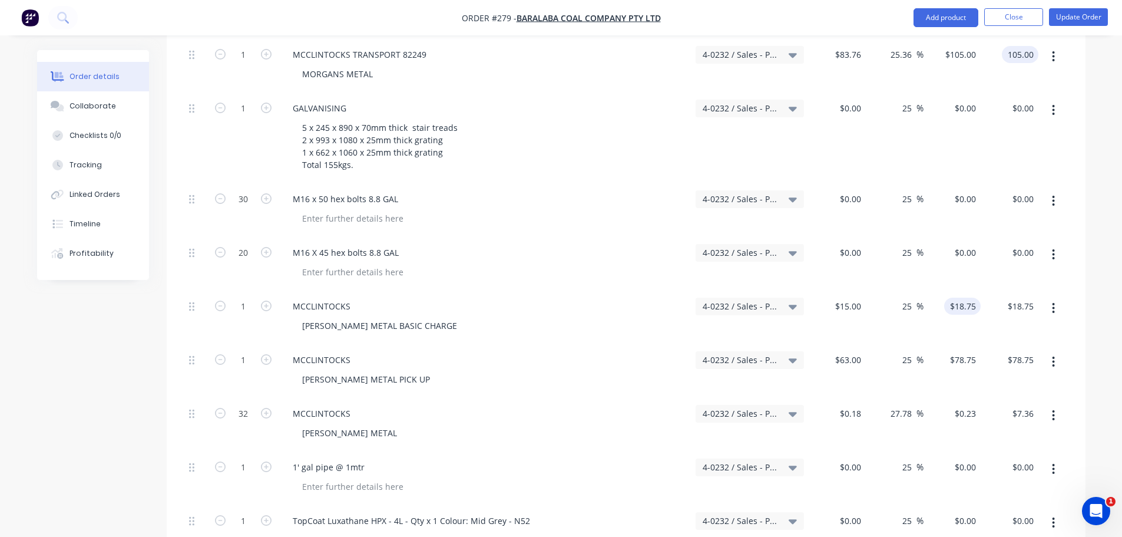
click at [955, 297] on input "$18.75" at bounding box center [965, 305] width 32 height 17
click at [977, 351] on input "$78.75" at bounding box center [965, 359] width 32 height 17
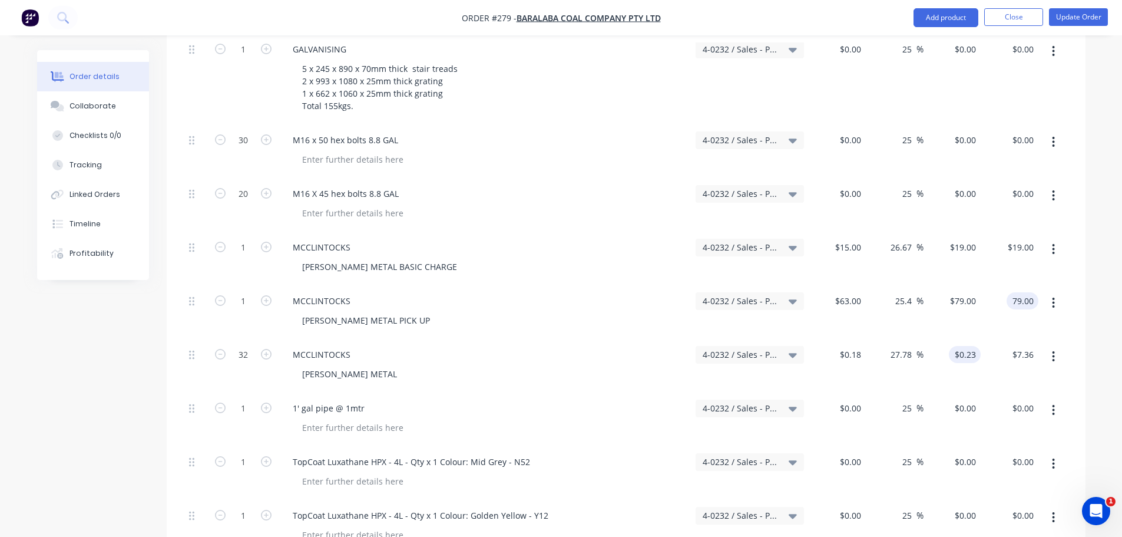
click at [960, 346] on div "$0.23 $0.23" at bounding box center [967, 354] width 27 height 17
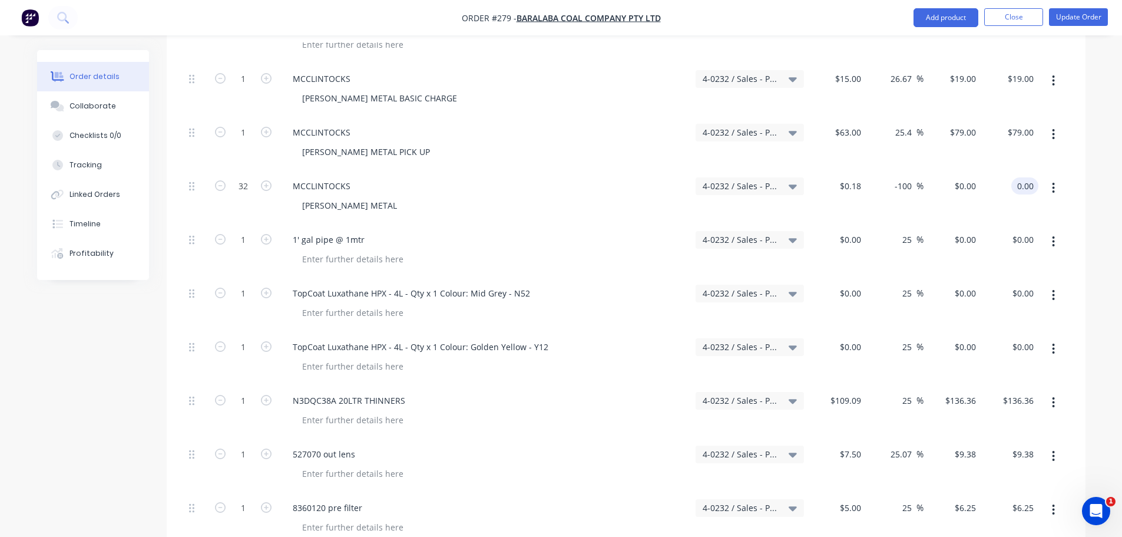
scroll to position [1885, 0]
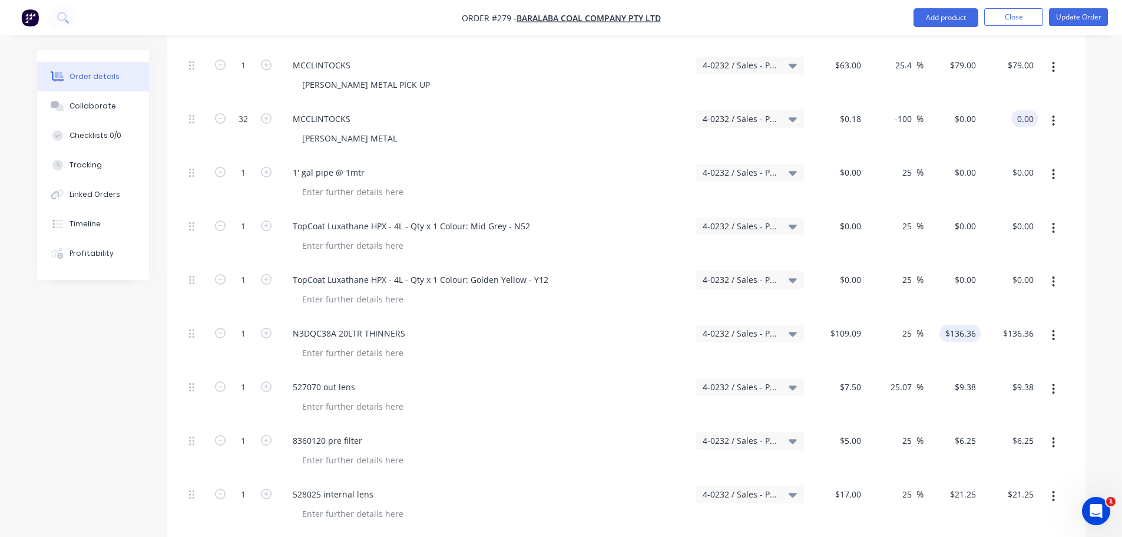
click at [949, 325] on div "$136.36 $136.36" at bounding box center [962, 333] width 37 height 17
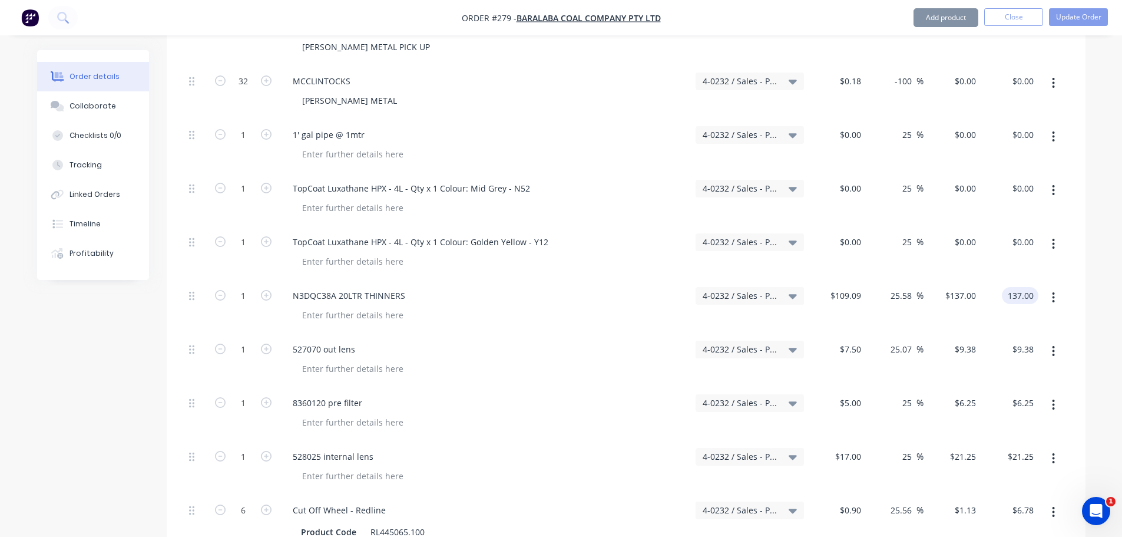
scroll to position [1944, 0]
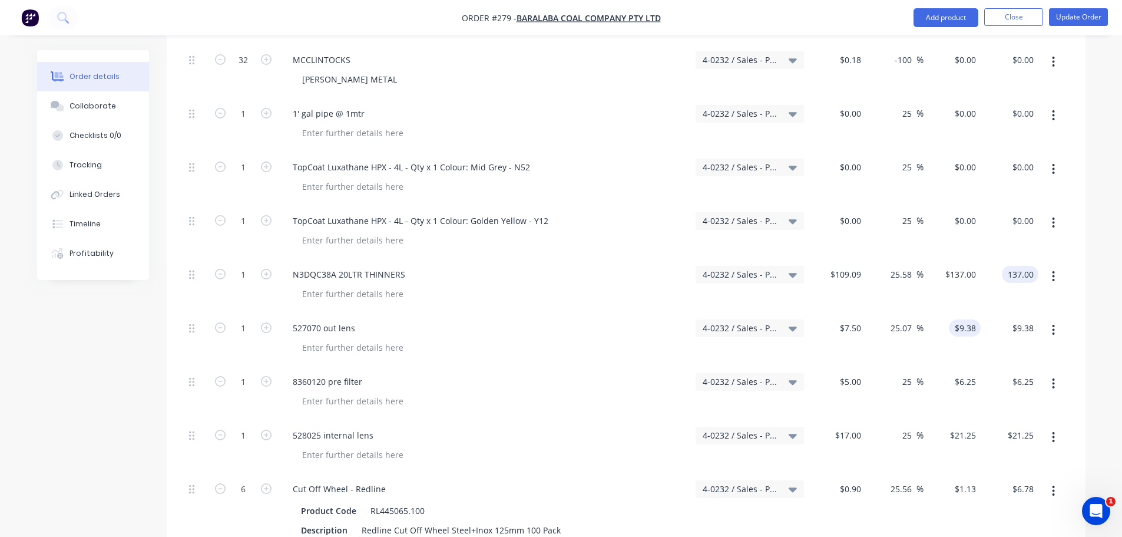
click at [957, 319] on div "$9.38 $9.38" at bounding box center [965, 327] width 32 height 17
click at [962, 373] on input "$6.25" at bounding box center [967, 381] width 27 height 17
click at [962, 426] on input "$21.25" at bounding box center [965, 434] width 32 height 17
click at [960, 480] on input "$1.13" at bounding box center [967, 488] width 27 height 17
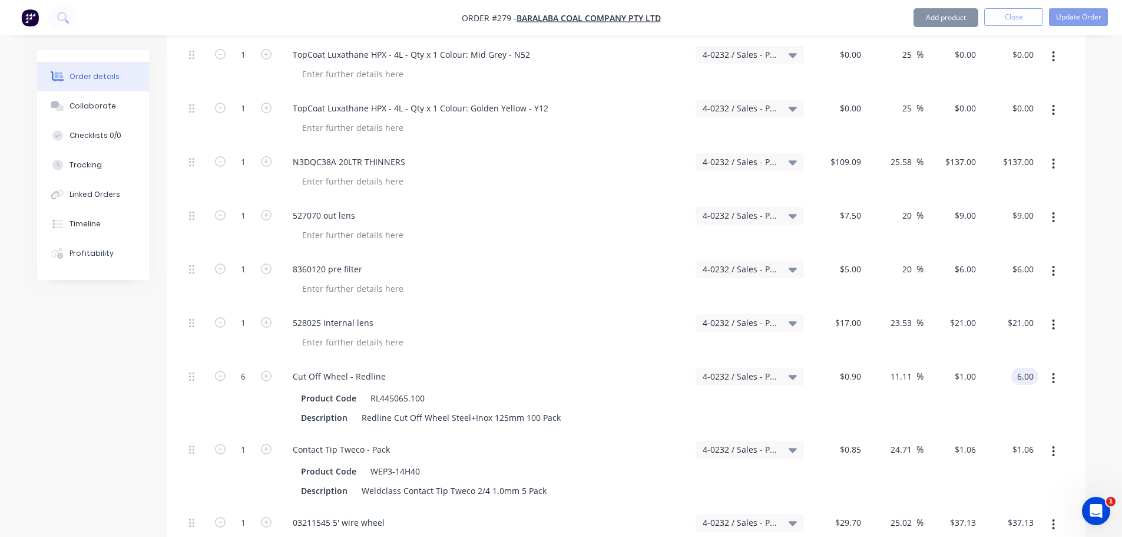
scroll to position [2062, 0]
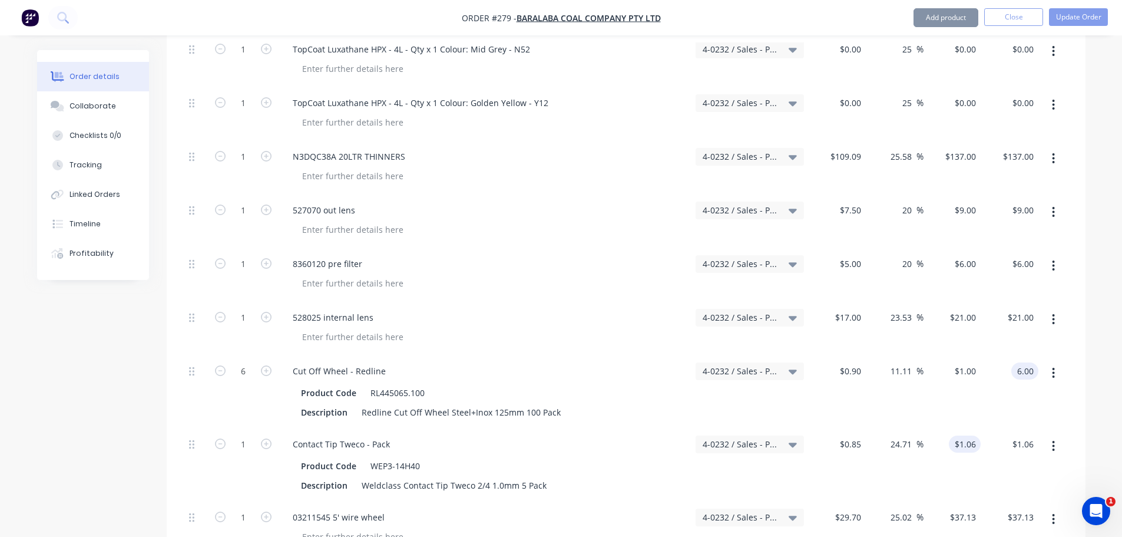
click at [971, 435] on input "$1.06" at bounding box center [967, 443] width 27 height 17
click at [963, 508] on input "$37.13" at bounding box center [965, 516] width 32 height 17
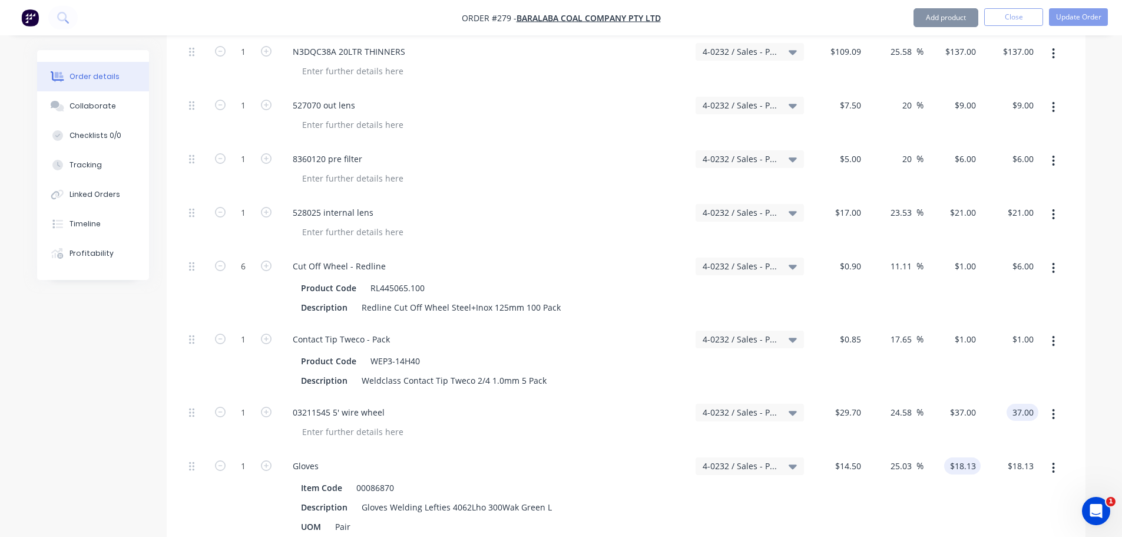
scroll to position [2180, 0]
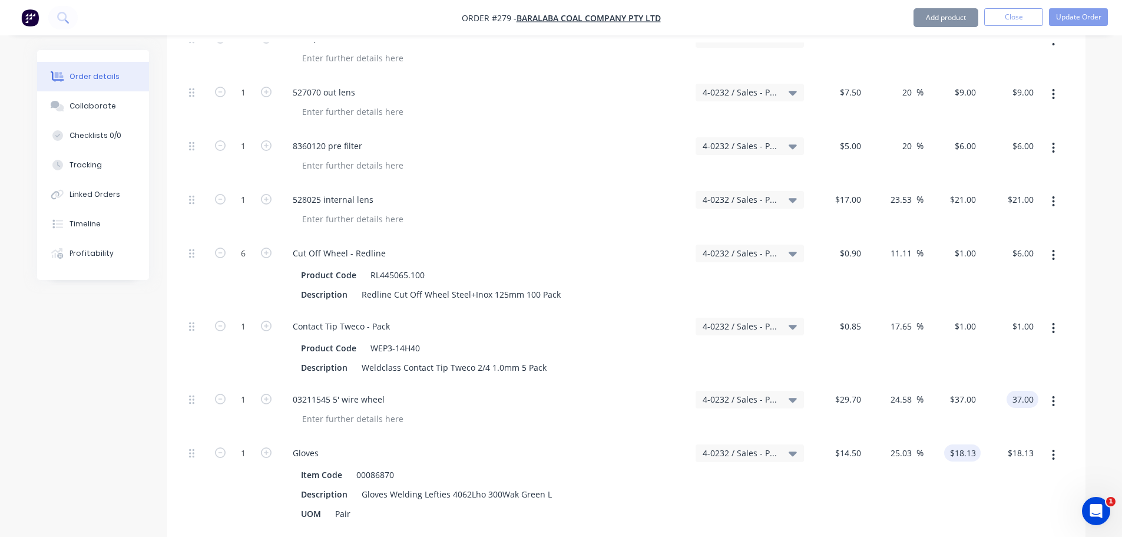
click at [970, 444] on input "$18.13" at bounding box center [965, 452] width 32 height 17
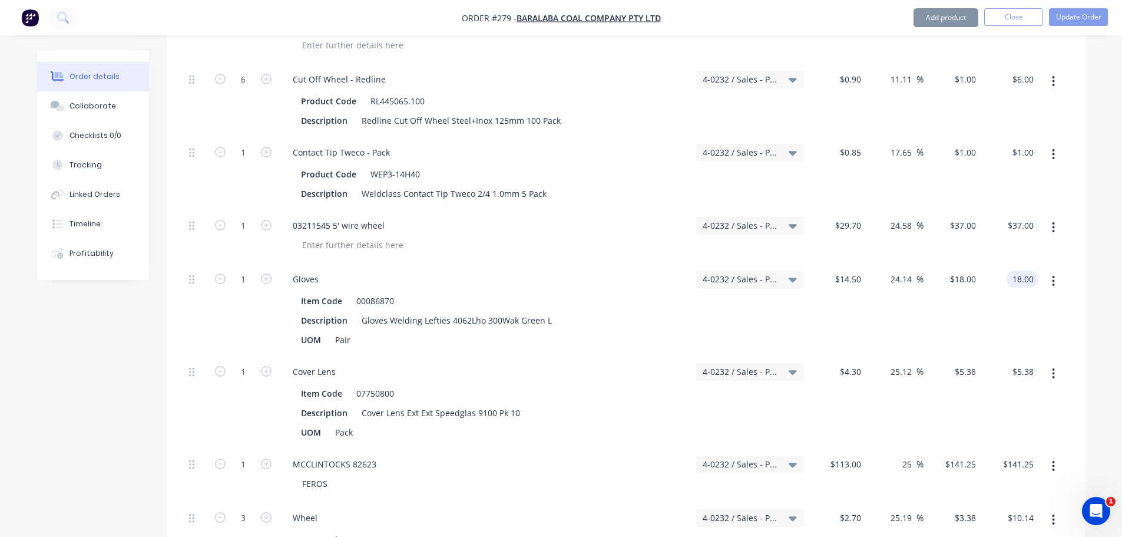
scroll to position [2356, 0]
click at [963, 360] on input "$5.38" at bounding box center [967, 368] width 27 height 17
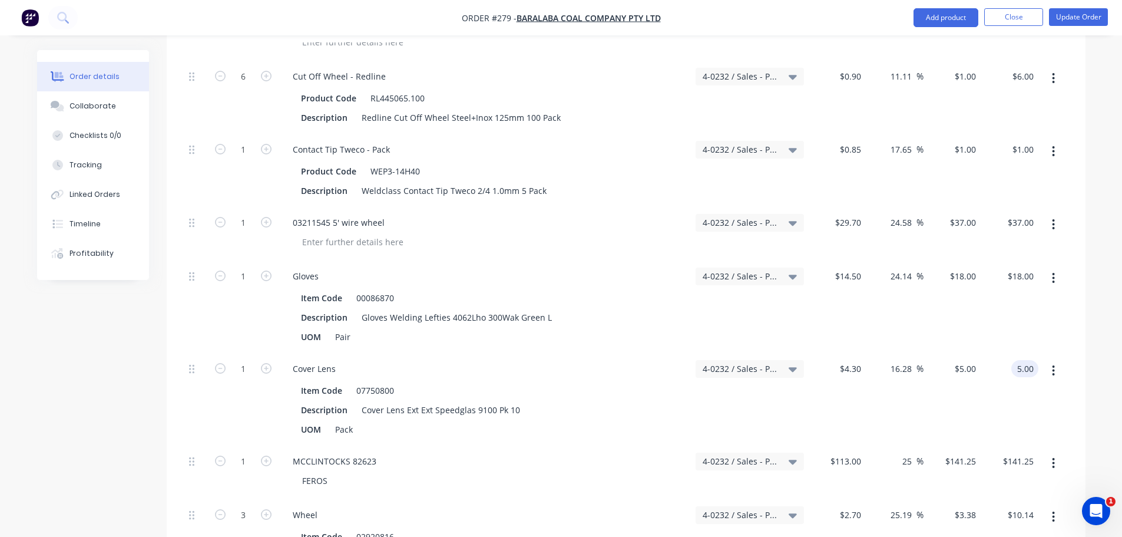
scroll to position [2651, 0]
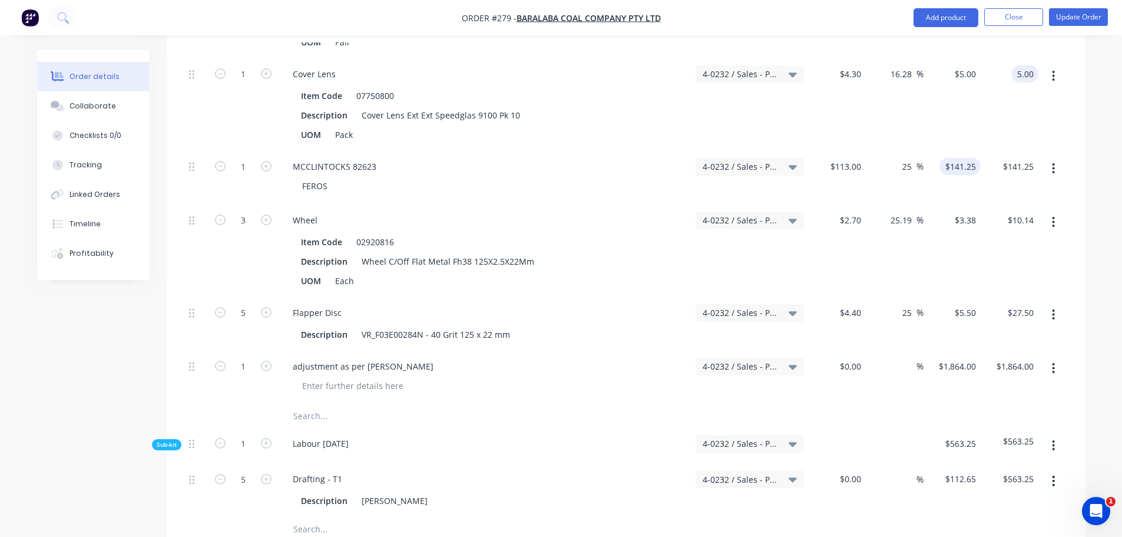
click at [956, 158] on input "$141.25" at bounding box center [962, 166] width 37 height 17
click at [972, 211] on input "$3.38" at bounding box center [967, 219] width 27 height 17
click at [964, 304] on div "$5.50 $5.50" at bounding box center [967, 312] width 27 height 17
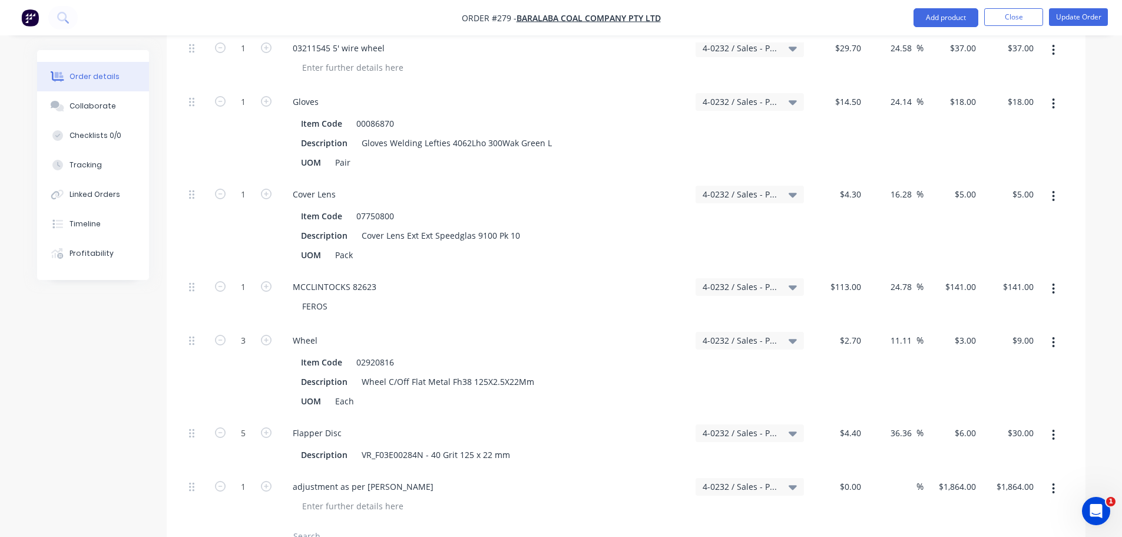
scroll to position [2766, 0]
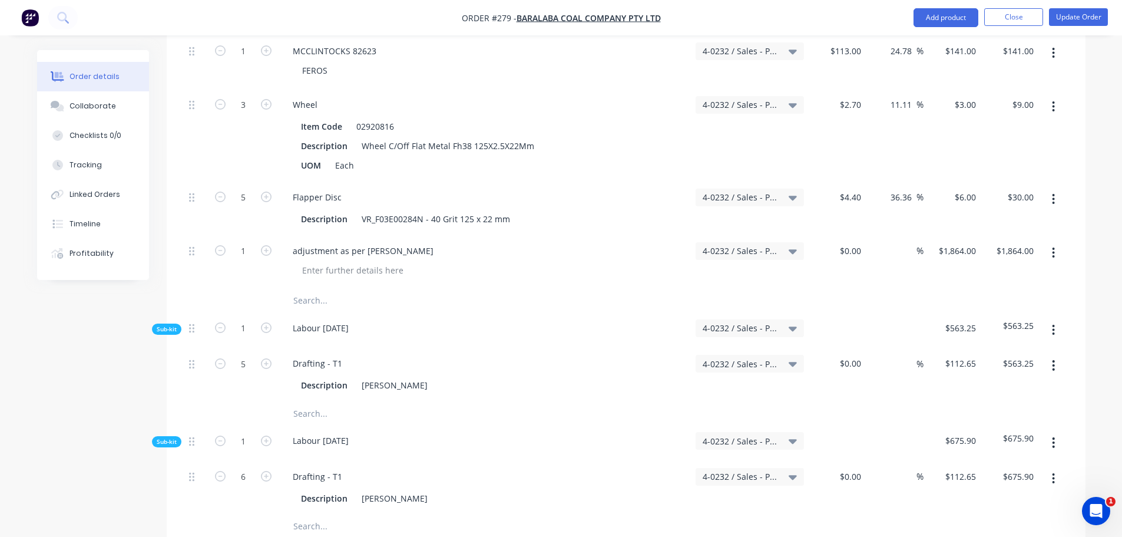
click at [943, 235] on div "$1,864.00 $1,864.00" at bounding box center [953, 262] width 58 height 54
click at [961, 242] on input "$1,864.00" at bounding box center [959, 250] width 43 height 17
click at [972, 235] on div "$1,864.00 1864" at bounding box center [953, 262] width 58 height 54
click at [973, 235] on div "$1,864.00 1864" at bounding box center [953, 262] width 58 height 54
click at [1039, 312] on div at bounding box center [1053, 330] width 29 height 36
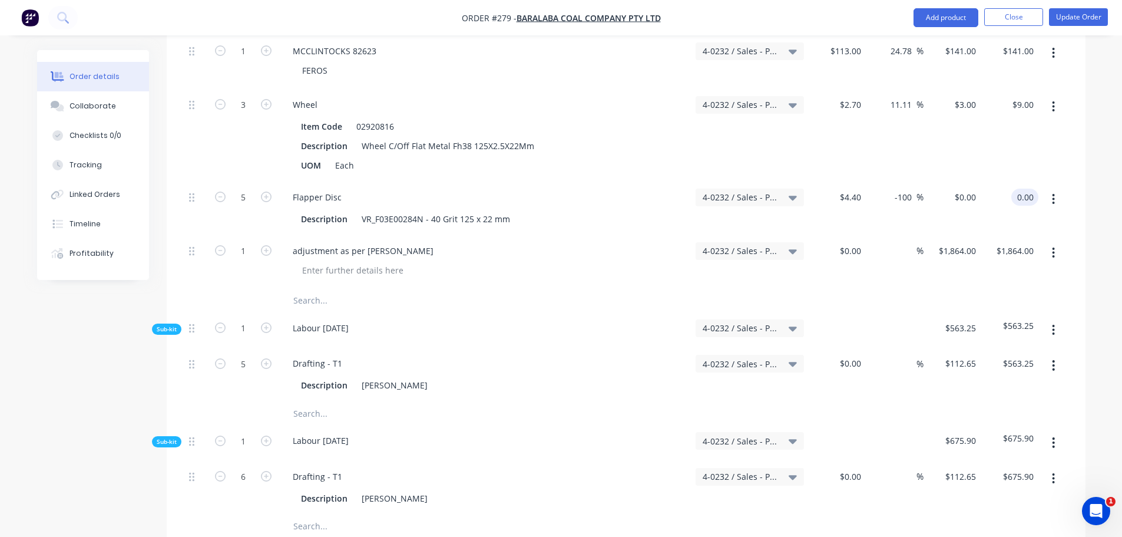
click at [950, 235] on div "$1,864.00 $1,864.00" at bounding box center [953, 262] width 58 height 54
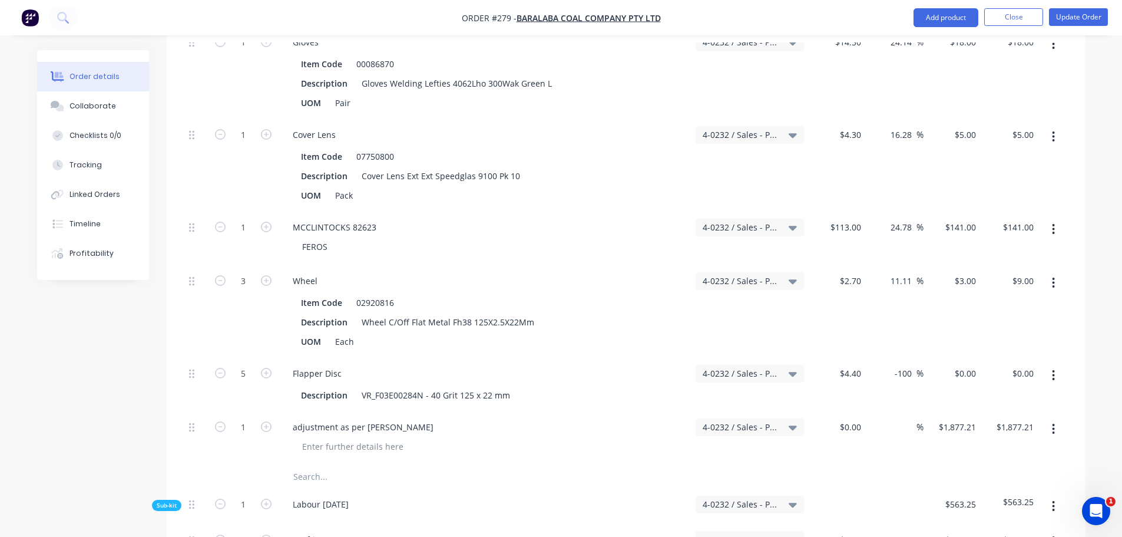
scroll to position [2592, 0]
click at [956, 416] on input "$1,877.21" at bounding box center [959, 424] width 43 height 17
click at [960, 411] on div "$1,877.21 1877.21" at bounding box center [953, 436] width 58 height 54
click at [1066, 409] on div at bounding box center [1053, 436] width 29 height 54
click at [1067, 409] on div at bounding box center [1053, 436] width 29 height 54
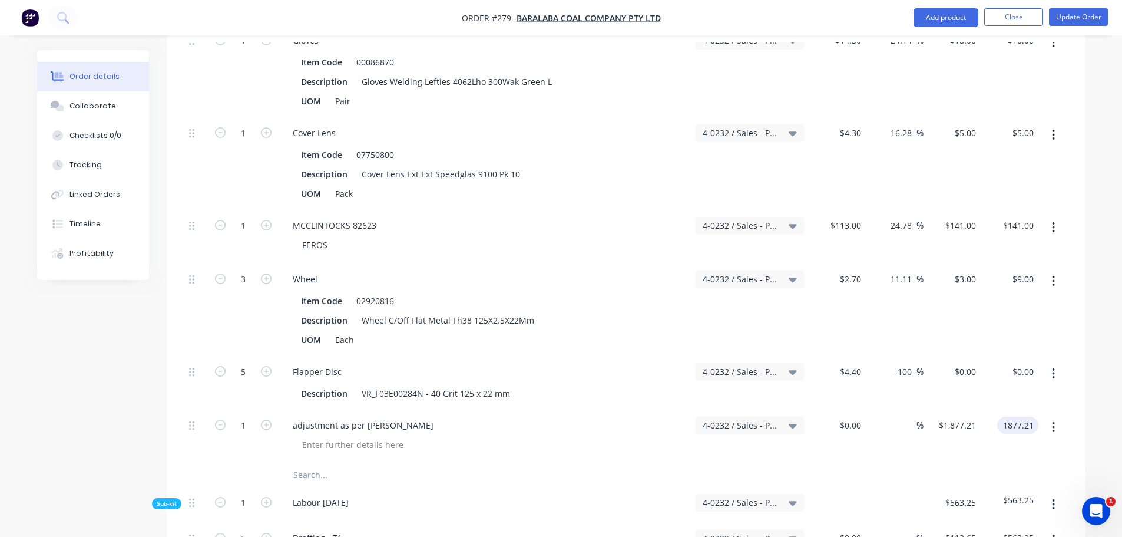
click at [1036, 409] on div "1 adjustment as per [PERSON_NAME] 4-0232 / Sales - Parts and Components $0.00 $…" at bounding box center [626, 436] width 884 height 54
click at [1092, 14] on button "Update Order" at bounding box center [1078, 17] width 59 height 18
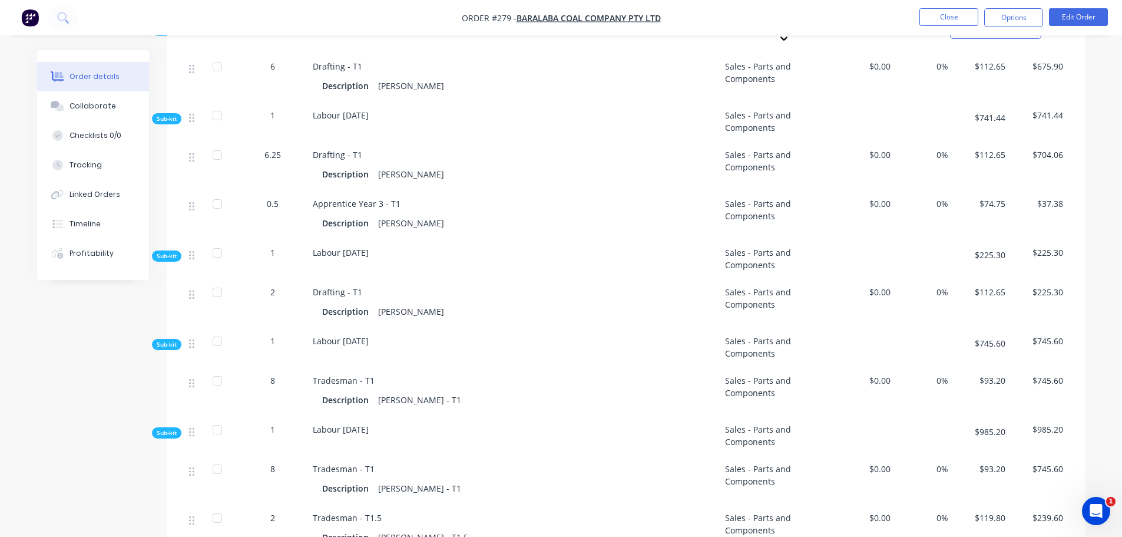
scroll to position [0, 0]
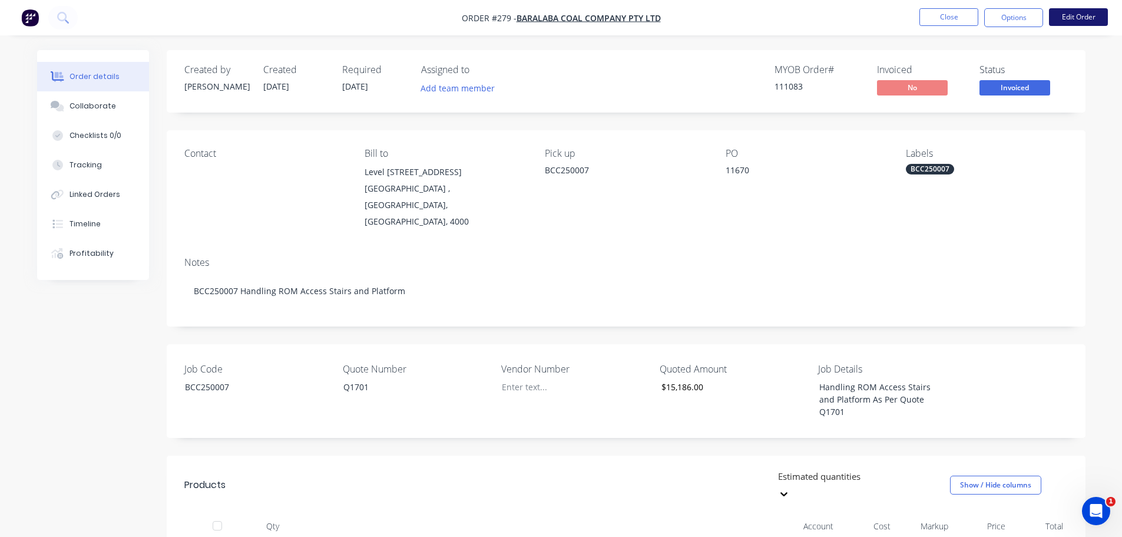
click at [1074, 13] on button "Edit Order" at bounding box center [1078, 17] width 59 height 18
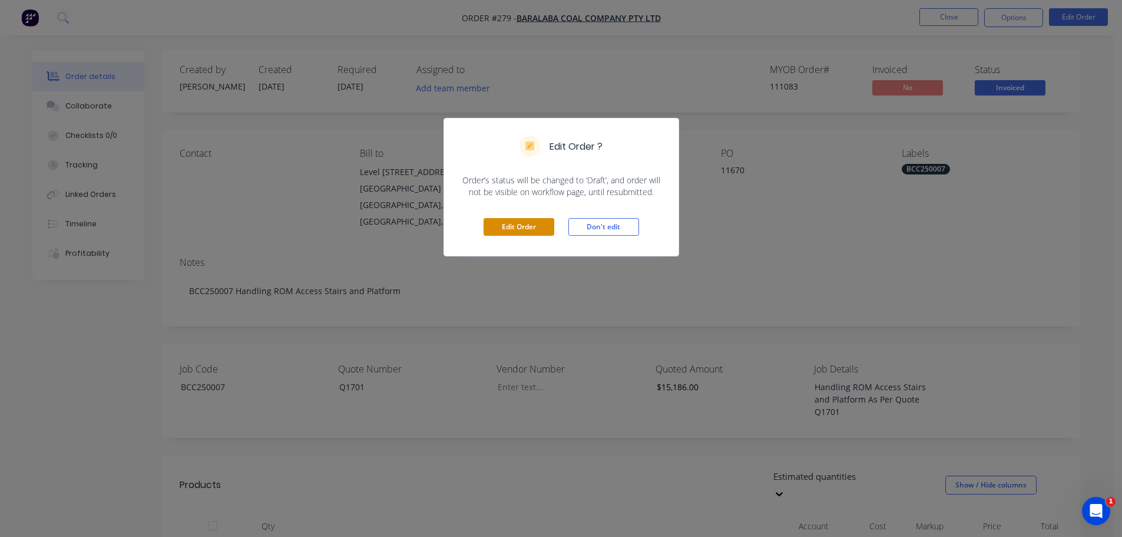
click at [551, 219] on button "Edit Order" at bounding box center [519, 227] width 71 height 18
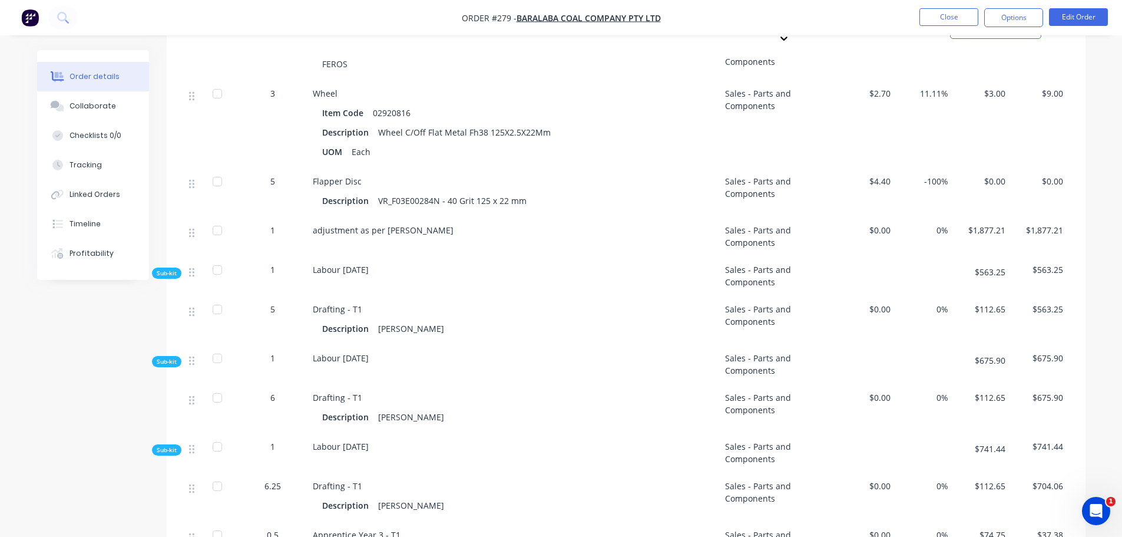
scroll to position [2224, 0]
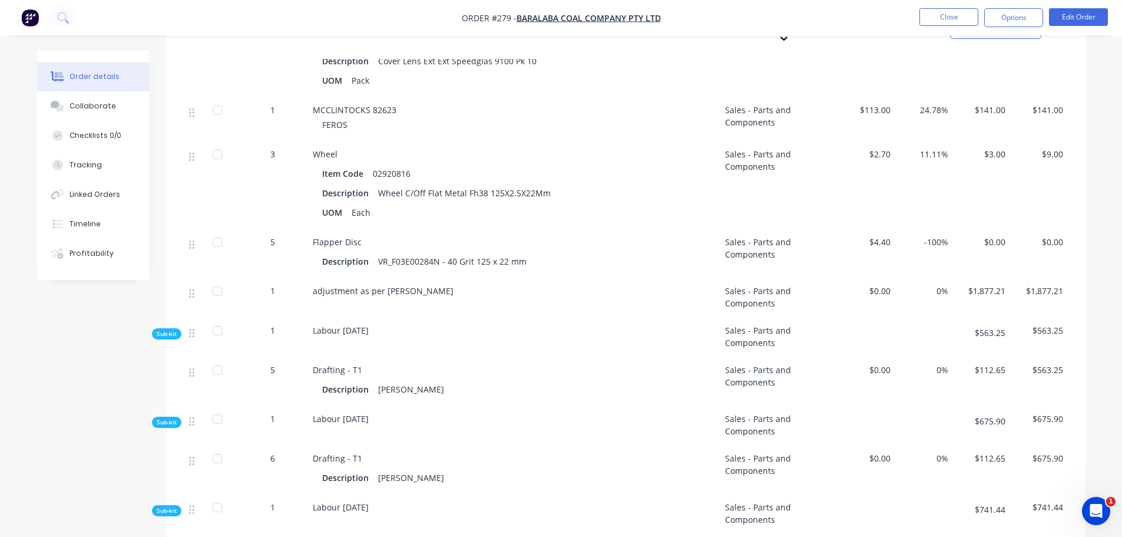
click at [978, 285] on span "$1,877.21" at bounding box center [982, 291] width 48 height 12
click at [985, 285] on span "$1,877.21" at bounding box center [982, 291] width 48 height 12
click at [1089, 19] on button "Edit Order" at bounding box center [1078, 17] width 59 height 18
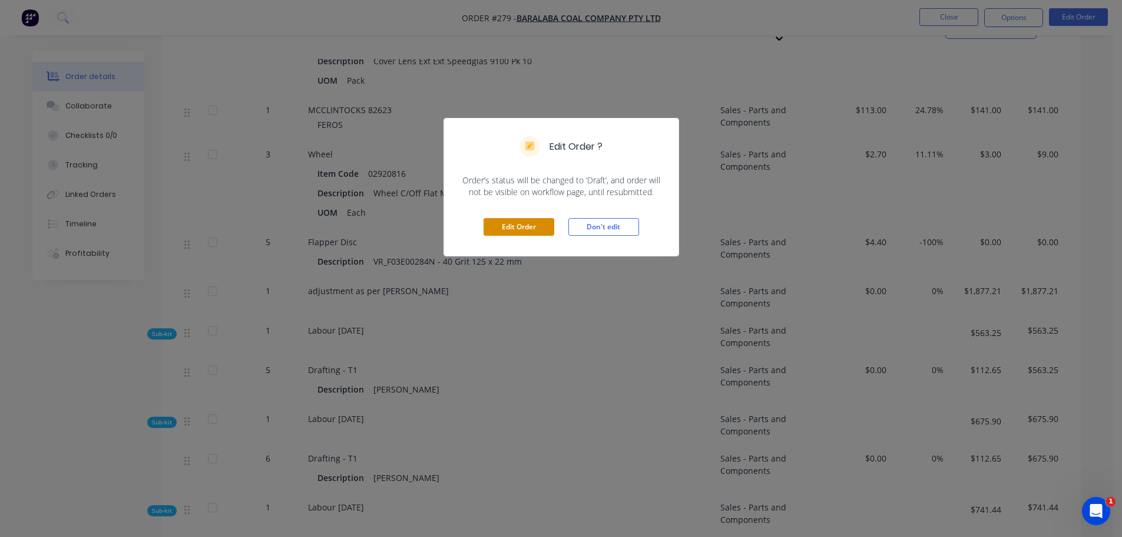
click at [547, 229] on button "Edit Order" at bounding box center [519, 227] width 71 height 18
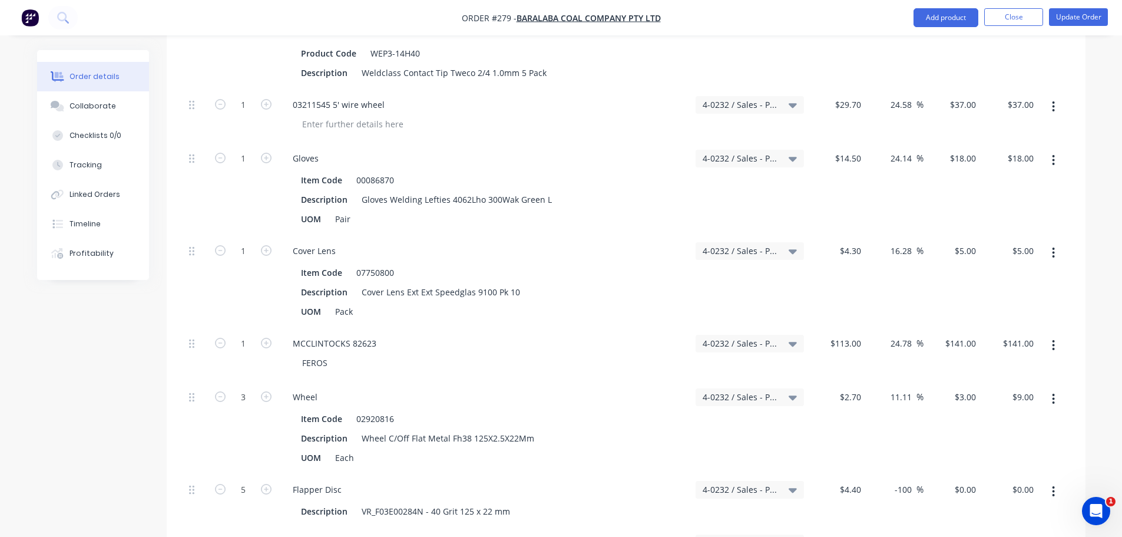
scroll to position [2710, 0]
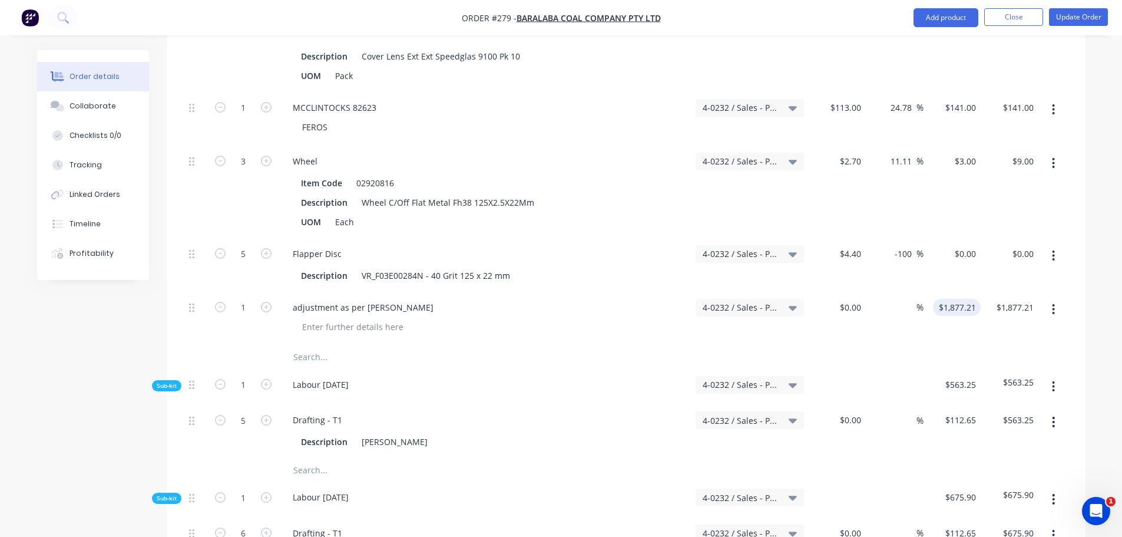
click at [955, 299] on input "$1,877.21" at bounding box center [959, 307] width 43 height 17
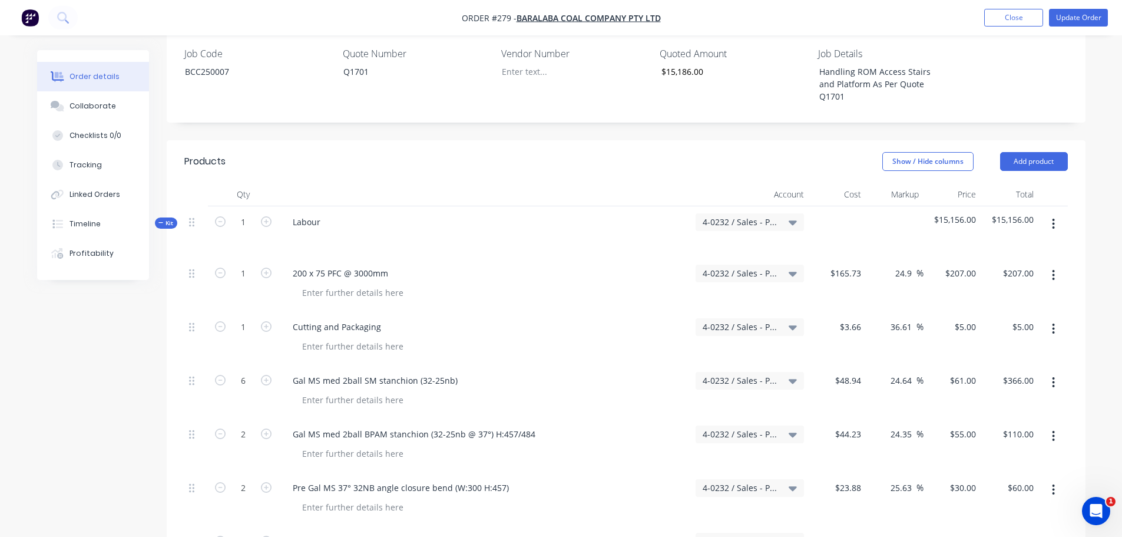
scroll to position [296, 0]
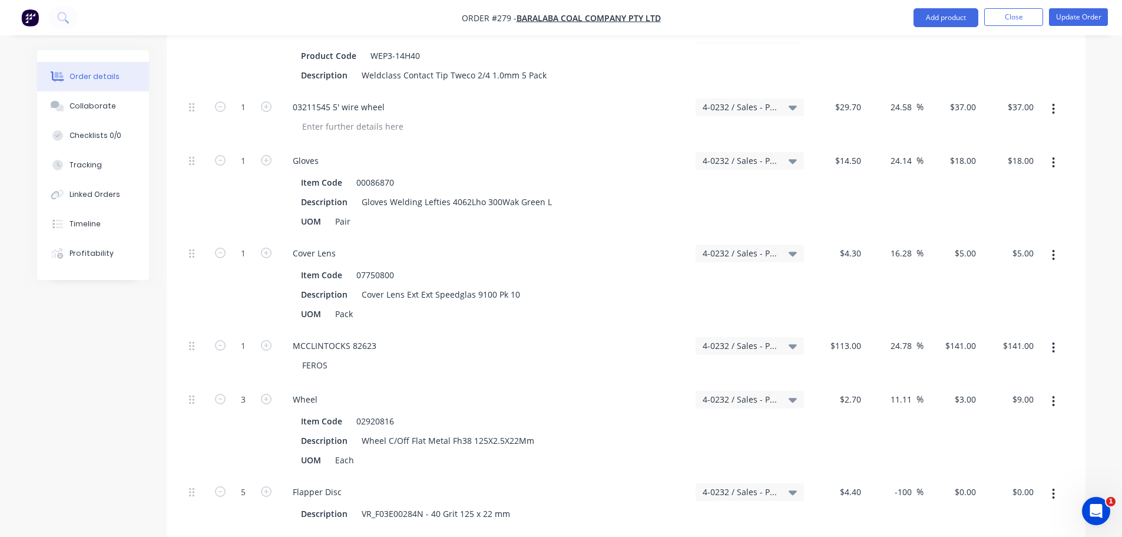
scroll to position [2589, 0]
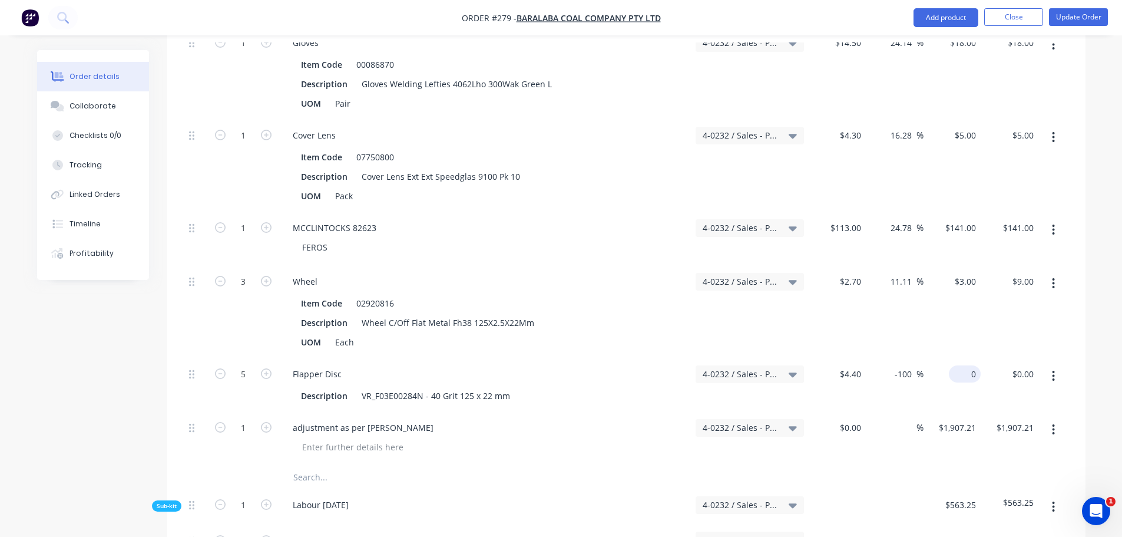
click at [961, 358] on div "0 $0.00" at bounding box center [953, 385] width 58 height 54
click at [962, 419] on input "$1,907.21" at bounding box center [959, 427] width 43 height 17
click at [964, 419] on input "1907.21" at bounding box center [962, 427] width 37 height 17
click at [960, 419] on input "1907.21" at bounding box center [962, 427] width 37 height 17
click at [974, 419] on input "1907.21" at bounding box center [962, 427] width 37 height 17
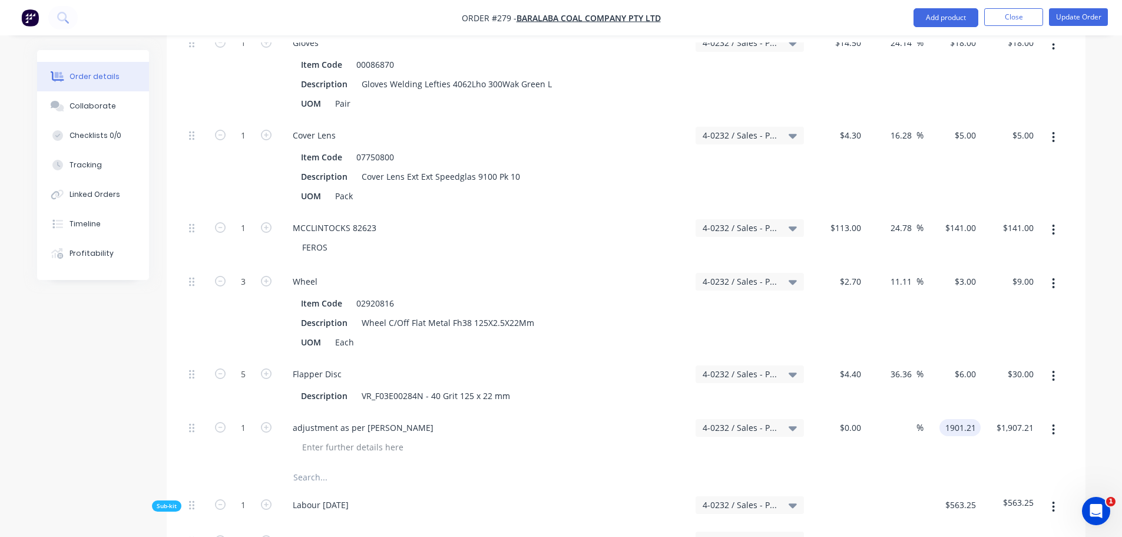
click at [1115, 296] on div "Order details Collaborate Checklists 0/0 Tracking Linked Orders Timeline Profit…" at bounding box center [561, 175] width 1122 height 5528
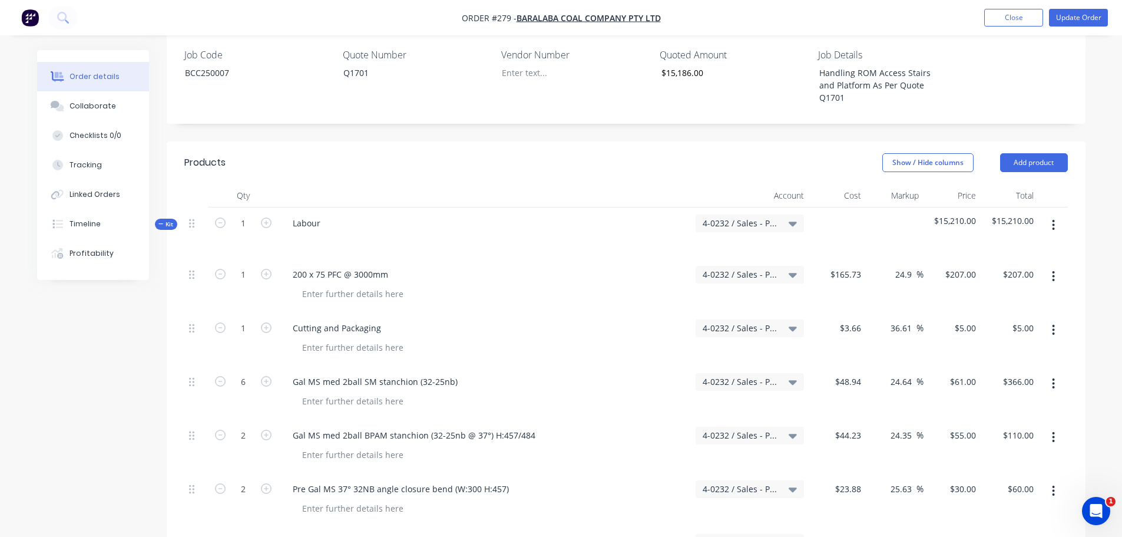
scroll to position [264, 0]
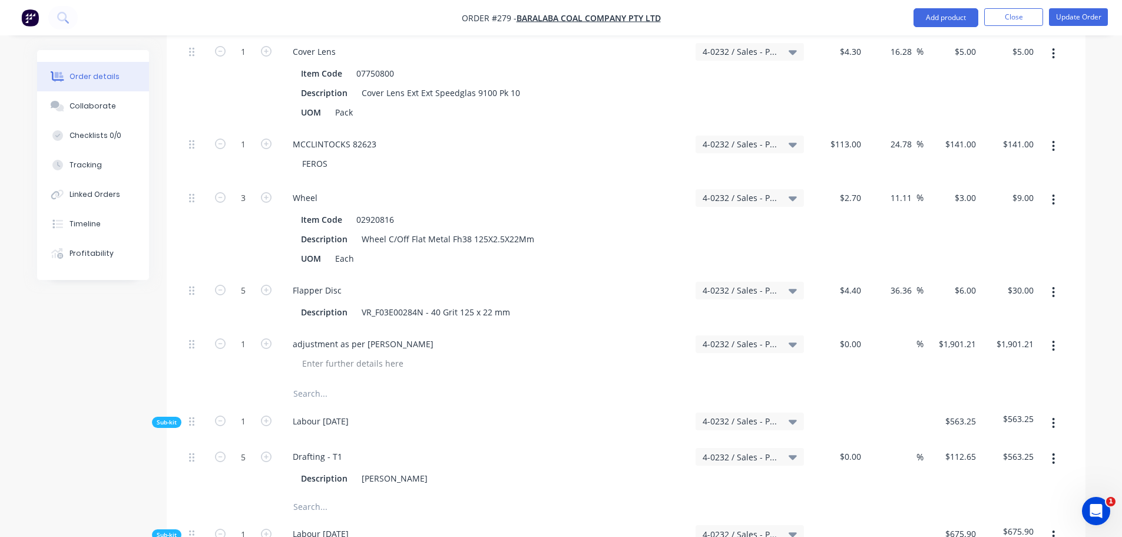
scroll to position [2679, 0]
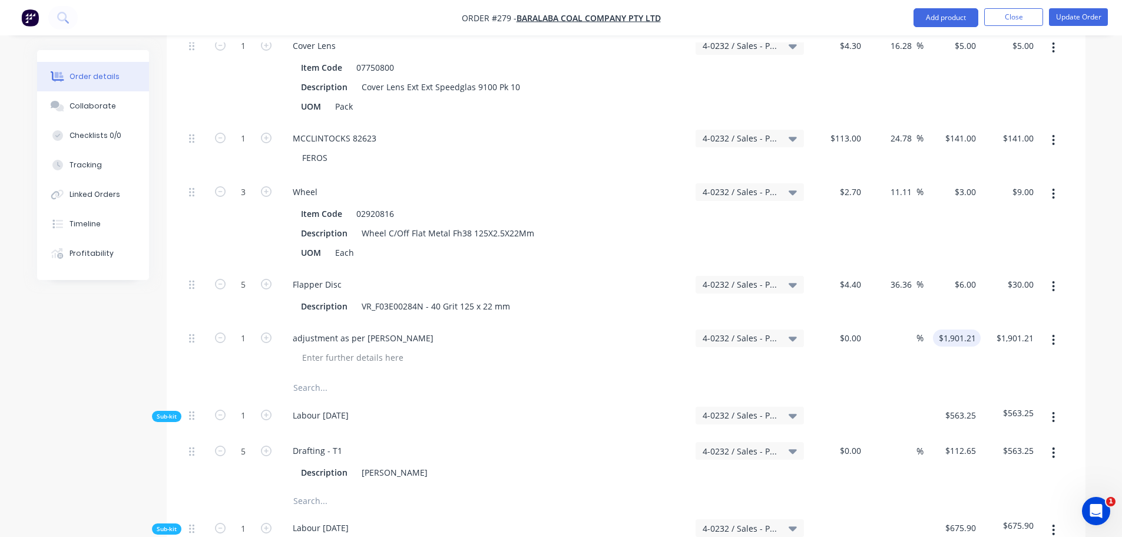
click at [949, 329] on input "$1,901.21" at bounding box center [959, 337] width 43 height 17
click at [1079, 318] on div "Qty Account Cost Markup Price Total Kit 1 Labour 4-0232 / Sales - Parts and Com…" at bounding box center [626, 193] width 919 height 4711
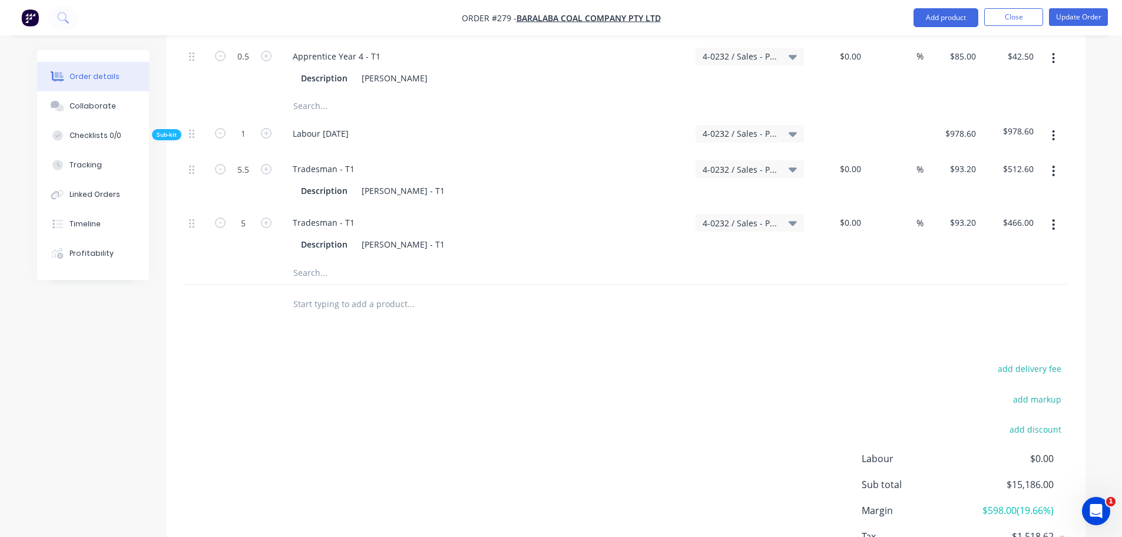
scroll to position [4946, 0]
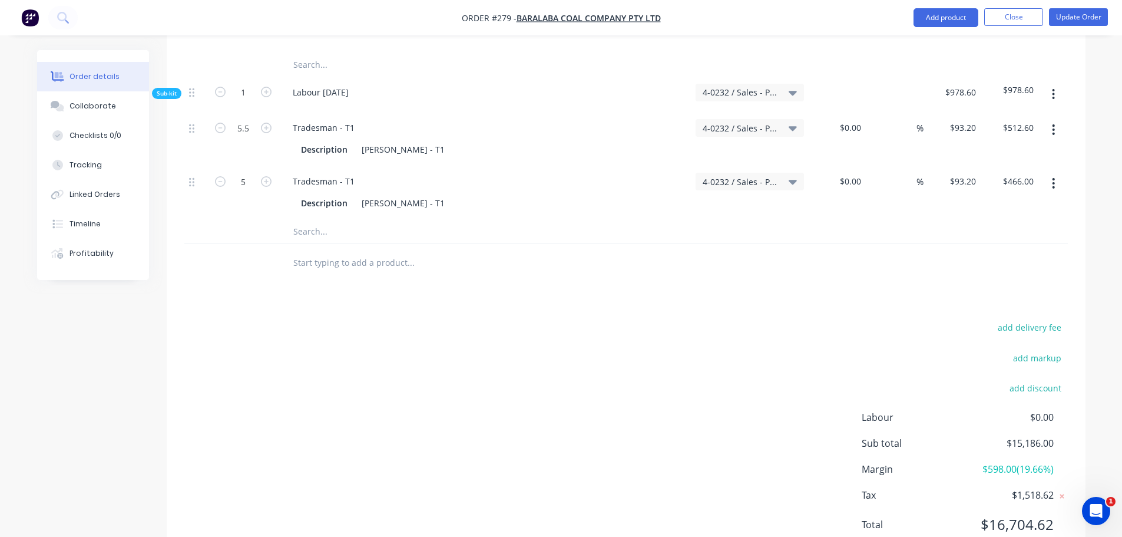
click at [1077, 406] on div "add delivery fee add markup add discount Labour $0.00 Sub total $15,186.00 Marg…" at bounding box center [626, 432] width 919 height 227
click at [1043, 488] on span "$1,518.62" at bounding box center [1009, 495] width 87 height 14
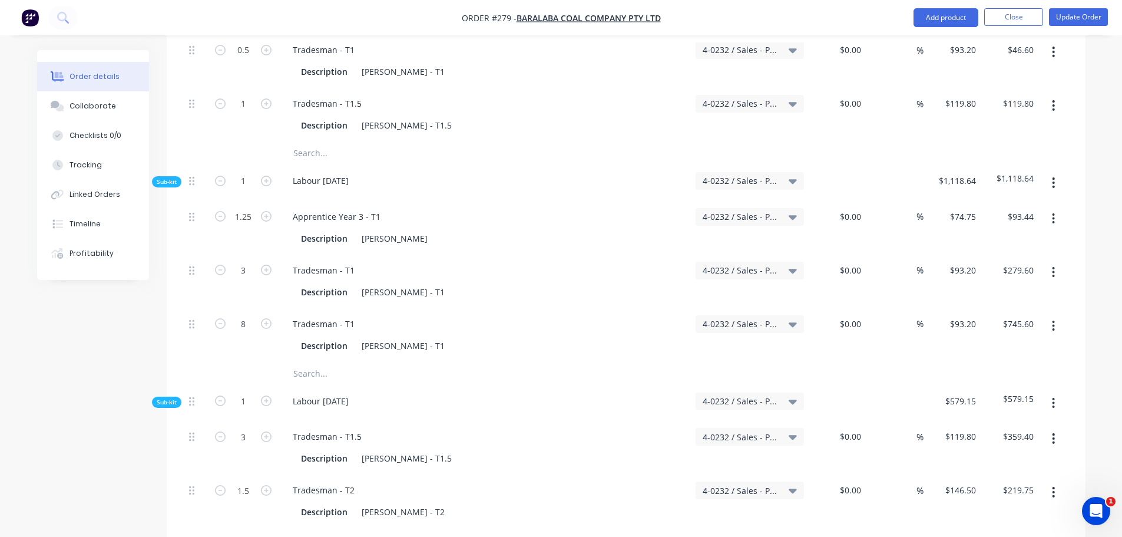
scroll to position [4357, 0]
click at [1089, 504] on icon "Open Intercom Messenger" at bounding box center [1094, 509] width 19 height 19
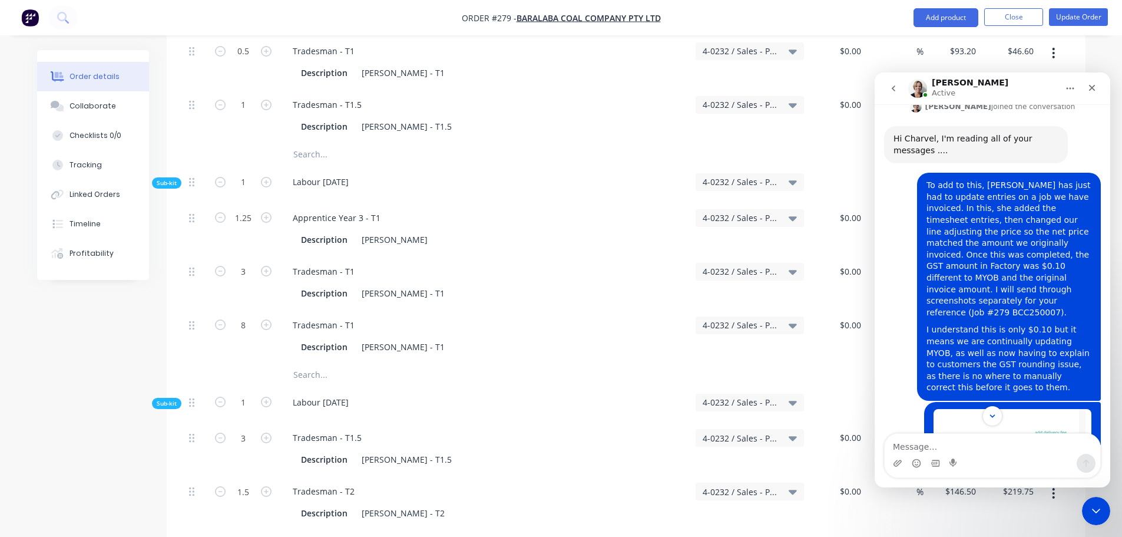
scroll to position [3254, 0]
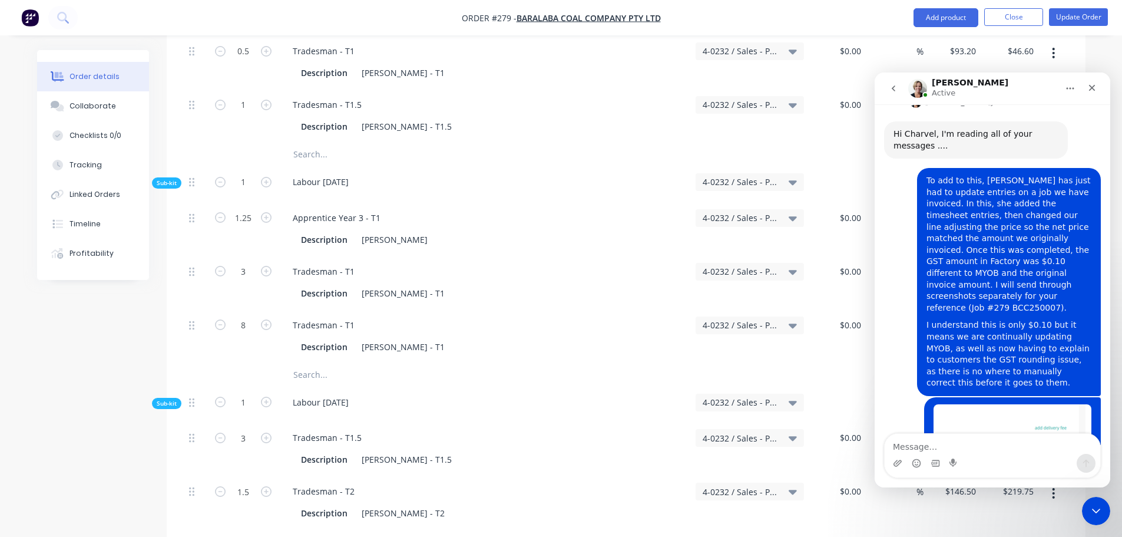
click at [931, 447] on textarea "Message…" at bounding box center [993, 444] width 216 height 20
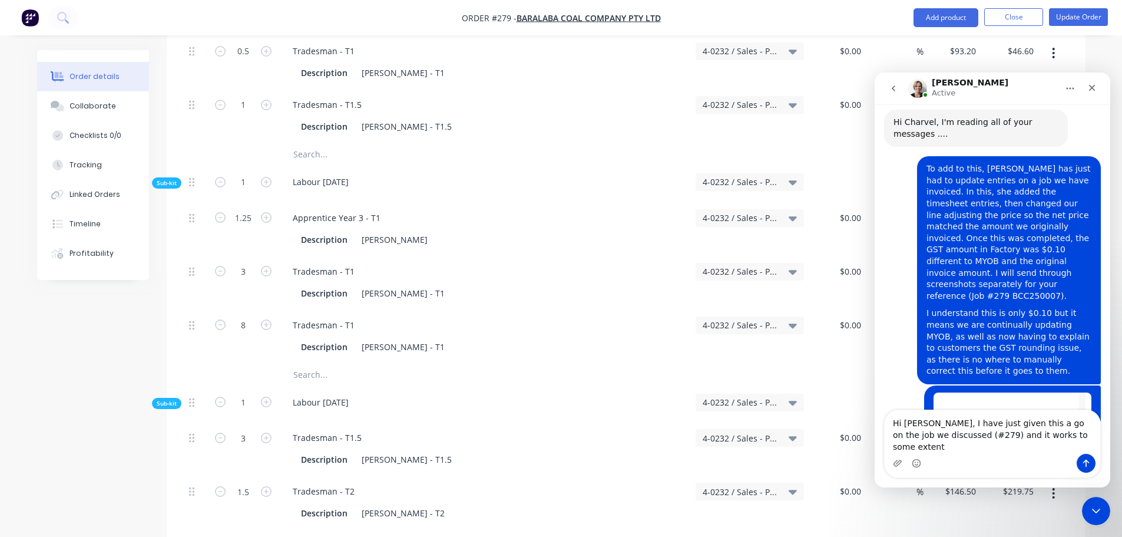
drag, startPoint x: 1058, startPoint y: 448, endPoint x: 957, endPoint y: 442, distance: 101.5
click at [956, 442] on textarea "Hi [PERSON_NAME], I have just given this a go on the job we discussed (#279) an…" at bounding box center [993, 432] width 216 height 44
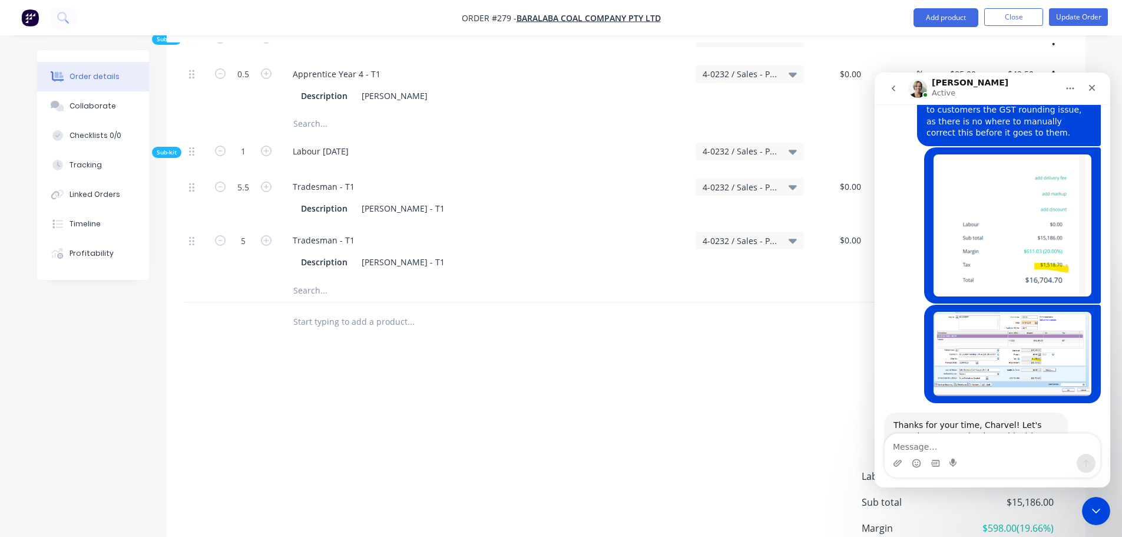
scroll to position [3512, 0]
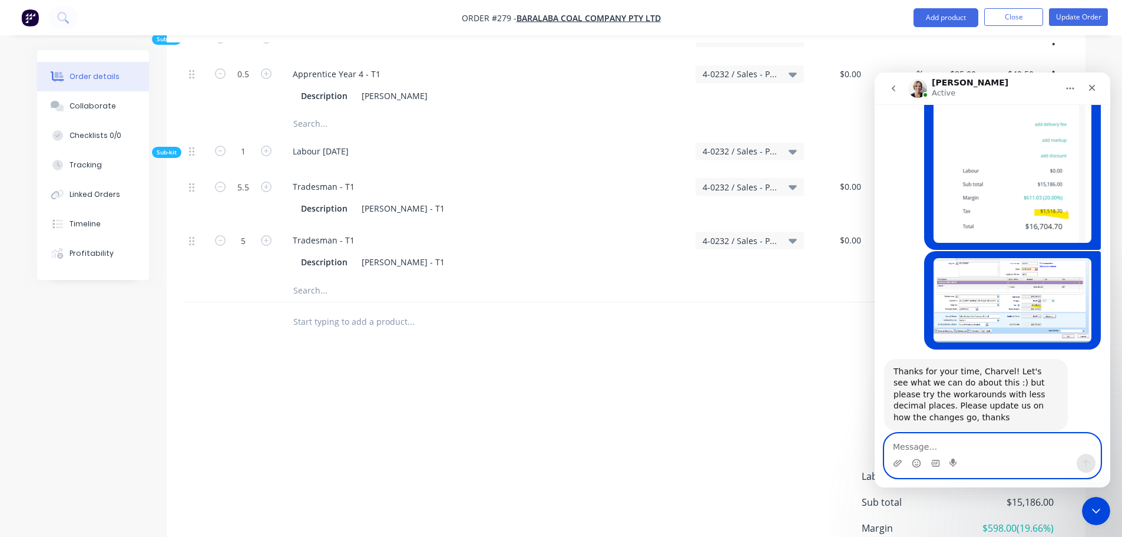
scroll to position [3611, 0]
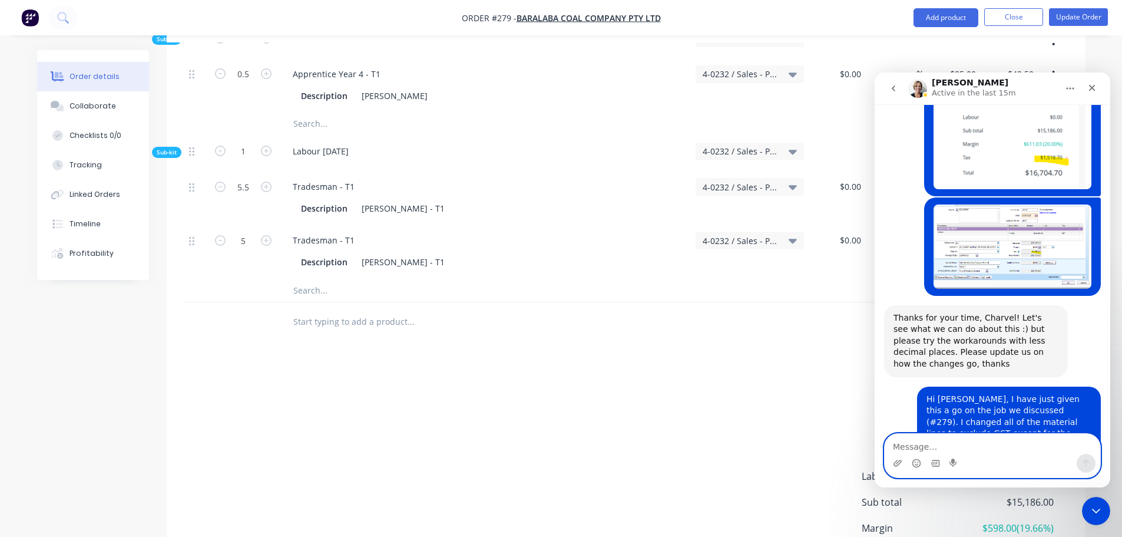
click at [924, 436] on textarea "Message…" at bounding box center [993, 444] width 216 height 20
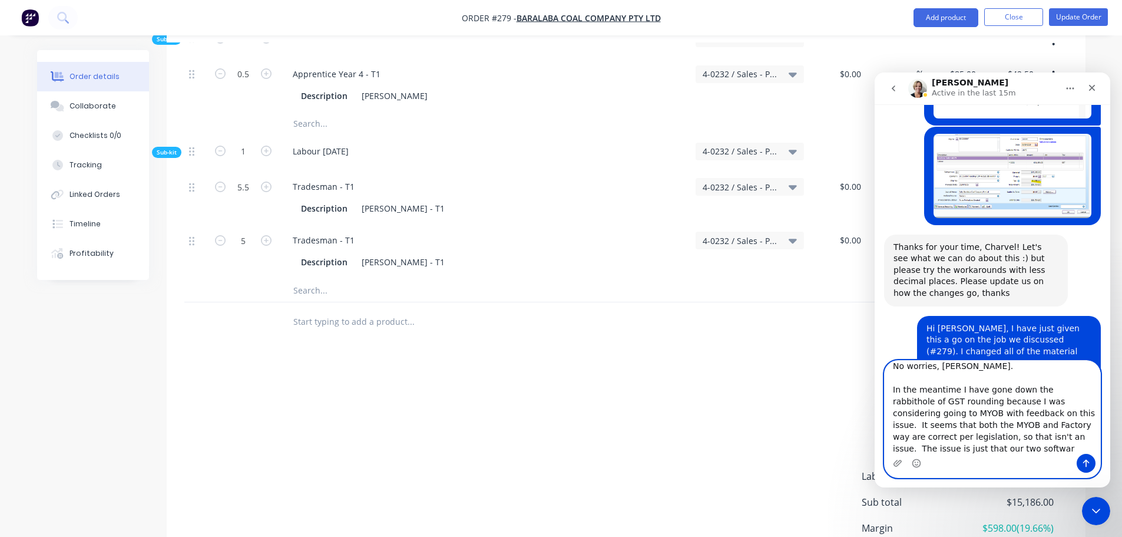
scroll to position [3684, 0]
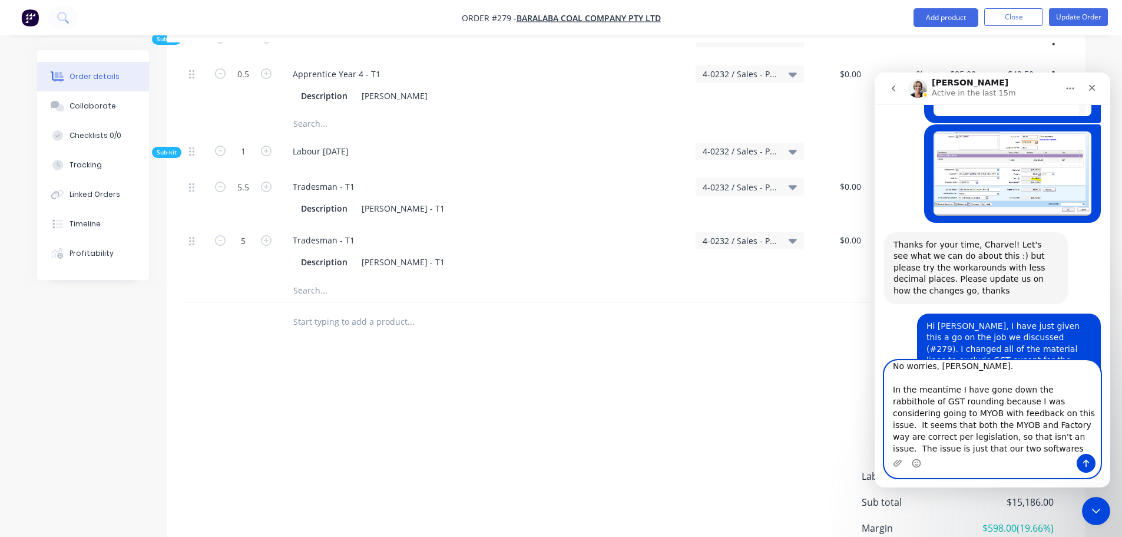
click at [938, 436] on textarea "No worries, Cathy. In the meantime I have gone down the rabbithole of GST round…" at bounding box center [993, 407] width 216 height 93
type textarea "No worries, Cathy. In the meantime I have gone down the rabbithole of GST round…"
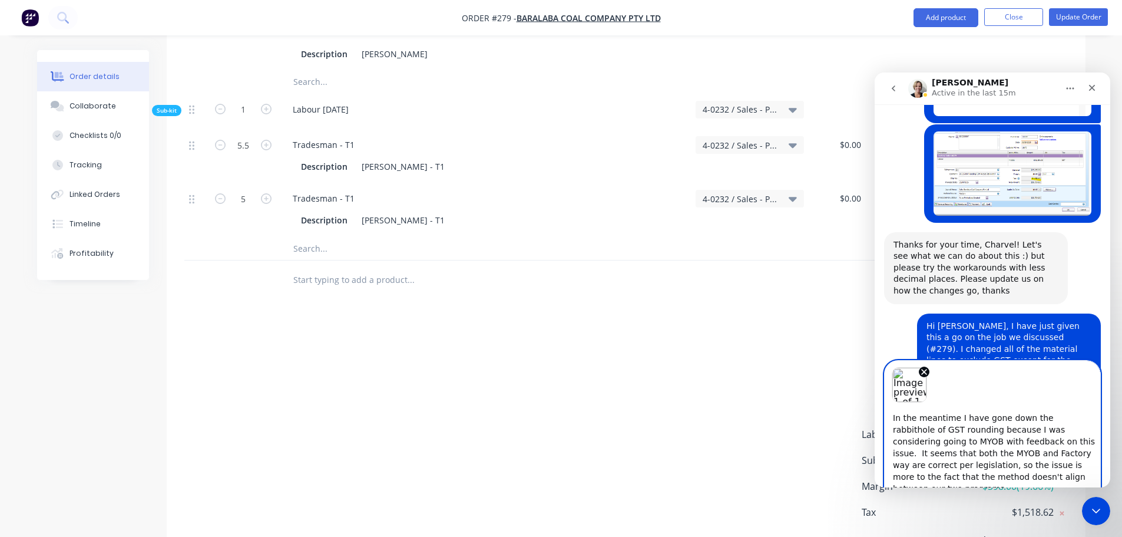
scroll to position [4946, 0]
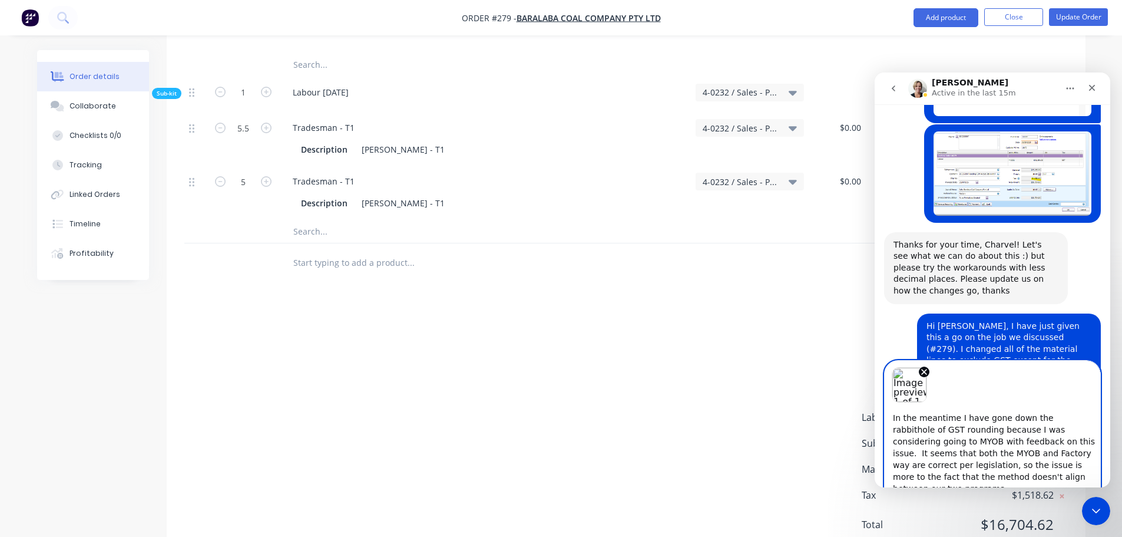
paste textarea "https://www.ato.gov.au/businesses-and-organisations/gst-excise-and-indirect-tax…"
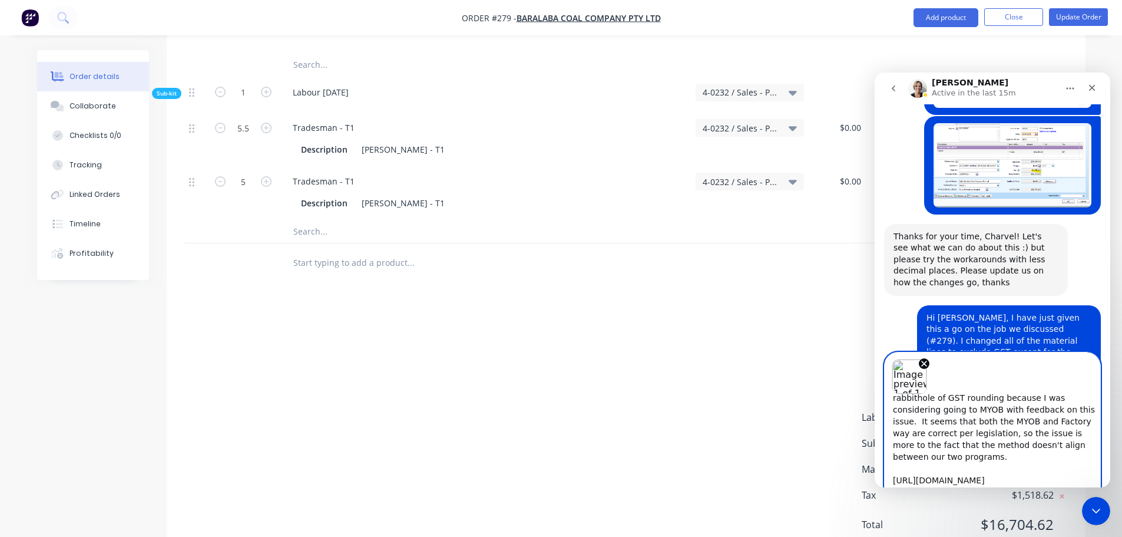
type textarea "No worries, Cathy. In the meantime I have gone down the rabbithole of GST round…"
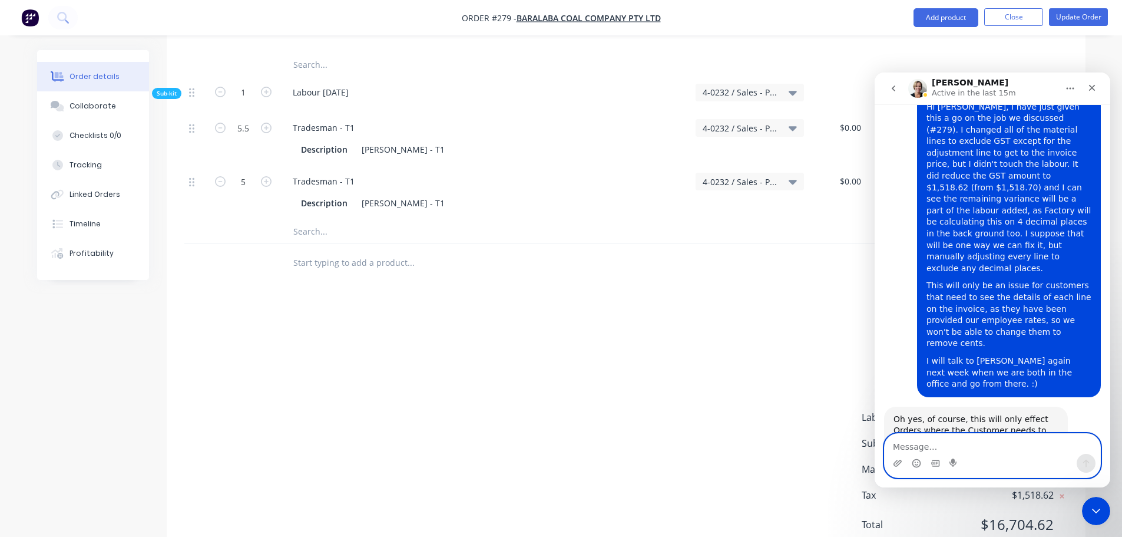
scroll to position [3911, 0]
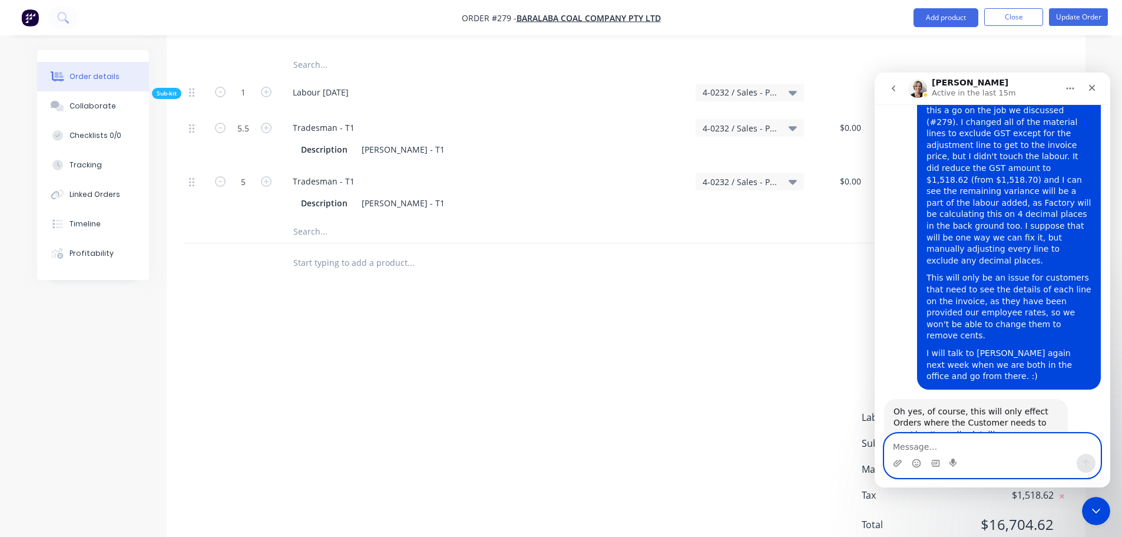
click at [923, 435] on textarea "Message…" at bounding box center [993, 444] width 216 height 20
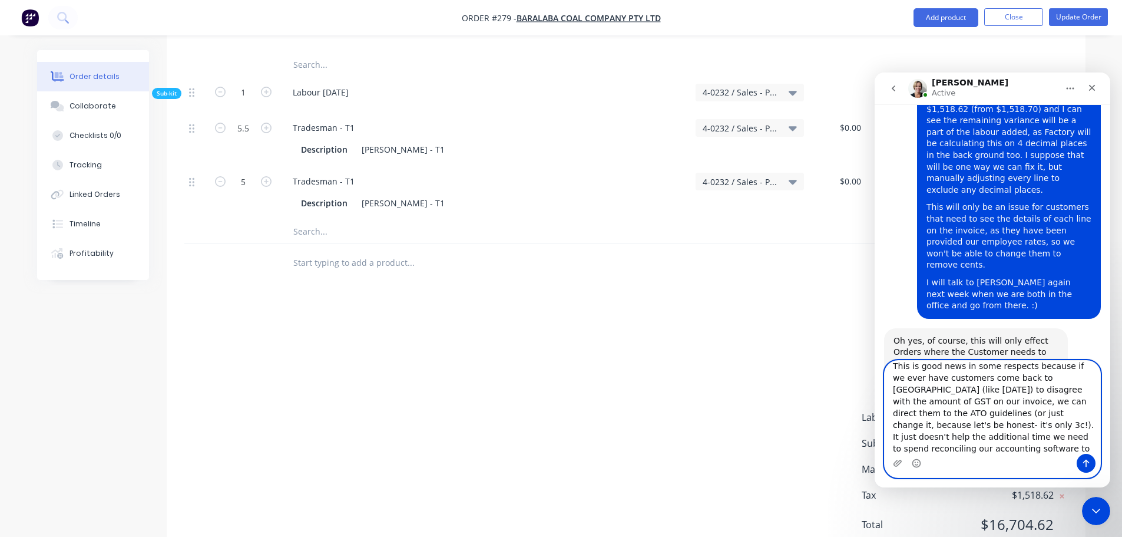
scroll to position [3984, 0]
type textarea "This is good news in some respects because if we ever have customers come back …"
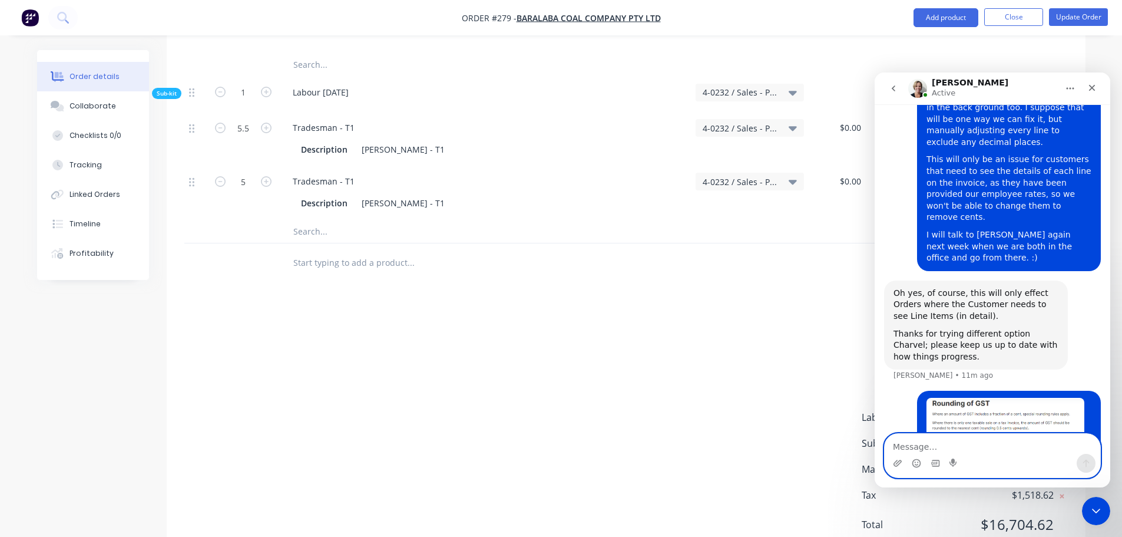
scroll to position [4030, 0]
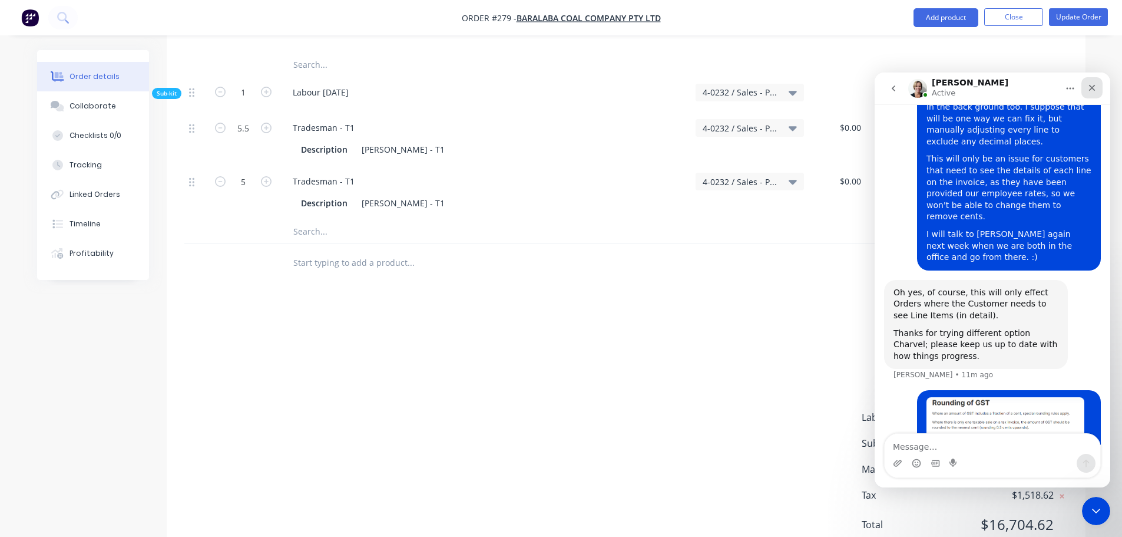
click at [1086, 91] on div "Close" at bounding box center [1092, 87] width 21 height 21
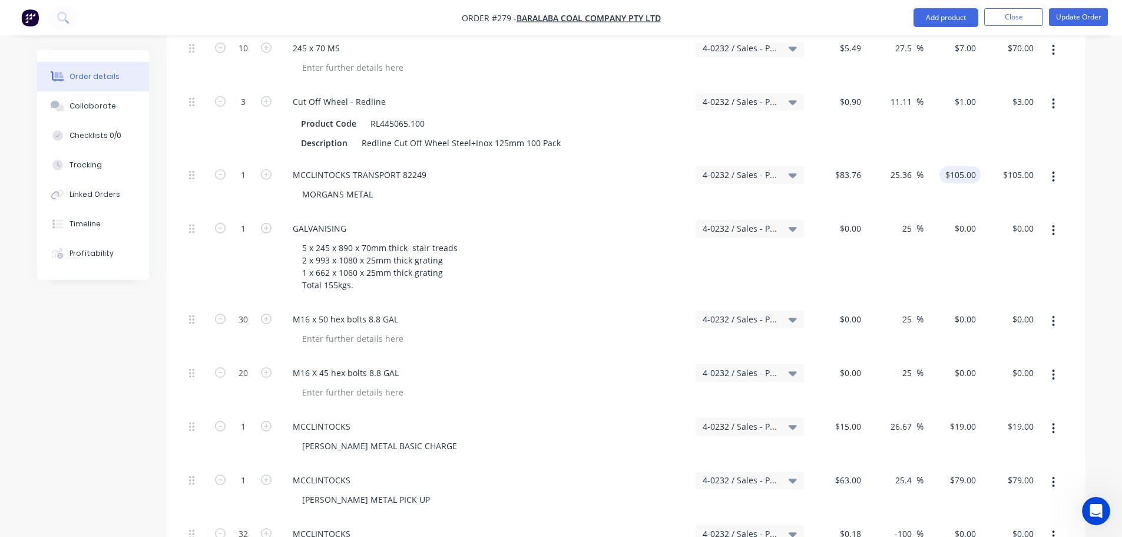
click at [968, 166] on input "$105.00" at bounding box center [962, 174] width 37 height 17
type input "105"
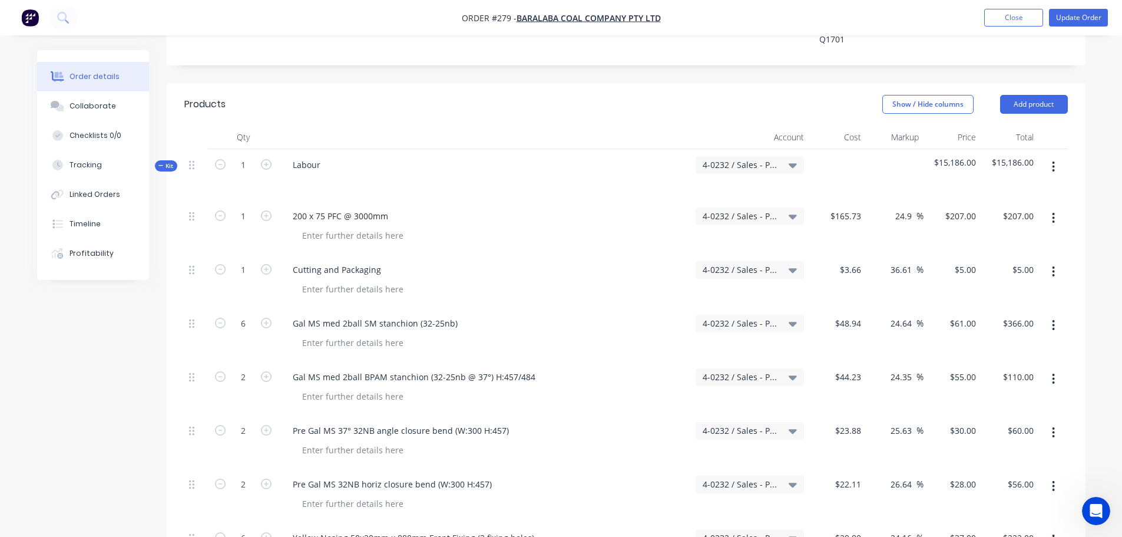
scroll to position [233, 0]
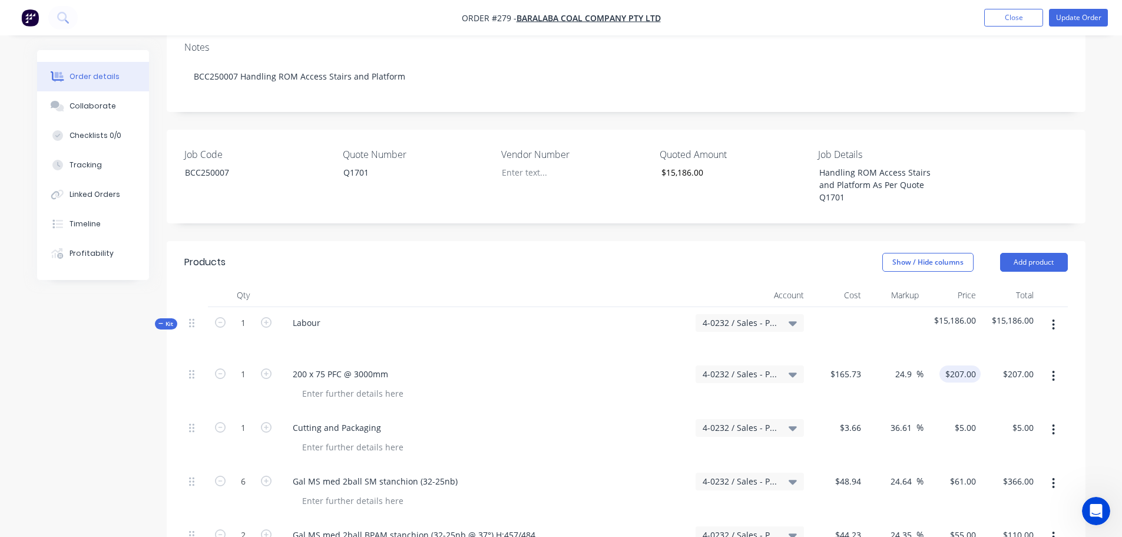
click at [962, 365] on div "$207.00 $207.00" at bounding box center [962, 373] width 37 height 17
type input "207"
type input "$105.00"
click at [900, 365] on input "24.9" at bounding box center [905, 373] width 22 height 17
type input "$207.00"
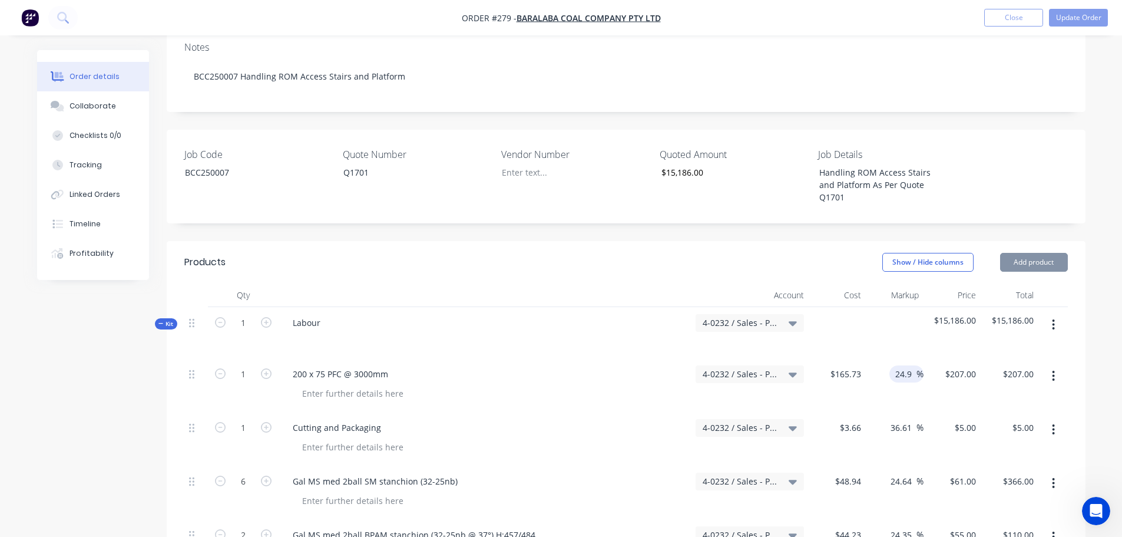
click at [898, 365] on input "24.9" at bounding box center [905, 373] width 22 height 17
type input "25"
type input "207.1625"
type input "$207.16"
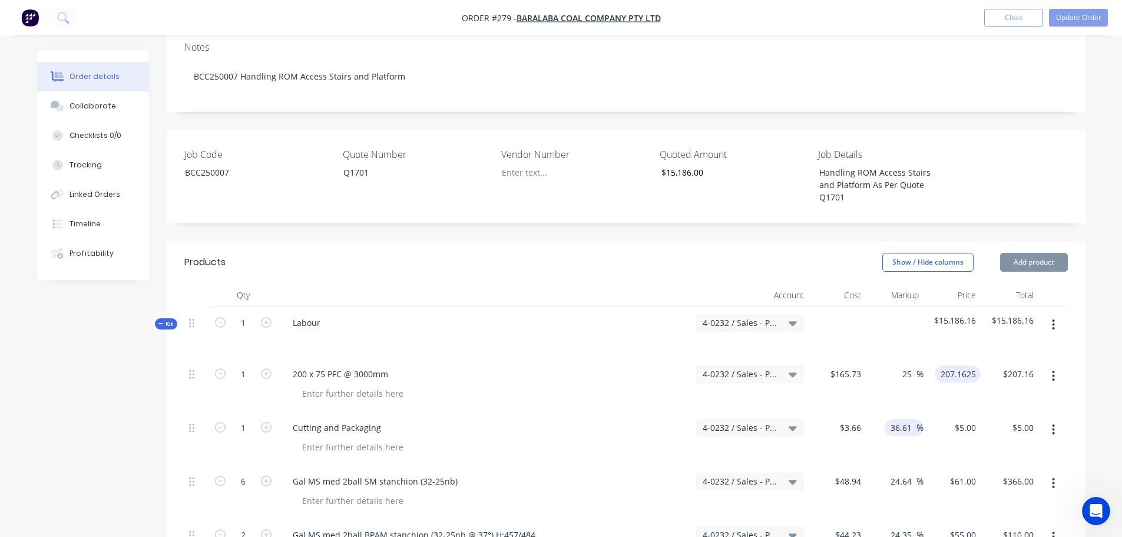
click at [899, 419] on input "36.61" at bounding box center [902, 427] width 27 height 17
type input "$207.1625"
click at [906, 365] on input "25" at bounding box center [908, 373] width 15 height 17
type input "$4.9999"
click at [910, 365] on input "25" at bounding box center [908, 373] width 15 height 17
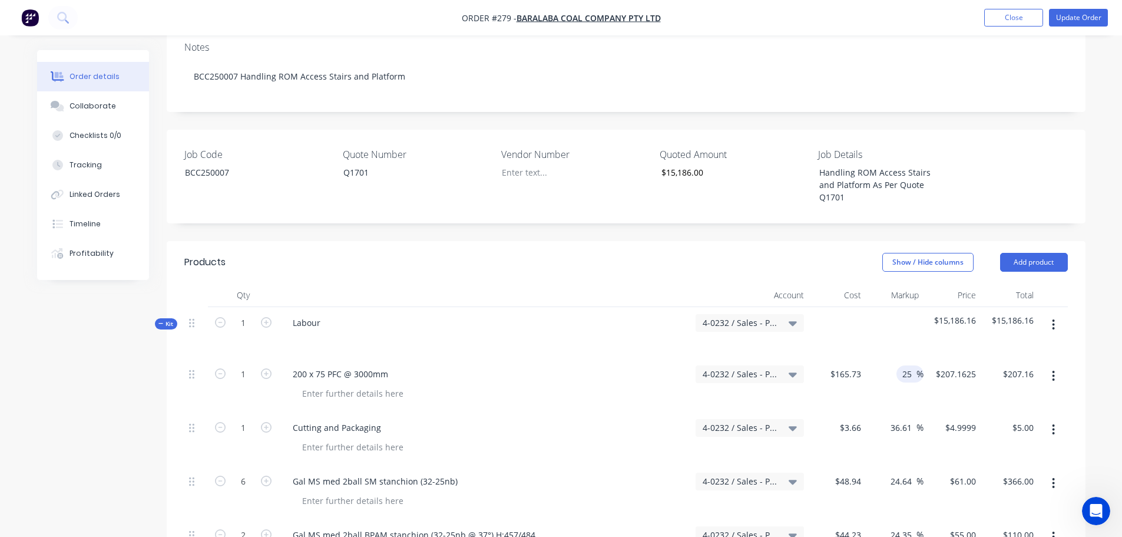
click at [910, 365] on input "25" at bounding box center [908, 373] width 15 height 17
click at [897, 419] on input "36.61" at bounding box center [902, 427] width 27 height 17
click at [901, 419] on input "36.61" at bounding box center [902, 427] width 27 height 17
paste input "25"
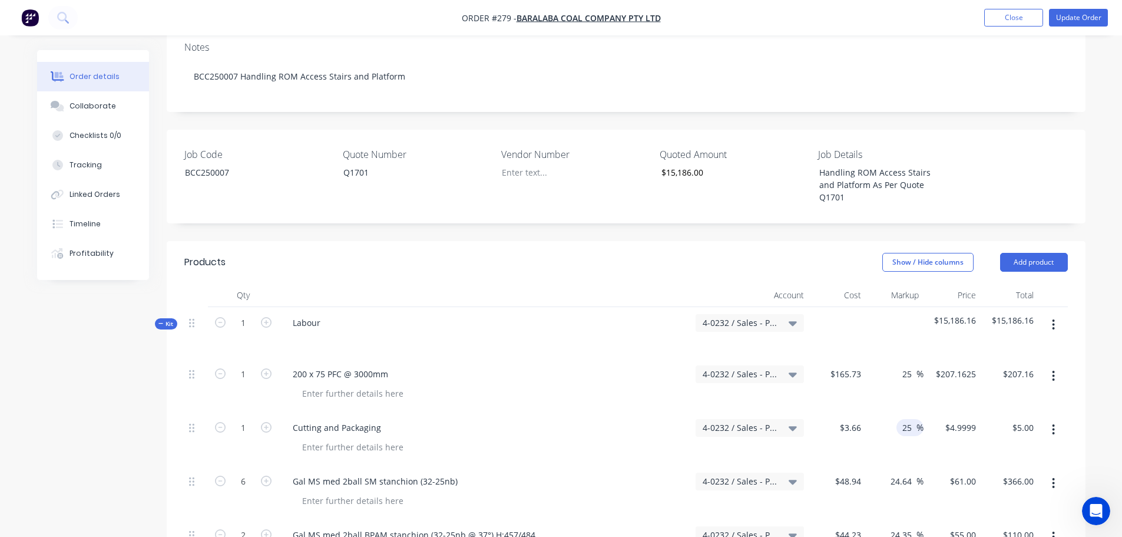
type input "25"
type input "4.575"
type input "$4.58"
click at [900, 472] on input "24.64" at bounding box center [902, 480] width 27 height 17
type input "$4.575"
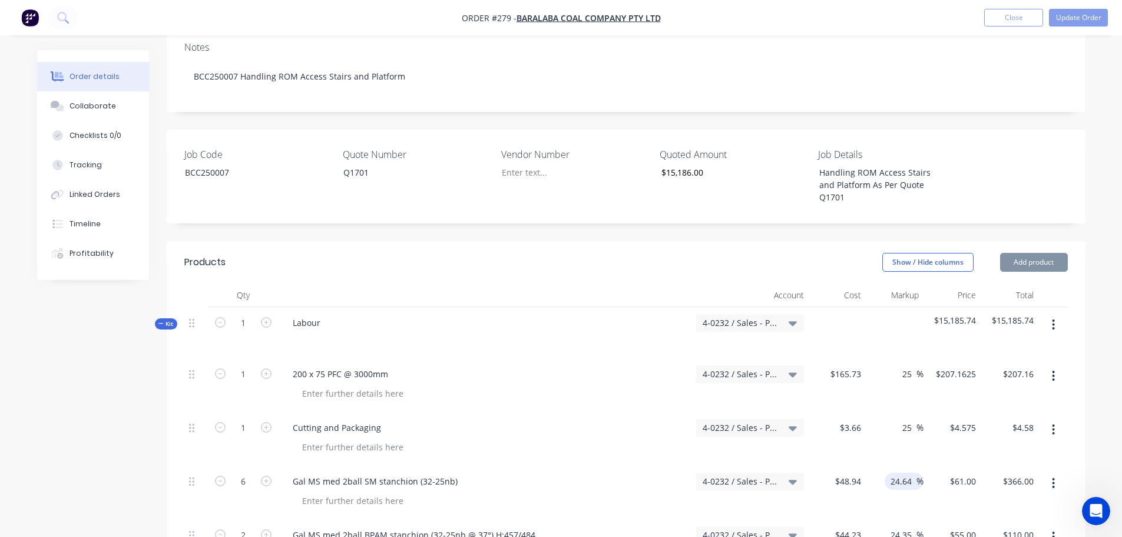
click at [894, 472] on input "24.64" at bounding box center [902, 480] width 27 height 17
paste input "5"
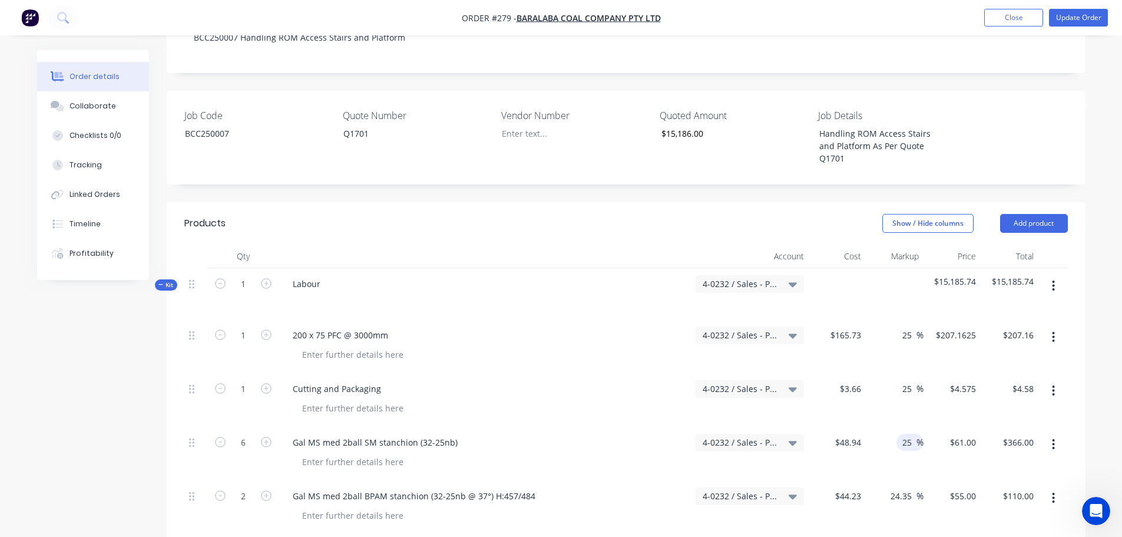
scroll to position [292, 0]
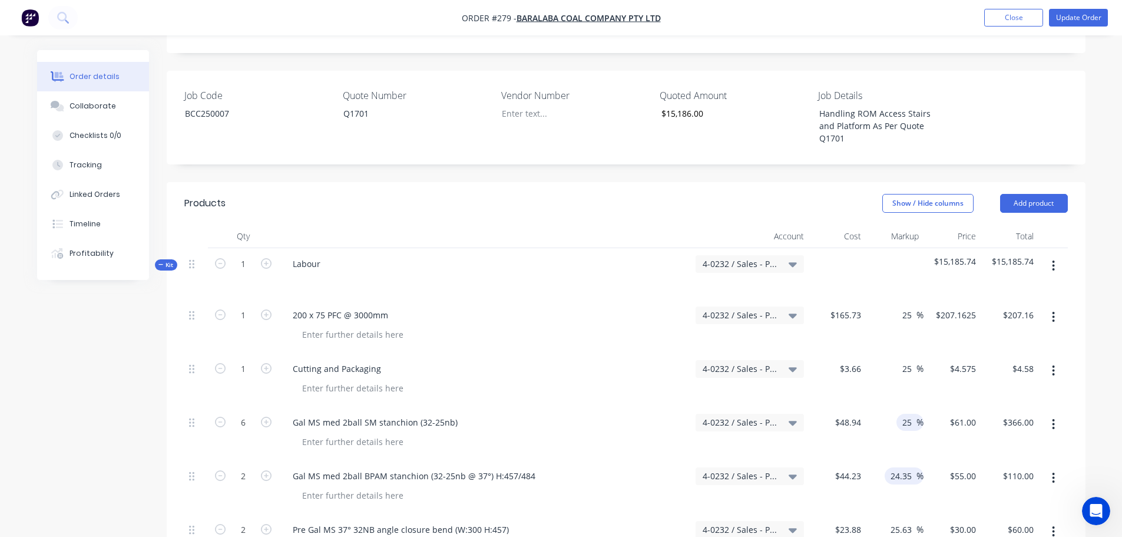
type input "25"
click at [905, 467] on input "24.35" at bounding box center [902, 475] width 27 height 17
type input "$61.175"
type input "$367.05"
click at [905, 467] on input "24.35" at bounding box center [902, 475] width 27 height 17
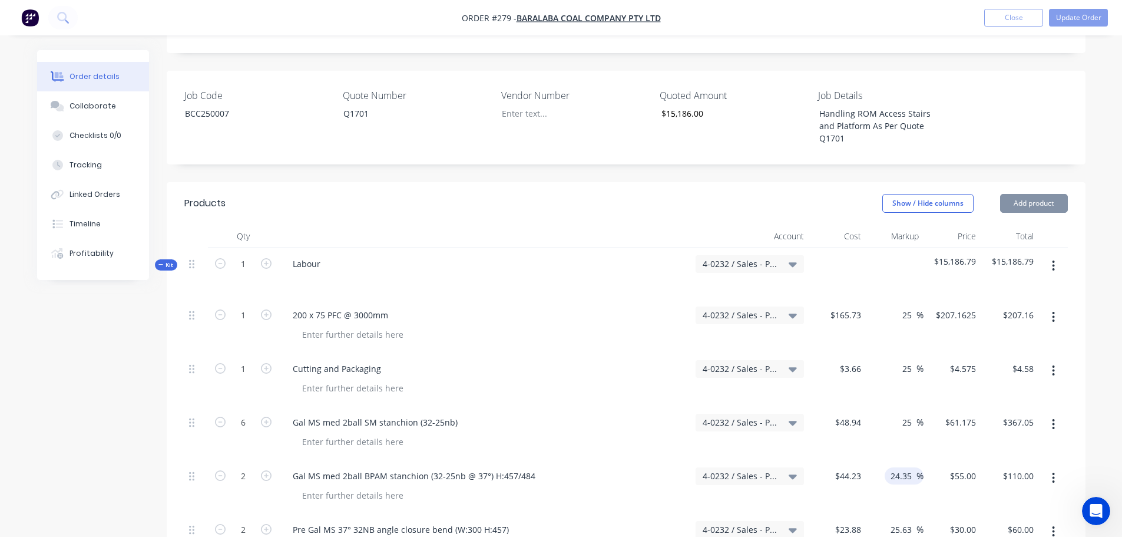
click at [905, 467] on input "24.35" at bounding box center [902, 475] width 27 height 17
paste input
type input "25"
click at [912, 521] on input "25.63" at bounding box center [902, 529] width 27 height 17
type input "$55.2875"
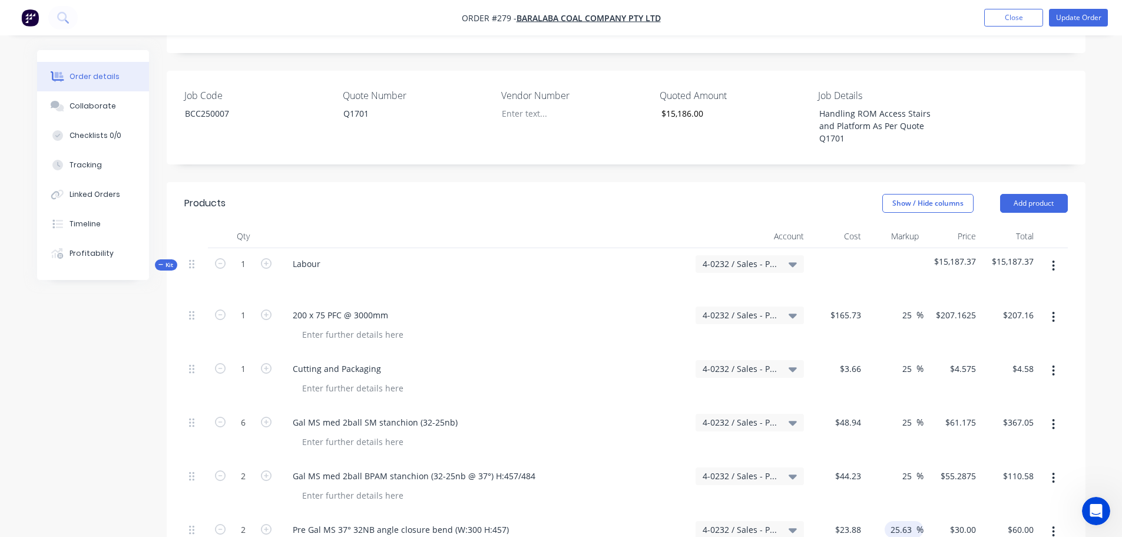
type input "$110.58"
click at [912, 521] on input "25.63" at bounding box center [902, 529] width 27 height 17
paste input
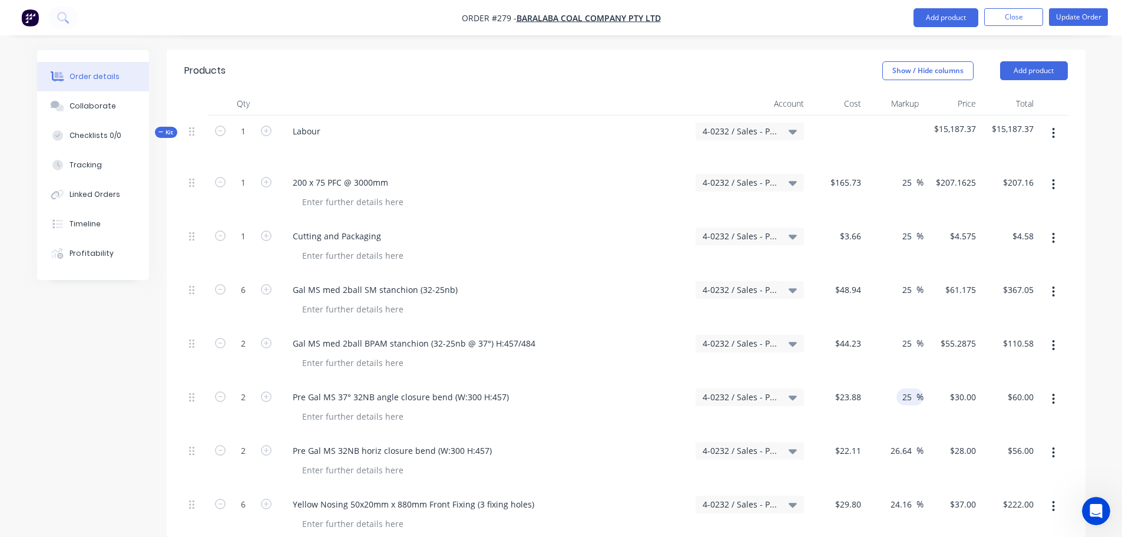
scroll to position [469, 0]
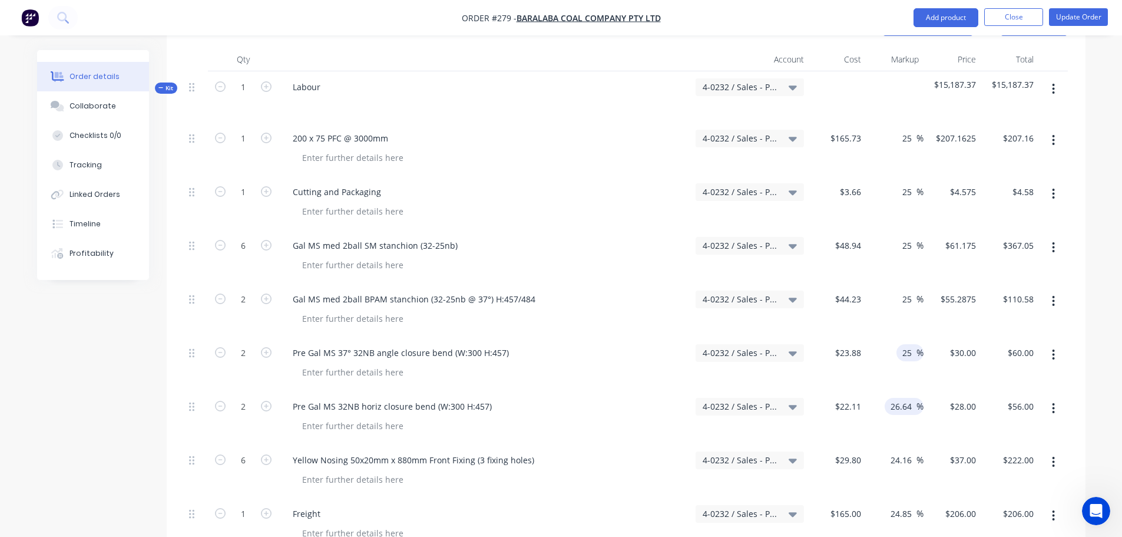
type input "25"
click at [902, 398] on input "26.64" at bounding box center [902, 406] width 27 height 17
type input "$29.85"
type input "$59.70"
click at [901, 398] on input "26.64" at bounding box center [902, 406] width 27 height 17
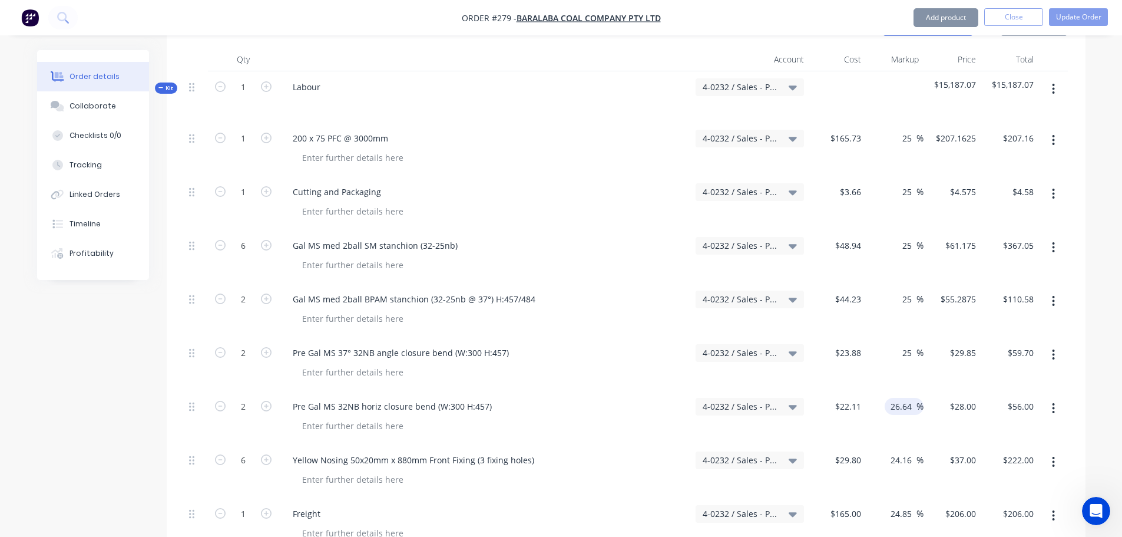
paste input "5"
type input "25"
click at [911, 451] on input "24.16" at bounding box center [902, 459] width 27 height 17
type input "$27.6375"
type input "$55.28"
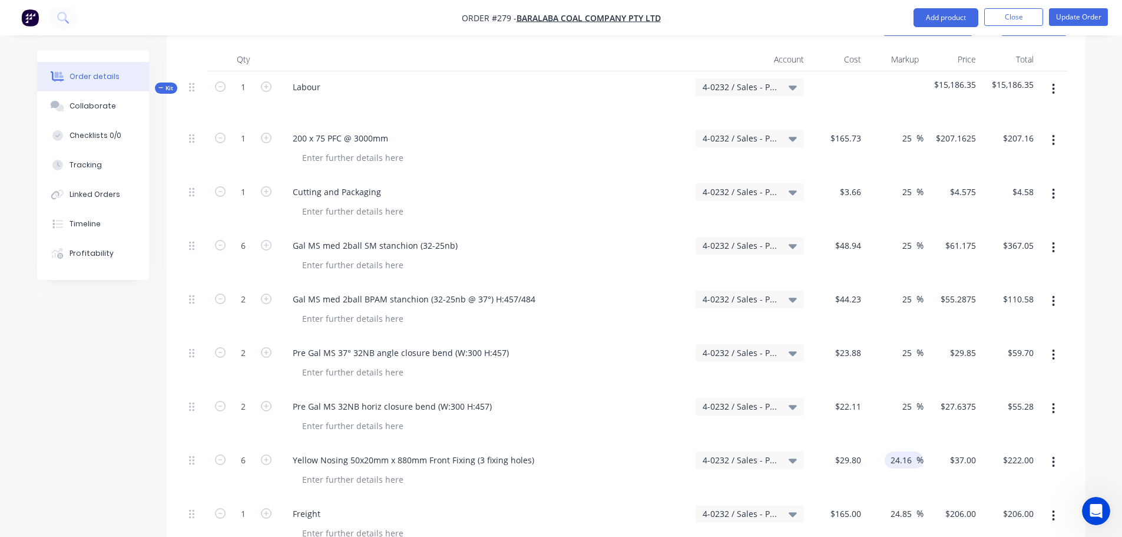
click at [911, 451] on input "24.16" at bounding box center [902, 459] width 27 height 17
paste input "5"
type input "25"
click at [901, 505] on input "24.85" at bounding box center [902, 513] width 27 height 17
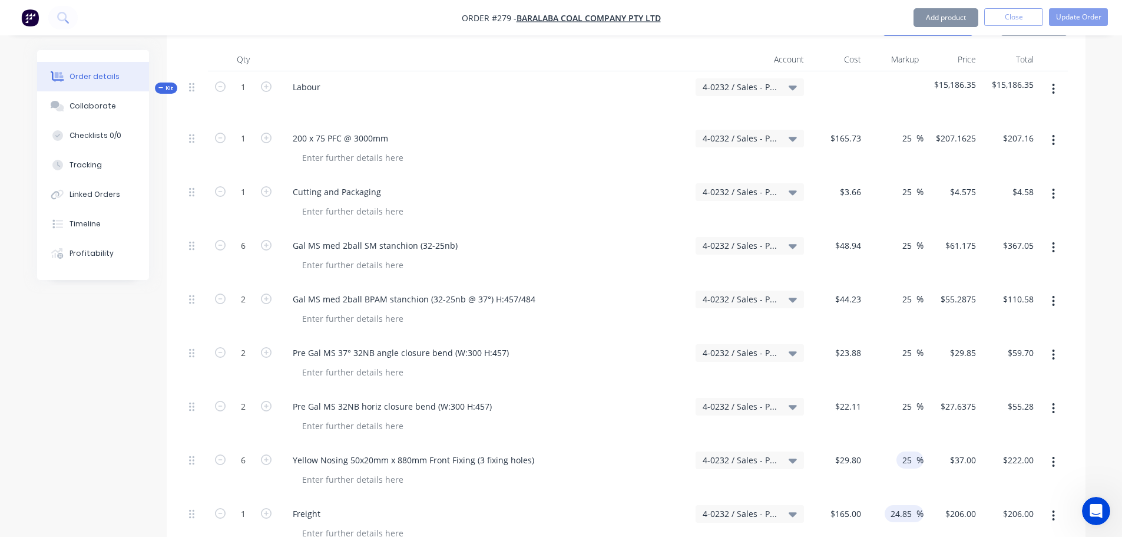
type input "$37.25"
type input "$223.50"
paste input
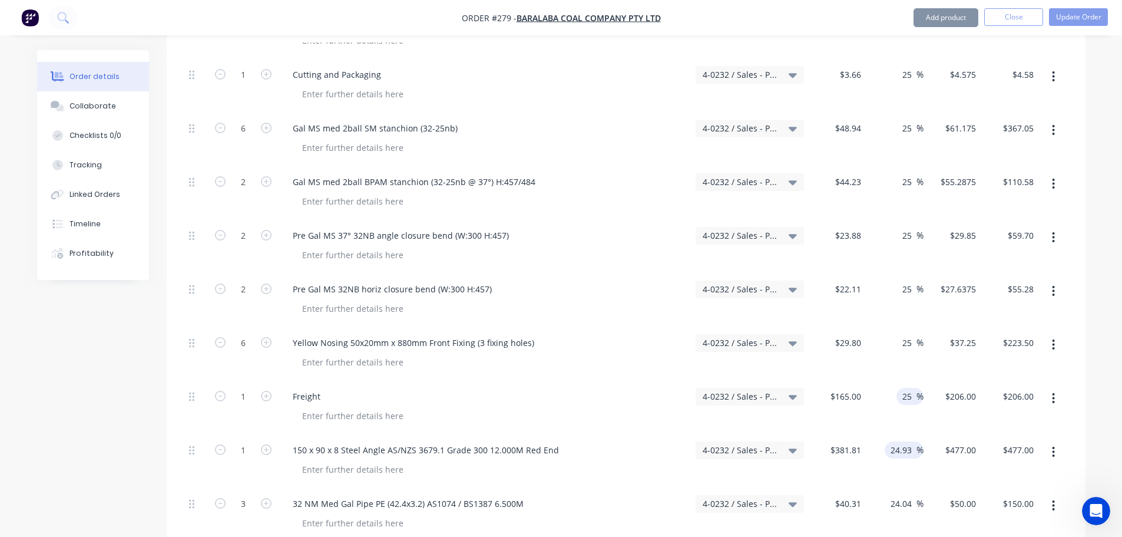
scroll to position [587, 0]
type input "25"
click at [908, 441] on input "24.93" at bounding box center [902, 449] width 27 height 17
type input "$206.25"
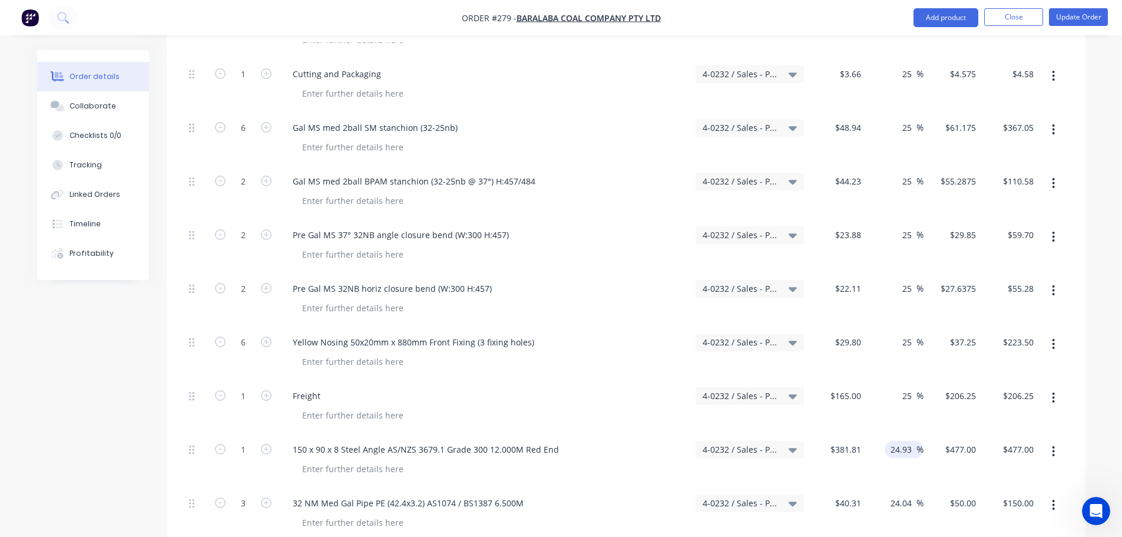
click at [908, 441] on input "24.93" at bounding box center [902, 449] width 27 height 17
paste input "5"
type input "25"
click at [902, 494] on input "24.04" at bounding box center [902, 502] width 27 height 17
type input "$477.2625"
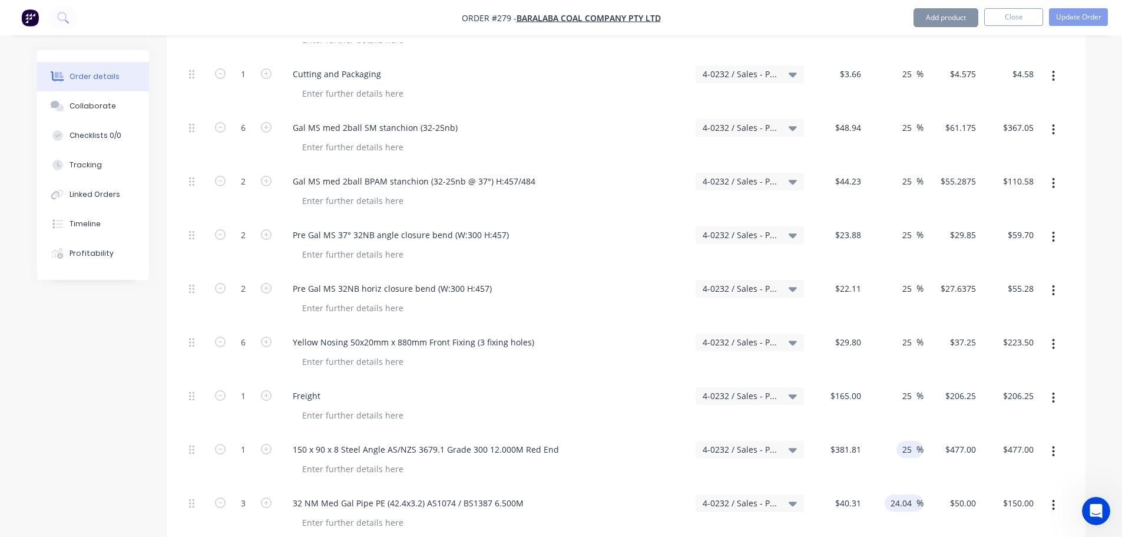
type input "$477.26"
click at [902, 494] on input "24.04" at bounding box center [902, 502] width 27 height 17
paste input "5"
type input "25"
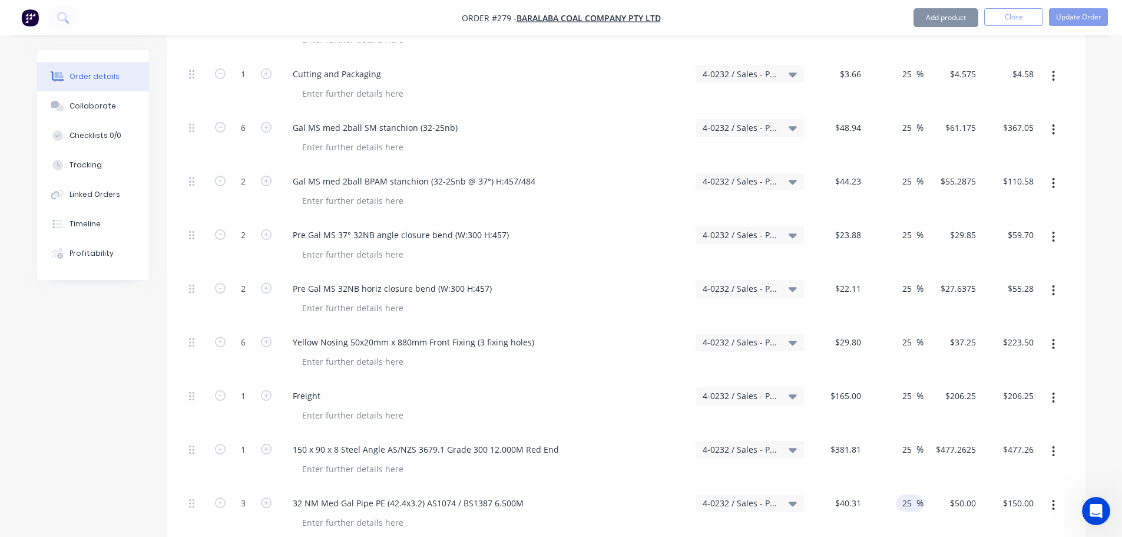
type input "$50.3875"
type input "$151.16"
paste input "5"
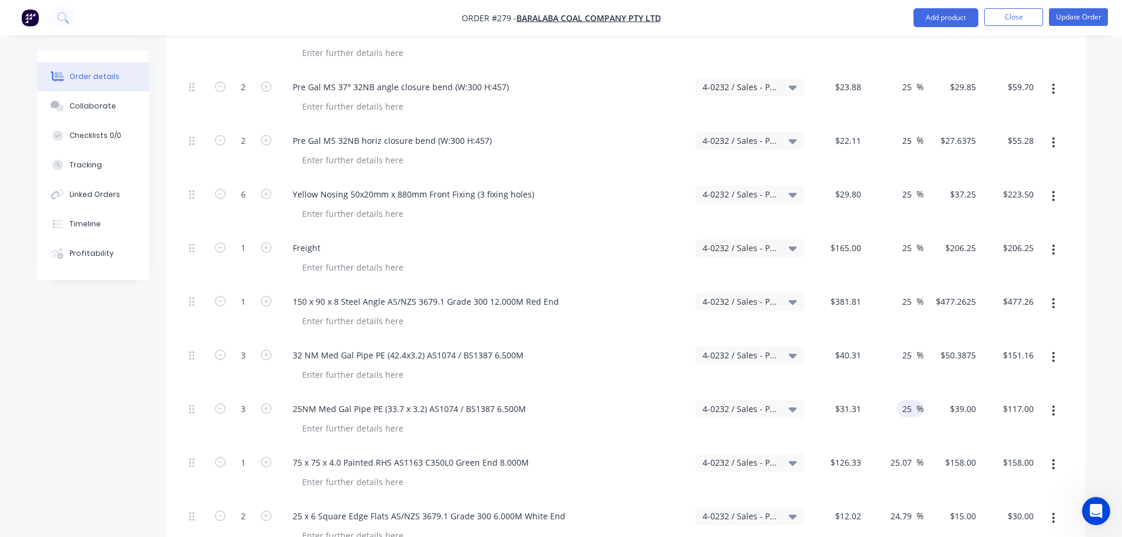
scroll to position [763, 0]
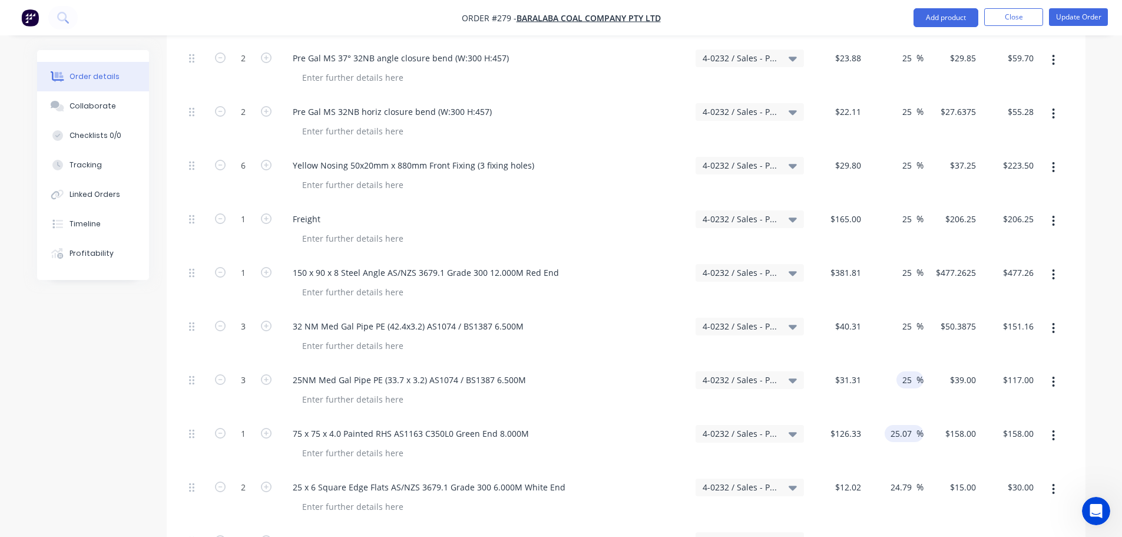
type input "25"
click at [912, 425] on input "25.07" at bounding box center [902, 433] width 27 height 17
type input "$39.1375"
type input "$117.41"
click at [912, 425] on input "25.07" at bounding box center [902, 433] width 27 height 17
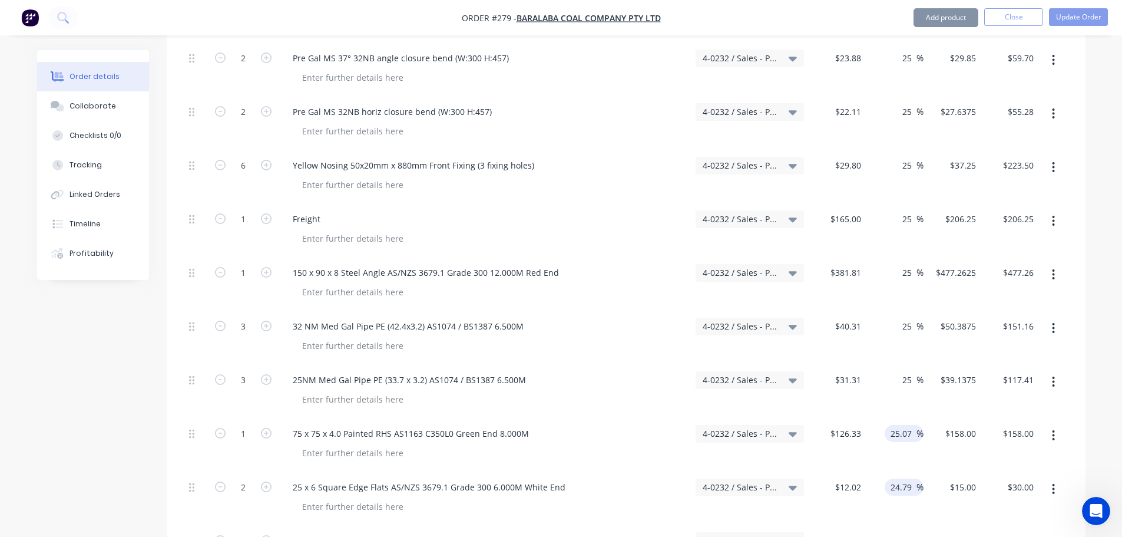
paste input
type input "25"
click at [902, 478] on input "24.79" at bounding box center [902, 486] width 27 height 17
type input "$157.9125"
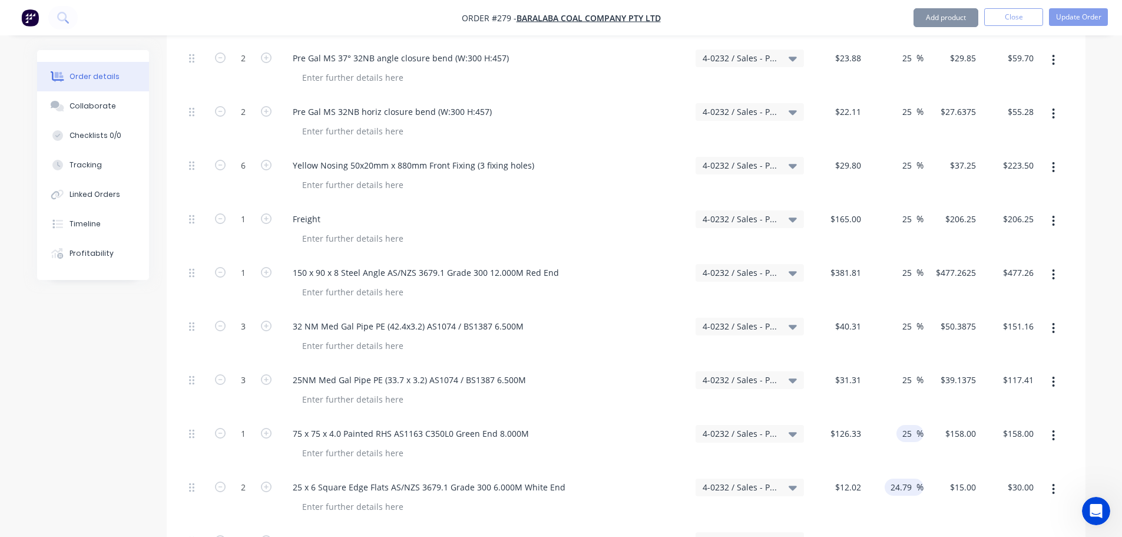
type input "$157.91"
paste input "5"
type input "25"
click at [894, 532] on input "24.68" at bounding box center [902, 540] width 27 height 17
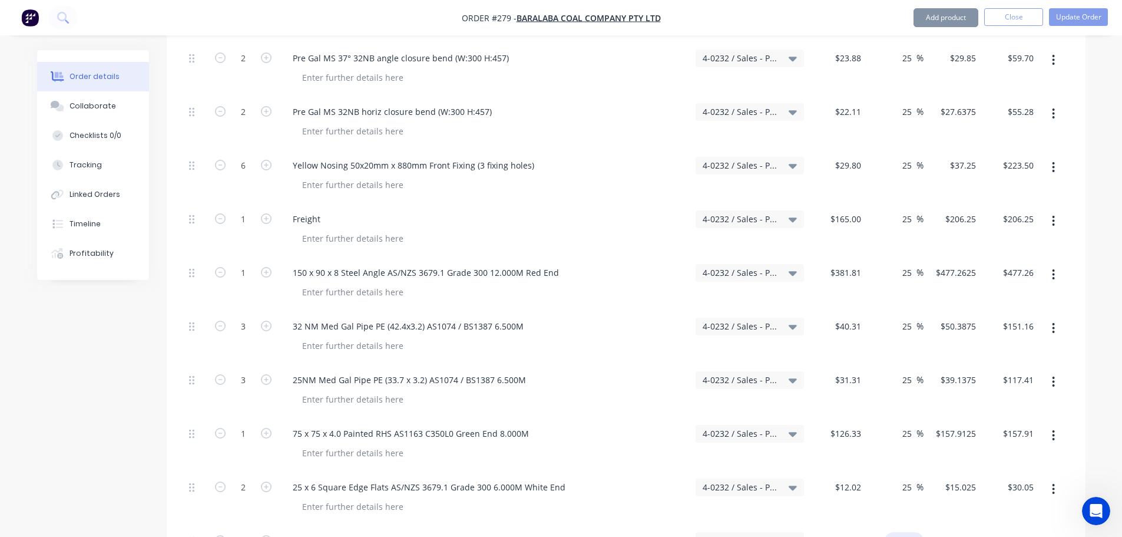
type input "$15.025"
type input "$30.05"
paste input "5"
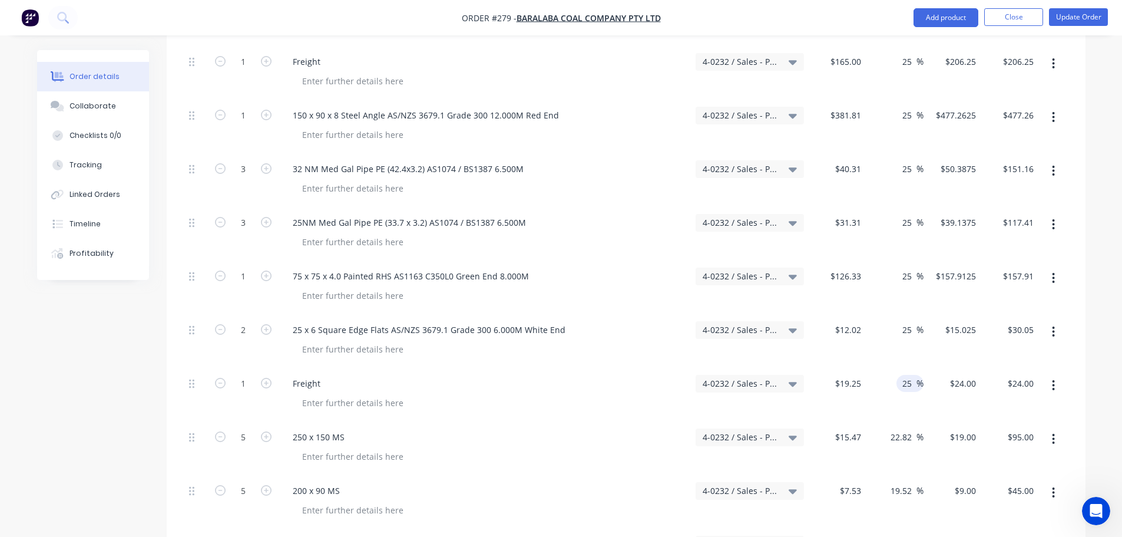
scroll to position [940, 0]
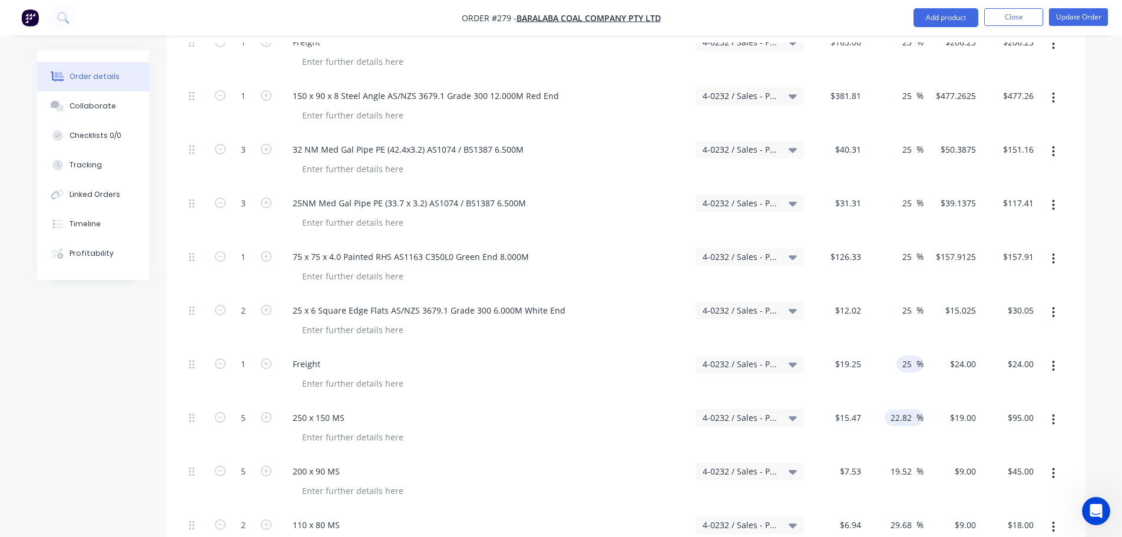
type input "25"
click at [908, 409] on input "22.82" at bounding box center [902, 417] width 27 height 17
type input "$24.0625"
type input "$24.06"
click at [908, 409] on input "22.82" at bounding box center [902, 417] width 27 height 17
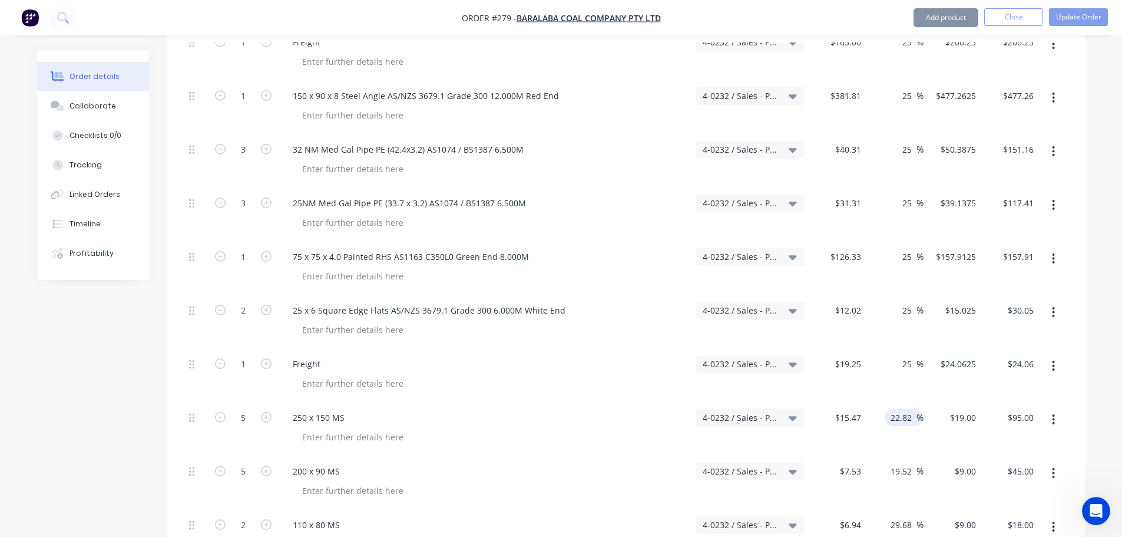
paste input "5"
type input "25"
click at [905, 455] on div "19.52 19.52 %" at bounding box center [895, 482] width 58 height 54
type input "$19.3375"
type input "$96.69"
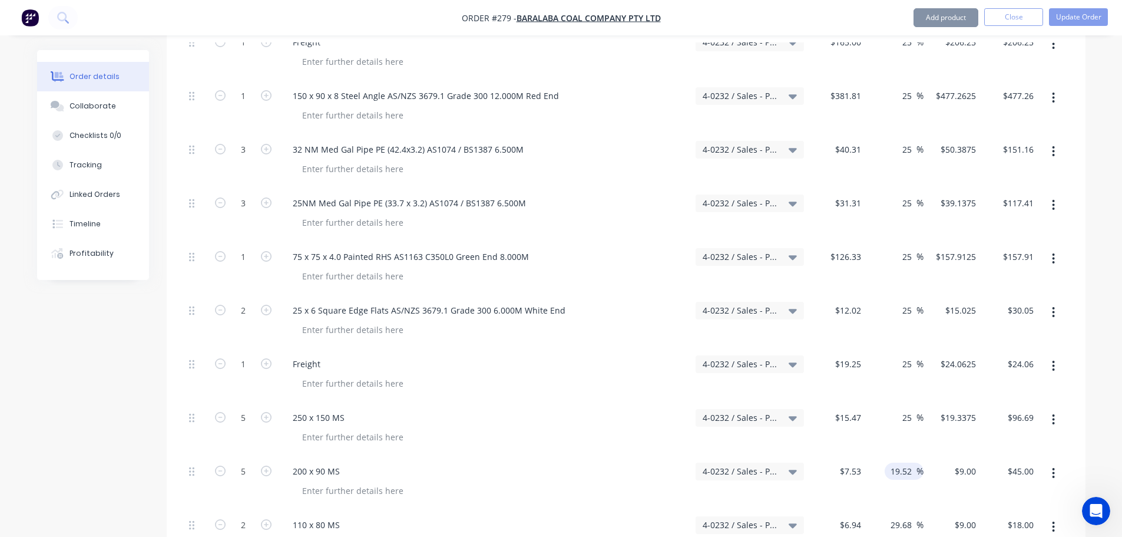
click at [904, 462] on input "19.52" at bounding box center [902, 470] width 27 height 17
paste input "25"
type input "25"
click at [908, 516] on input "29.68" at bounding box center [902, 524] width 27 height 17
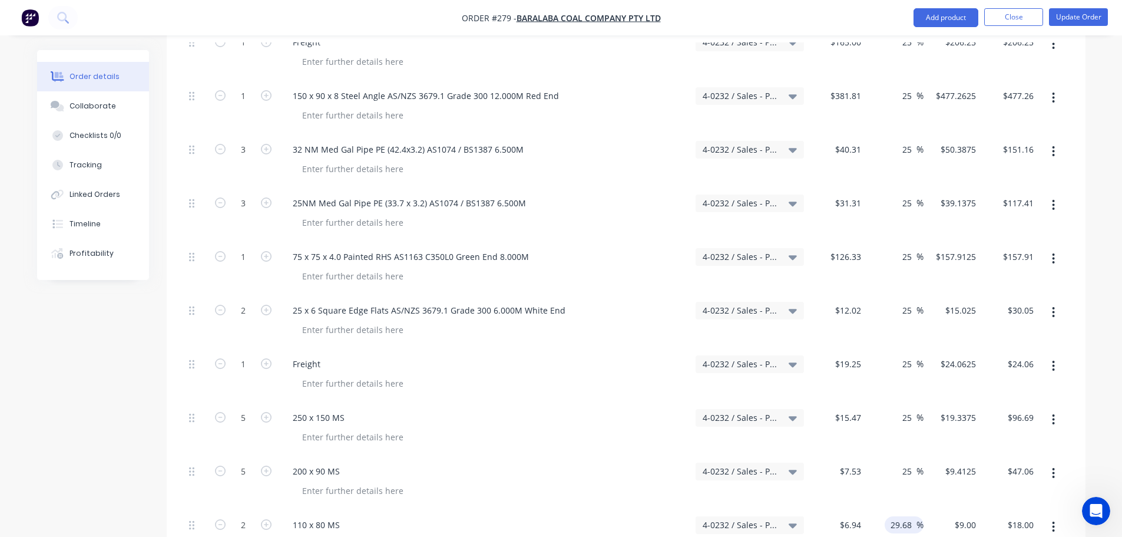
type input "$9.4125"
type input "$47.06"
click at [909, 516] on input "29.68" at bounding box center [902, 524] width 27 height 17
paste input "5"
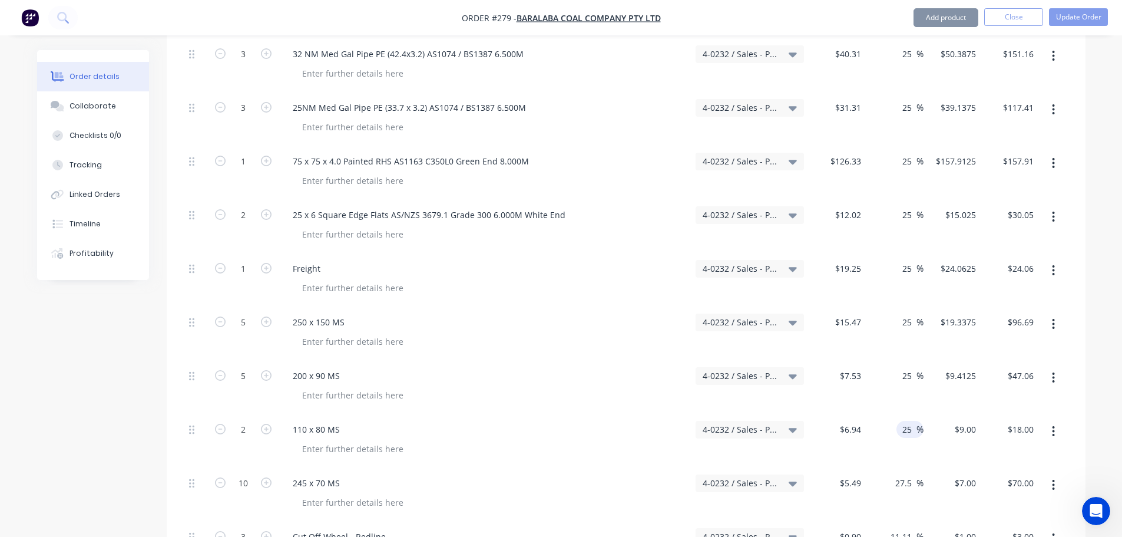
scroll to position [1058, 0]
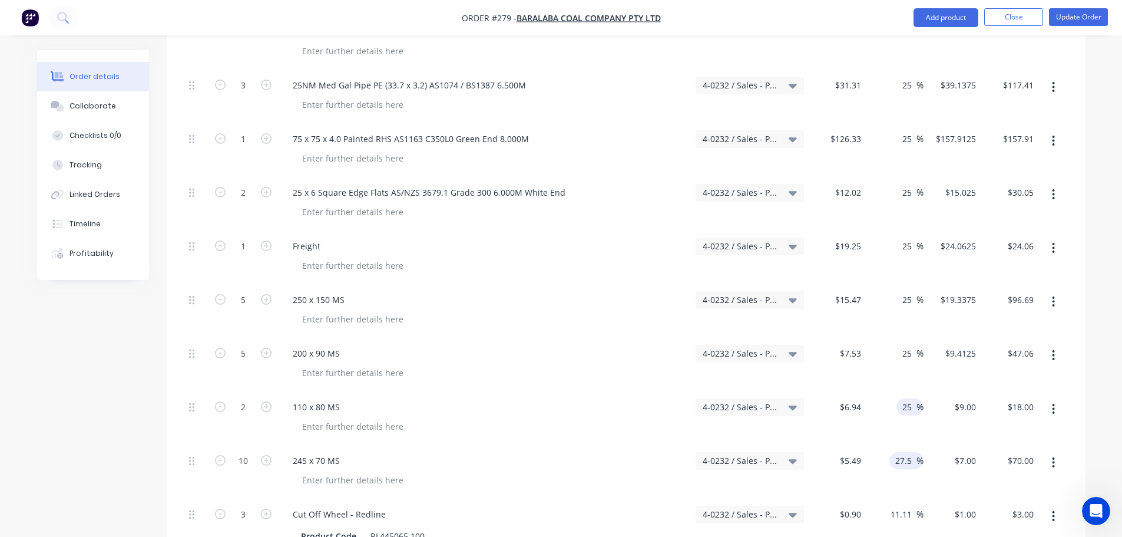
type input "25"
click at [910, 452] on input "27.5" at bounding box center [905, 460] width 22 height 17
type input "$8.675"
type input "$17.35"
click at [910, 452] on input "27.5" at bounding box center [905, 460] width 22 height 17
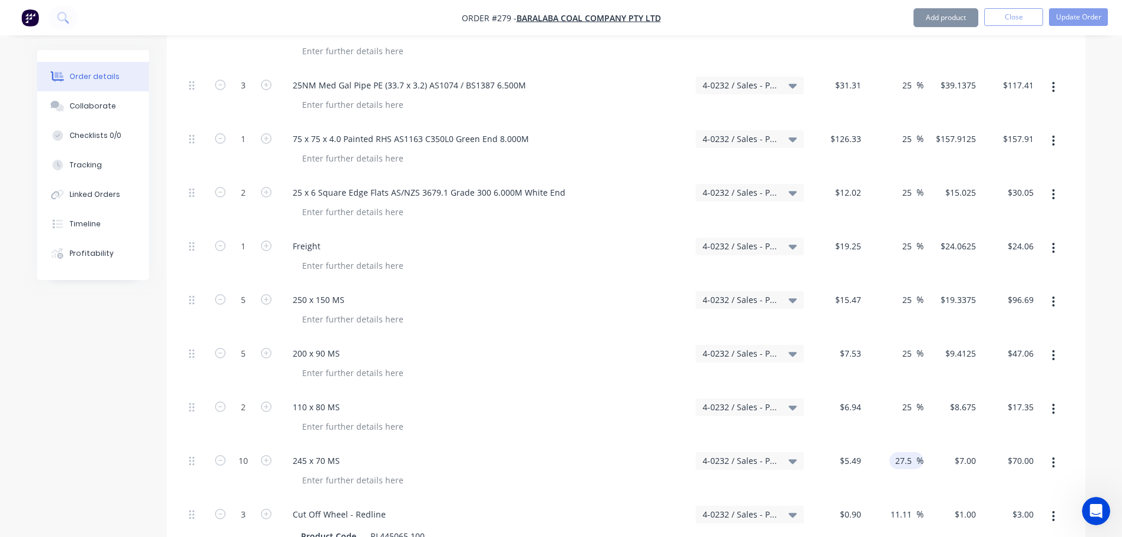
paste input
type input "25"
click at [907, 505] on input "11.11" at bounding box center [902, 513] width 27 height 17
type input "$6.8625"
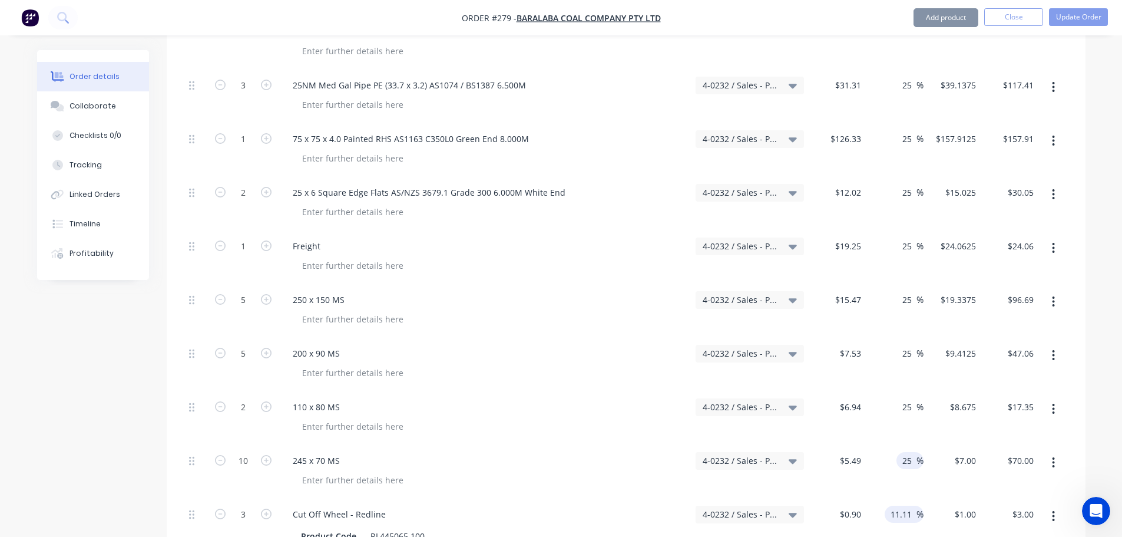
type input "$68.63"
paste input "25"
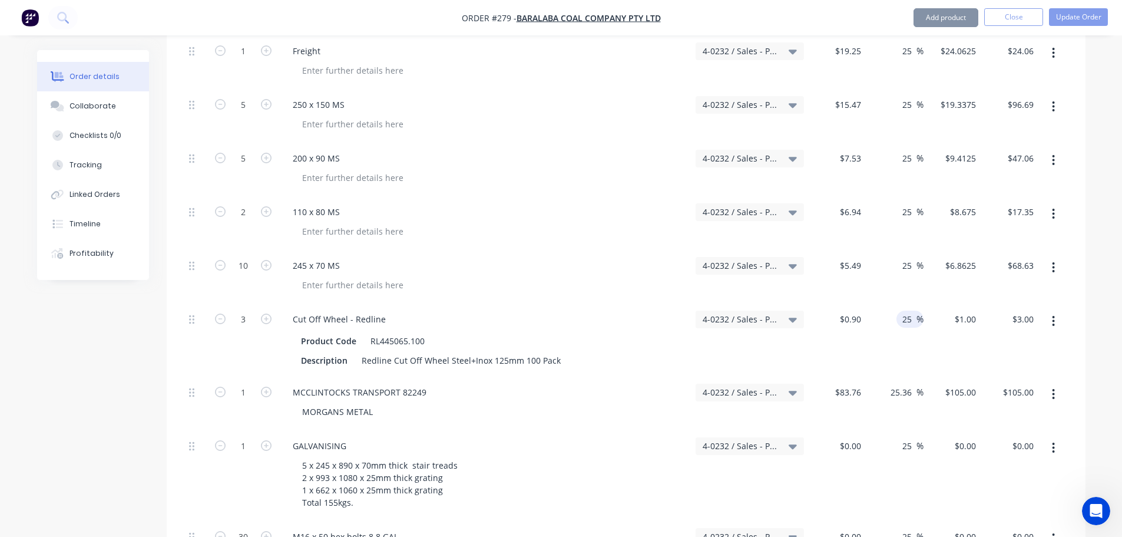
scroll to position [1294, 0]
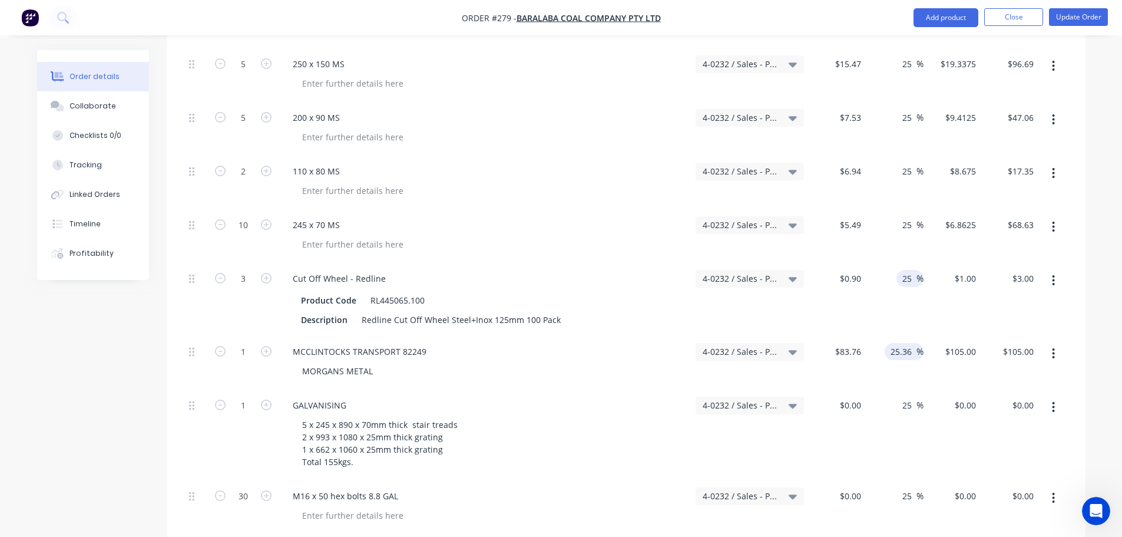
type input "25"
click at [907, 343] on input "25.36" at bounding box center [902, 351] width 27 height 17
type input "$1.125"
type input "$3.38"
click at [907, 343] on input "25.36" at bounding box center [902, 351] width 27 height 17
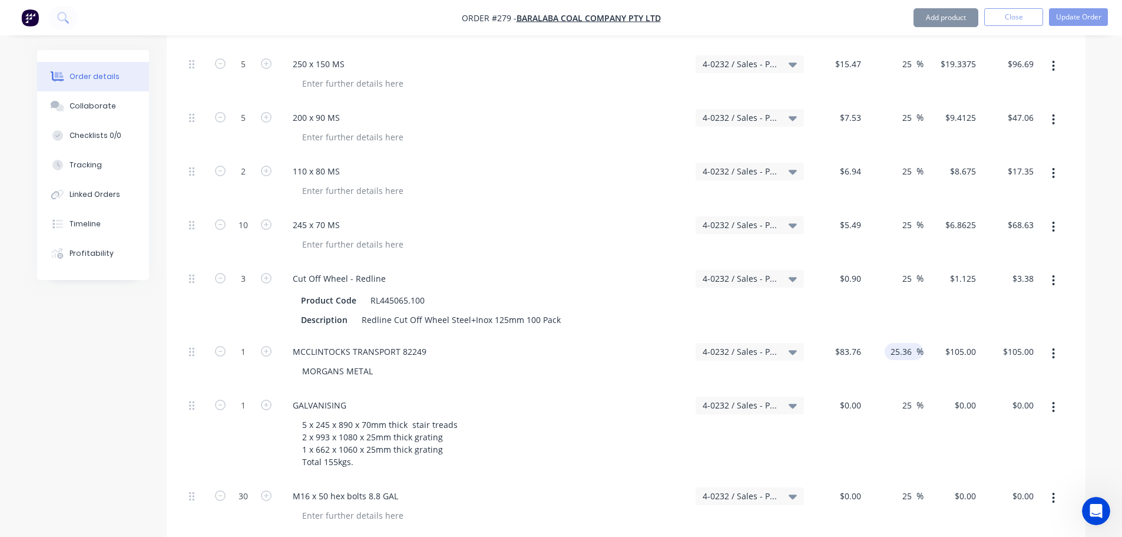
paste input
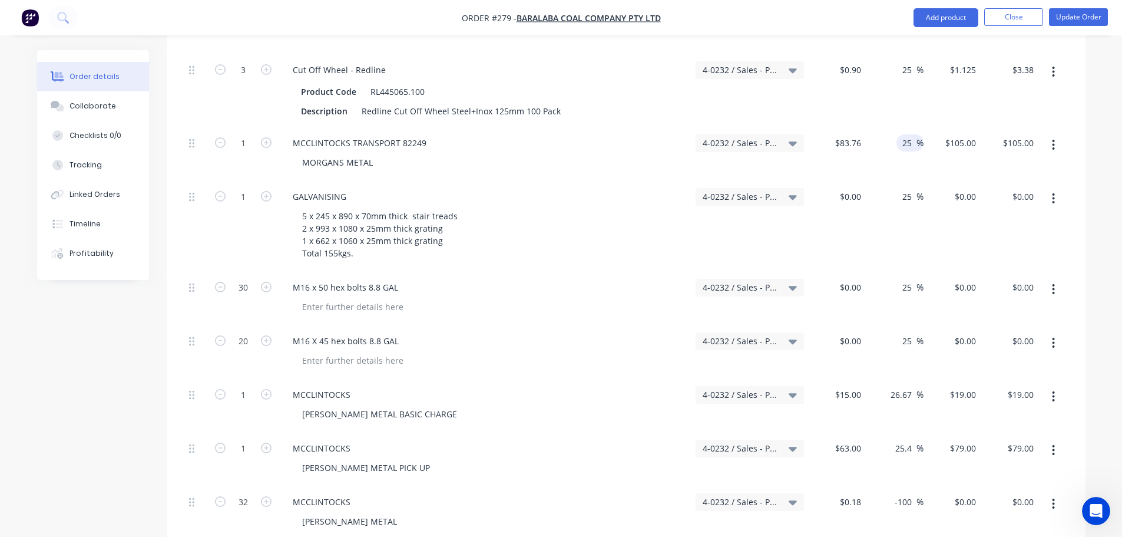
scroll to position [1529, 0]
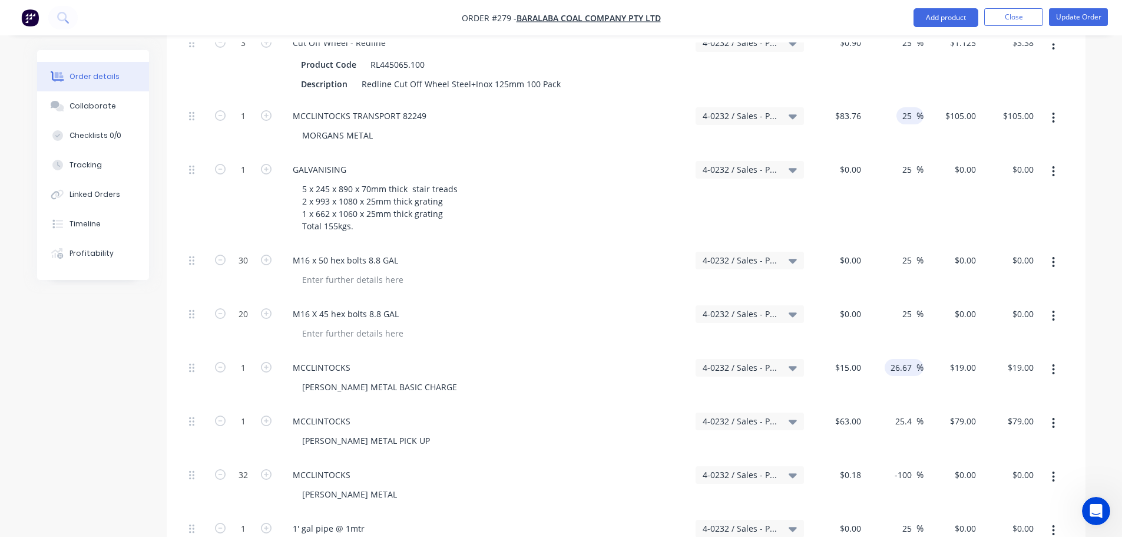
type input "25"
click at [897, 359] on input "26.67" at bounding box center [902, 367] width 27 height 17
type input "$104.70"
click at [897, 359] on input "26.67" at bounding box center [902, 367] width 27 height 17
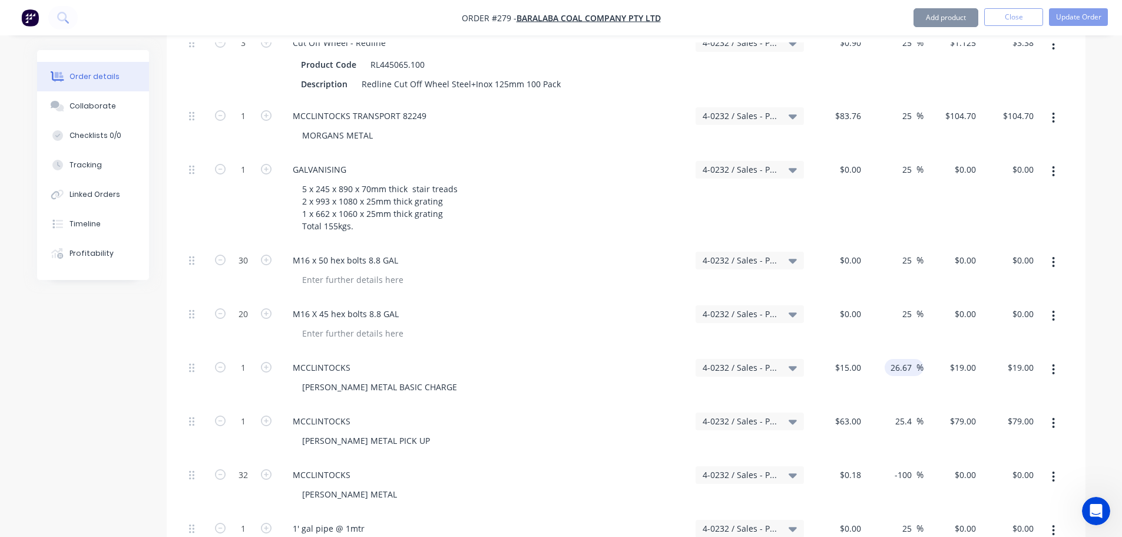
paste input "5"
type input "25"
click at [905, 412] on input "25.4" at bounding box center [905, 420] width 22 height 17
type input "$18.75"
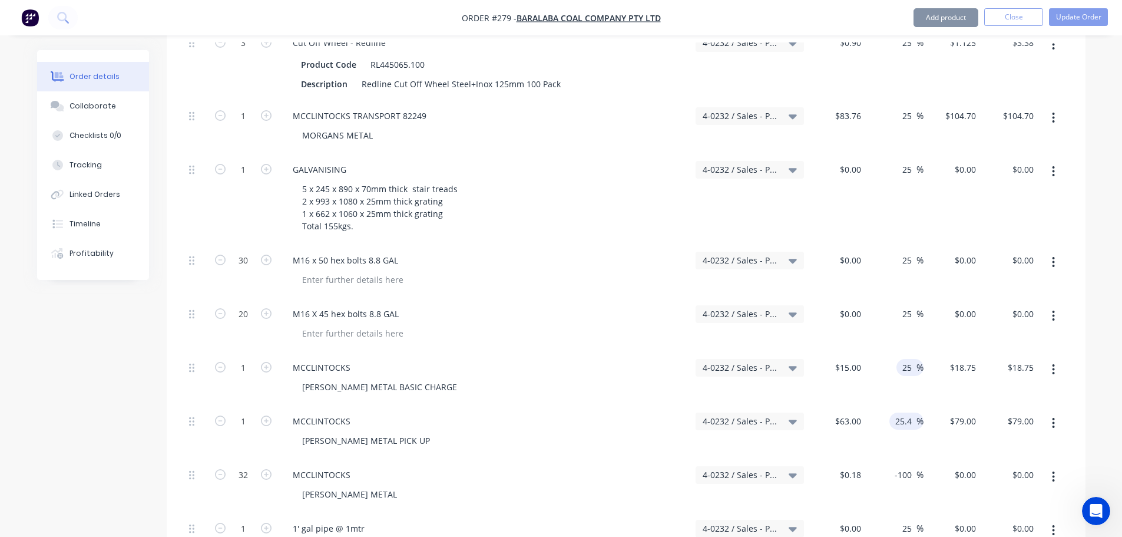
click at [905, 412] on input "25.4" at bounding box center [905, 420] width 22 height 17
paste input
type input "25"
click at [909, 466] on input "-100" at bounding box center [905, 474] width 23 height 17
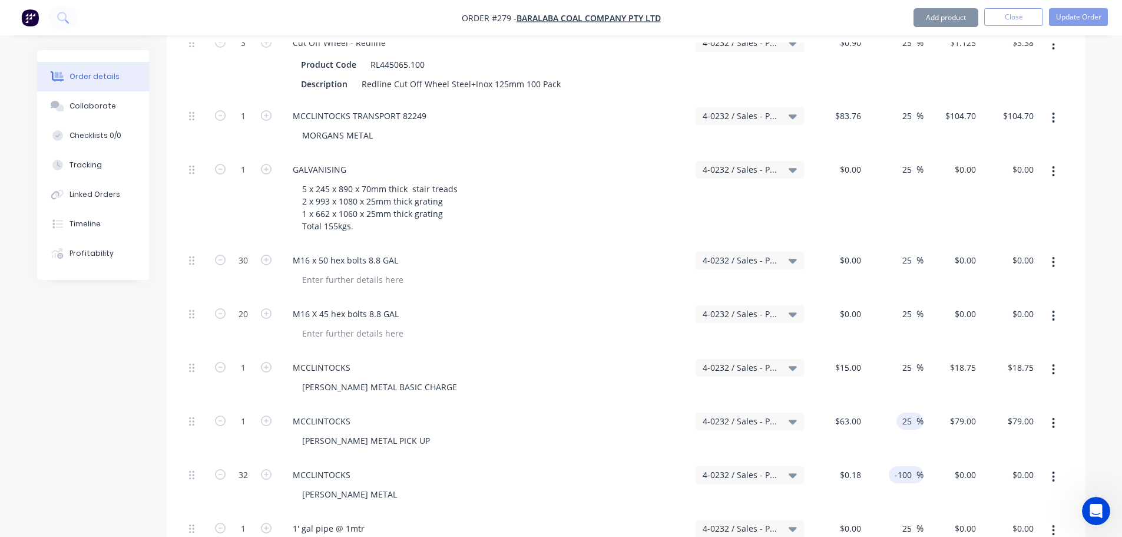
type input "$78.75"
paste input "25"
type input "-25"
click at [907, 520] on input "25" at bounding box center [908, 528] width 15 height 17
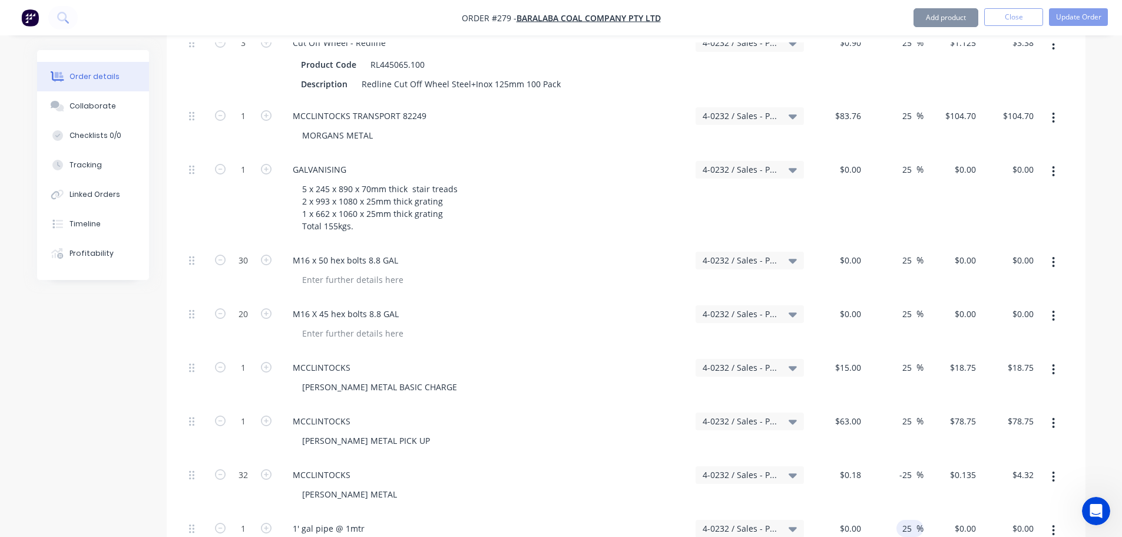
type input "$0.135"
type input "$4.32"
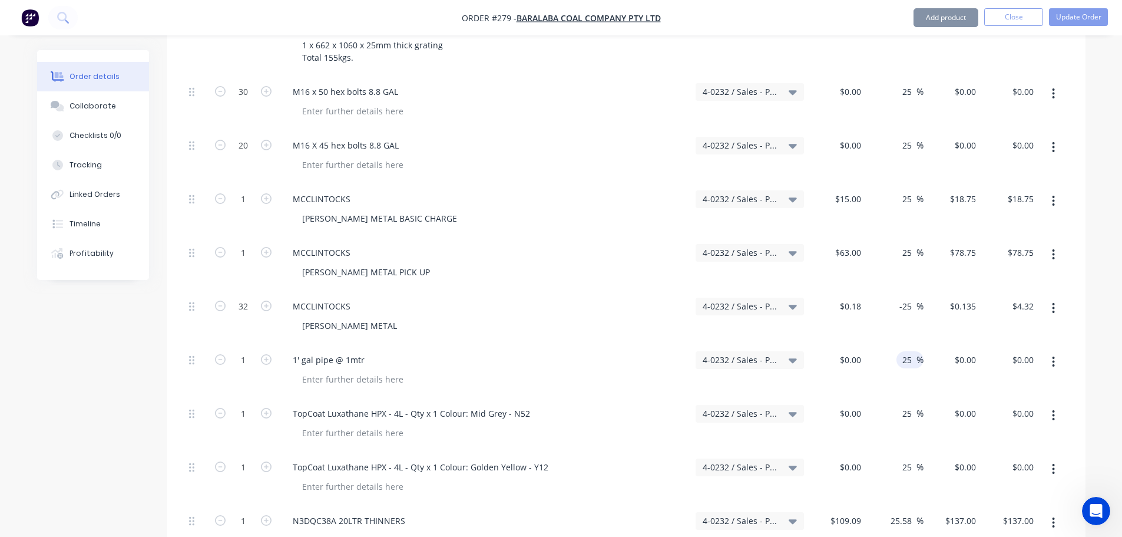
scroll to position [1765, 0]
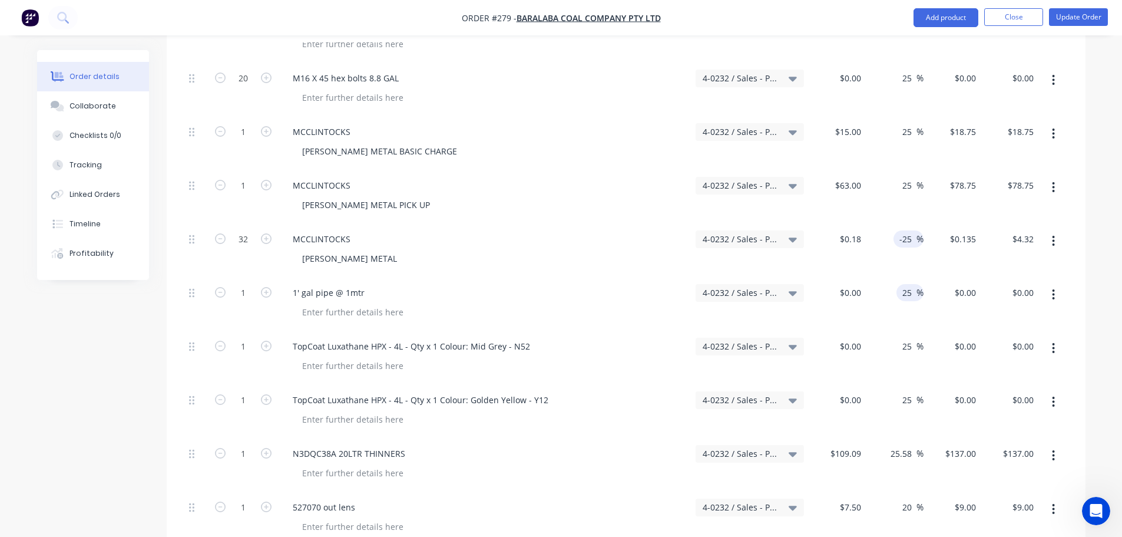
click at [901, 230] on input "-25" at bounding box center [907, 238] width 18 height 17
type input "25"
click at [928, 277] on div "$0.00 $0.00" at bounding box center [953, 304] width 58 height 54
type input "$0.225"
type input "$7.20"
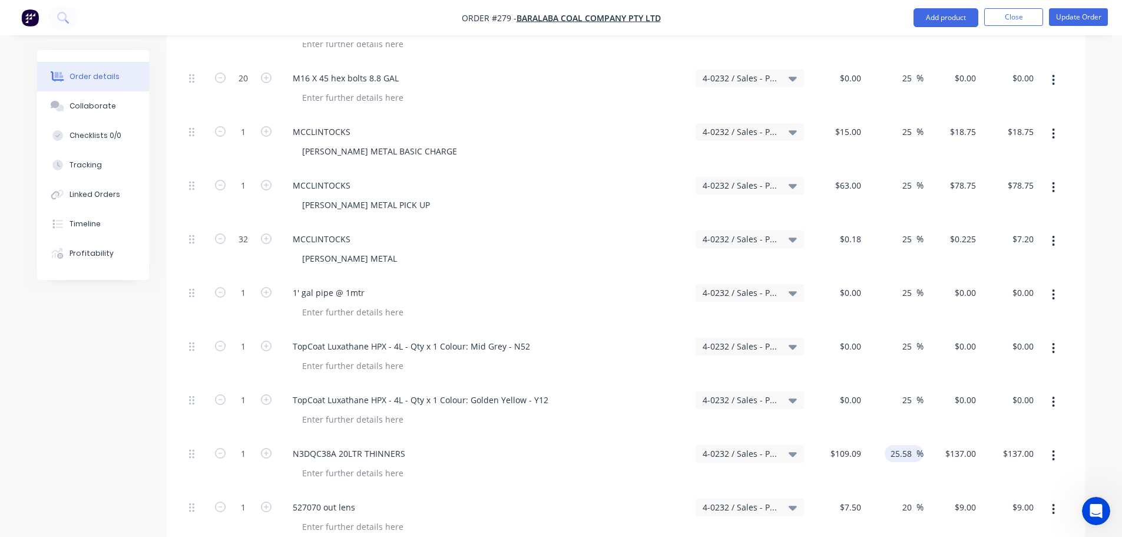
click at [902, 445] on input "25.58" at bounding box center [902, 453] width 27 height 17
paste input
type input "25"
click at [908, 498] on input "20" at bounding box center [908, 506] width 15 height 17
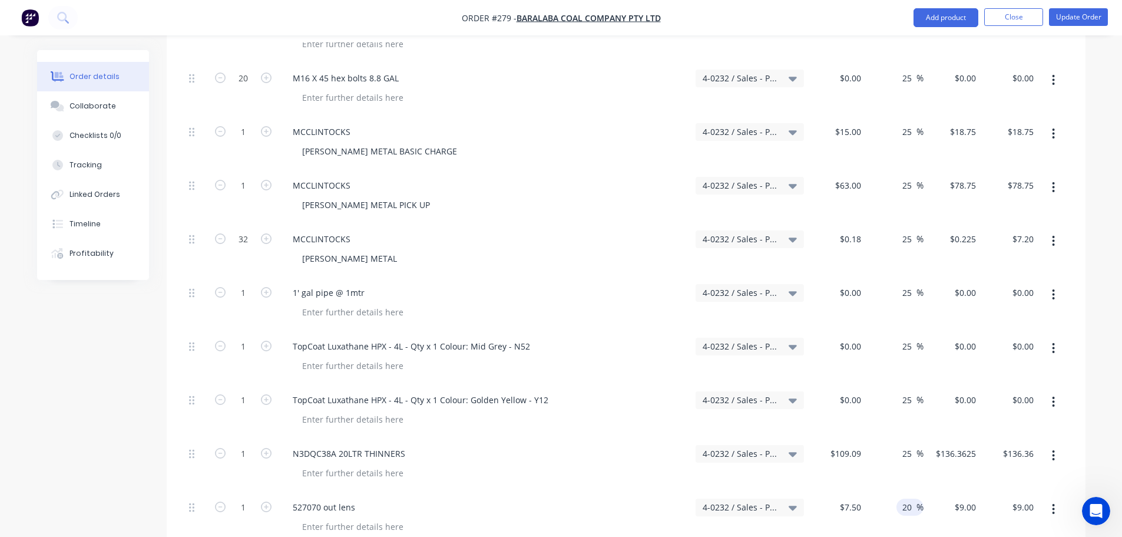
type input "$136.3625"
type input "$136.36"
click at [908, 498] on input "20" at bounding box center [908, 506] width 15 height 17
paste input "5"
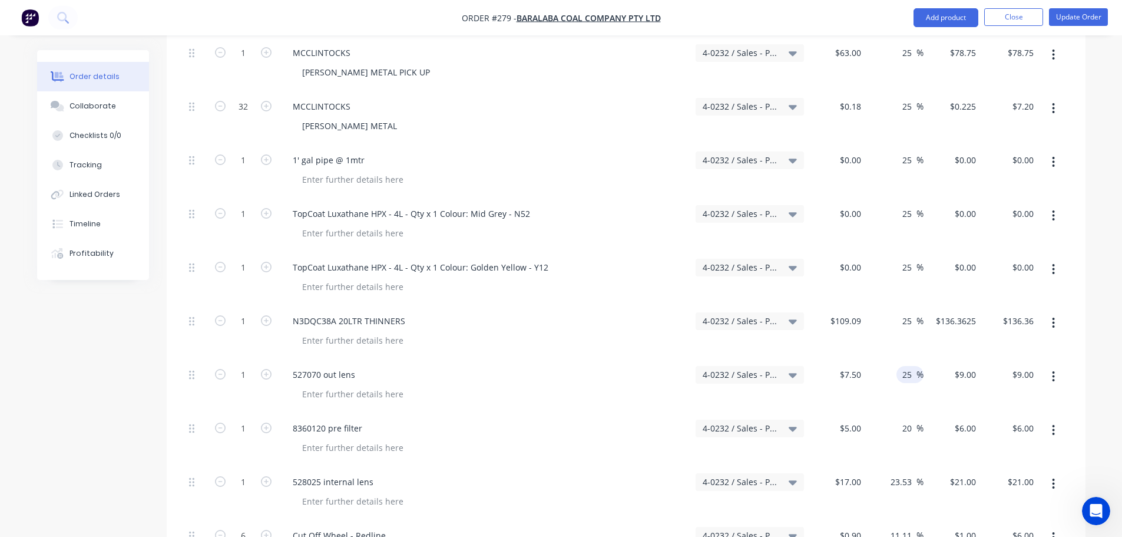
scroll to position [1942, 0]
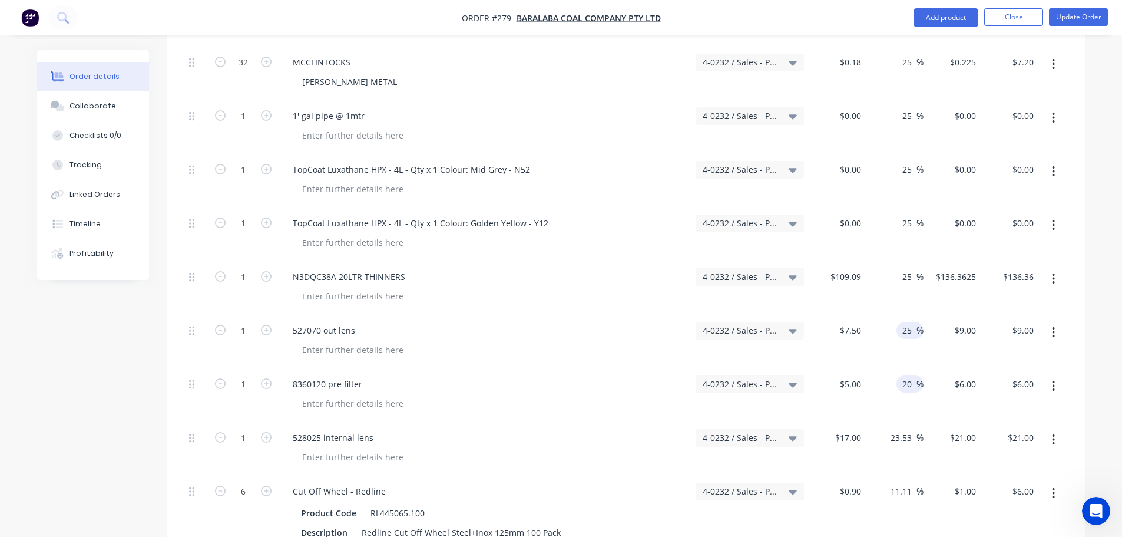
type input "25"
click at [907, 375] on input "20" at bounding box center [908, 383] width 15 height 17
type input "$9.375"
type input "$9.38"
click at [907, 375] on input "20" at bounding box center [908, 383] width 15 height 17
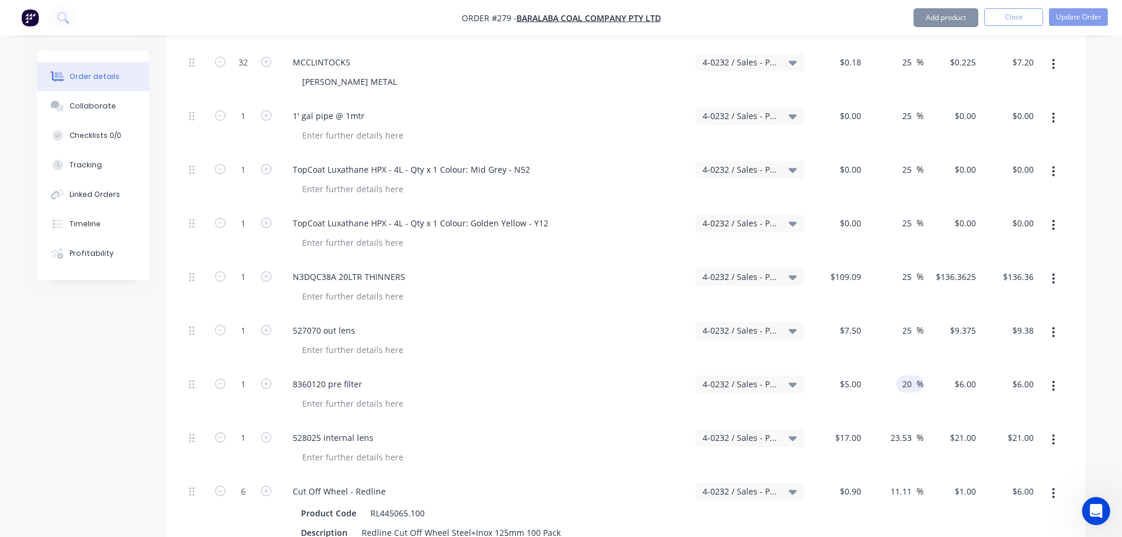
paste input "5"
type input "25"
click at [903, 429] on input "23.53" at bounding box center [902, 437] width 27 height 17
type input "$6.25"
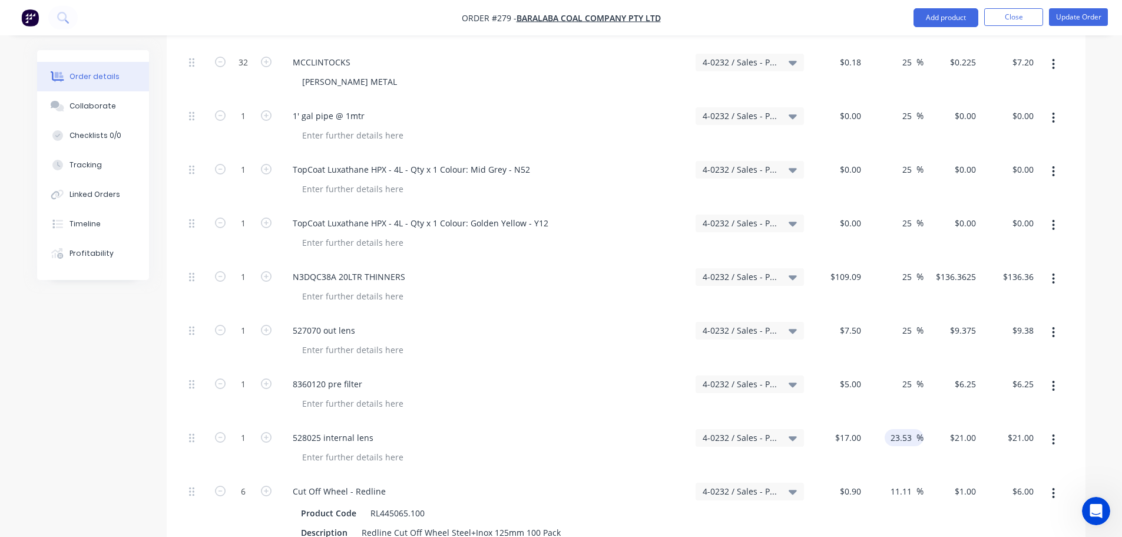
click at [903, 429] on input "23.53" at bounding box center [902, 437] width 27 height 17
paste input "5"
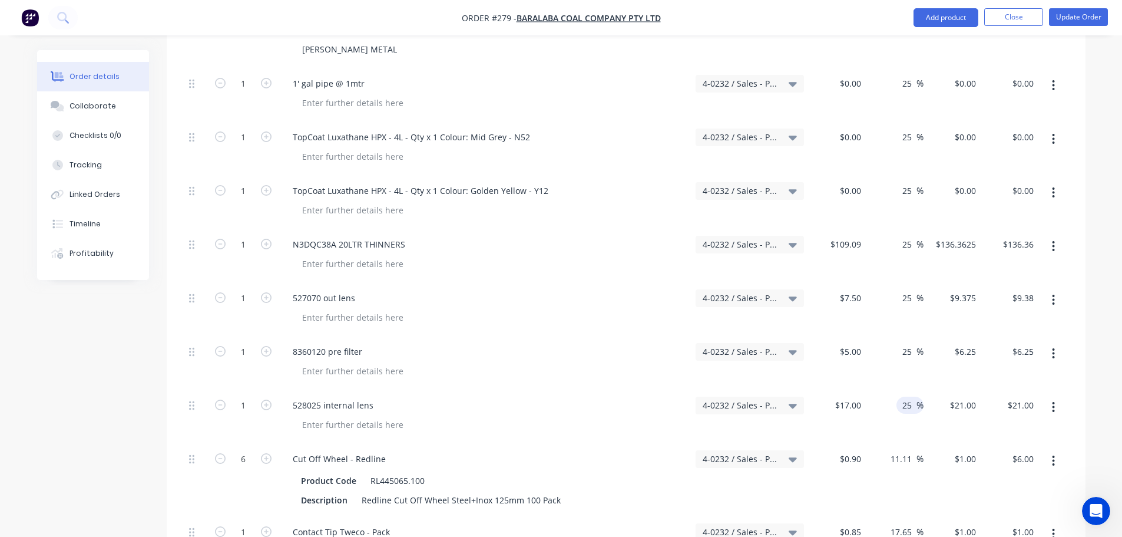
scroll to position [2059, 0]
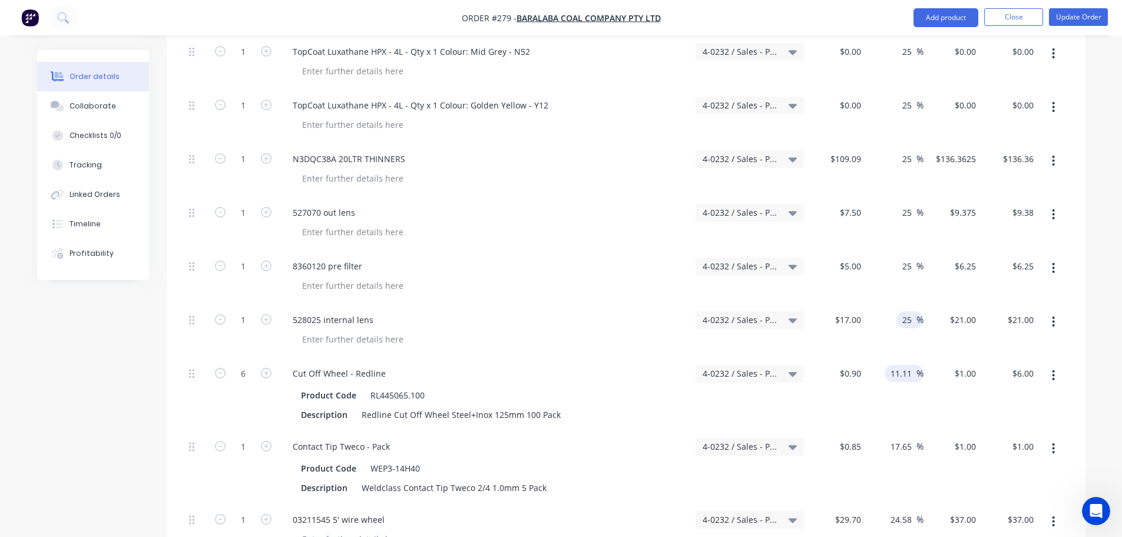
type input "25"
click at [894, 365] on input "11.11" at bounding box center [902, 373] width 27 height 17
type input "$21.25"
click at [894, 365] on input "11.11" at bounding box center [902, 373] width 27 height 17
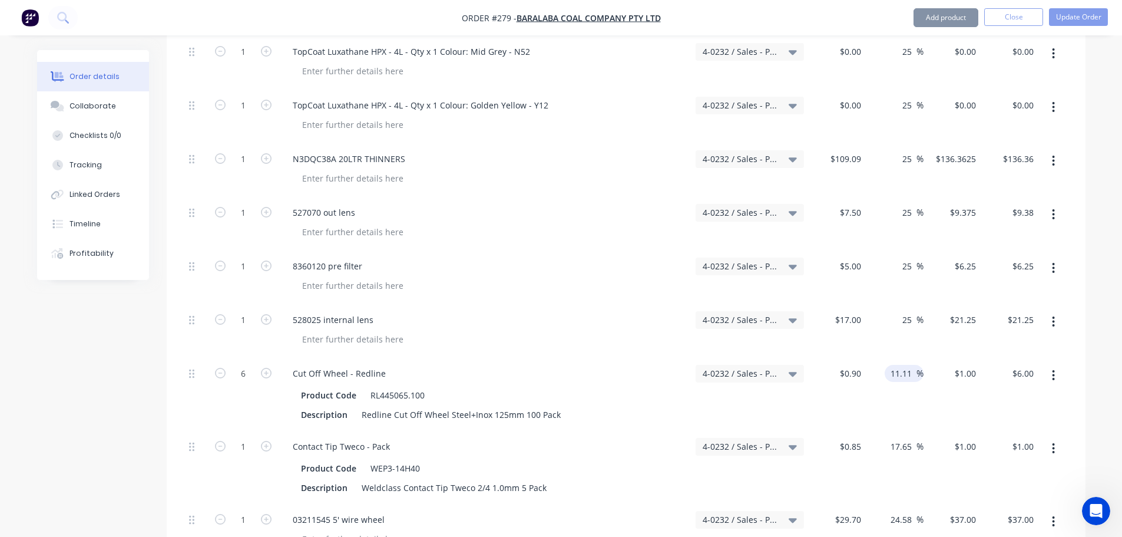
paste input "25"
type input "25"
click at [907, 438] on input "17.65" at bounding box center [902, 446] width 27 height 17
type input "$1.125"
type input "$6.75"
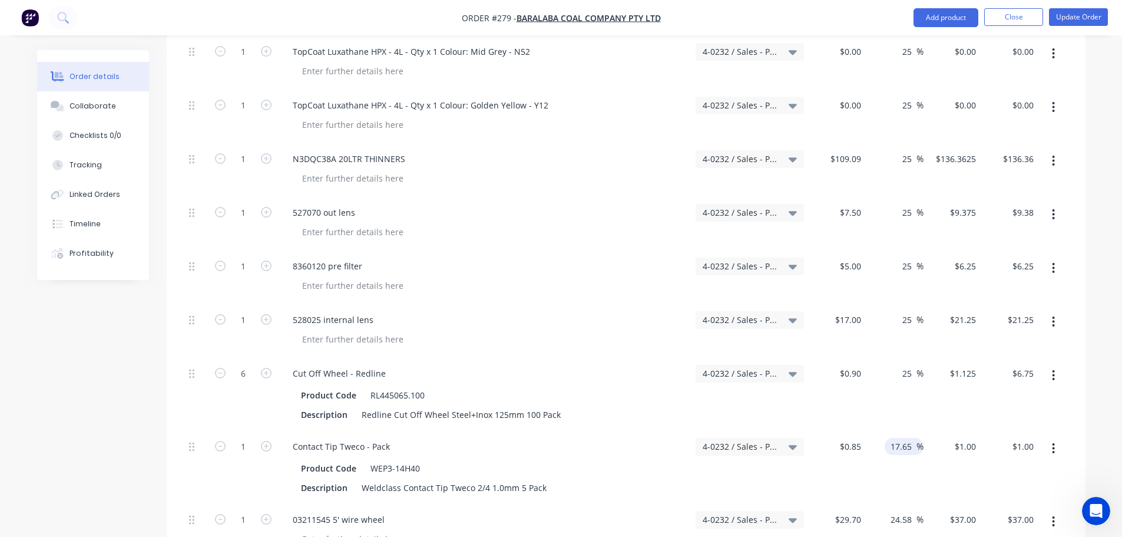
click at [907, 438] on input "17.65" at bounding box center [902, 446] width 27 height 17
paste input "2"
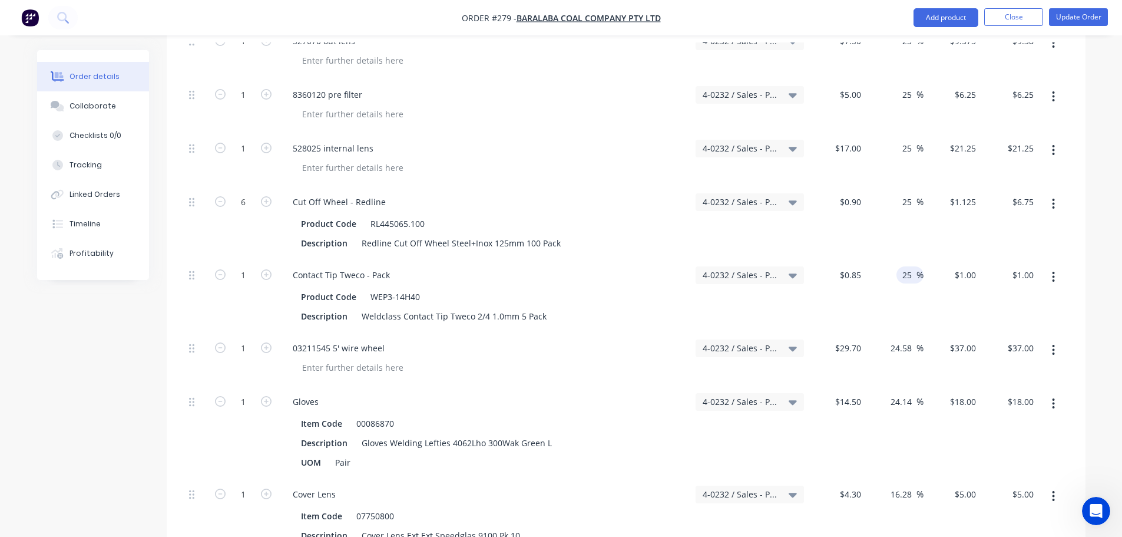
scroll to position [2236, 0]
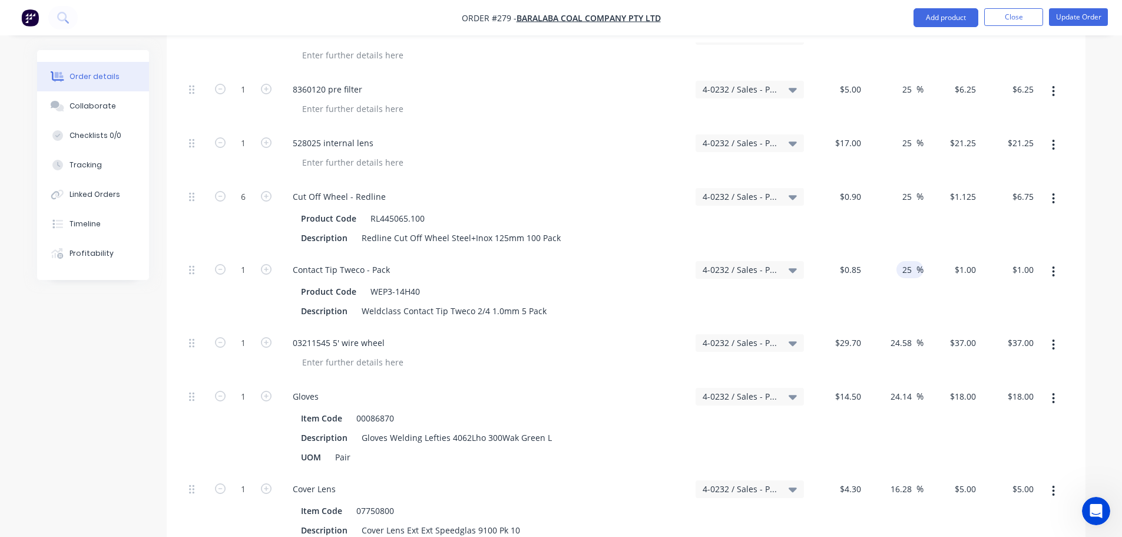
type input "25"
click at [899, 327] on div "24.58 24.58 %" at bounding box center [895, 354] width 58 height 54
type input "$1.0625"
type input "$1.06"
click at [898, 334] on input "24.58" at bounding box center [902, 342] width 27 height 17
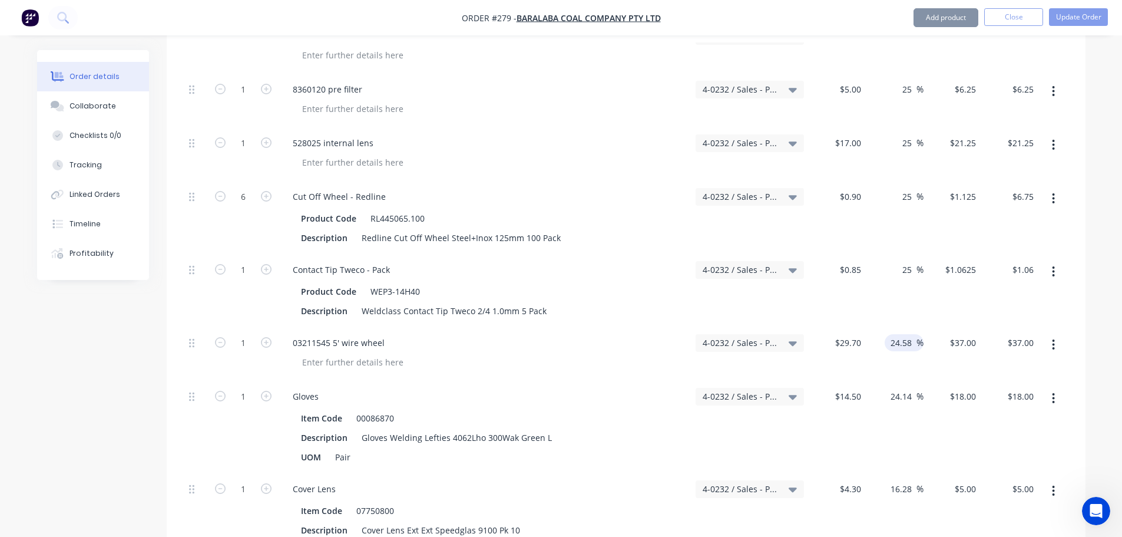
click at [898, 334] on input "24.58" at bounding box center [902, 342] width 27 height 17
paste input "5"
type input "25"
click at [903, 388] on input "24.14" at bounding box center [902, 396] width 27 height 17
type input "$37.125"
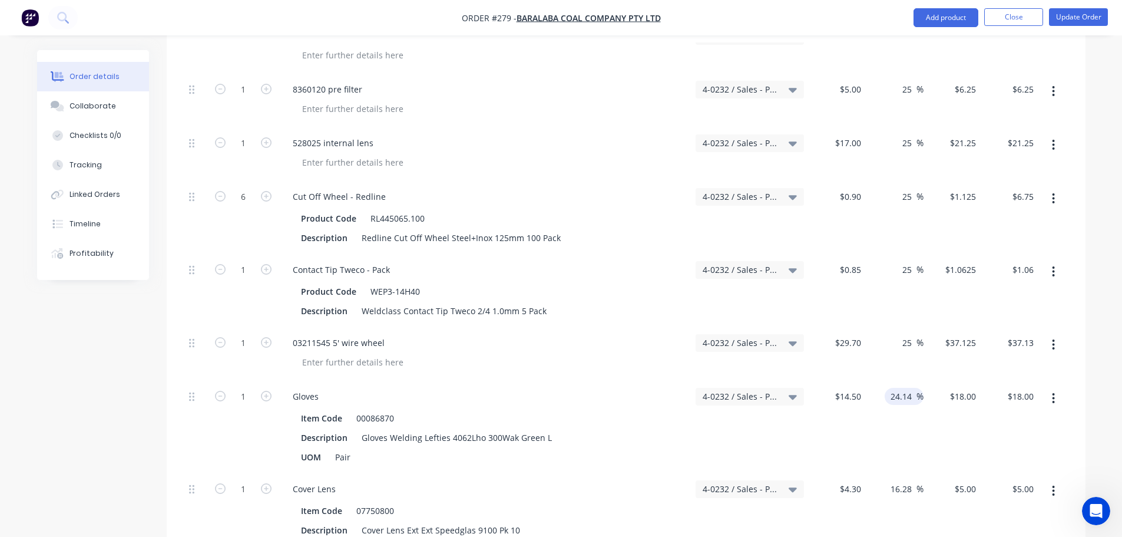
type input "$37.13"
click at [903, 388] on input "24.14" at bounding box center [902, 396] width 27 height 17
paste input "5"
type input "25"
click at [909, 480] on input "16.28" at bounding box center [902, 488] width 27 height 17
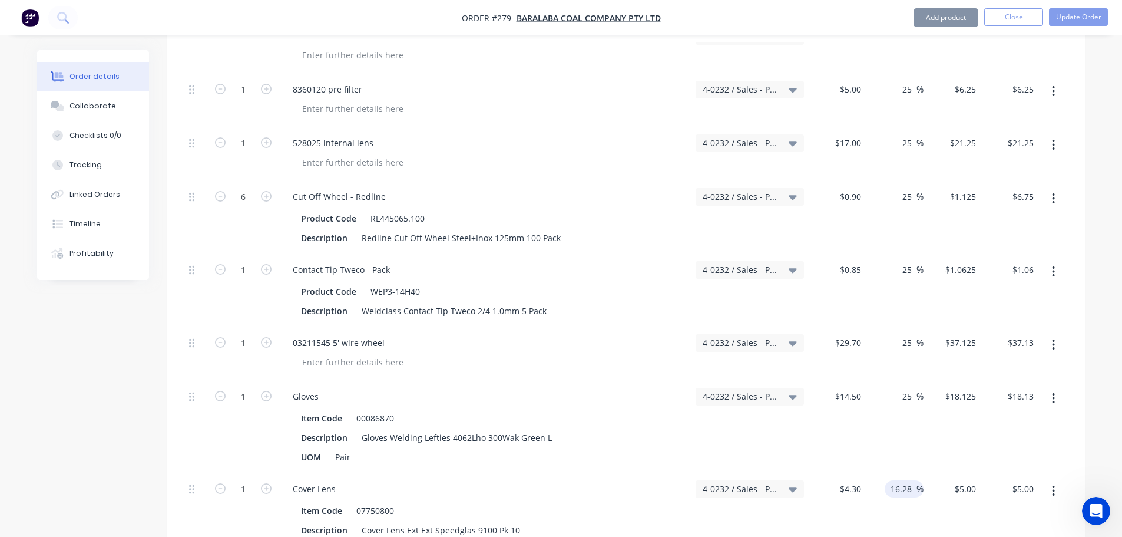
type input "$18.125"
type input "$18.13"
click at [909, 480] on input "16.28" at bounding box center [902, 488] width 27 height 17
paste
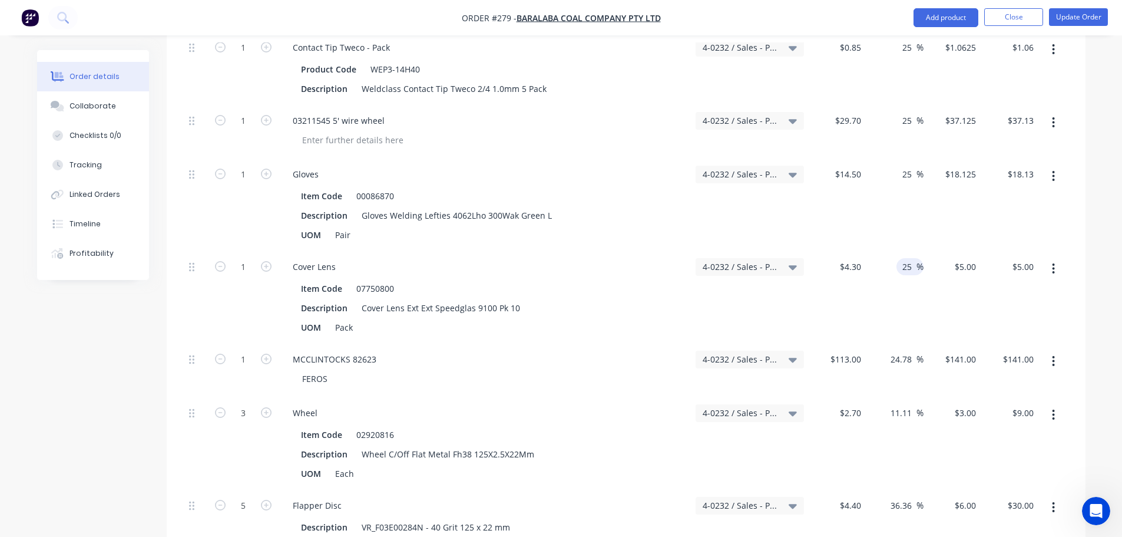
scroll to position [2472, 0]
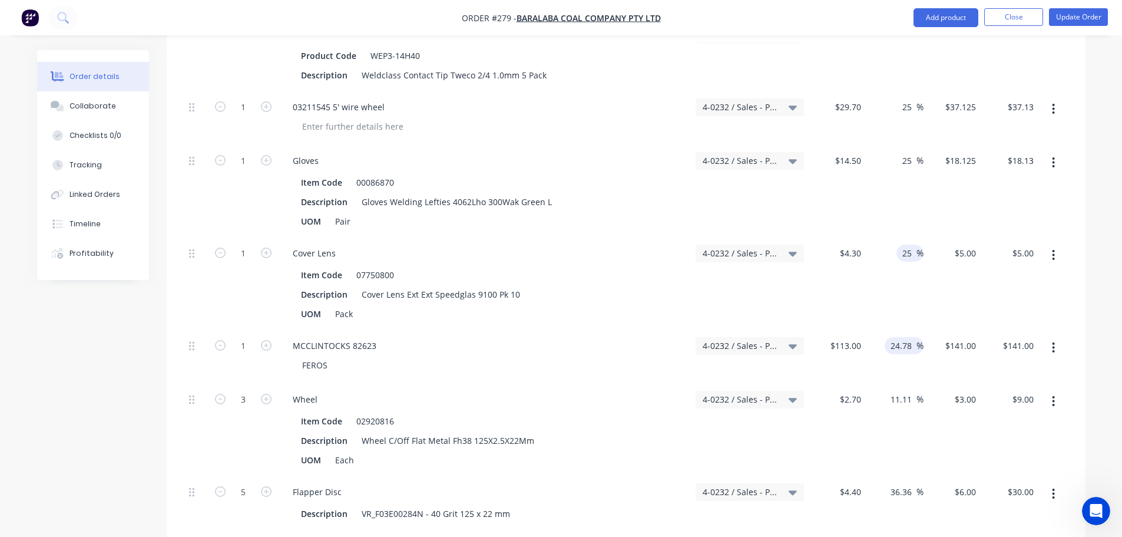
type input "25"
click at [907, 337] on input "24.78" at bounding box center [902, 345] width 27 height 17
type input "$5.375"
type input "$5.38"
click at [907, 337] on input "24.78" at bounding box center [902, 345] width 27 height 17
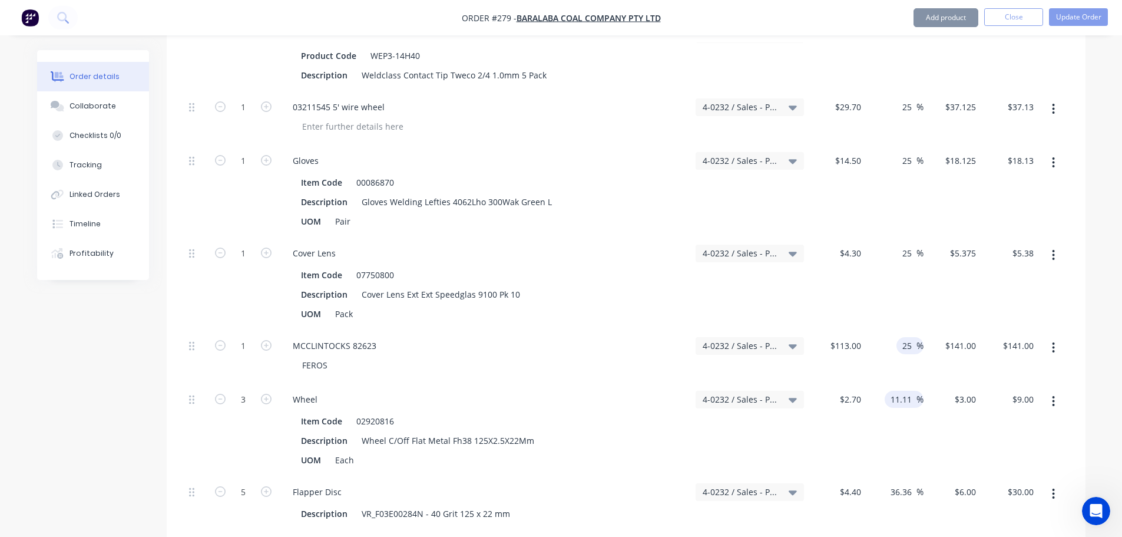
type input "25"
click at [902, 391] on input "11.11" at bounding box center [902, 399] width 27 height 17
type input "$141.25"
click at [902, 391] on input "11.11" at bounding box center [902, 399] width 27 height 17
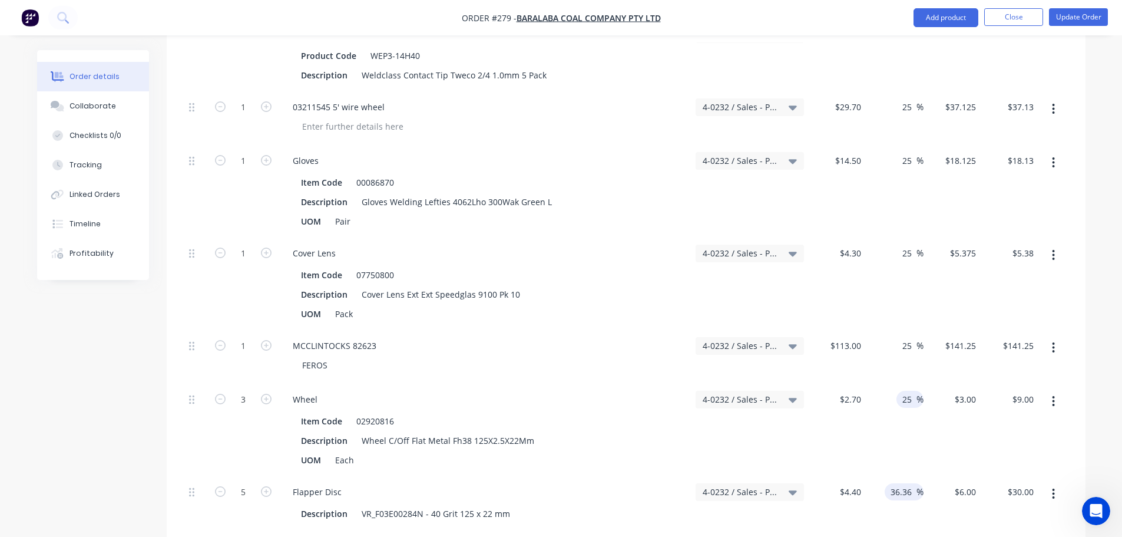
type input "25"
click at [907, 476] on div "36.36 36.36 %" at bounding box center [895, 503] width 58 height 54
type input "$3.375"
type input "$10.13"
click at [911, 483] on input "36.36" at bounding box center [902, 491] width 27 height 17
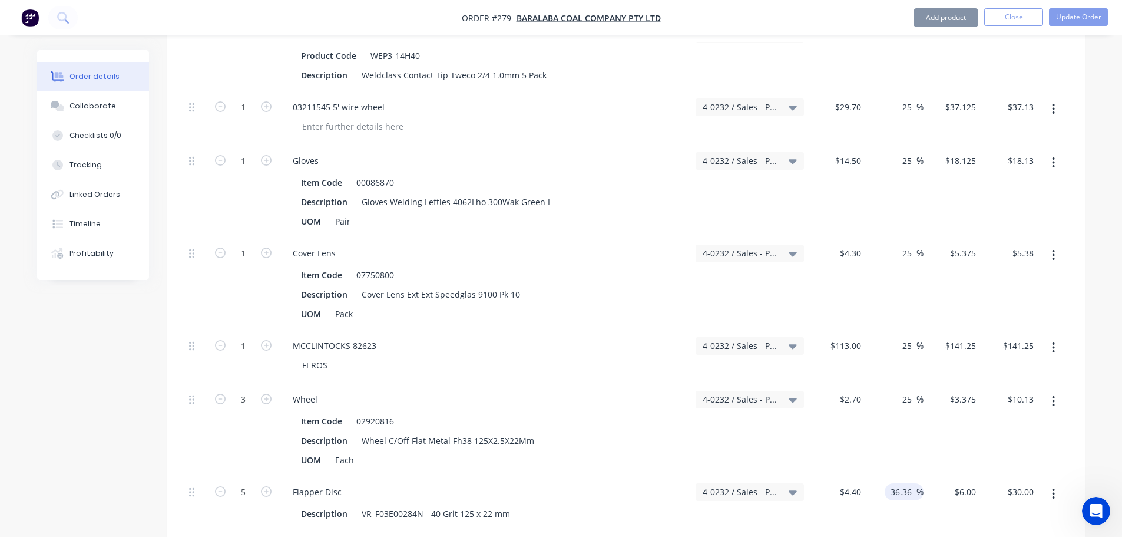
click at [911, 483] on input "36.36" at bounding box center [902, 491] width 27 height 17
type input "25"
type input "5.5"
type input "$27.50"
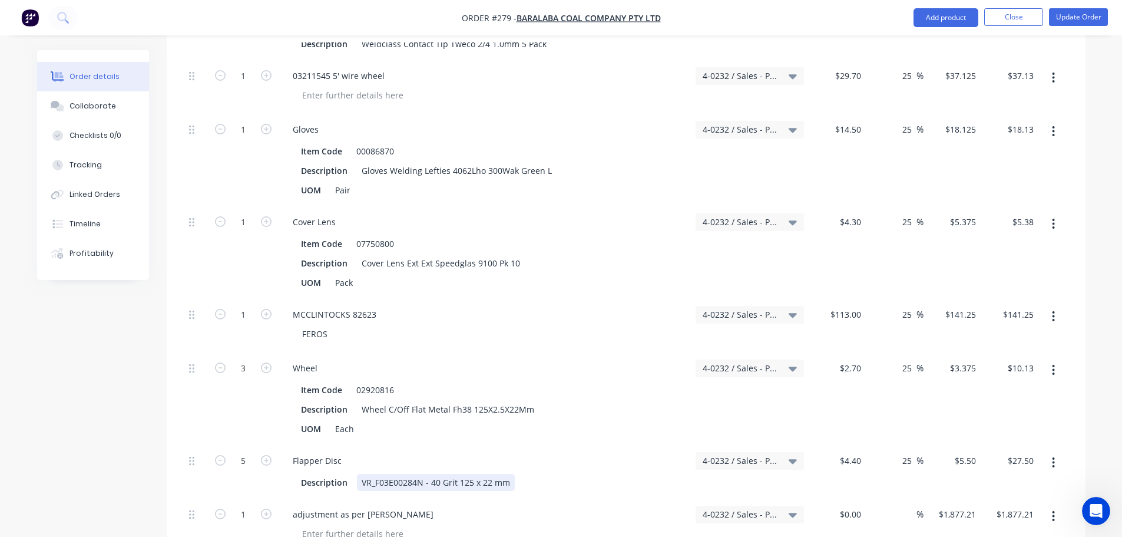
scroll to position [2531, 0]
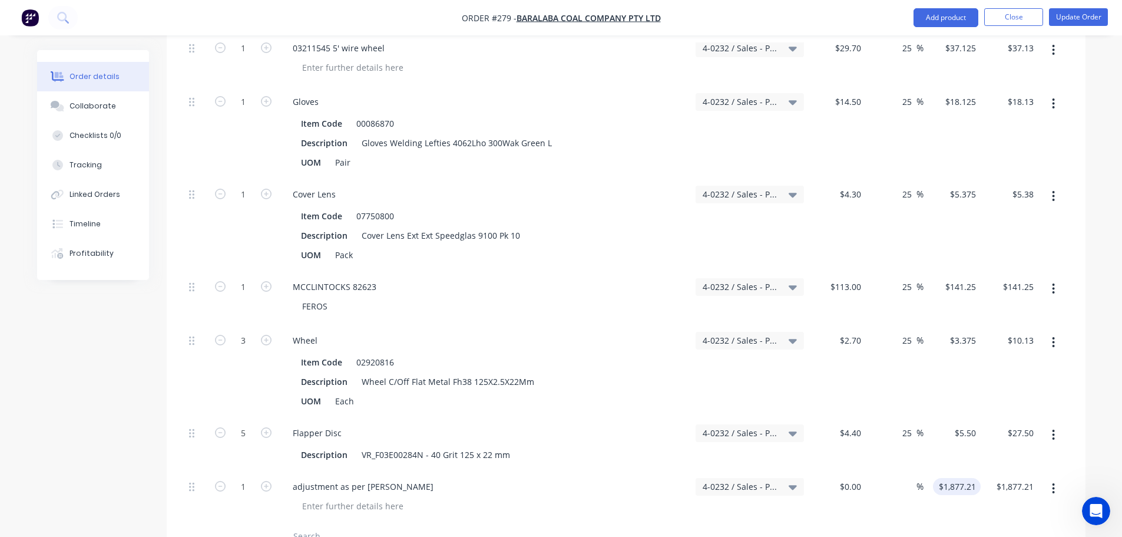
click at [964, 478] on input "$1,877.21" at bounding box center [959, 486] width 43 height 17
type input "5.5"
type input "$1,877.21"
type input "5.5"
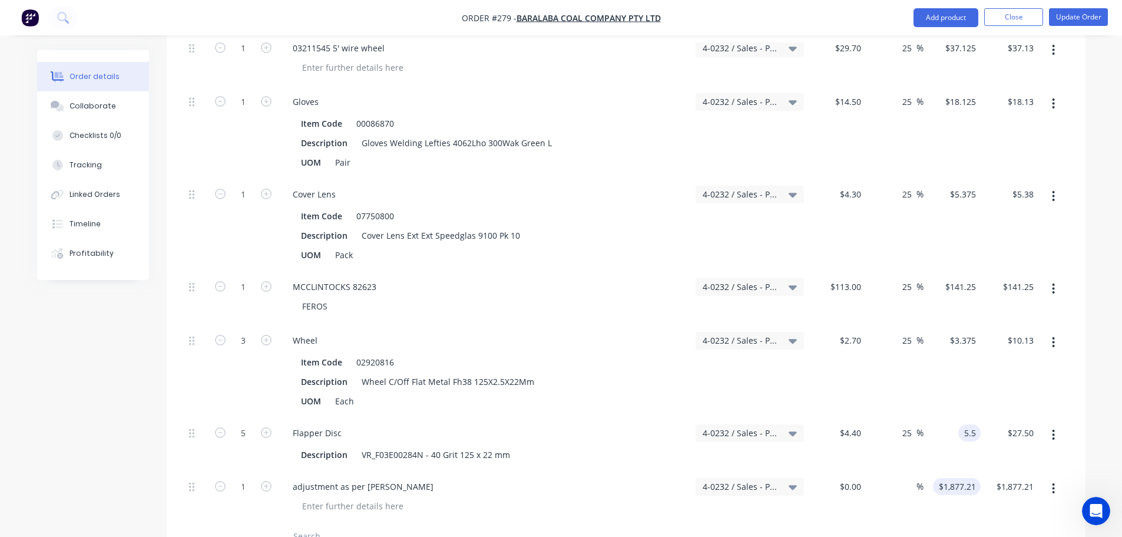
type input "$1,877.21"
type input "$5.50"
type input "1877.21"
click at [1061, 350] on div at bounding box center [1053, 371] width 29 height 92
type input "$5.50"
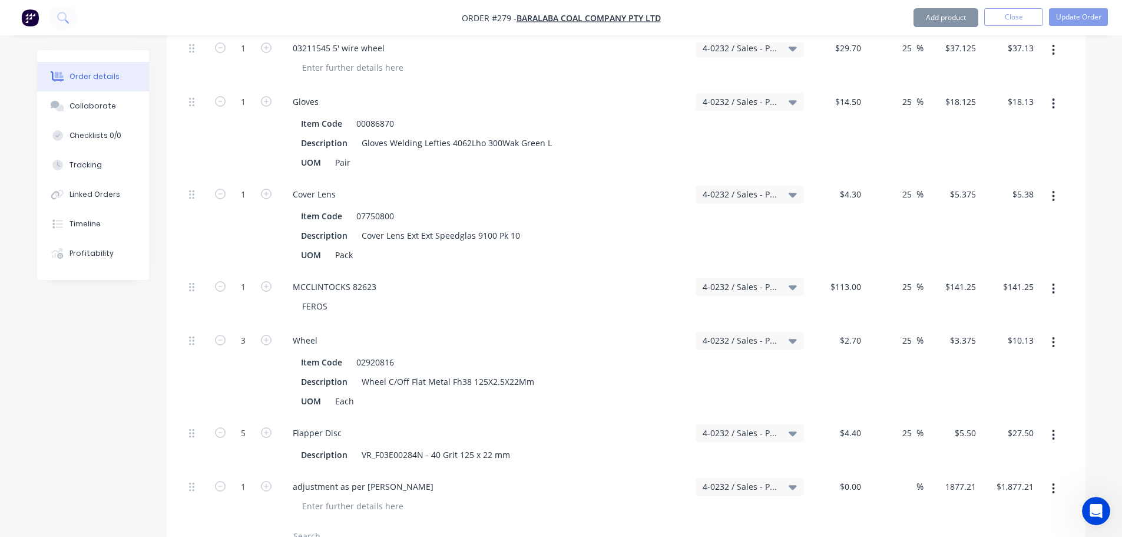
type input "$1,877.21"
type input "$5.50"
type input "1877.21"
type input "5.5"
type input "$1,877.21"
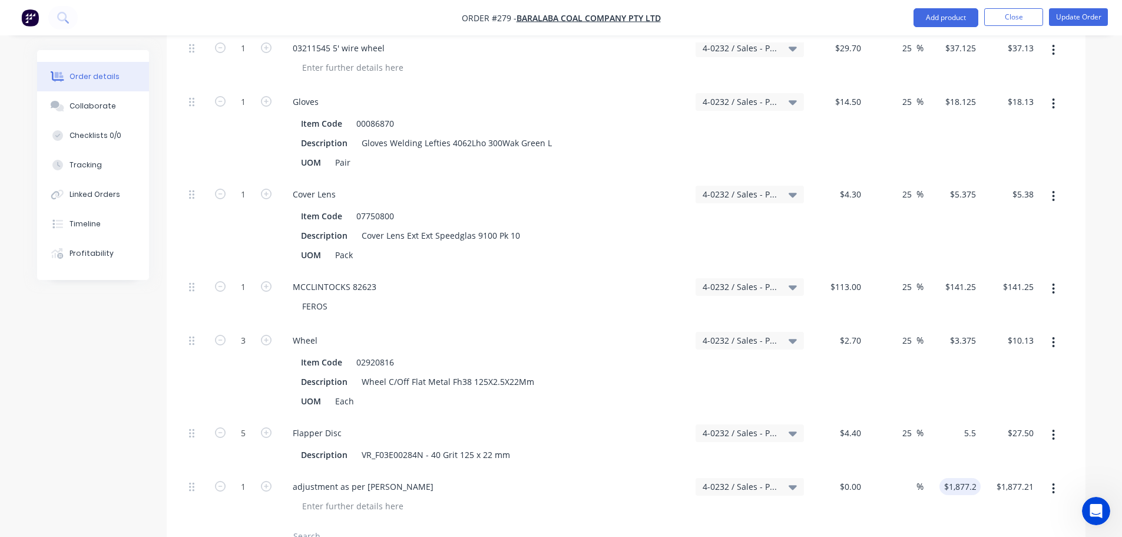
type input "5.5"
type input "$1,877.21"
click at [1067, 16] on button "Update Order" at bounding box center [1078, 17] width 59 height 18
type input "$5.50"
type input "$1,877.21"
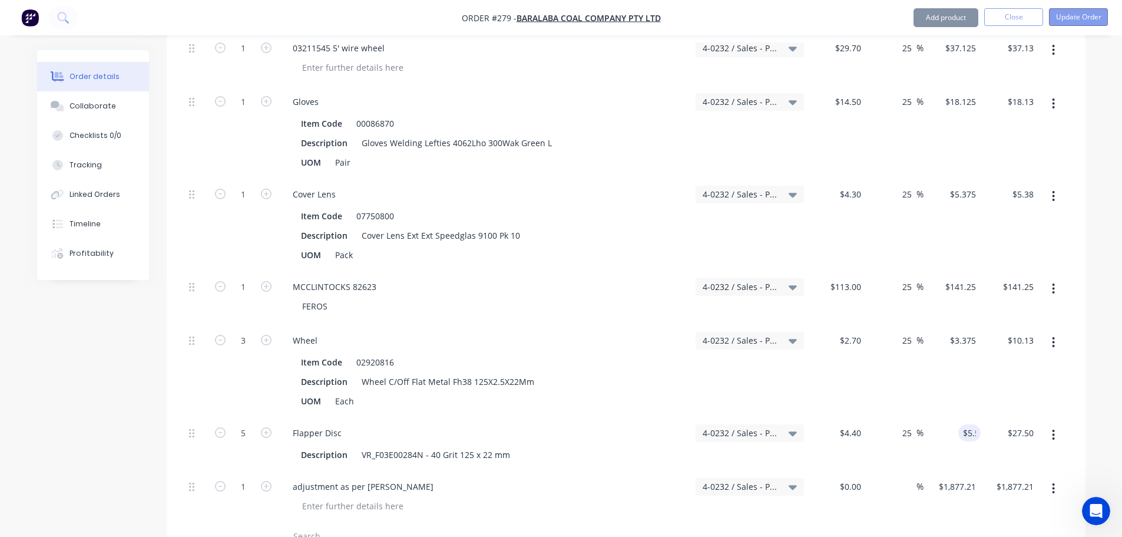
type input "5.5"
type input "$1,877.21"
click at [1089, 15] on button "Update Order" at bounding box center [1078, 17] width 59 height 18
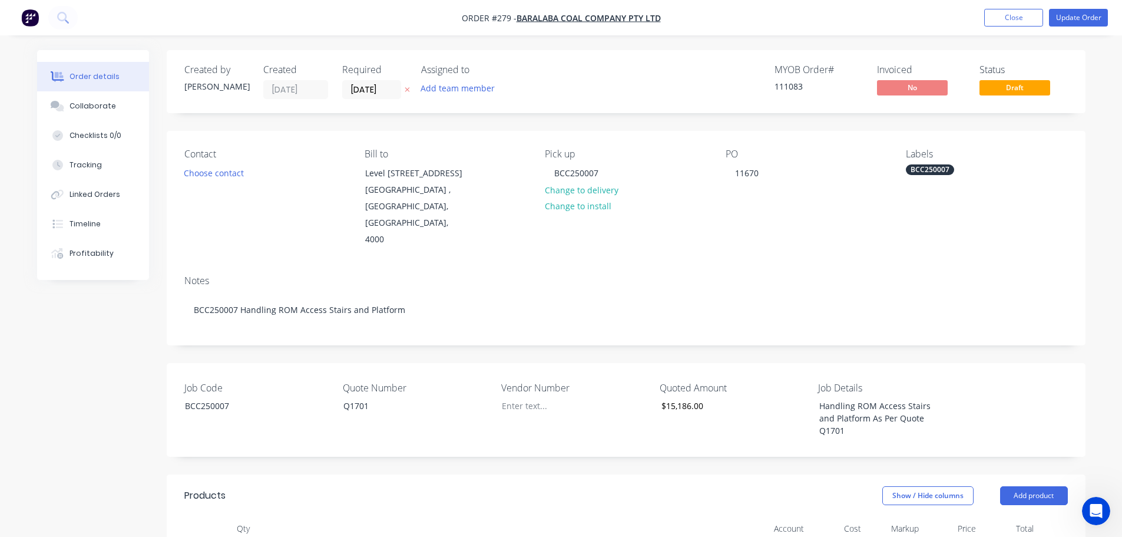
type input "$15,186.00"
click at [1083, 19] on button "Update Order" at bounding box center [1078, 18] width 59 height 18
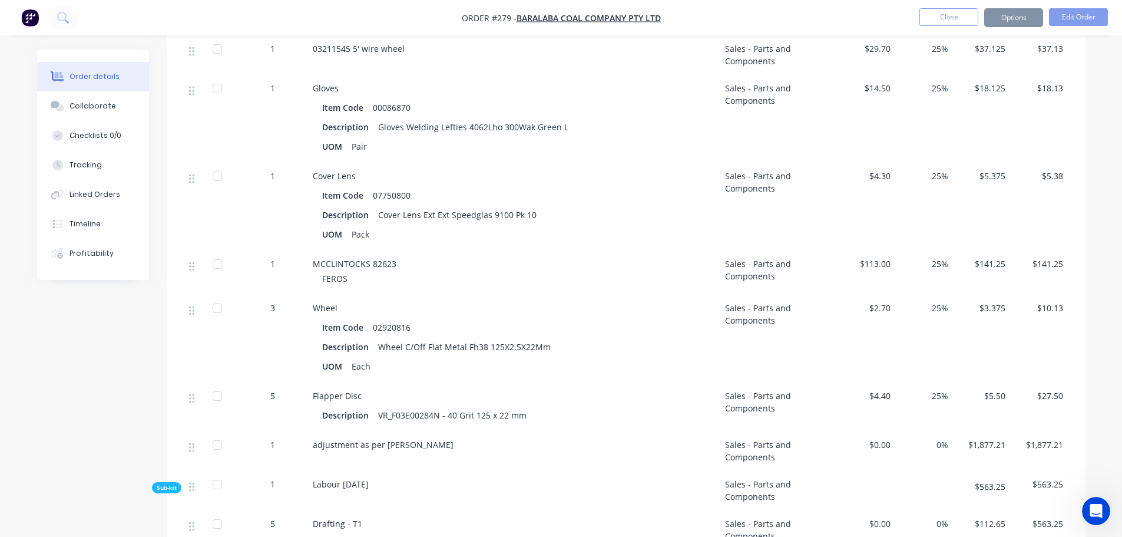
scroll to position [2062, 0]
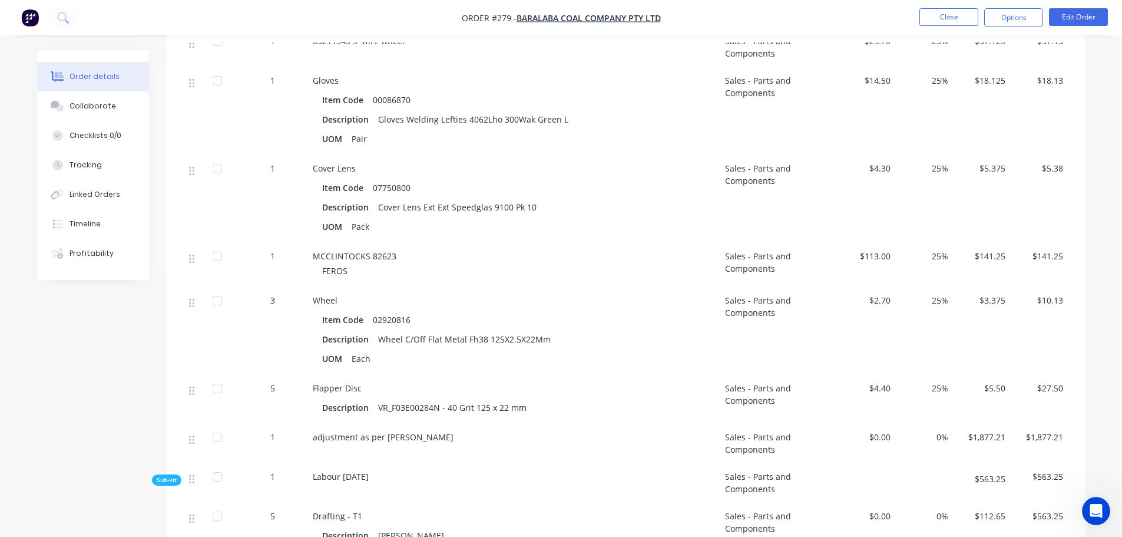
click at [984, 431] on span "$1,877.21" at bounding box center [982, 437] width 48 height 12
click at [1082, 17] on button "Edit Order" at bounding box center [1078, 17] width 59 height 18
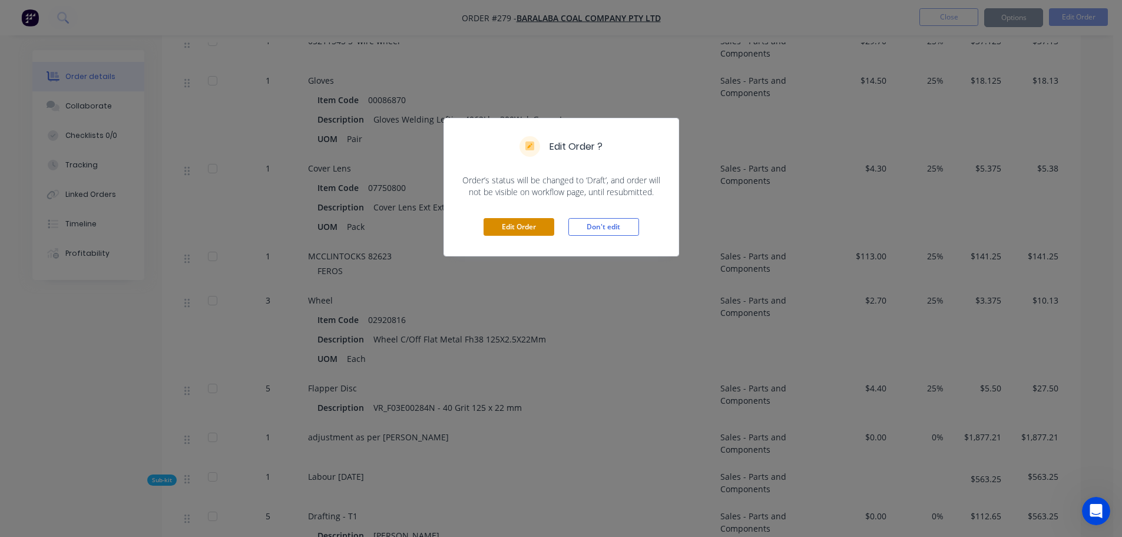
click at [540, 227] on button "Edit Order" at bounding box center [519, 227] width 71 height 18
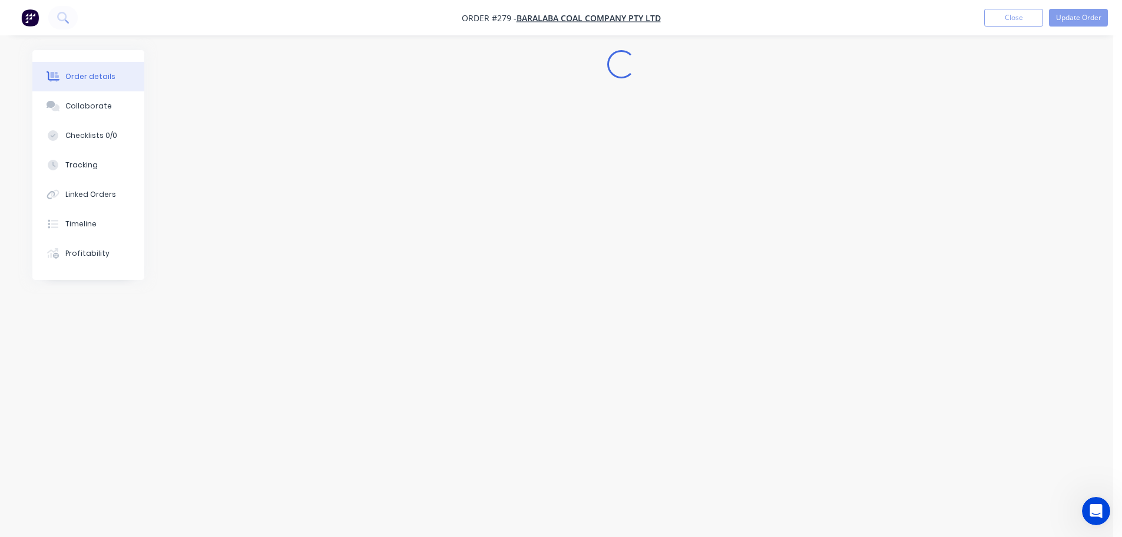
scroll to position [0, 0]
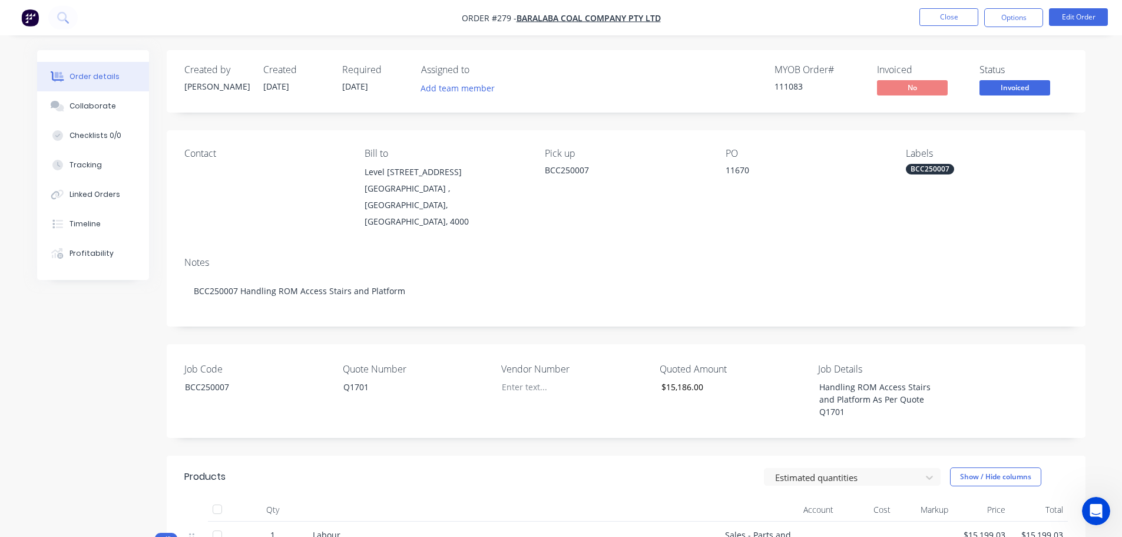
type input "$15,186.00"
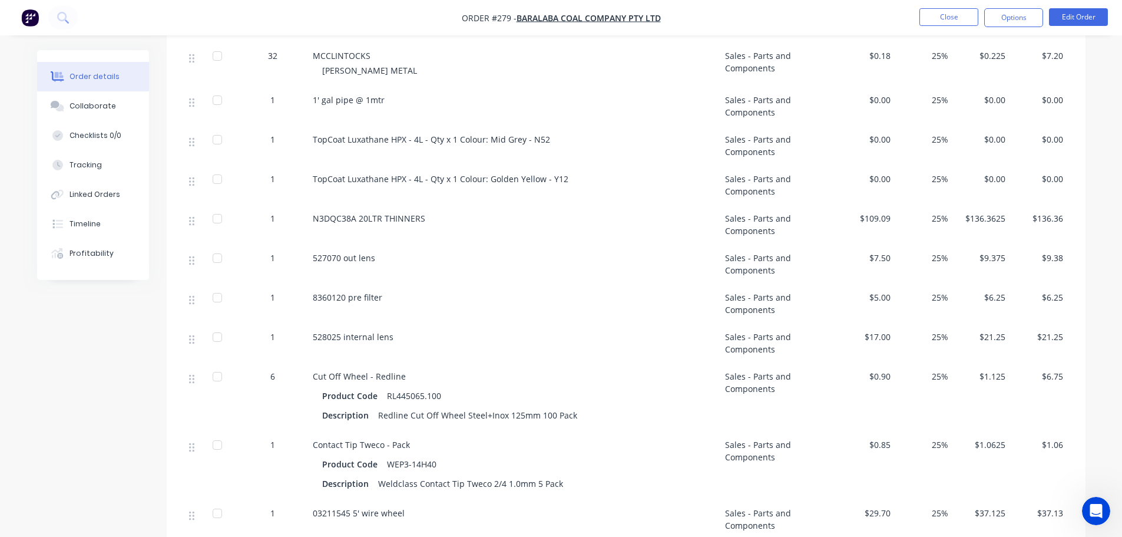
scroll to position [1708, 0]
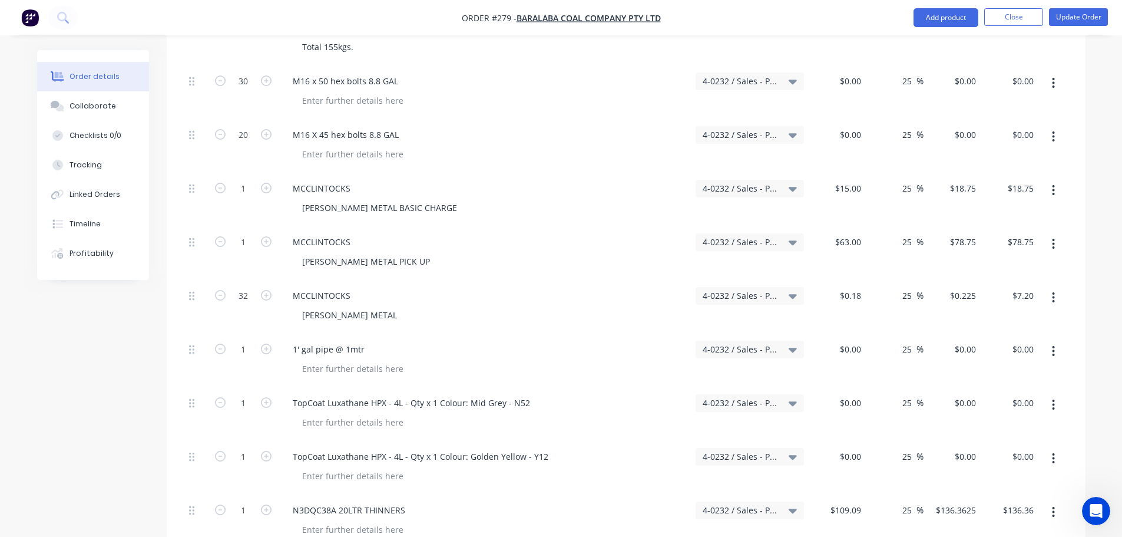
type input "$165.73"
type input "25"
type input "$207.1625"
type input "$207.16"
type input "$3.66"
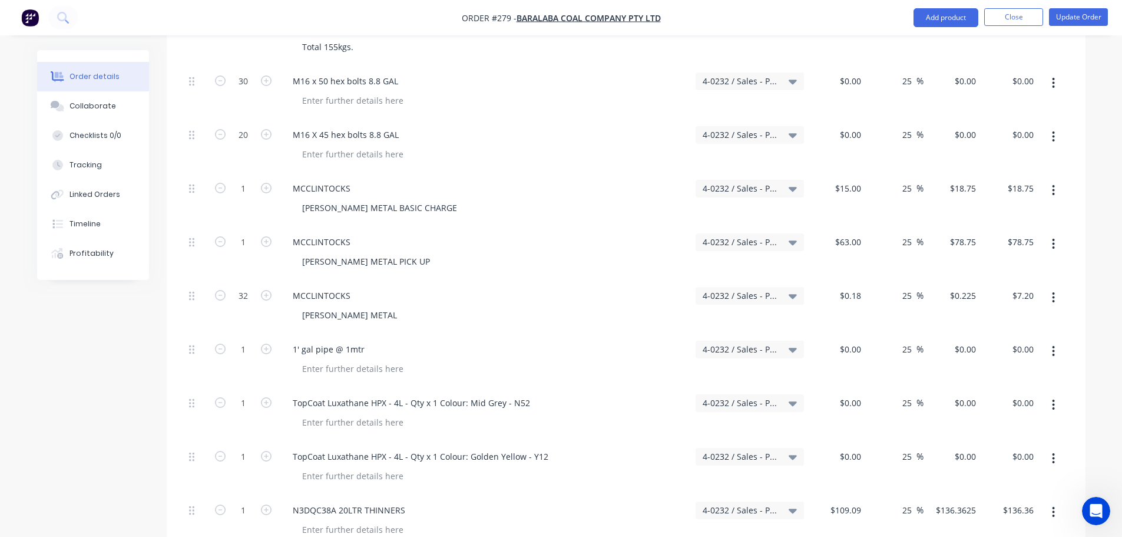
type input "25"
type input "$4.575"
type input "$4.58"
type input "$48.94"
type input "25"
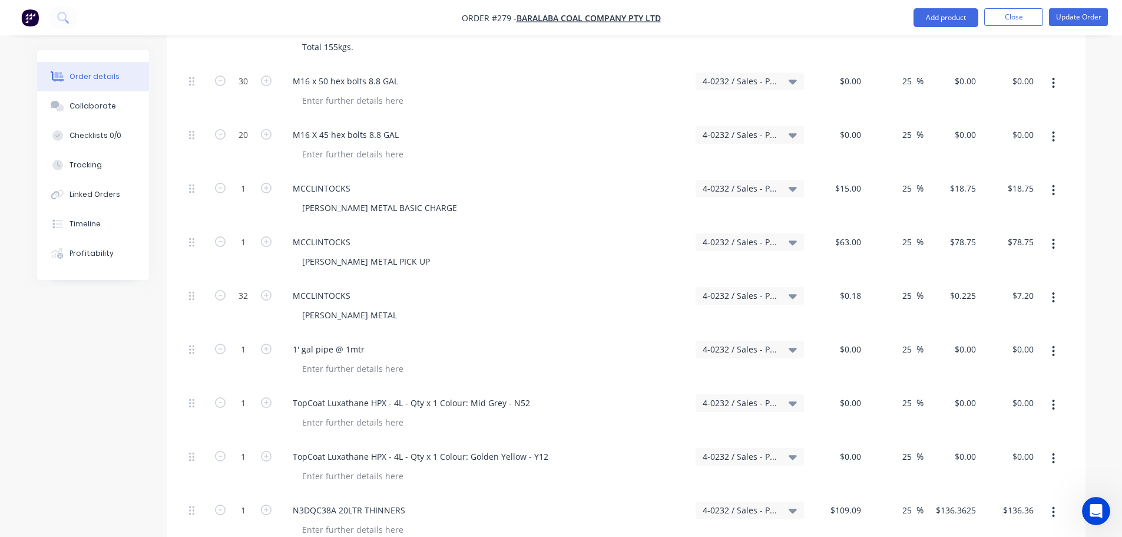
type input "$61.175"
type input "$367.05"
type input "$44.23"
type input "25"
type input "$55.2875"
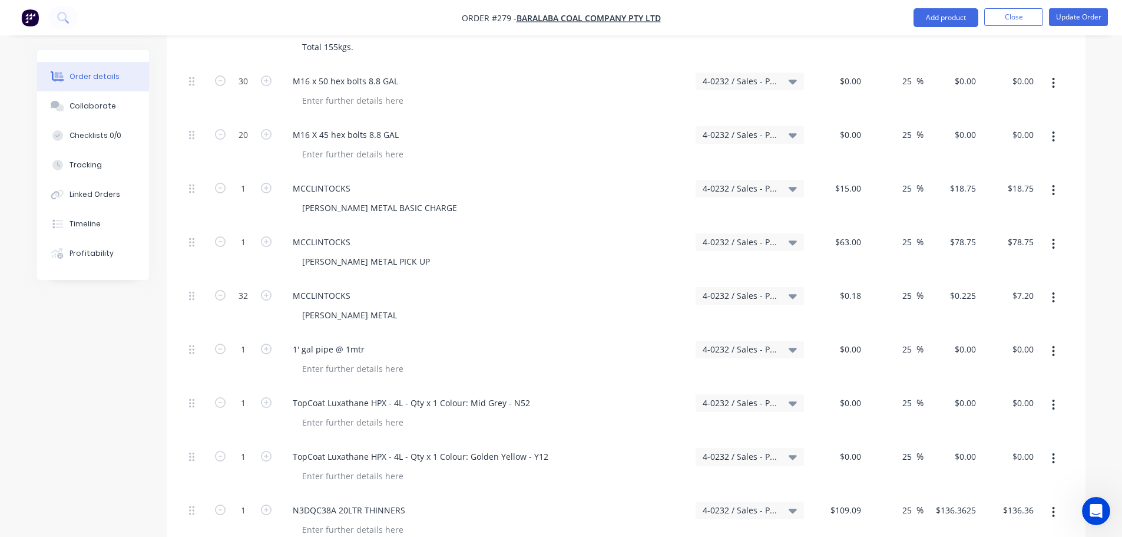
type input "$110.58"
type input "$23.88"
type input "25"
type input "$29.85"
type input "$59.70"
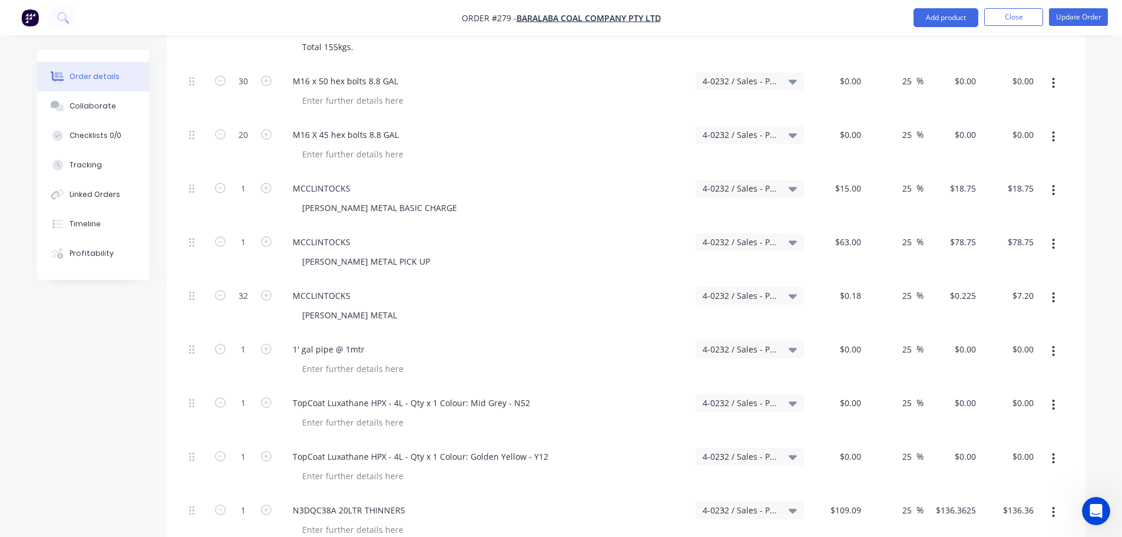
type input "$22.11"
type input "25"
type input "$27.6375"
type input "$55.28"
type input "$29.80"
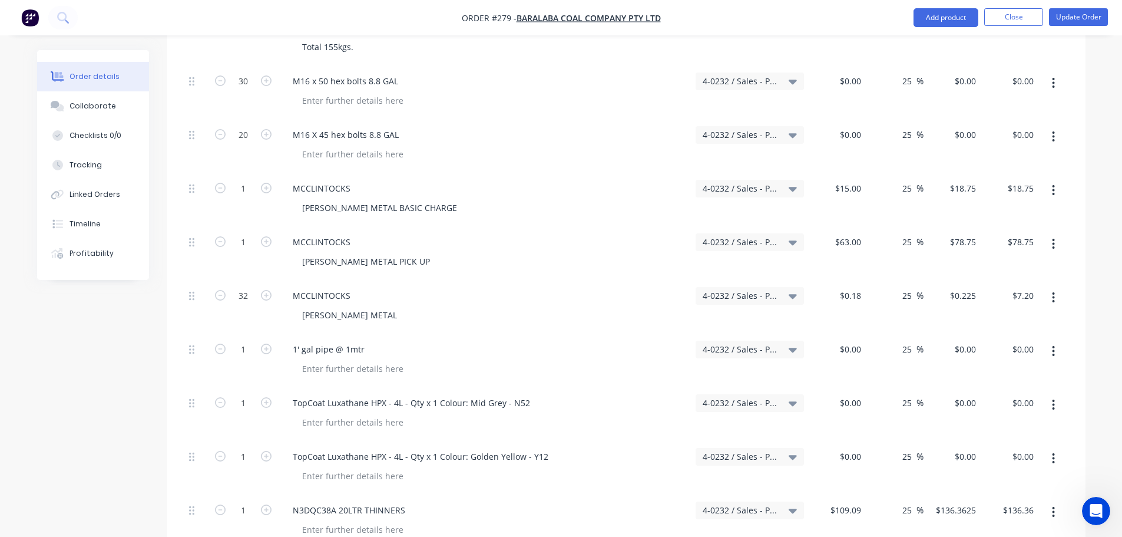
type input "25"
type input "$37.25"
type input "$223.50"
type input "$165.00"
type input "25"
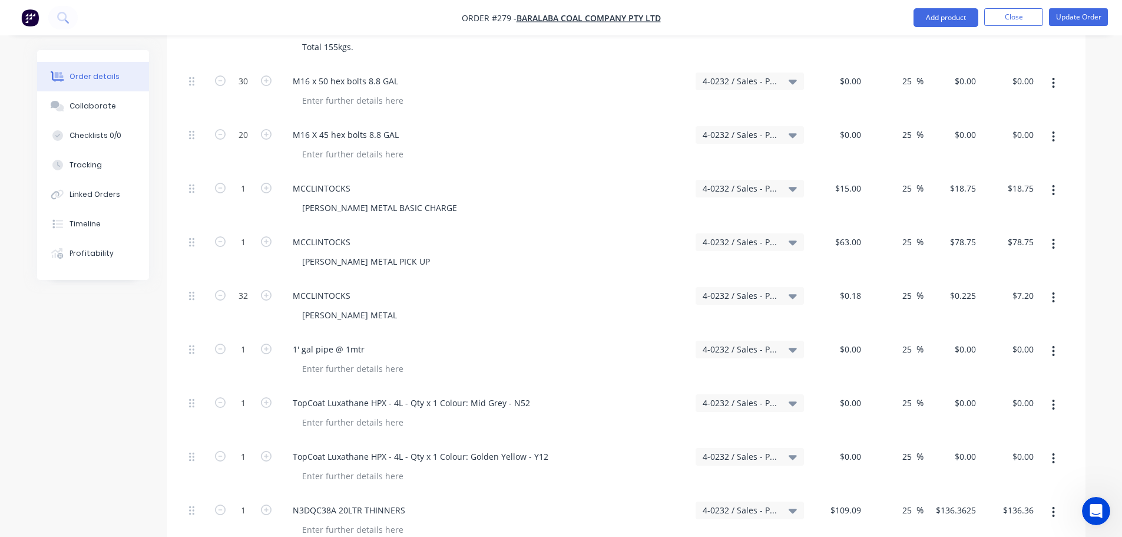
type input "$206.25"
type input "$381.81"
type input "25"
type input "$477.2625"
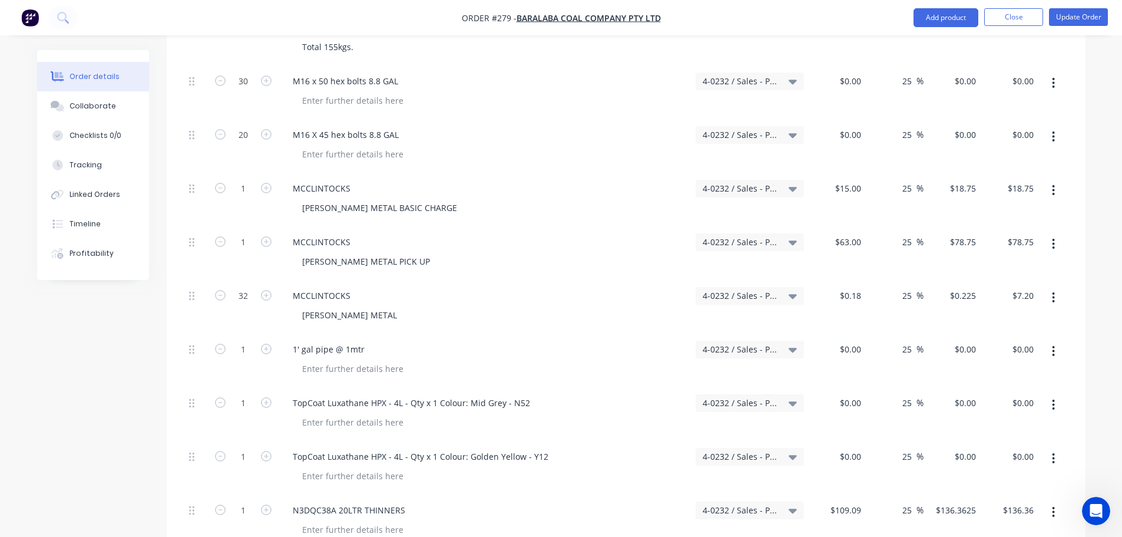
type input "$477.26"
type input "$40.31"
type input "25"
type input "$50.3875"
type input "$151.16"
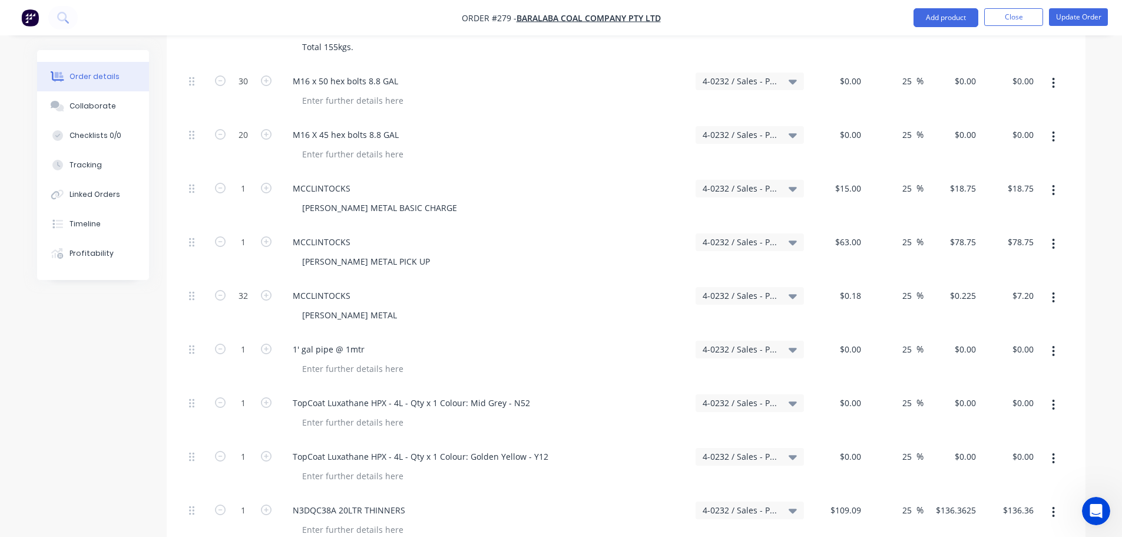
type input "$31.31"
type input "25"
type input "$39.1375"
type input "$117.41"
type input "$126.33"
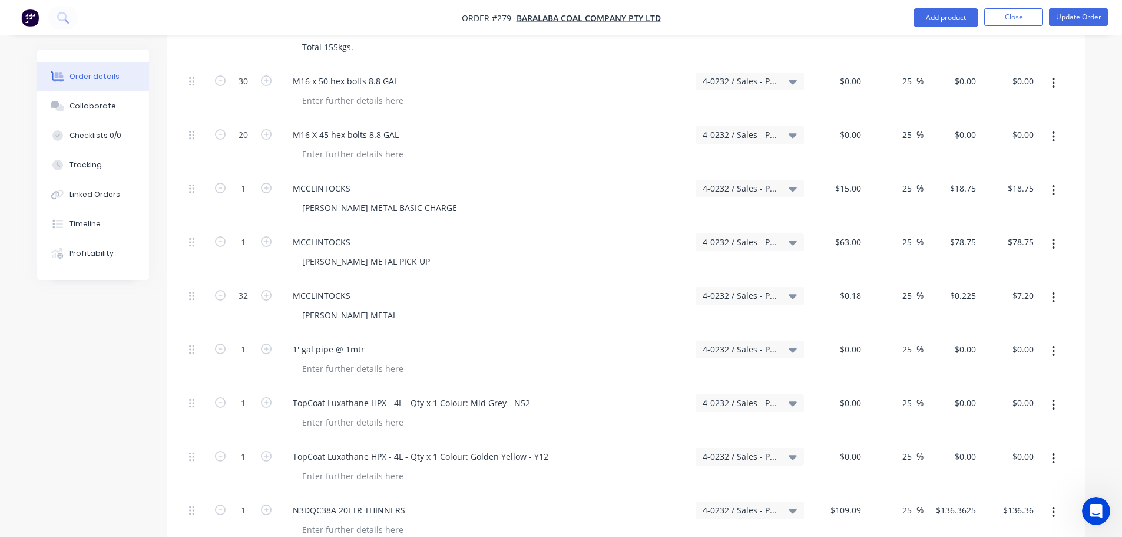
type input "25"
type input "$157.9125"
type input "$157.91"
type input "$12.02"
type input "25"
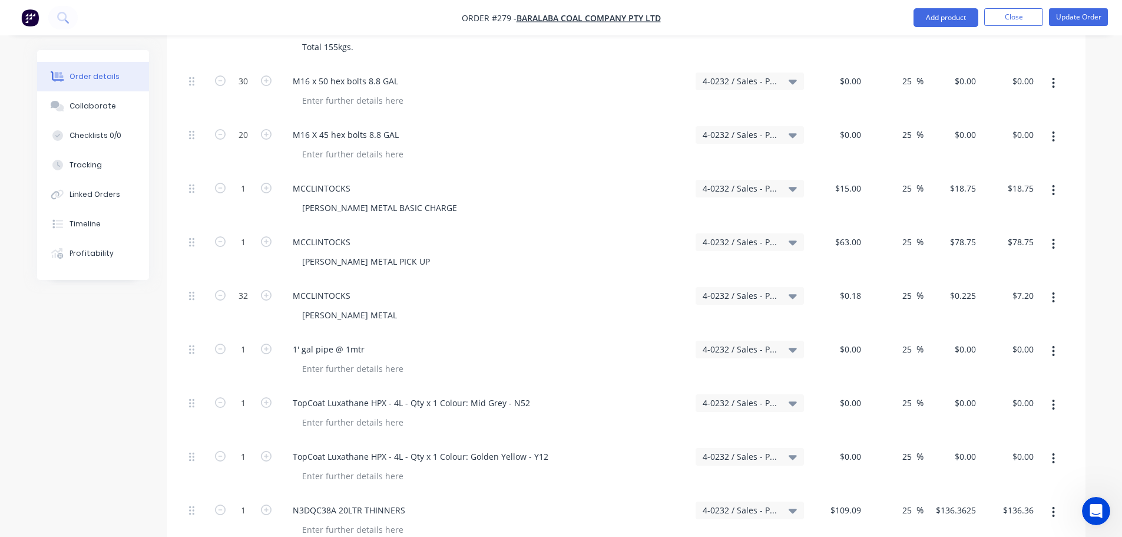
type input "$15.025"
type input "$30.05"
type input "$19.25"
type input "25"
type input "$24.0625"
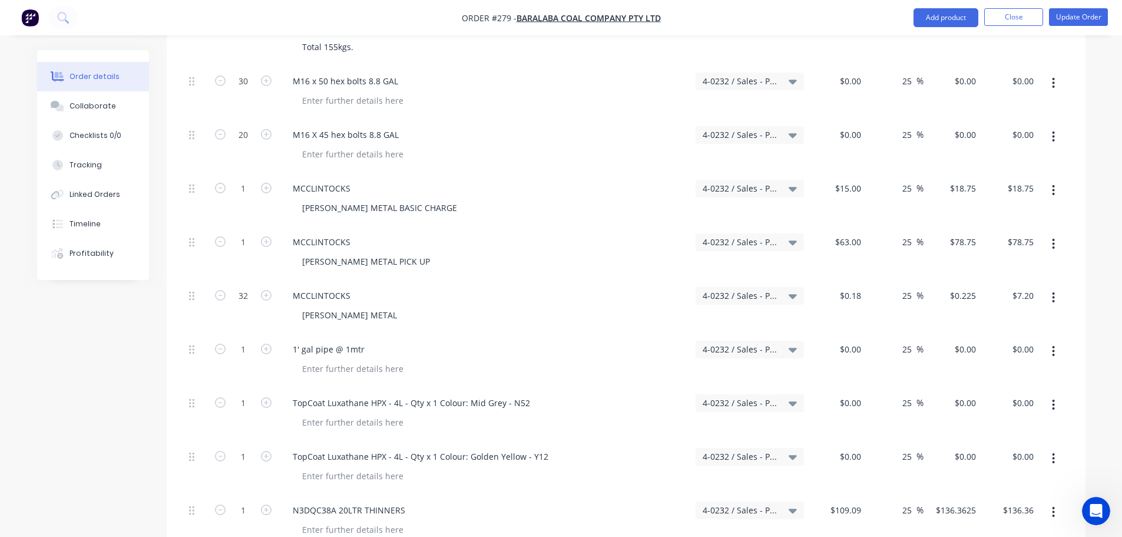
type input "$24.06"
type input "$15.47"
type input "25"
type input "$19.3375"
type input "$96.69"
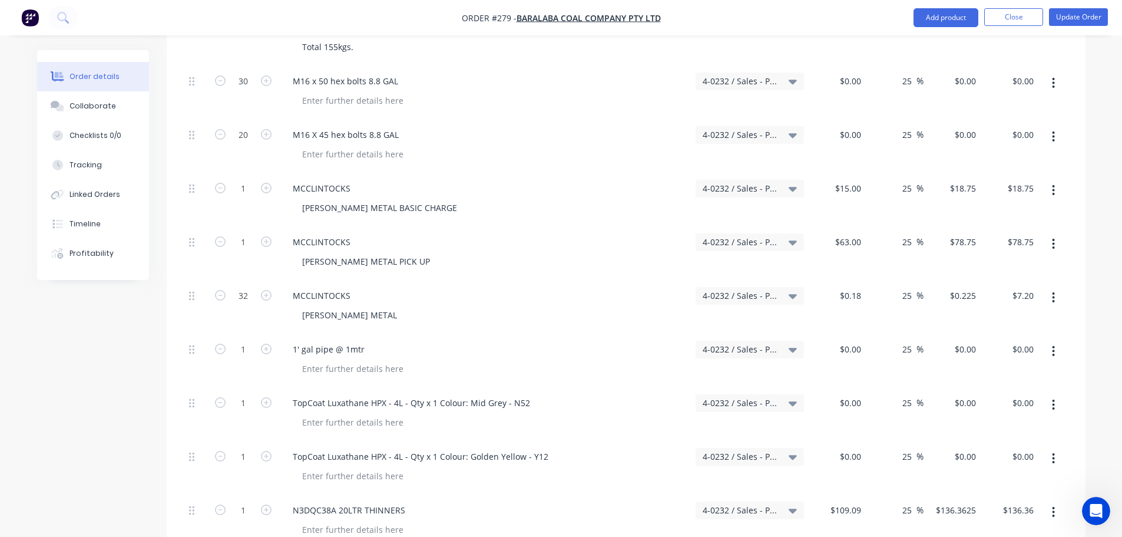
type input "$7.53"
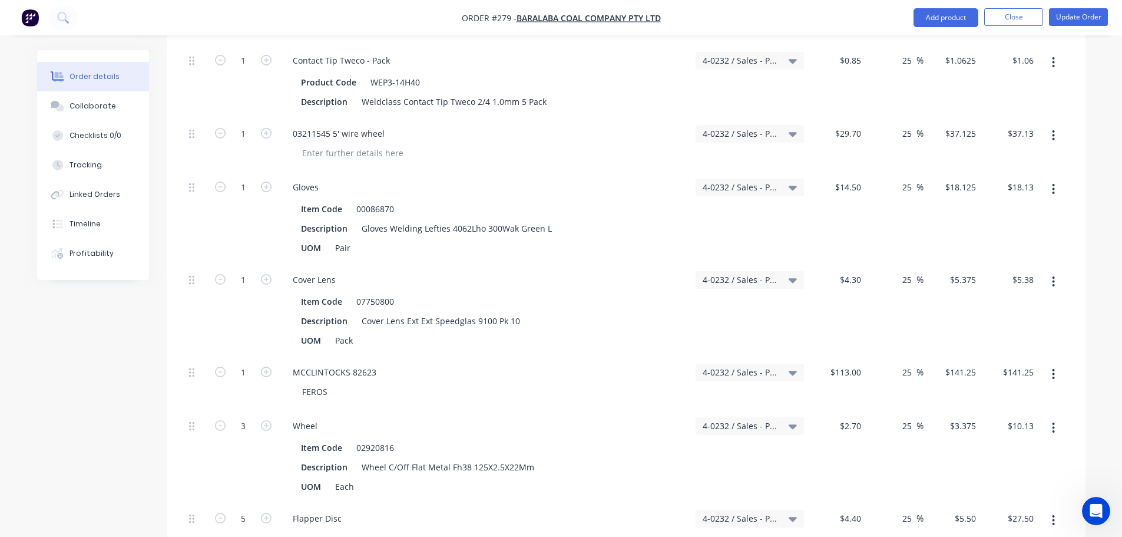
scroll to position [2547, 0]
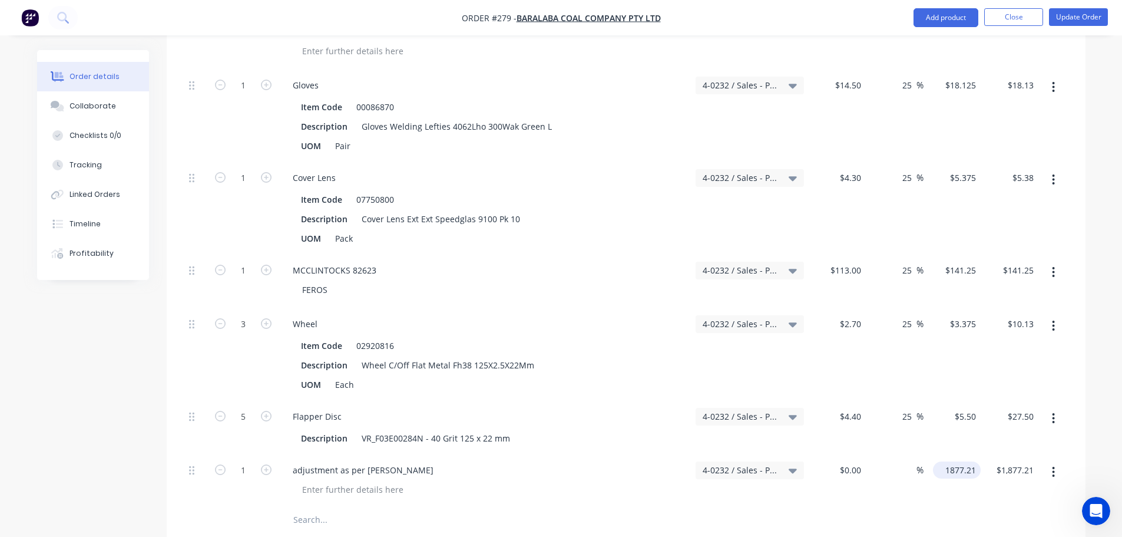
click at [964, 461] on input "1877.21" at bounding box center [959, 469] width 43 height 17
click at [1065, 454] on div at bounding box center [1053, 481] width 29 height 54
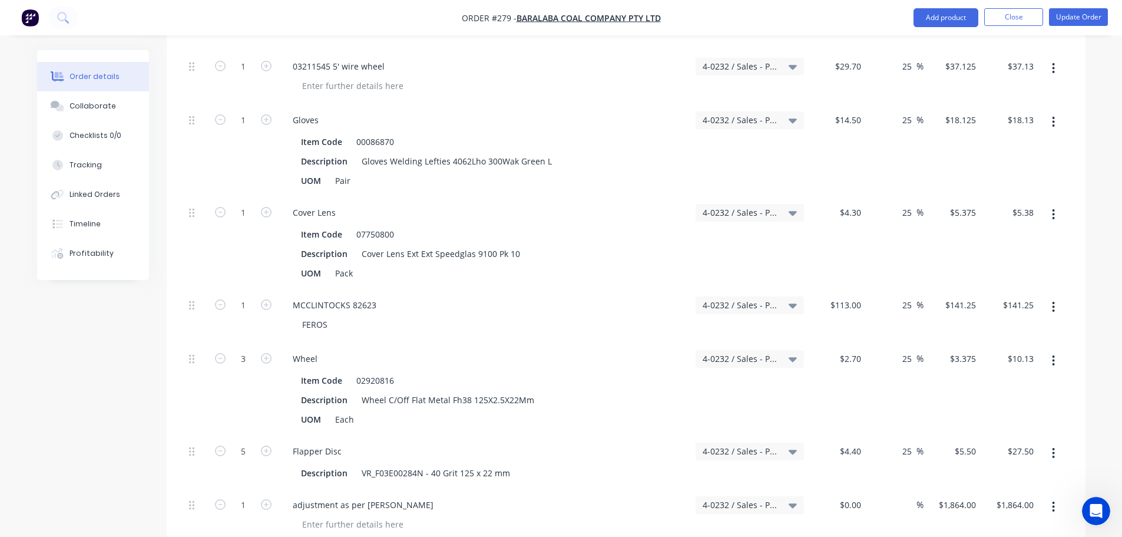
scroll to position [2533, 0]
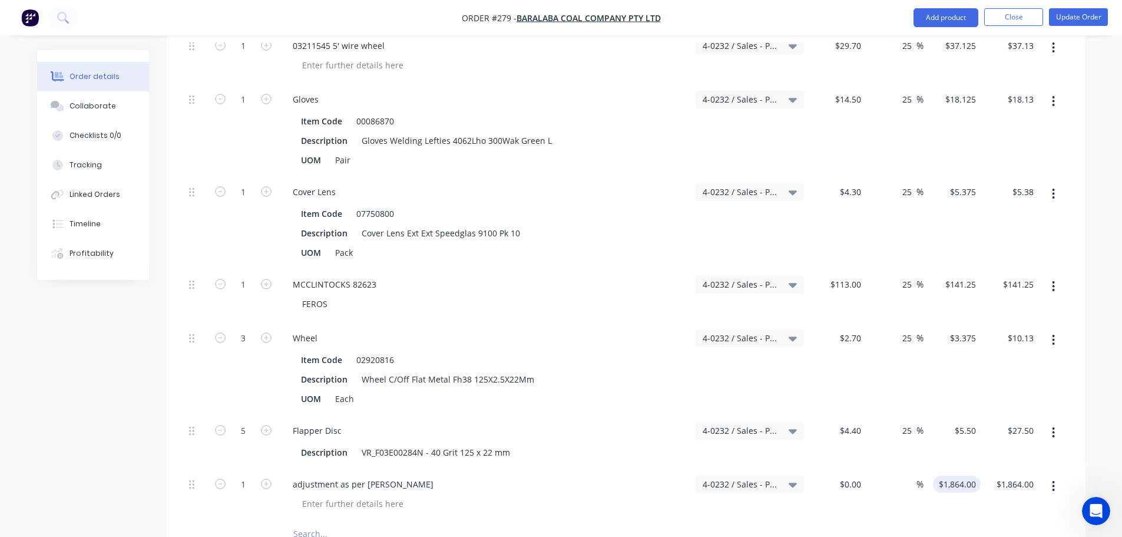
click at [966, 475] on input "$1,864.00" at bounding box center [959, 483] width 43 height 17
click at [975, 475] on input "1864" at bounding box center [968, 483] width 25 height 17
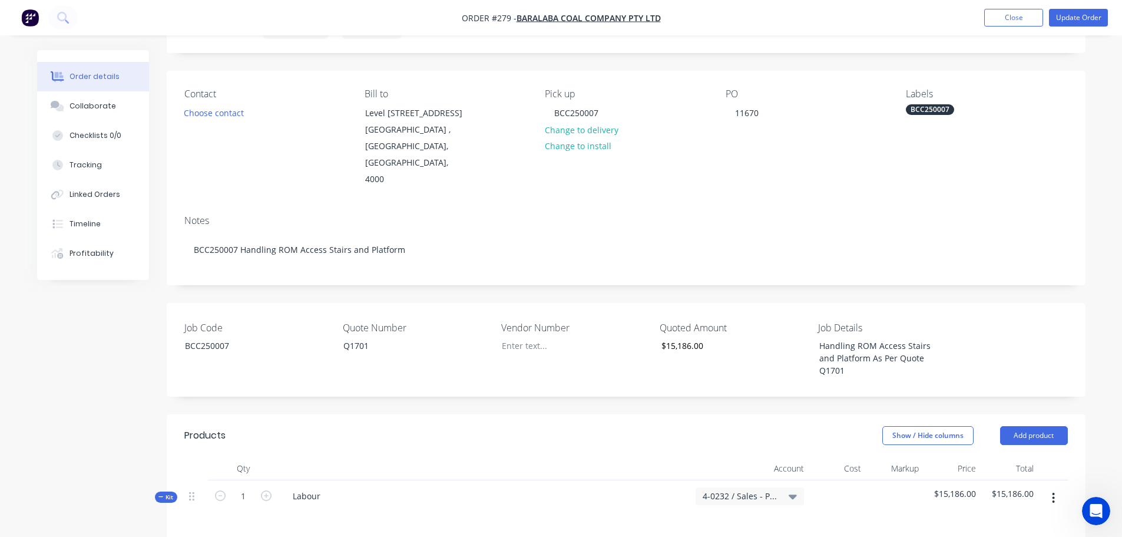
scroll to position [59, 0]
click at [1076, 24] on button "Update Order" at bounding box center [1078, 18] width 59 height 18
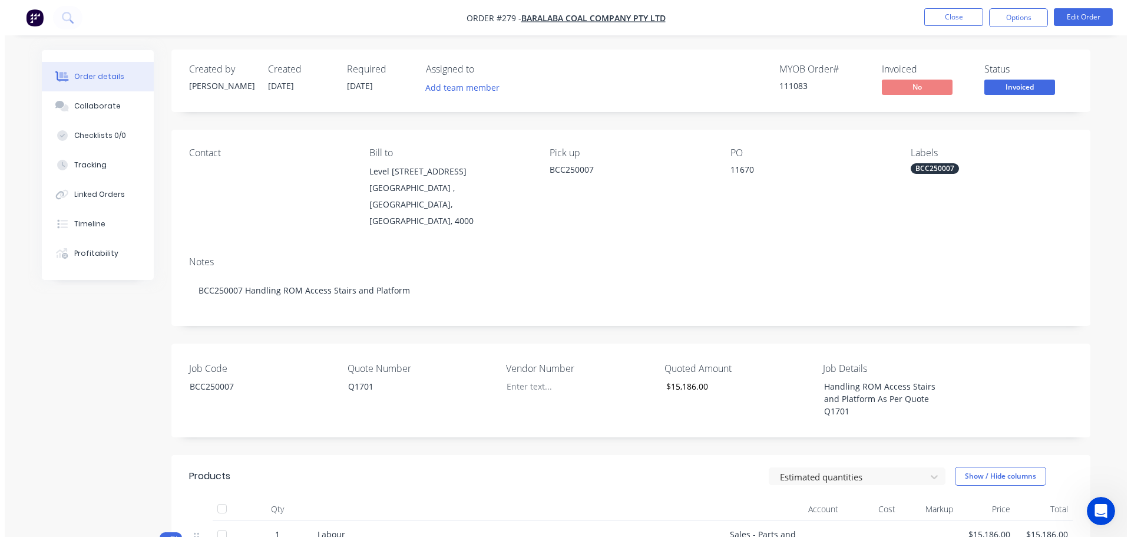
scroll to position [0, 0]
click at [987, 12] on button "Options" at bounding box center [1013, 17] width 59 height 19
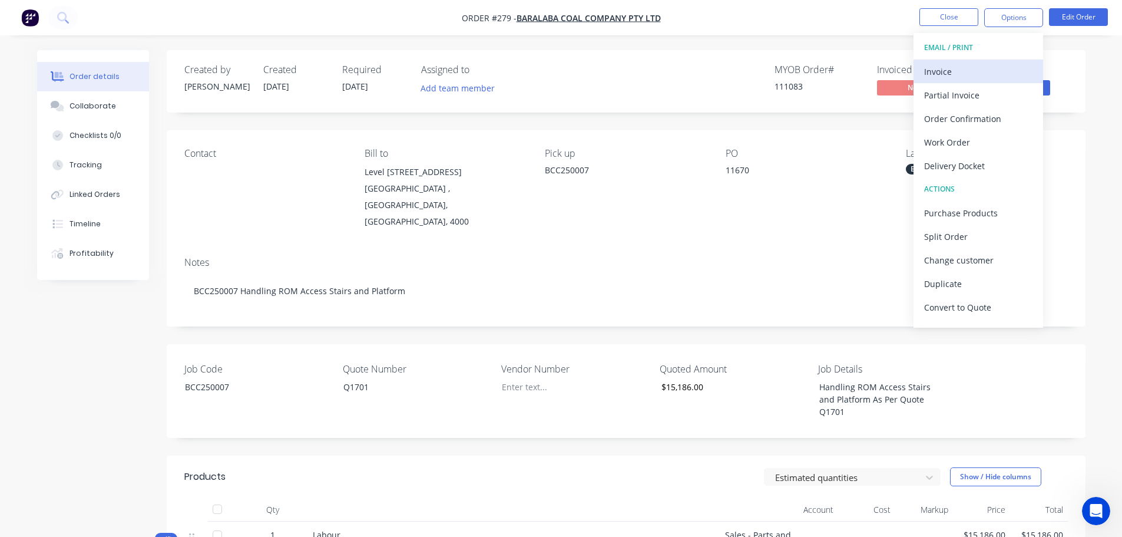
click at [970, 76] on div "Invoice" at bounding box center [978, 71] width 108 height 17
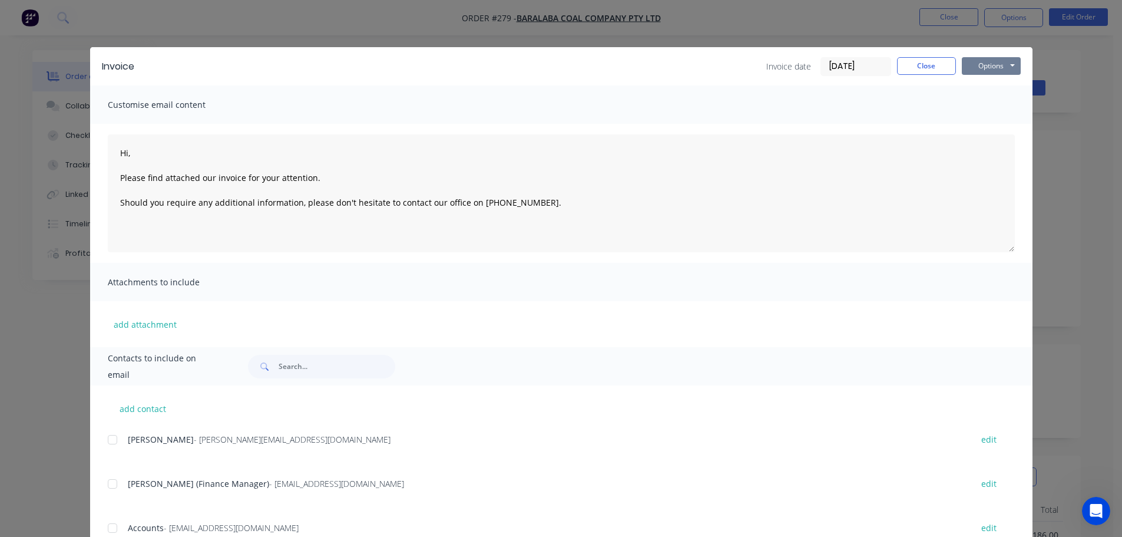
click at [989, 68] on button "Options" at bounding box center [991, 66] width 59 height 18
click at [990, 102] on button "Print" at bounding box center [999, 106] width 75 height 19
click at [931, 69] on button "Close" at bounding box center [926, 66] width 59 height 18
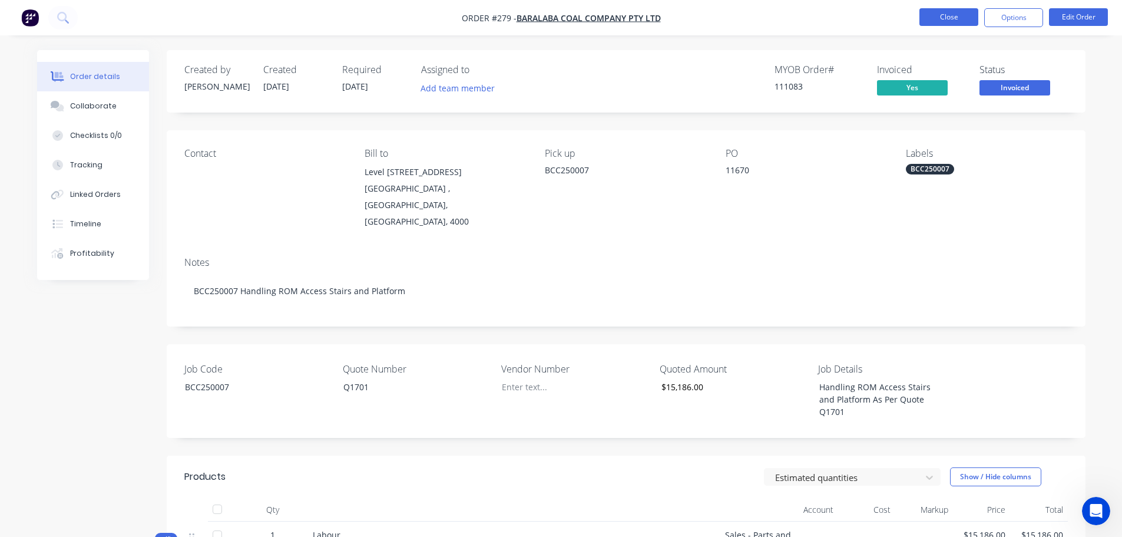
click at [959, 15] on button "Close" at bounding box center [949, 17] width 59 height 18
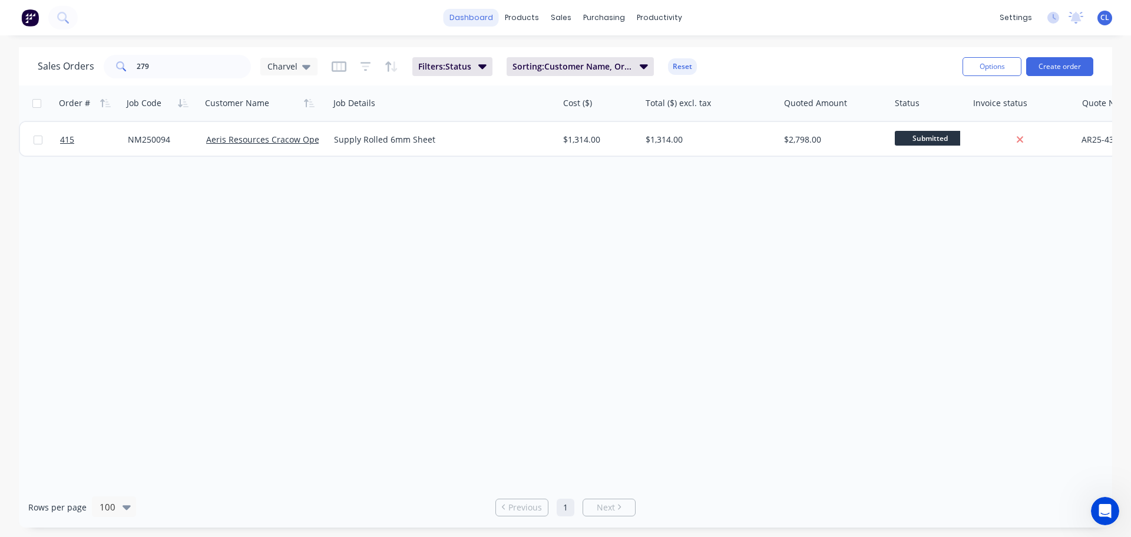
click at [493, 16] on link "dashboard" at bounding box center [471, 18] width 55 height 18
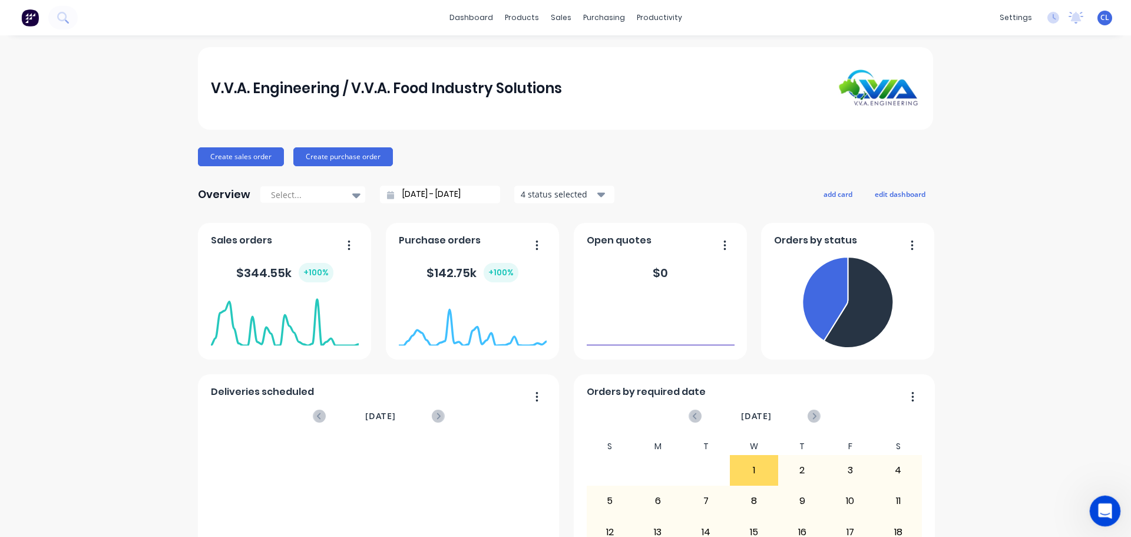
click at [1097, 498] on div "Open Intercom Messenger" at bounding box center [1103, 509] width 39 height 39
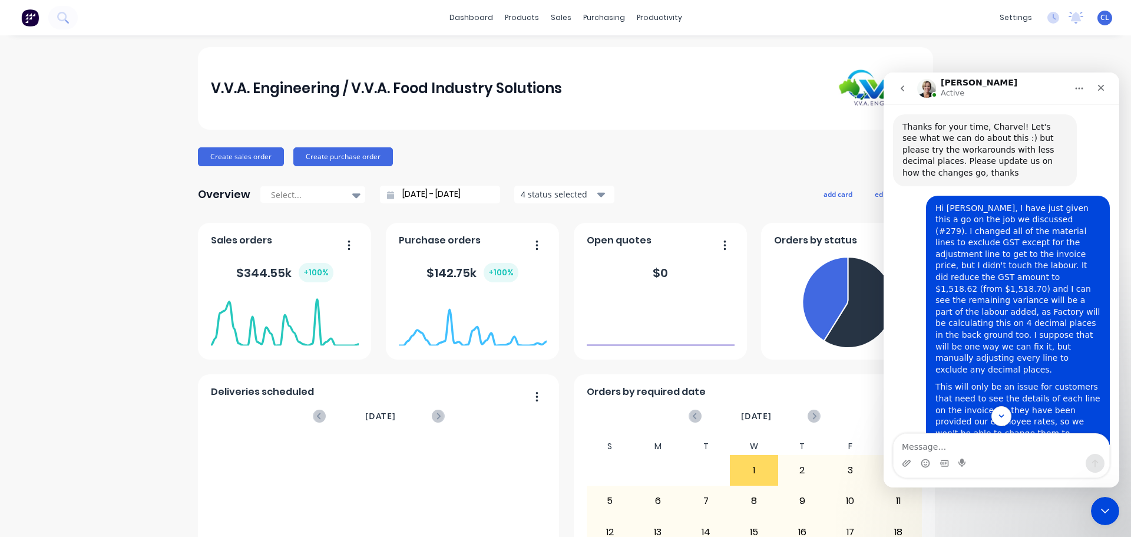
scroll to position [4030, 0]
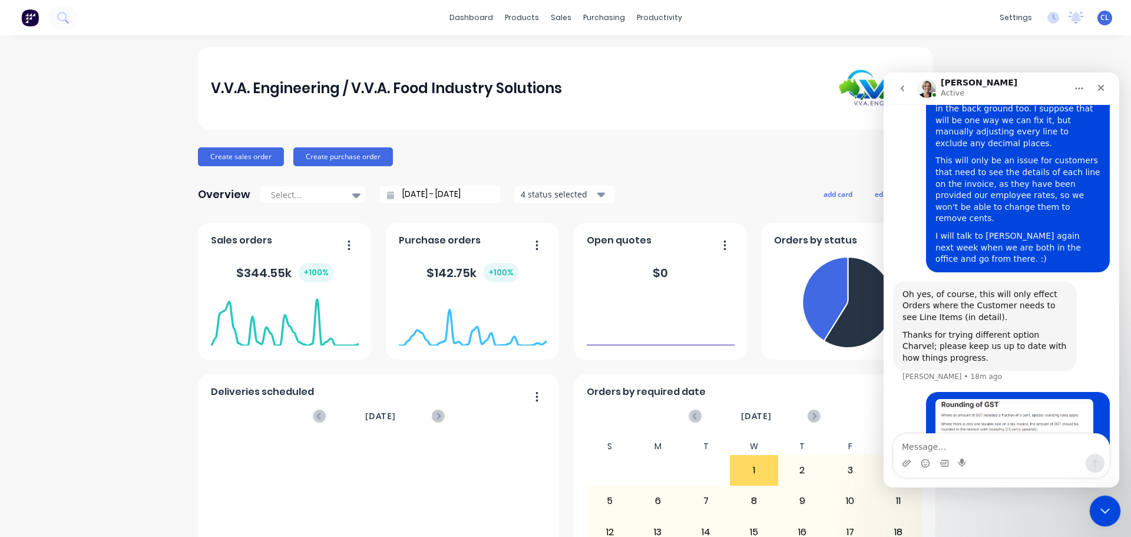
click at [1110, 499] on div "Close Intercom Messenger" at bounding box center [1103, 509] width 28 height 28
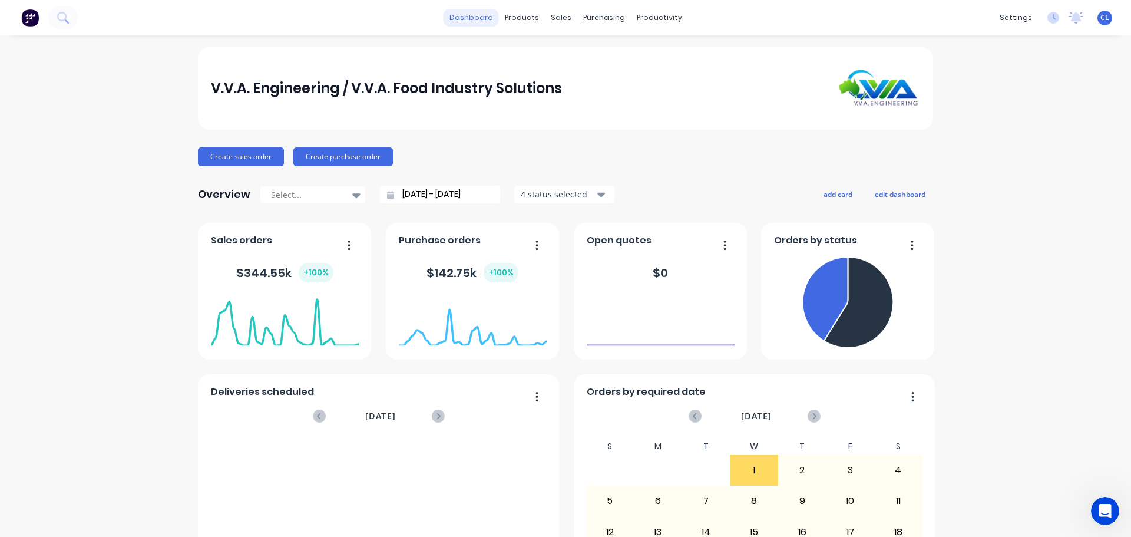
click at [474, 24] on link "dashboard" at bounding box center [471, 18] width 55 height 18
click at [1104, 516] on icon "Open Intercom Messenger" at bounding box center [1103, 509] width 19 height 19
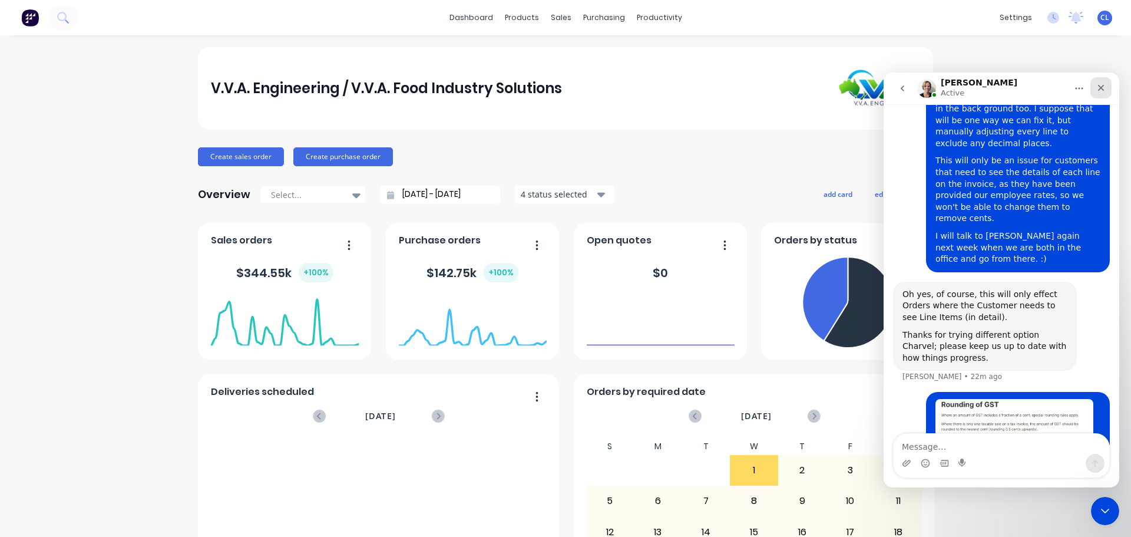
drag, startPoint x: 1107, startPoint y: 96, endPoint x: 1911, endPoint y: 206, distance: 811.5
click at [1107, 96] on div "Close" at bounding box center [1100, 87] width 21 height 21
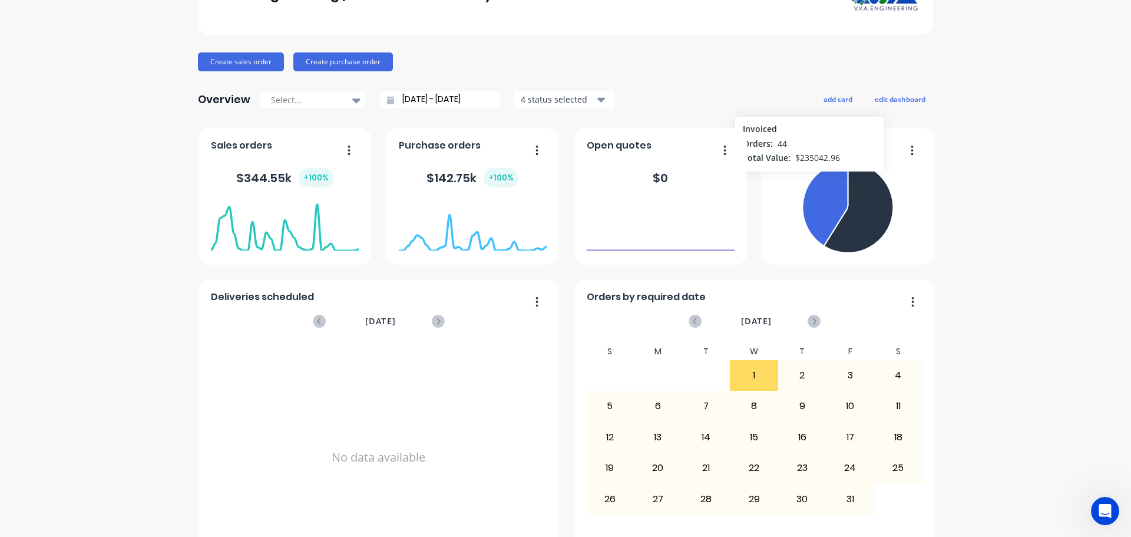
scroll to position [137, 0]
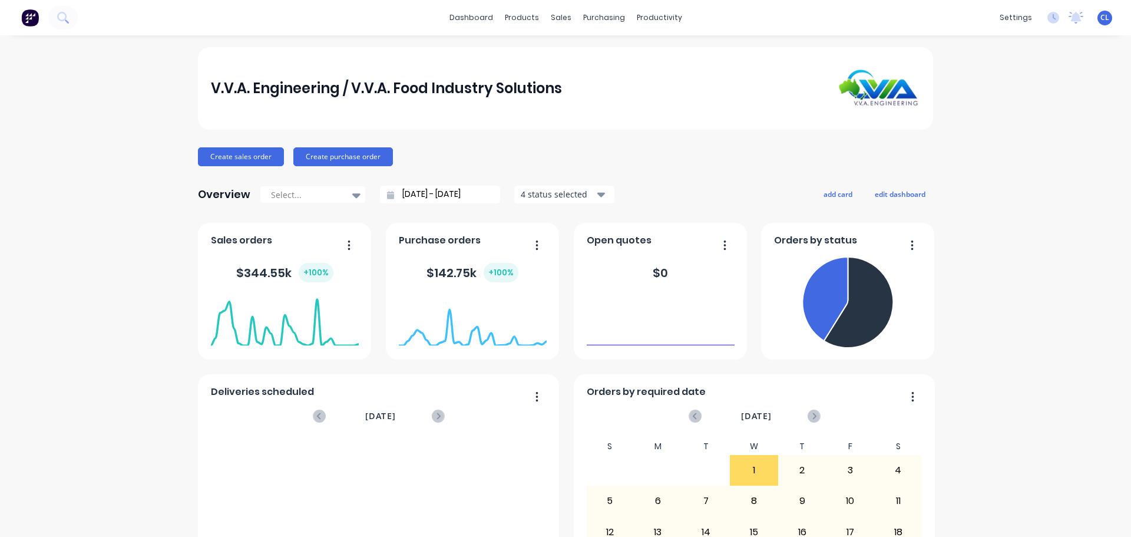
click at [121, 230] on div "V.V.A. Engineering / V.V.A. Food Industry Solutions Create sales order Create p…" at bounding box center [565, 354] width 1131 height 615
click at [688, 129] on div "Timesheets" at bounding box center [680, 128] width 44 height 11
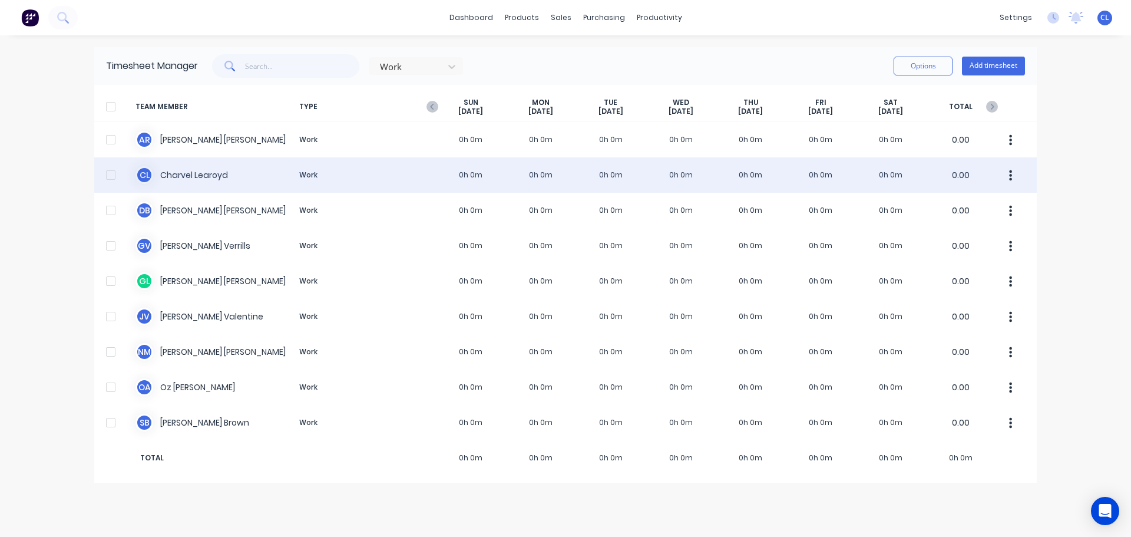
click at [176, 180] on div "C L Charvel Learoyd Work 0h 0m 0h 0m 0h 0m 0h 0m 0h 0m 0h 0m 0h 0m 0.00" at bounding box center [565, 174] width 942 height 35
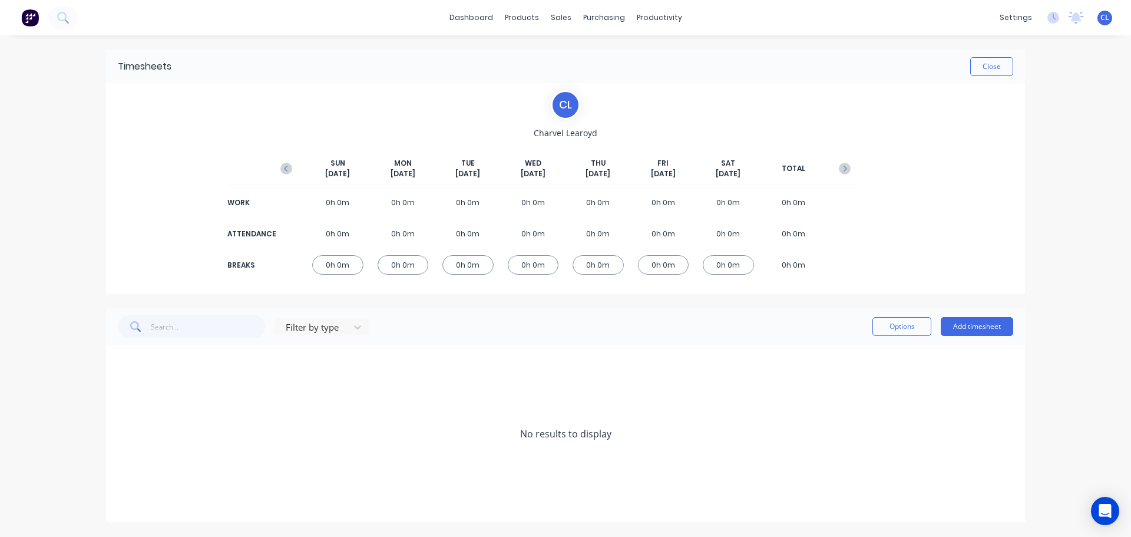
click at [408, 260] on div "0h 0m" at bounding box center [403, 264] width 51 height 19
drag, startPoint x: 393, startPoint y: 266, endPoint x: 380, endPoint y: 257, distance: 15.9
click at [393, 266] on div "0h 0m" at bounding box center [403, 264] width 51 height 19
drag, startPoint x: 370, startPoint y: 239, endPoint x: 377, endPoint y: 221, distance: 19.0
click at [371, 239] on div "ATTENDANCE 0h 0m 0h 0m 0h 0m 0h 0m 0h 0m 0h 0m 0h 0m 0h 0m" at bounding box center [566, 233] width 582 height 27
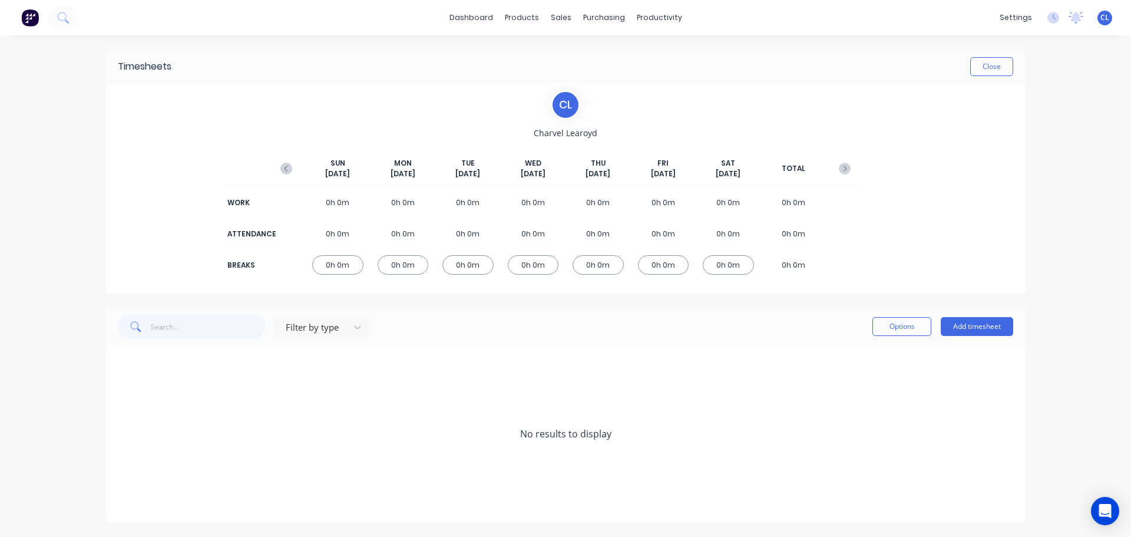
click at [392, 209] on div "0h 0m" at bounding box center [403, 202] width 51 height 19
click at [391, 202] on div "0h 0m" at bounding box center [403, 202] width 51 height 19
drag, startPoint x: 358, startPoint y: 274, endPoint x: 294, endPoint y: 270, distance: 64.3
click at [357, 275] on div "BREAKS 0h 0m 0h 0m 0h 0m 0h 0m 0h 0m 0h 0m 0h 0m 0h 0m" at bounding box center [566, 265] width 582 height 27
click at [295, 270] on div "BREAKS 0h 0m 0h 0m 0h 0m 0h 0m 0h 0m 0h 0m 0h 0m 0h 0m" at bounding box center [566, 265] width 582 height 27
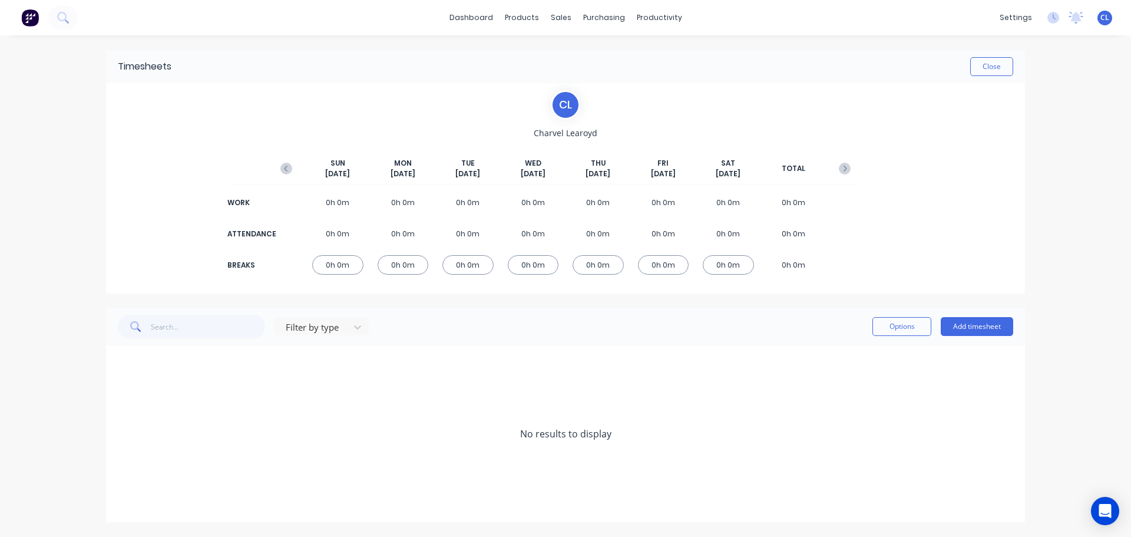
drag, startPoint x: 299, startPoint y: 203, endPoint x: 320, endPoint y: 204, distance: 21.8
click at [303, 203] on div "WORK 0h 0m 0h 0m 0h 0m 0h 0m 0h 0m 0h 0m 0h 0m 0h 0m" at bounding box center [566, 202] width 582 height 27
drag, startPoint x: 328, startPoint y: 205, endPoint x: 361, endPoint y: 206, distance: 33.0
click at [331, 205] on div "0h 0m" at bounding box center [337, 202] width 51 height 19
drag, startPoint x: 361, startPoint y: 206, endPoint x: 430, endPoint y: 210, distance: 69.0
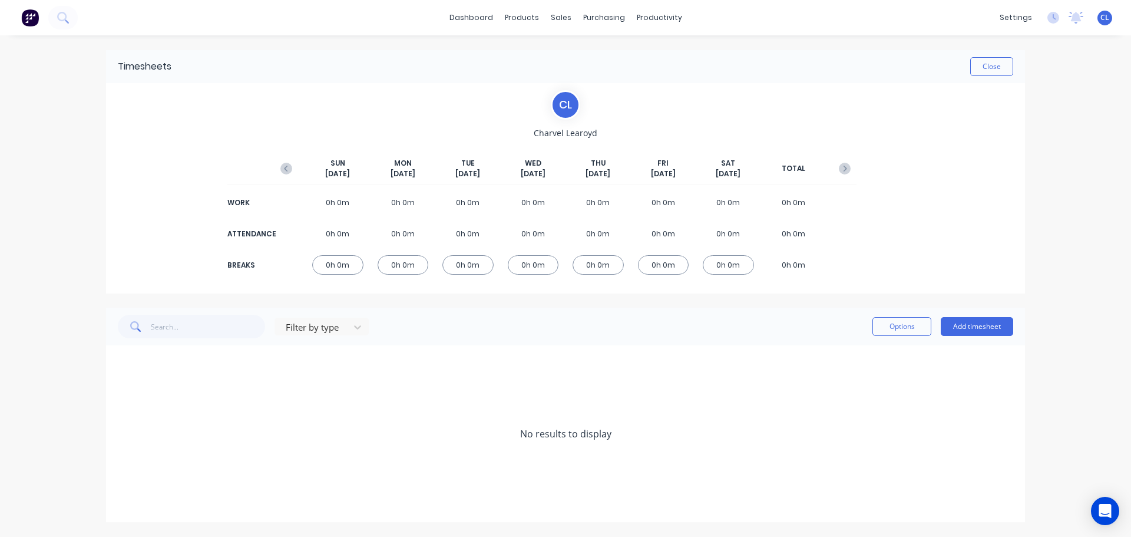
click at [363, 207] on div "WORK 0h 0m 0h 0m 0h 0m 0h 0m 0h 0m 0h 0m 0h 0m 0h 0m" at bounding box center [566, 202] width 582 height 27
drag, startPoint x: 443, startPoint y: 216, endPoint x: 482, endPoint y: 227, distance: 41.2
click at [472, 226] on div "WORK 0h 0m 0h 0m 0h 0m 0h 0m 0h 0m 0h 0m 0h 0m 0h 0m ATTENDANCE 0h 0m 0h 0m 0h …" at bounding box center [566, 233] width 582 height 89
drag, startPoint x: 958, startPoint y: 305, endPoint x: 976, endPoint y: 322, distance: 24.6
click at [958, 305] on div "Timesheets Close C L Charvel Learoyd SUN Sep 28th MON Sep 29th TUE Sep 30th WED…" at bounding box center [565, 286] width 919 height 472
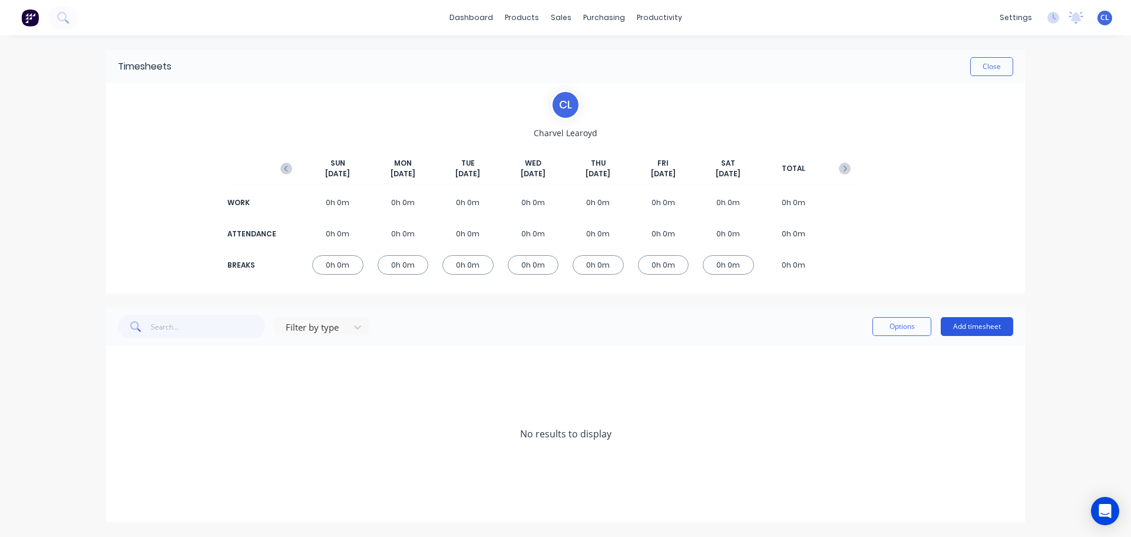
click at [976, 322] on button "Add timesheet" at bounding box center [977, 326] width 72 height 19
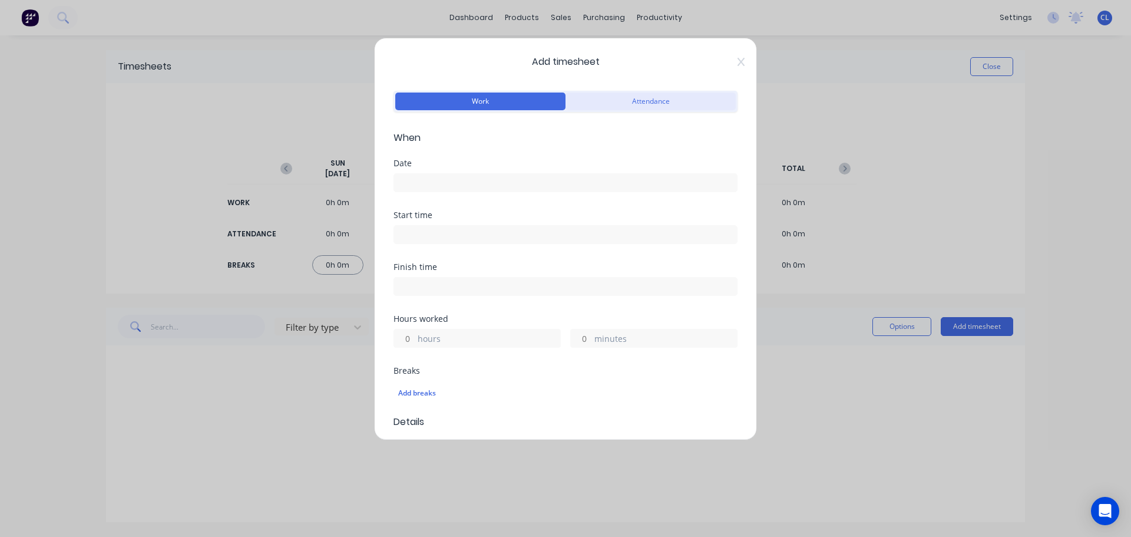
click at [600, 104] on button "Attendance" at bounding box center [650, 101] width 170 height 18
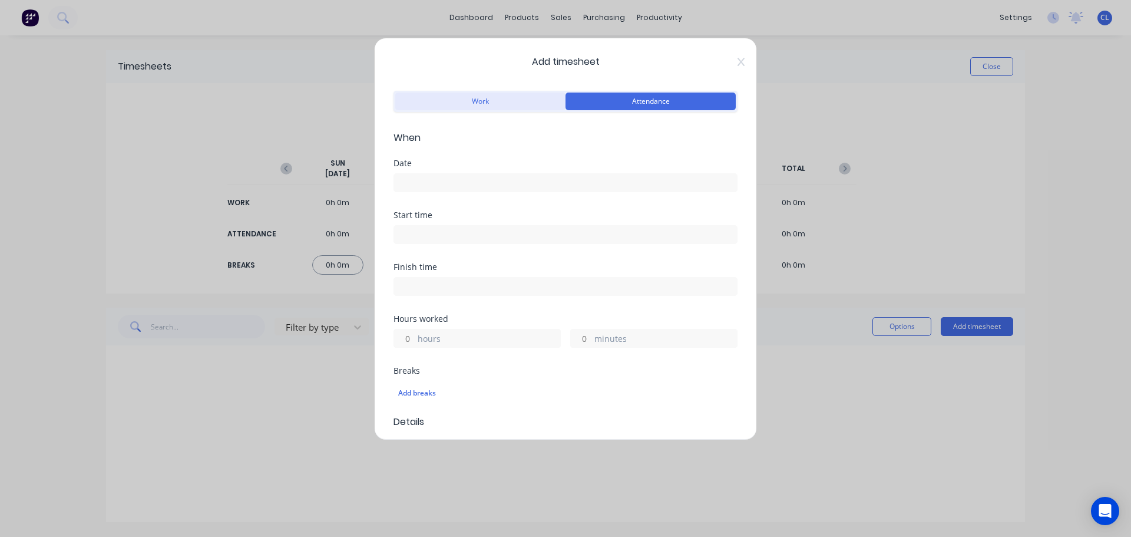
click at [513, 104] on button "Work" at bounding box center [480, 101] width 170 height 18
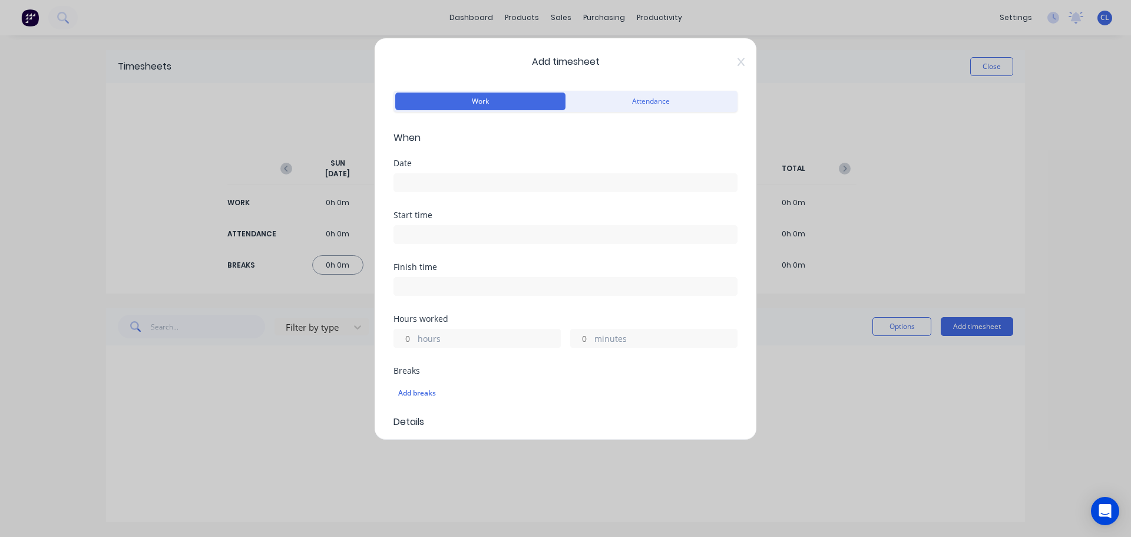
click at [616, 111] on div "Work Attendance" at bounding box center [565, 101] width 344 height 21
click at [610, 105] on button "Attendance" at bounding box center [650, 101] width 170 height 18
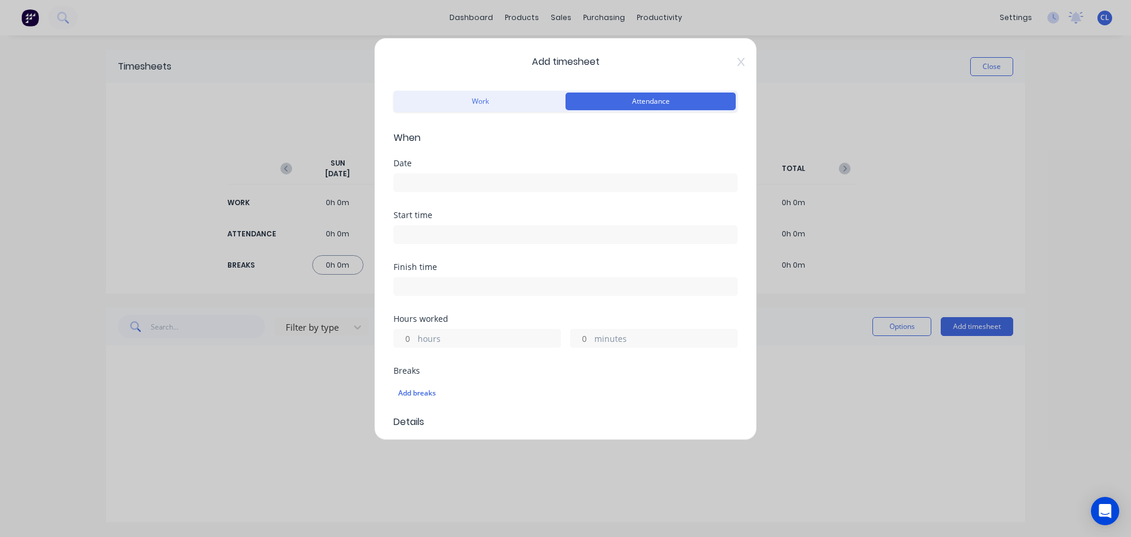
click at [445, 237] on input at bounding box center [565, 235] width 343 height 18
type input "02:26 PM"
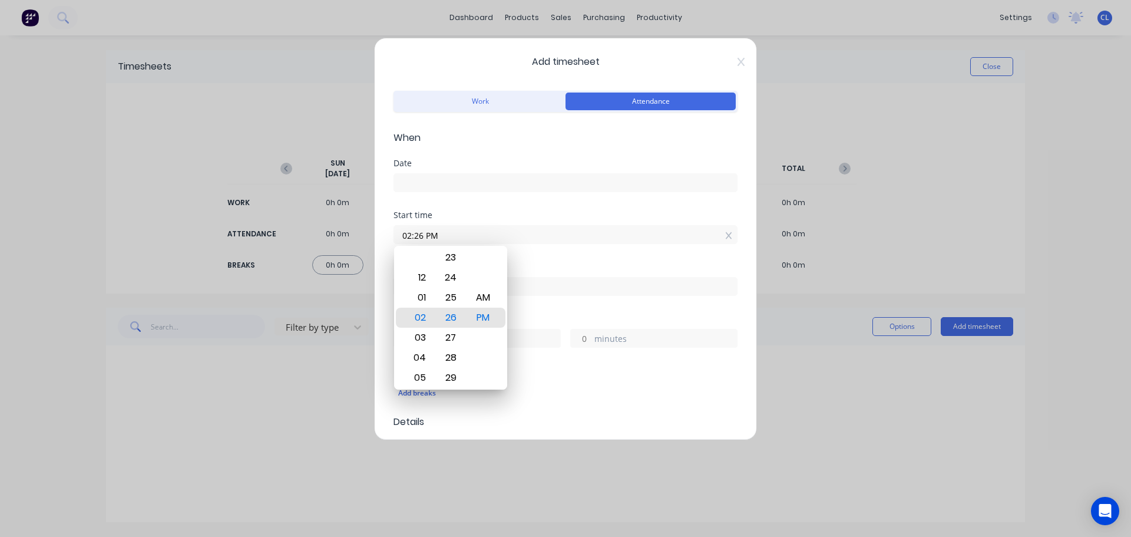
click at [736, 53] on div "Add timesheet Work Attendance When Date Start time 02:26 PM Finish time Hours w…" at bounding box center [565, 239] width 383 height 402
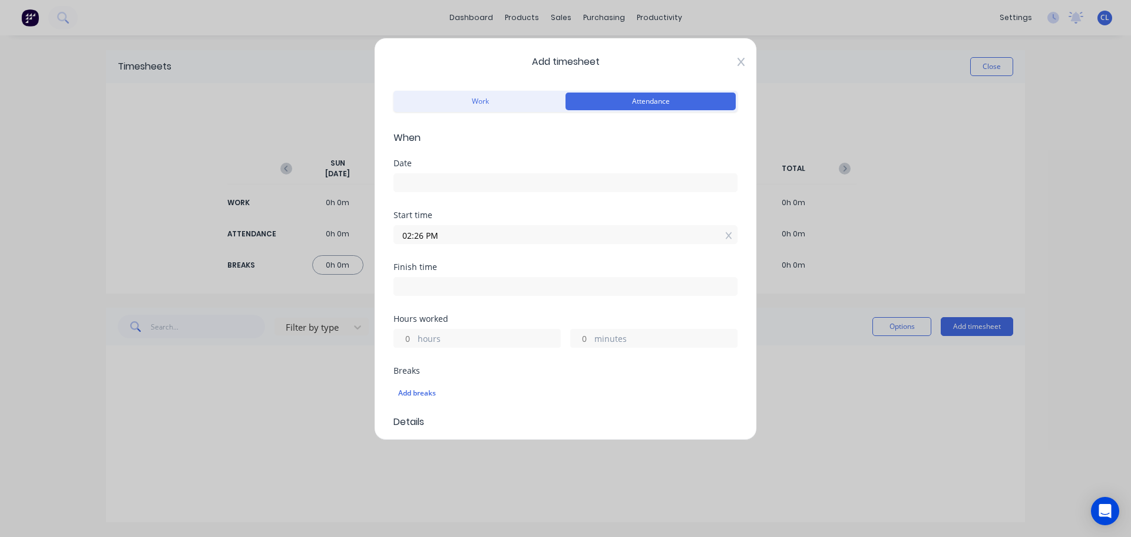
click at [738, 61] on icon at bounding box center [741, 61] width 7 height 9
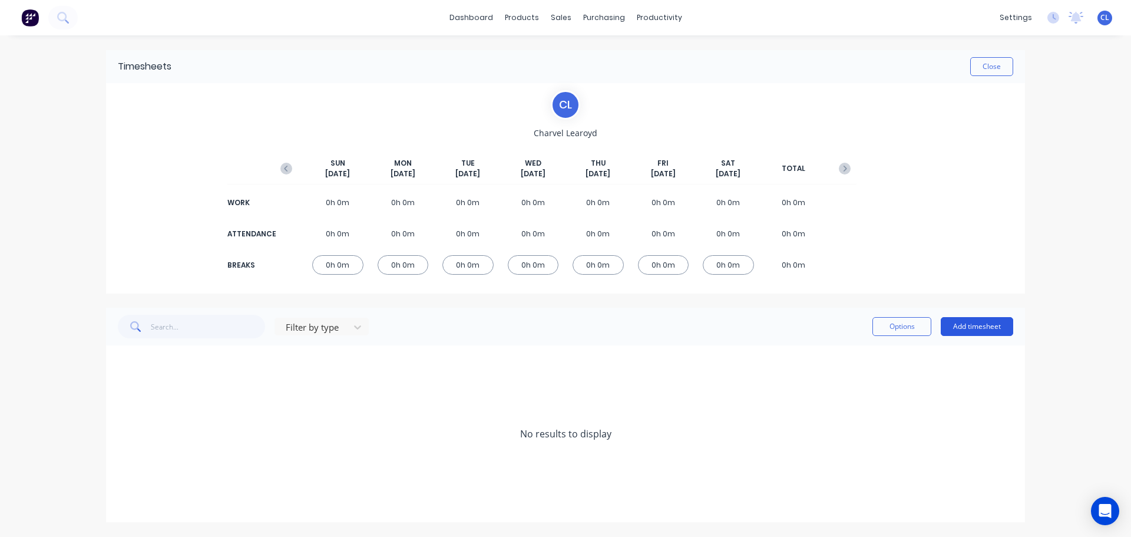
click at [955, 326] on button "Add timesheet" at bounding box center [977, 326] width 72 height 19
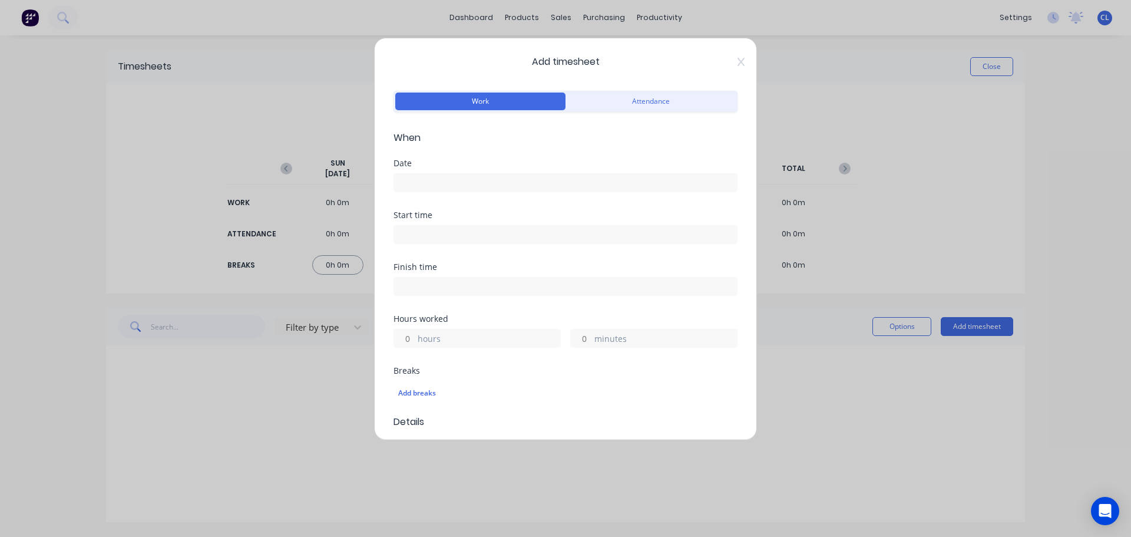
click at [487, 186] on input at bounding box center [565, 183] width 343 height 18
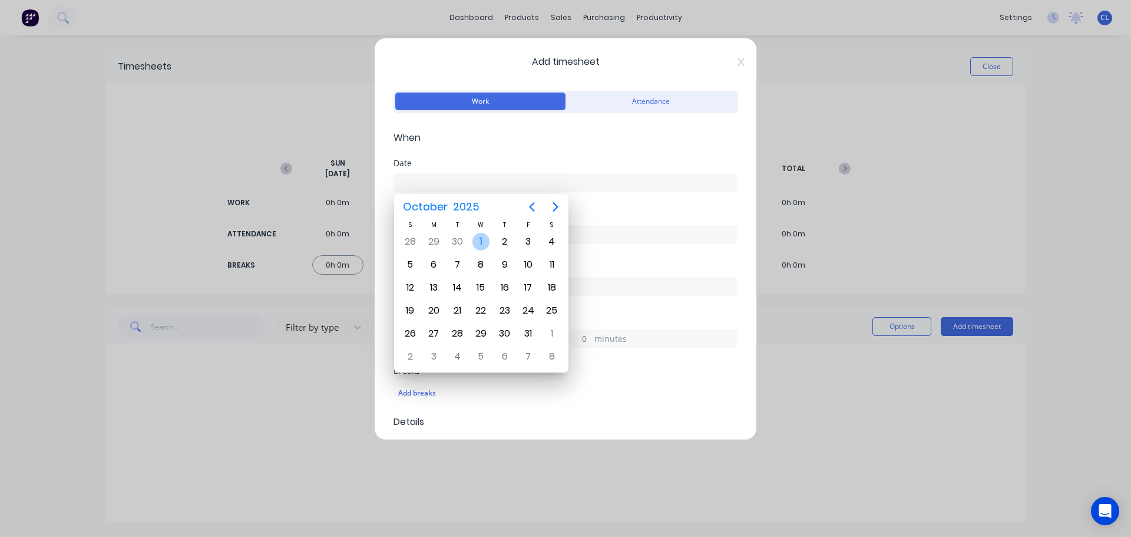
click at [485, 244] on div "1" at bounding box center [481, 242] width 18 height 18
type input "01/10/2025"
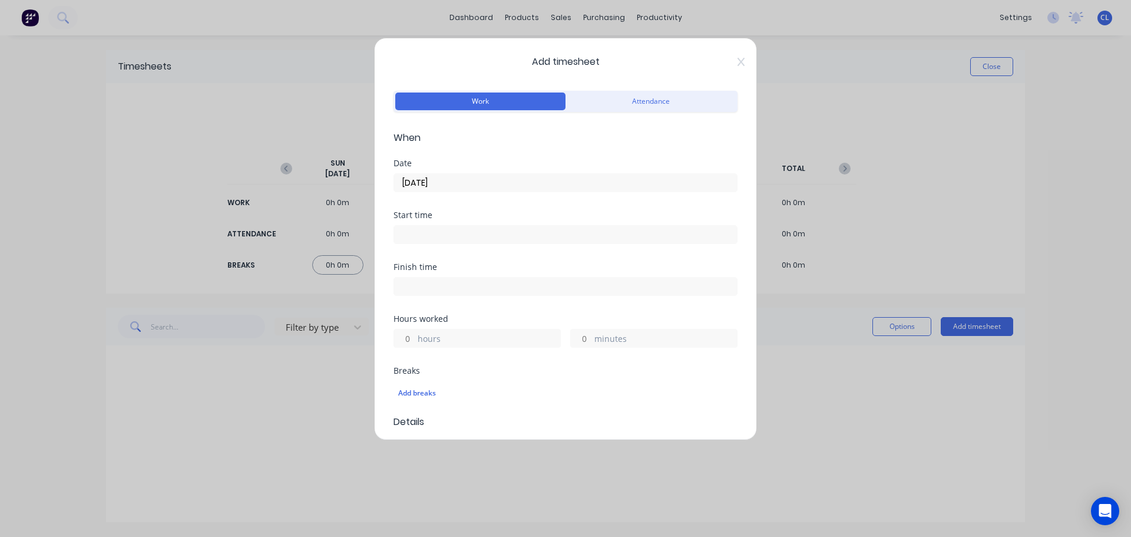
click at [482, 233] on input at bounding box center [565, 235] width 343 height 18
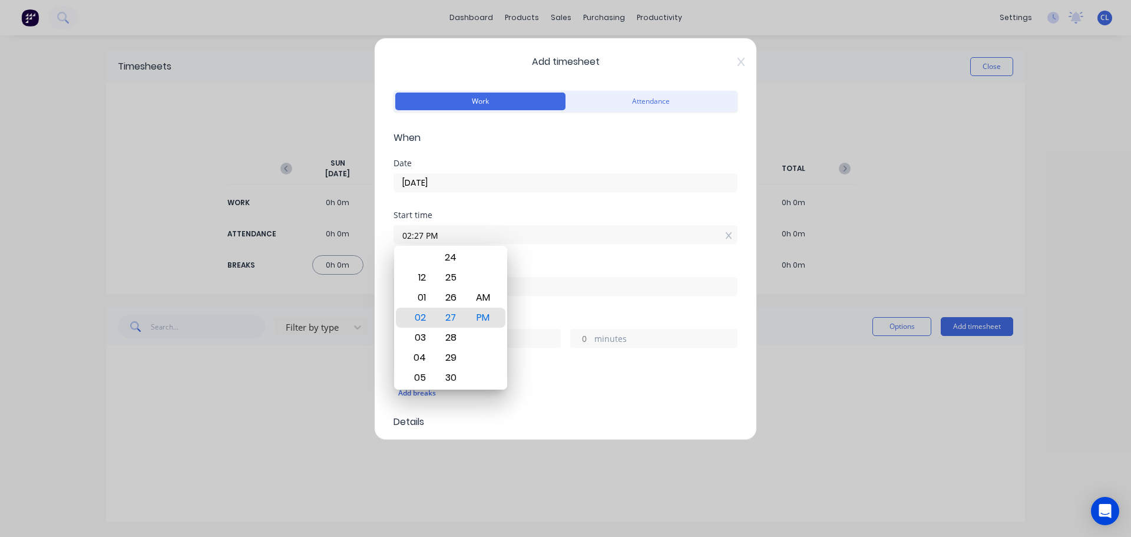
drag, startPoint x: 404, startPoint y: 233, endPoint x: 136, endPoint y: 233, distance: 268.0
click at [189, 233] on div "Add timesheet Work Attendance When Date 01/10/2025 Start time 02:27 PM Finish t…" at bounding box center [565, 268] width 1131 height 537
click at [419, 361] on div "08" at bounding box center [418, 358] width 29 height 20
click at [451, 375] on div "50" at bounding box center [450, 378] width 29 height 20
click at [484, 294] on div "AM" at bounding box center [483, 297] width 29 height 20
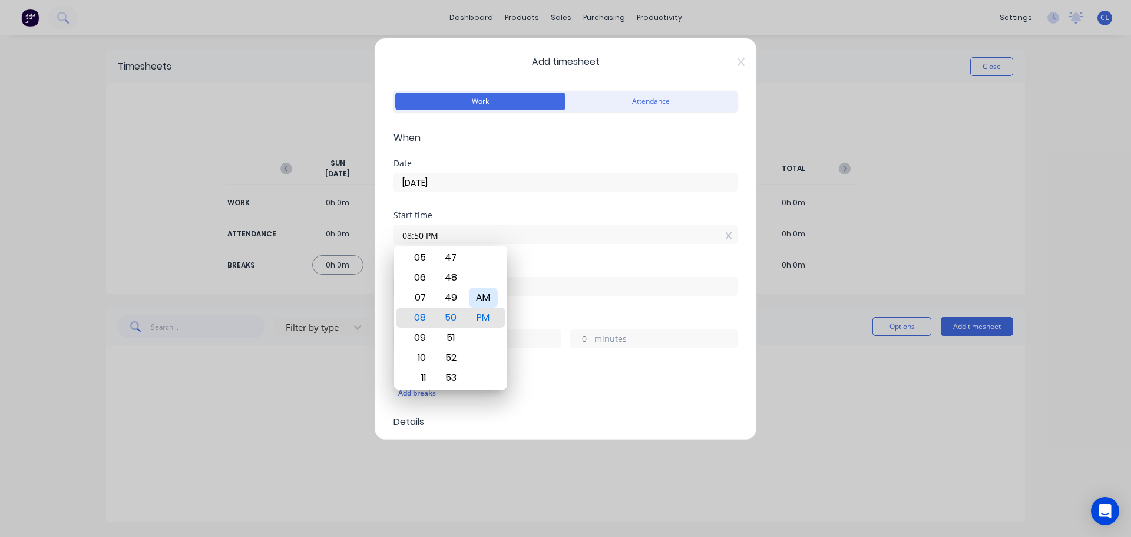
type input "08:50 AM"
click at [534, 256] on div "Start time 08:50 AM" at bounding box center [565, 237] width 344 height 52
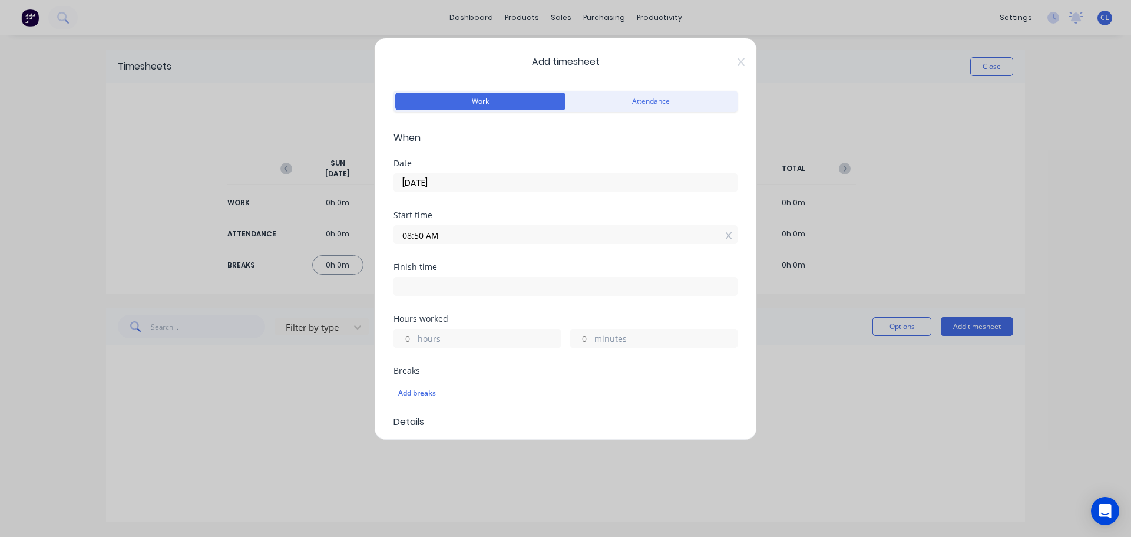
click at [446, 291] on input at bounding box center [565, 286] width 343 height 18
type input "02:27 PM"
type input "5"
type input "37"
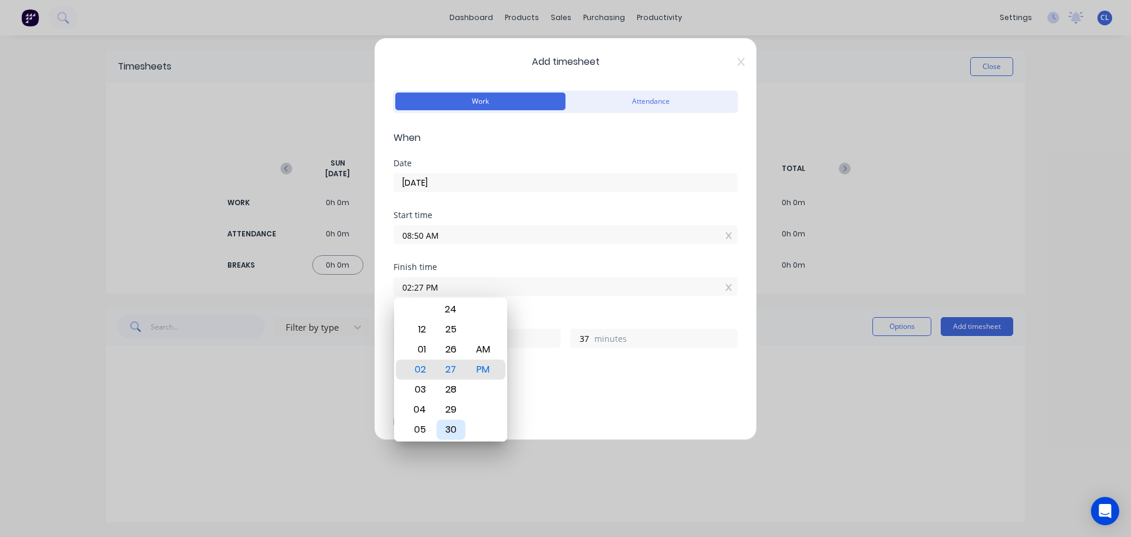
click at [450, 426] on div "30" at bounding box center [450, 429] width 29 height 20
type input "02:30 PM"
type input "40"
click at [524, 262] on form "Work Attendance When Date 01/10/2025 Start time 08:50 AM Finish time 02:30 PM H…" at bounding box center [565, 474] width 344 height 773
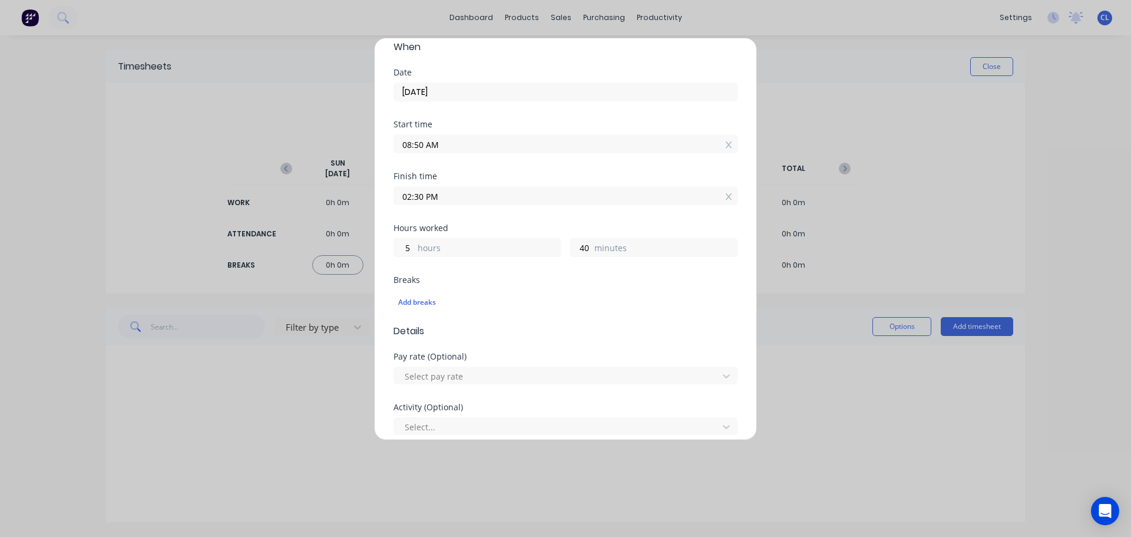
scroll to position [118, 0]
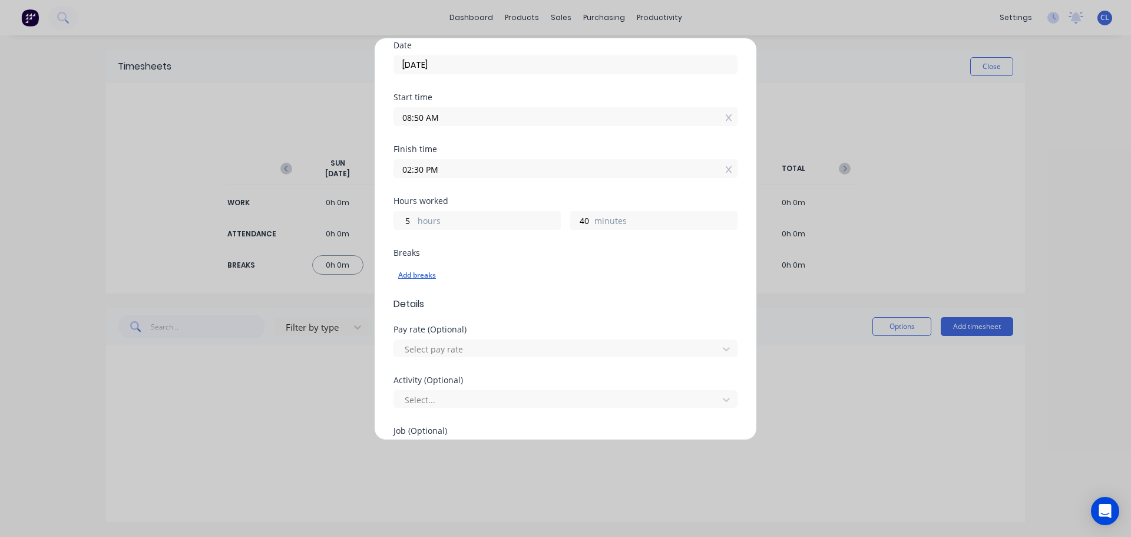
click at [435, 282] on div "Add breaks" at bounding box center [565, 274] width 335 height 15
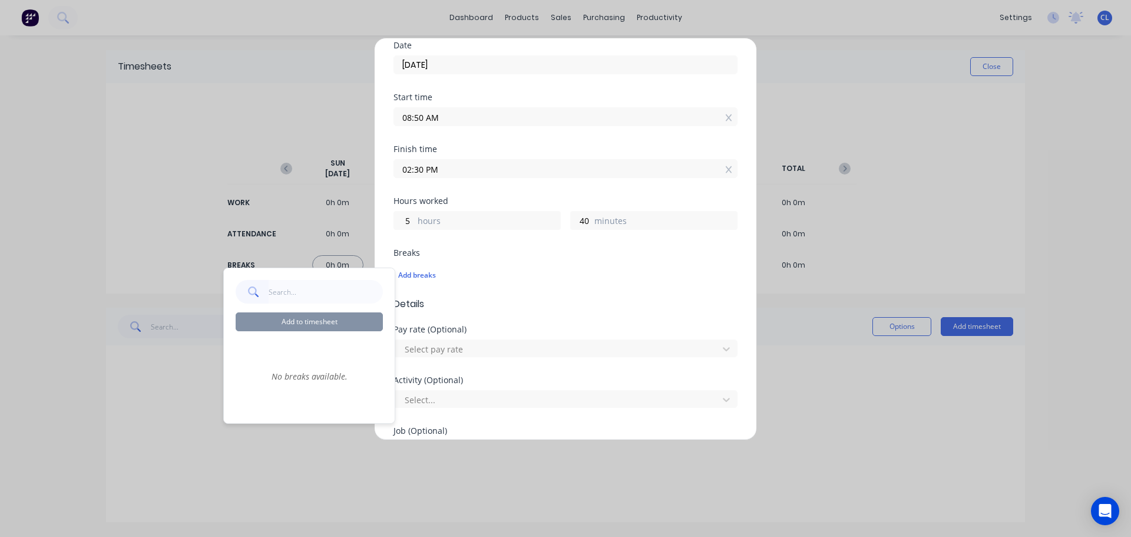
click at [301, 299] on input "text" at bounding box center [326, 292] width 115 height 24
click at [297, 300] on input "text" at bounding box center [326, 292] width 115 height 24
click at [490, 257] on div "Breaks Add breaks" at bounding box center [565, 268] width 344 height 39
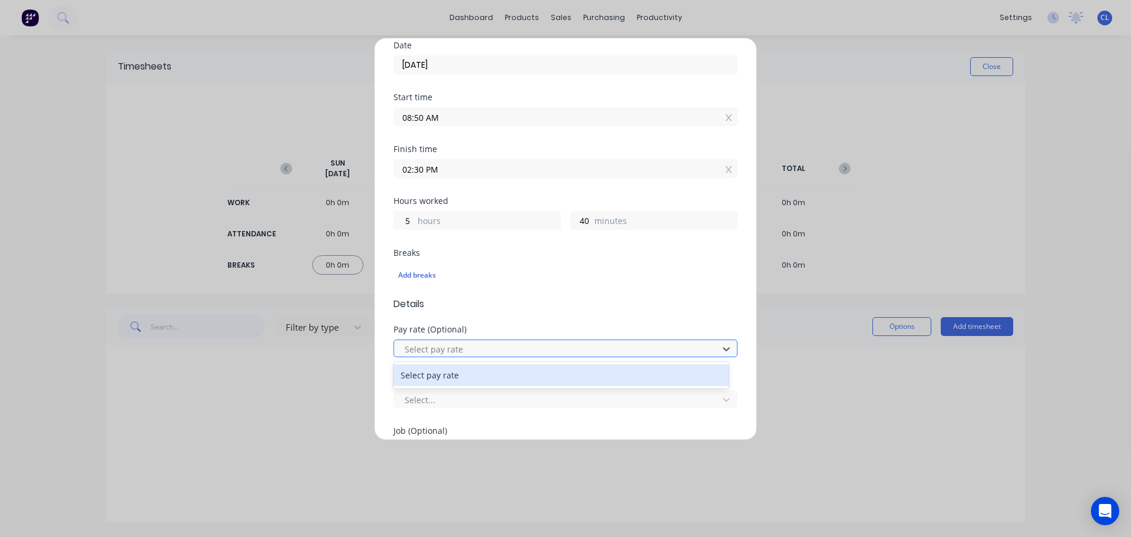
click at [479, 351] on div at bounding box center [558, 349] width 309 height 15
click at [471, 371] on div "Select pay rate" at bounding box center [560, 375] width 335 height 22
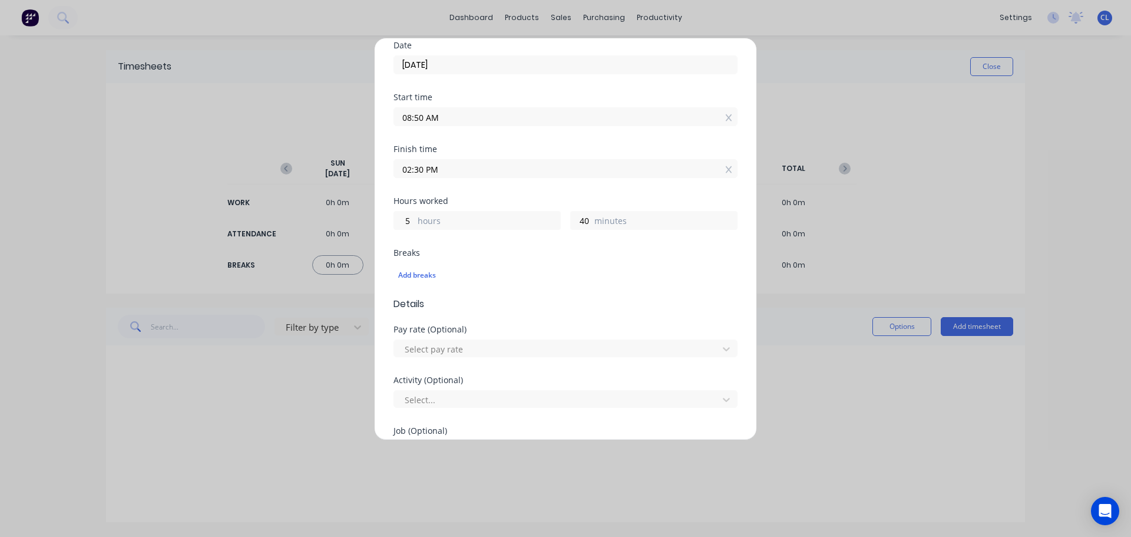
click at [496, 307] on span "Details" at bounding box center [565, 304] width 344 height 14
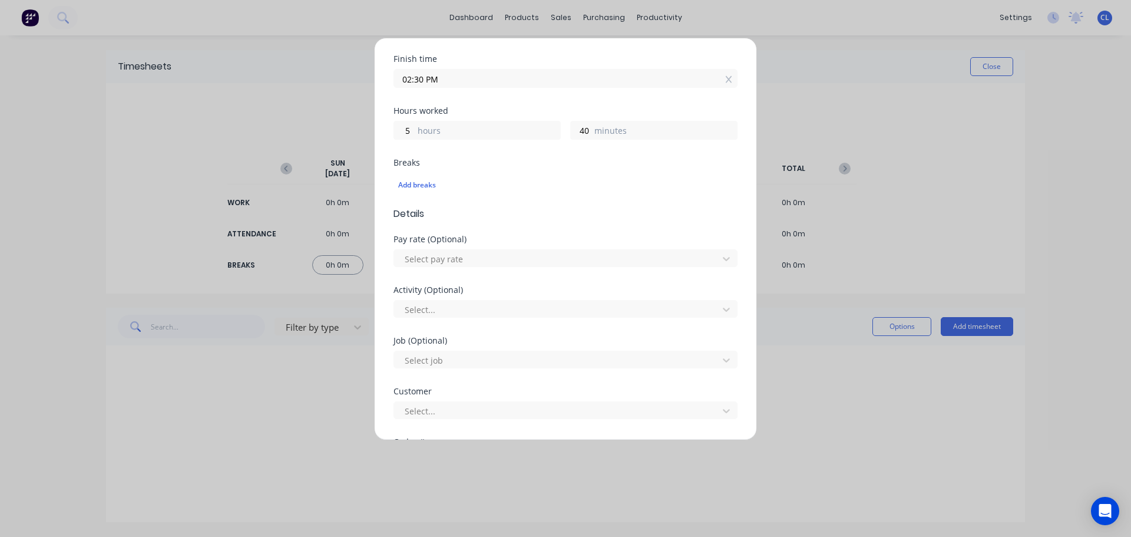
scroll to position [236, 0]
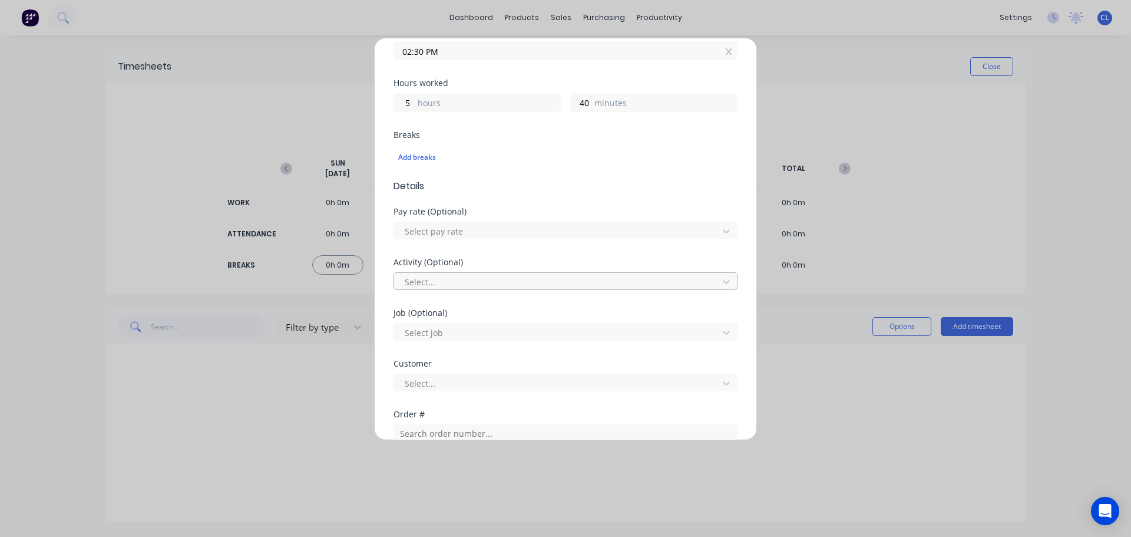
click at [464, 276] on div at bounding box center [558, 282] width 309 height 15
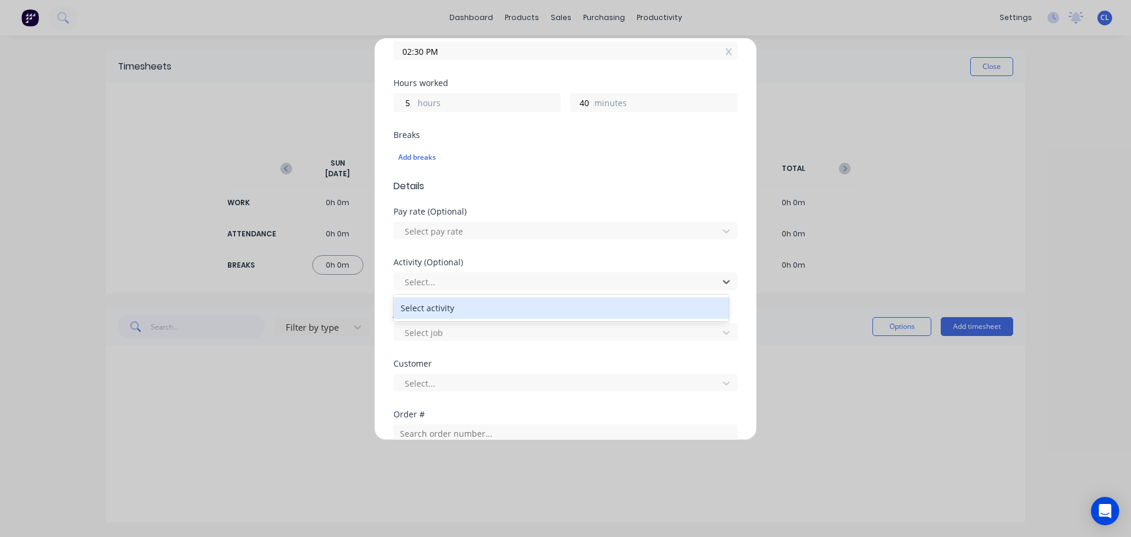
click at [466, 305] on div "Select activity" at bounding box center [560, 308] width 335 height 22
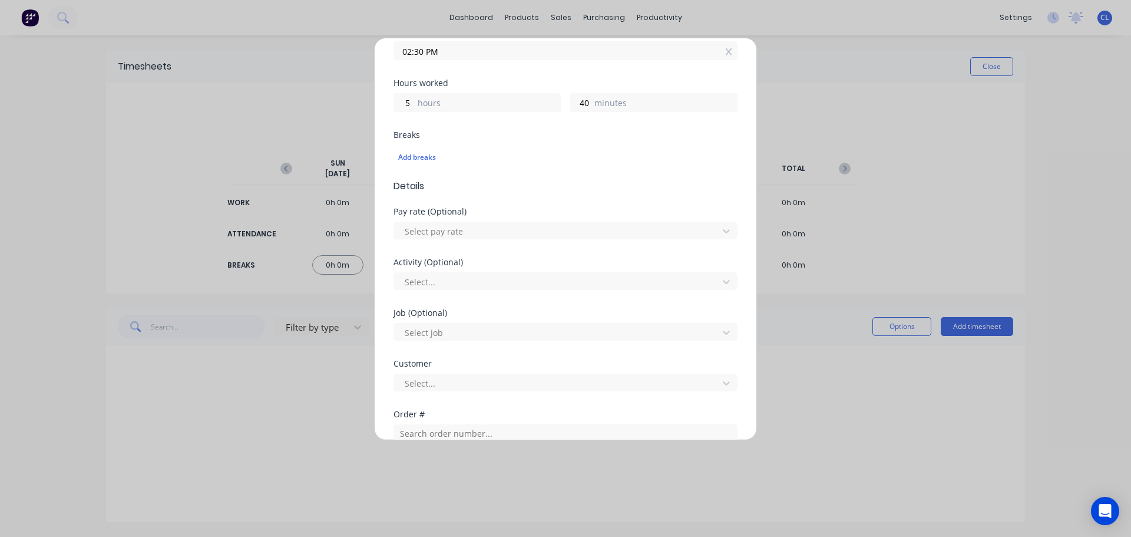
click at [487, 317] on div "Job (Optional) Select job" at bounding box center [565, 325] width 344 height 32
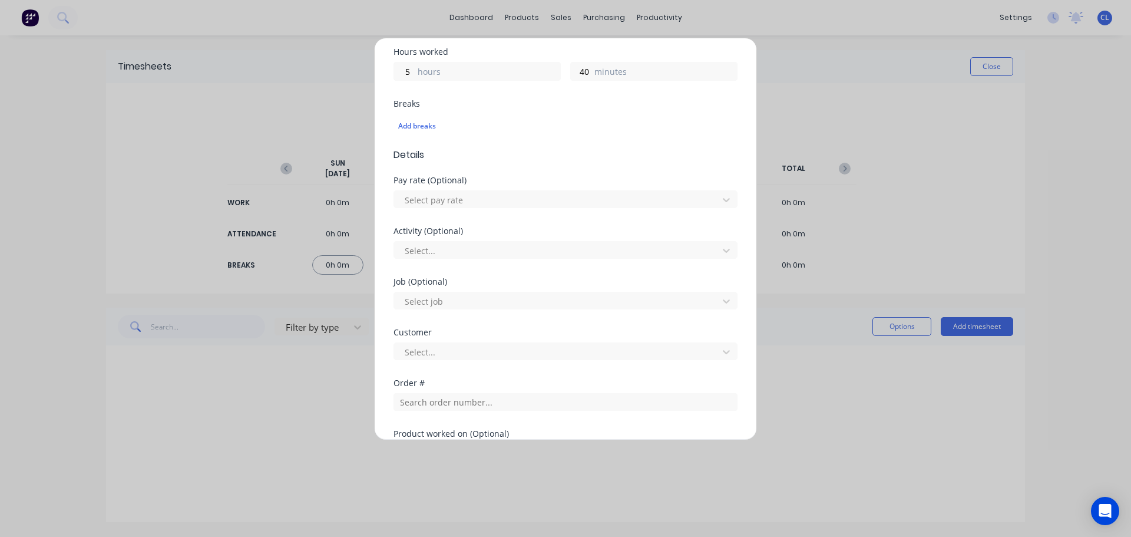
scroll to position [295, 0]
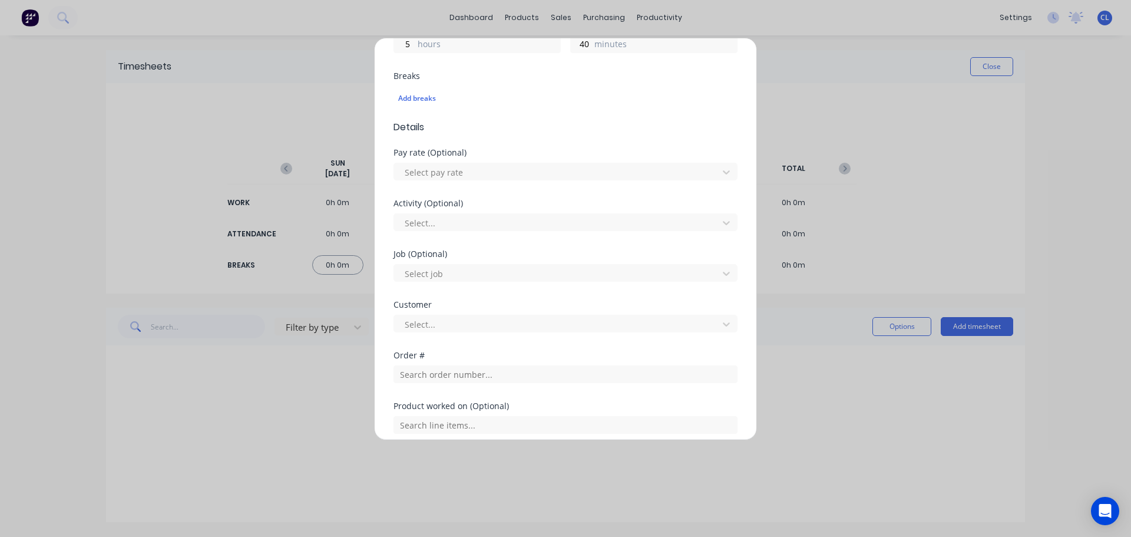
click at [448, 282] on div "Job (Optional) Select job" at bounding box center [565, 275] width 344 height 51
click at [445, 279] on div at bounding box center [558, 273] width 309 height 15
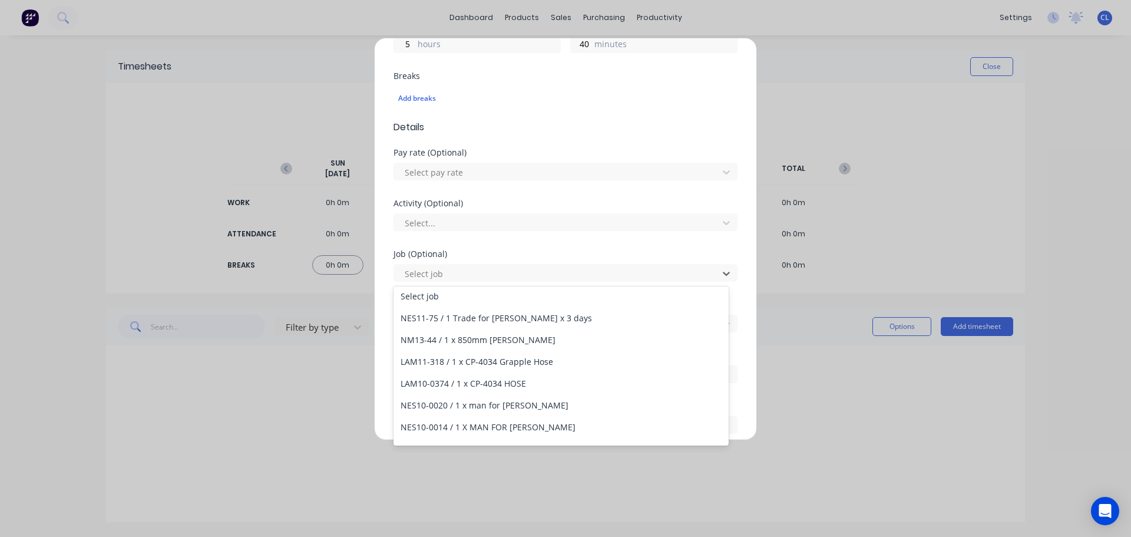
scroll to position [0, 0]
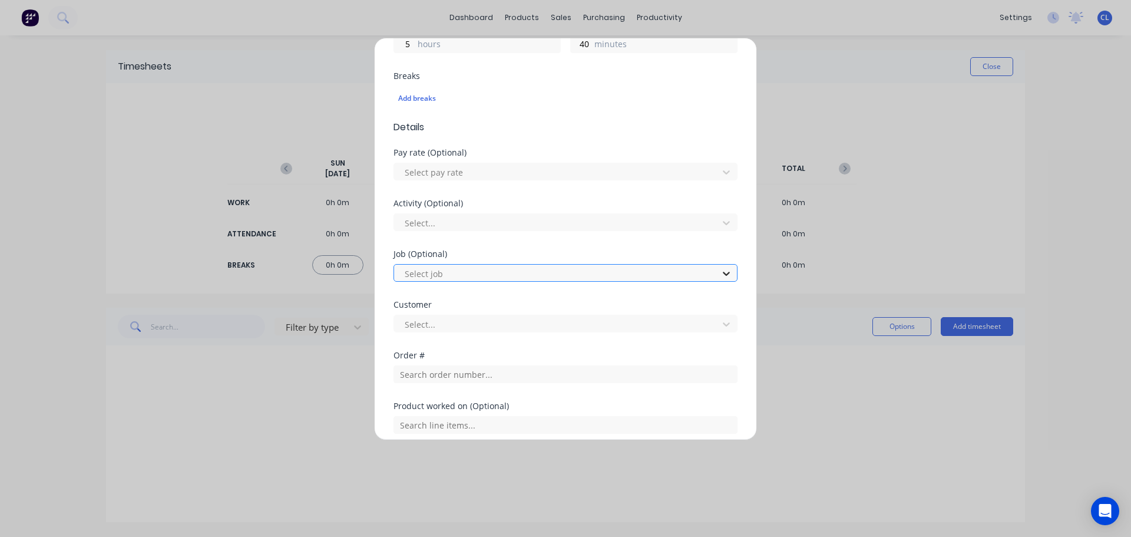
click at [720, 272] on icon at bounding box center [726, 273] width 12 height 12
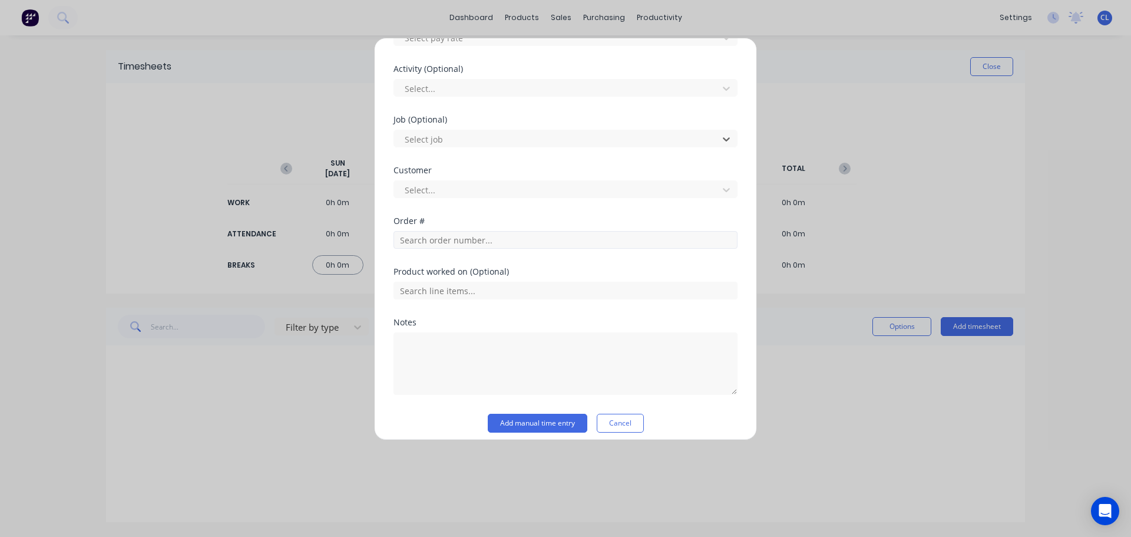
scroll to position [438, 0]
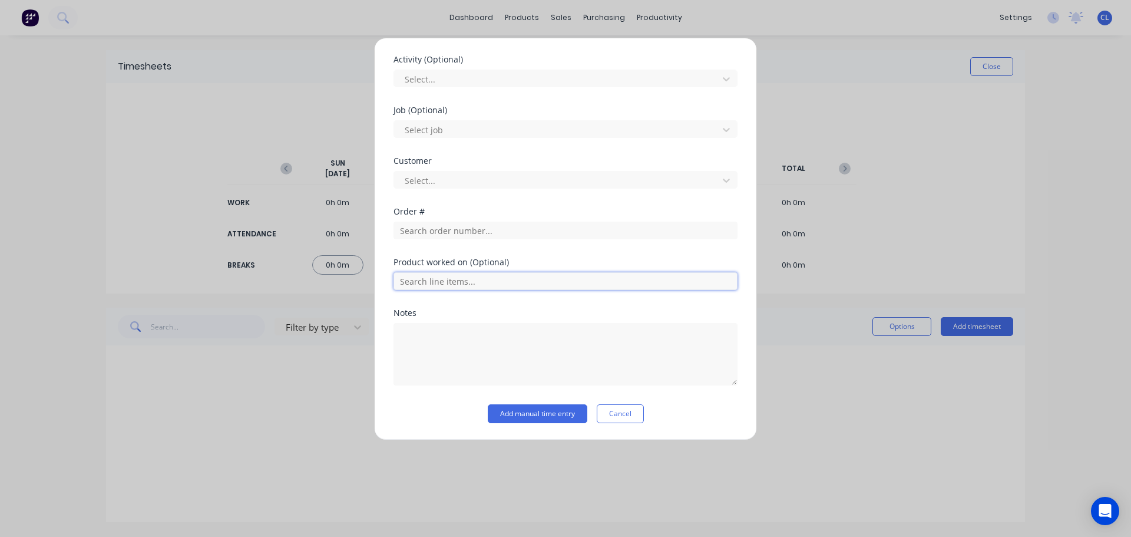
click at [551, 282] on input "text" at bounding box center [565, 281] width 344 height 18
click at [518, 418] on button "Add manual time entry" at bounding box center [538, 413] width 100 height 19
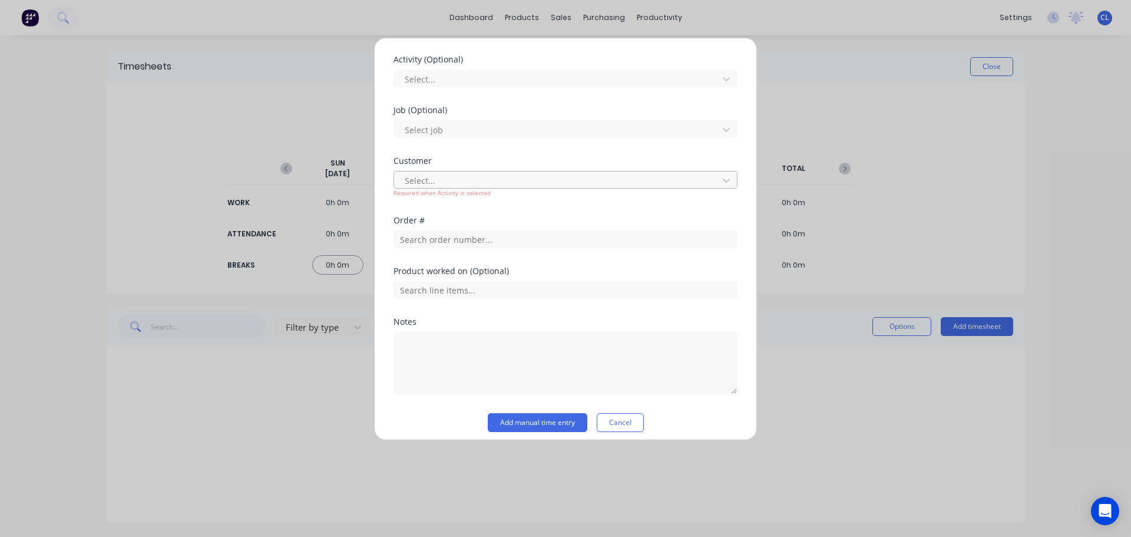
click at [523, 172] on div "Select... Required when Activity is selected" at bounding box center [565, 182] width 344 height 29
click at [530, 184] on div at bounding box center [558, 180] width 309 height 15
click at [617, 427] on button "Cancel" at bounding box center [620, 422] width 47 height 19
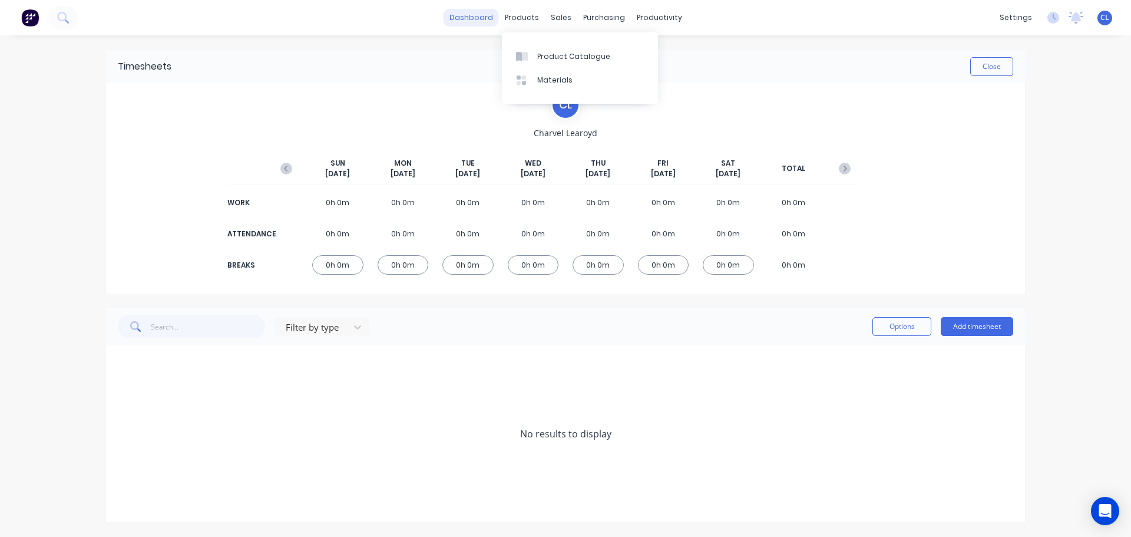
click at [484, 14] on link "dashboard" at bounding box center [471, 18] width 55 height 18
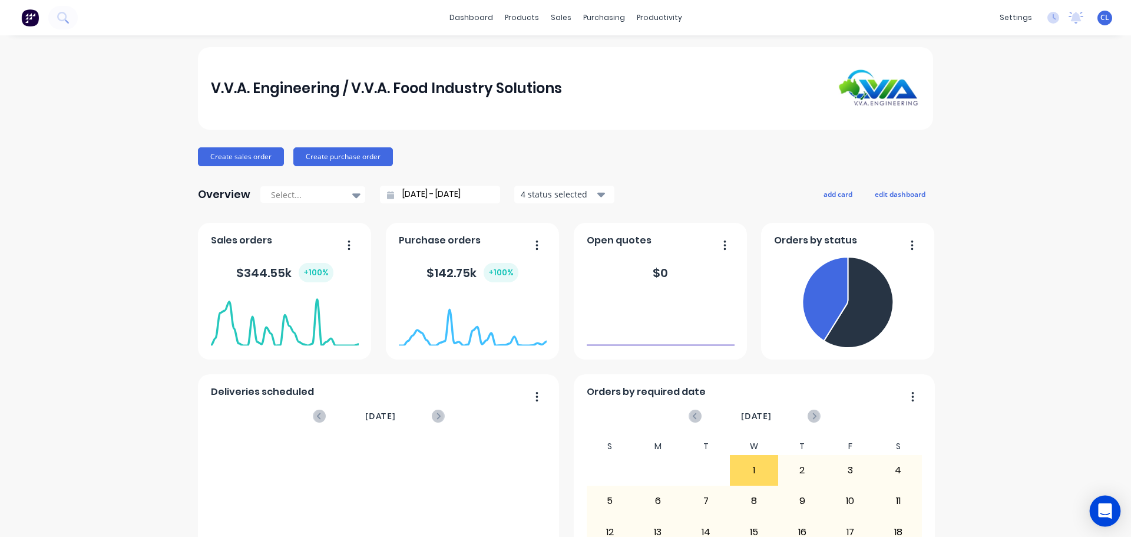
click at [1110, 504] on div "Open Intercom Messenger" at bounding box center [1105, 510] width 31 height 31
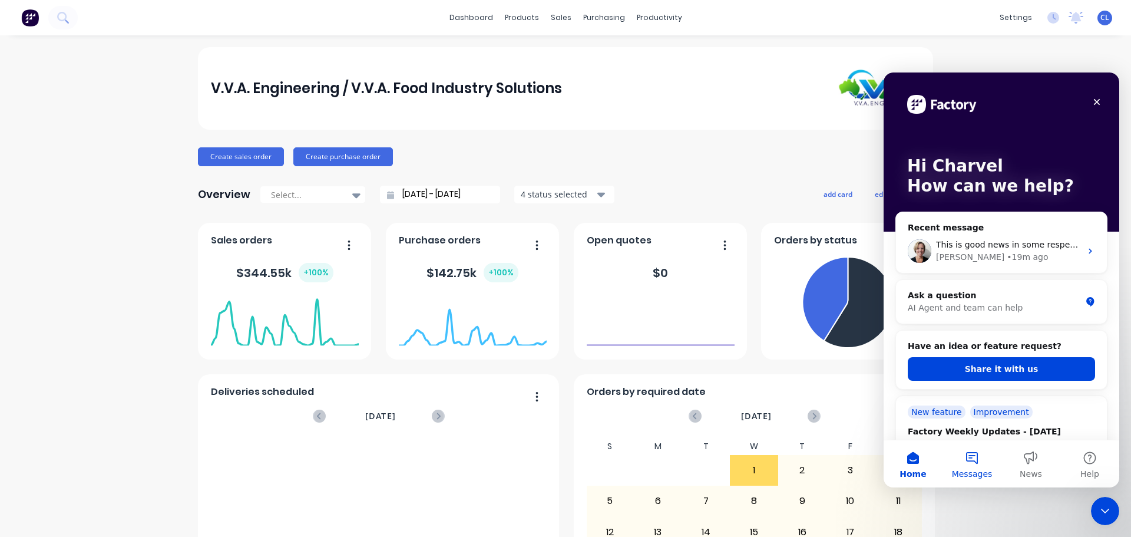
click at [963, 458] on button "Messages" at bounding box center [971, 463] width 59 height 47
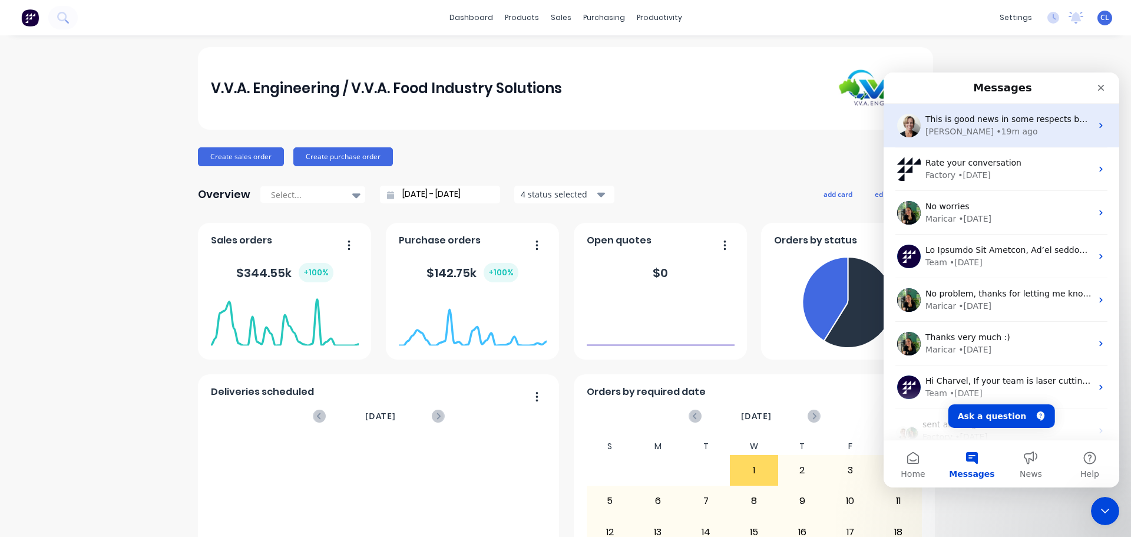
click at [996, 132] on div "• 19m ago" at bounding box center [1016, 131] width 41 height 12
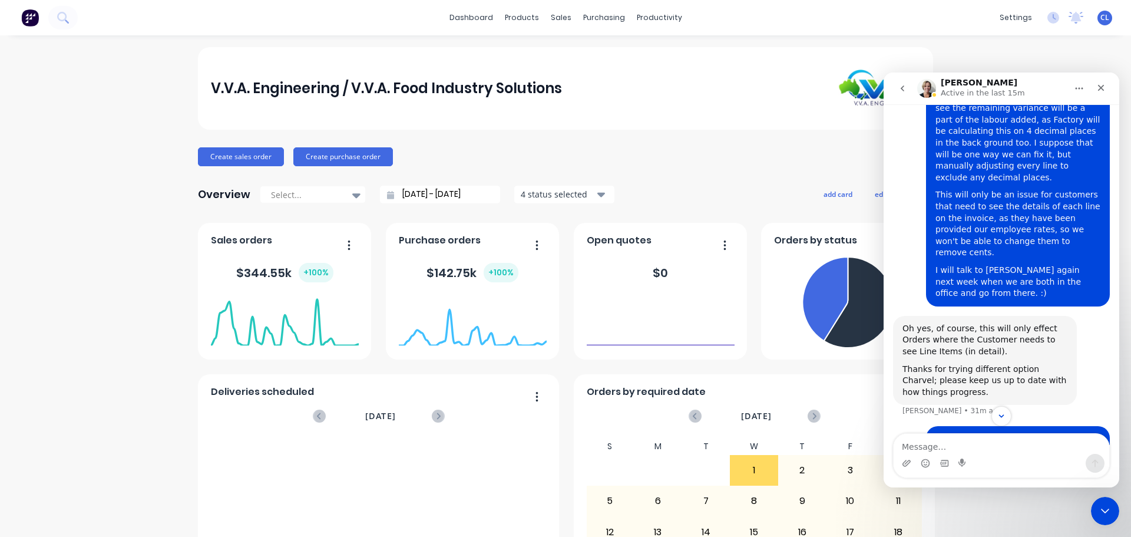
scroll to position [4030, 0]
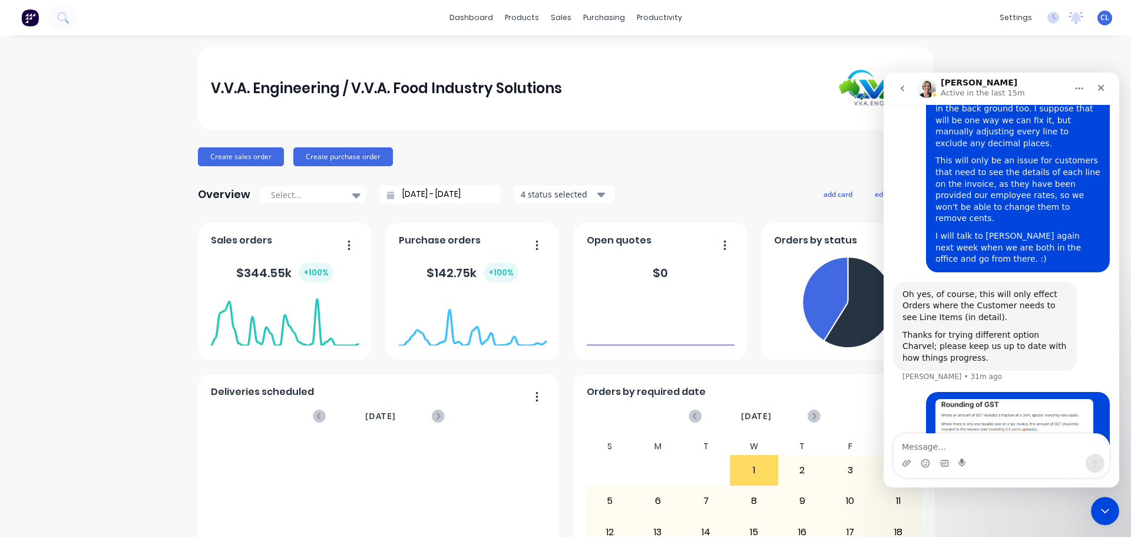
click at [899, 95] on button "go back" at bounding box center [902, 88] width 22 height 22
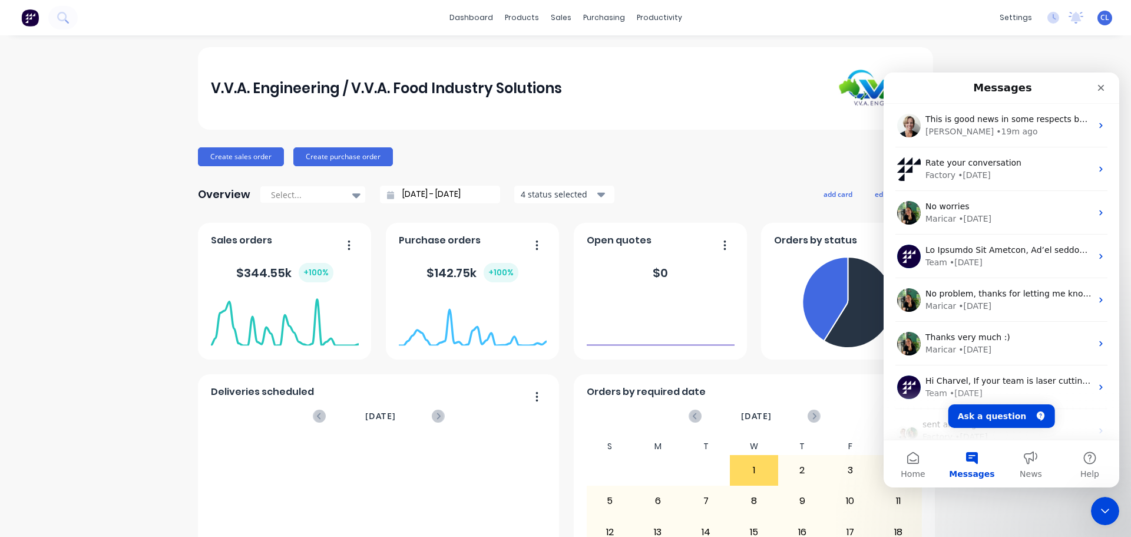
scroll to position [0, 0]
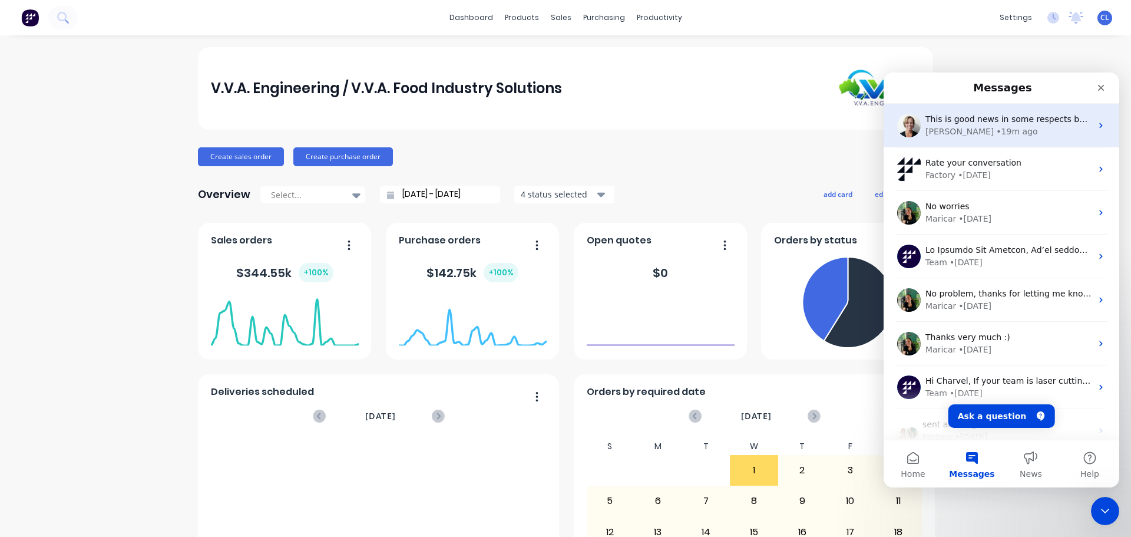
click at [996, 126] on div "• 19m ago" at bounding box center [1016, 131] width 41 height 12
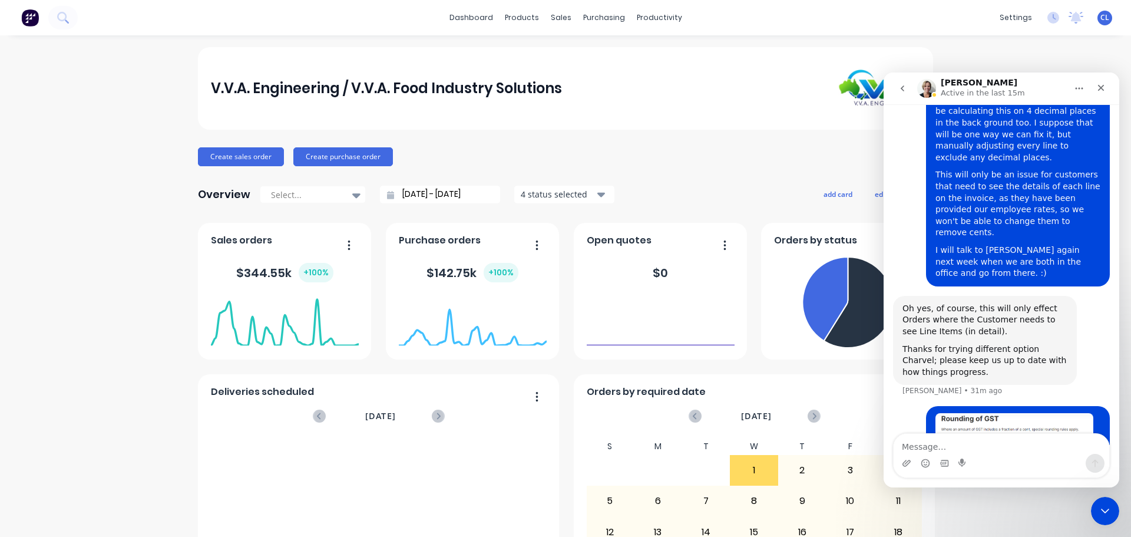
scroll to position [4030, 0]
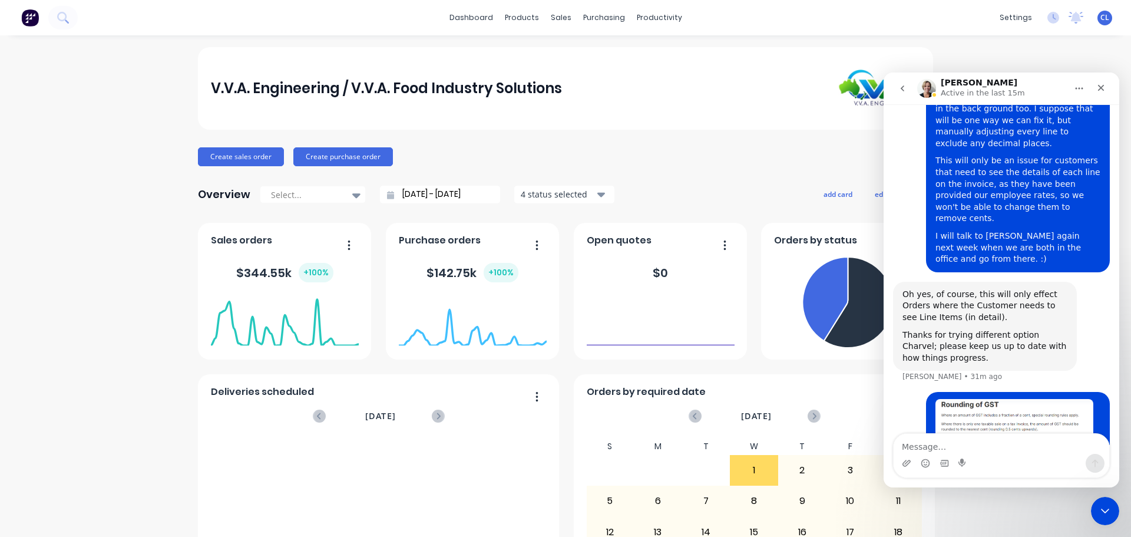
click at [898, 81] on button "go back" at bounding box center [902, 88] width 22 height 22
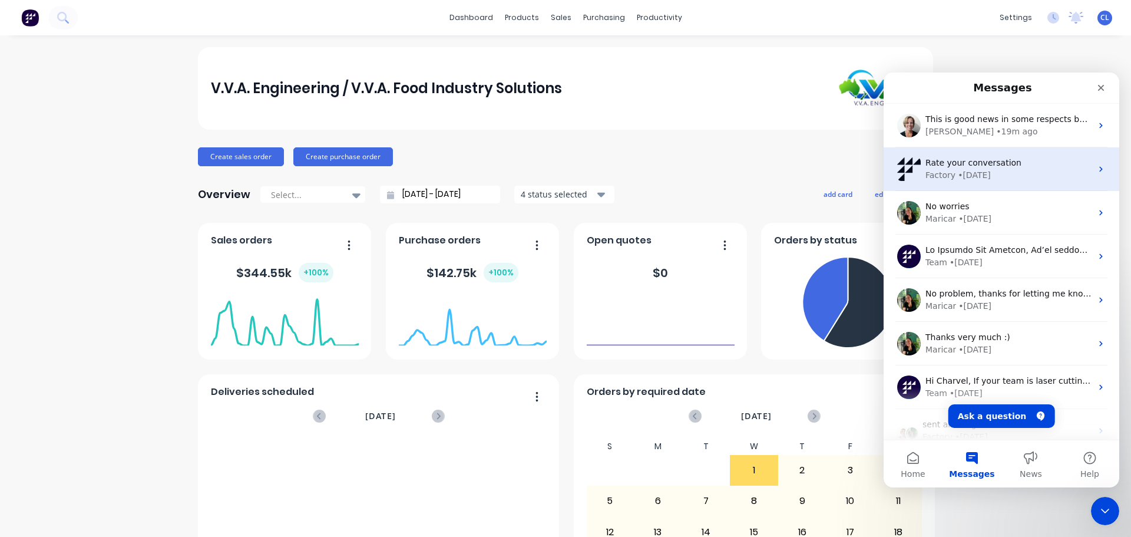
scroll to position [0, 0]
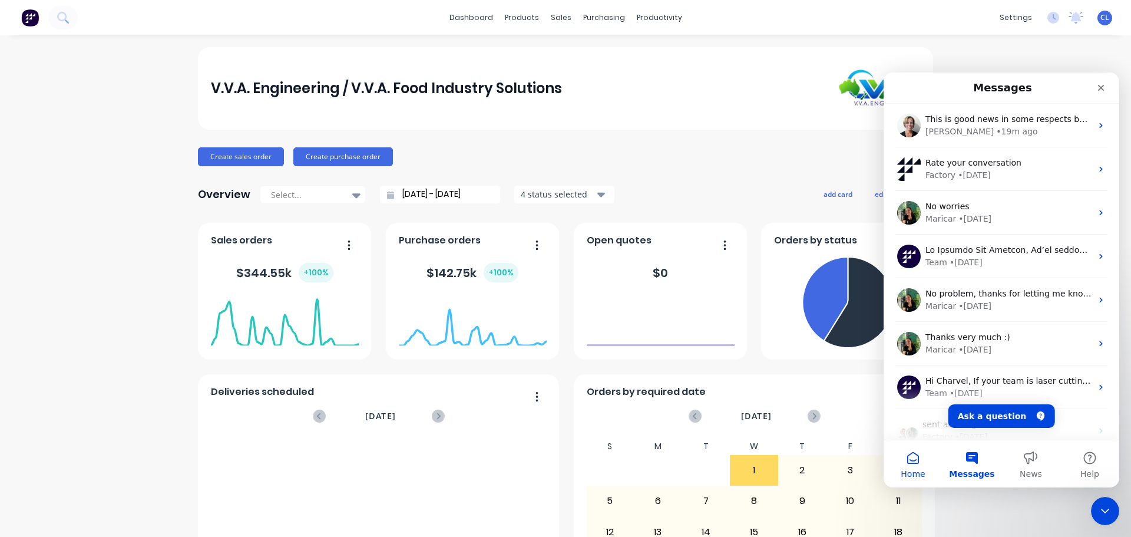
click at [904, 479] on button "Home" at bounding box center [913, 463] width 59 height 47
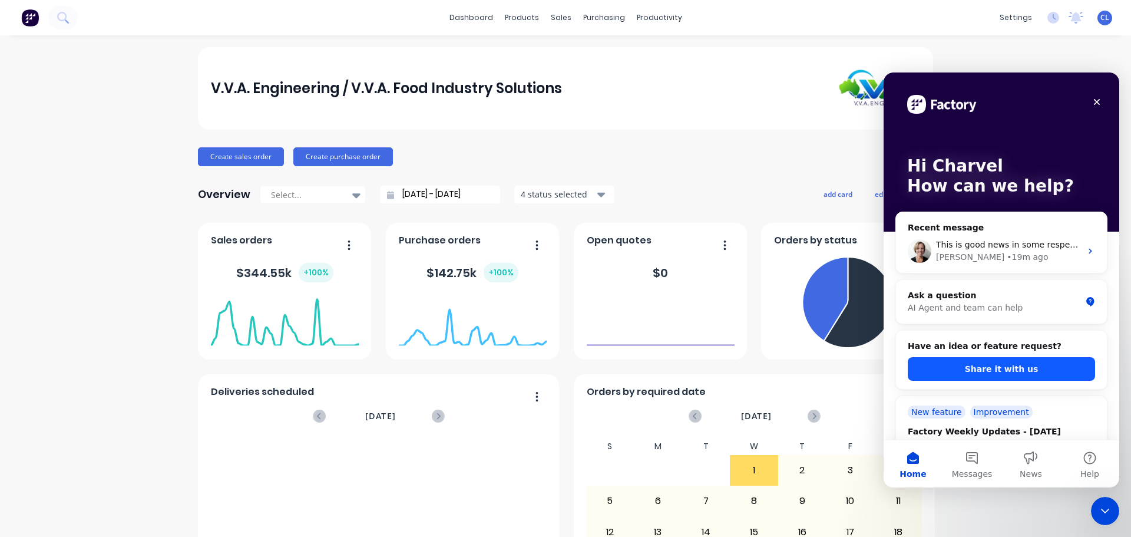
click at [994, 362] on button "Share it with us" at bounding box center [1001, 369] width 187 height 24
